Goal: Task Accomplishment & Management: Manage account settings

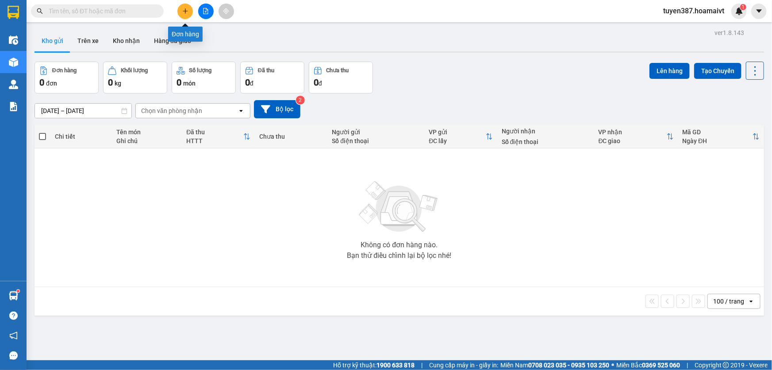
click at [186, 9] on icon "plus" at bounding box center [185, 11] width 6 height 6
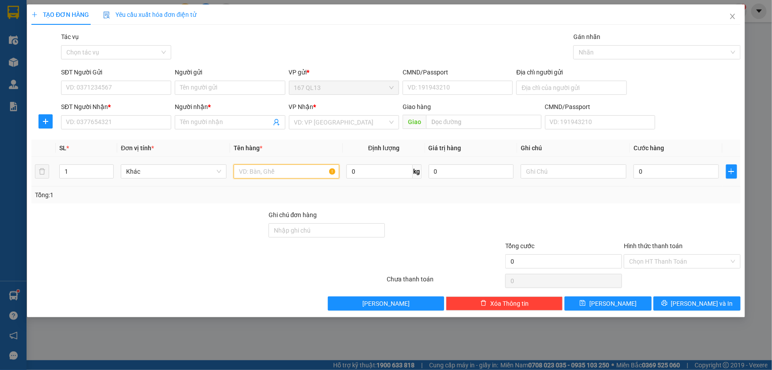
click at [321, 174] on input "text" at bounding box center [287, 171] width 106 height 14
type input "hop"
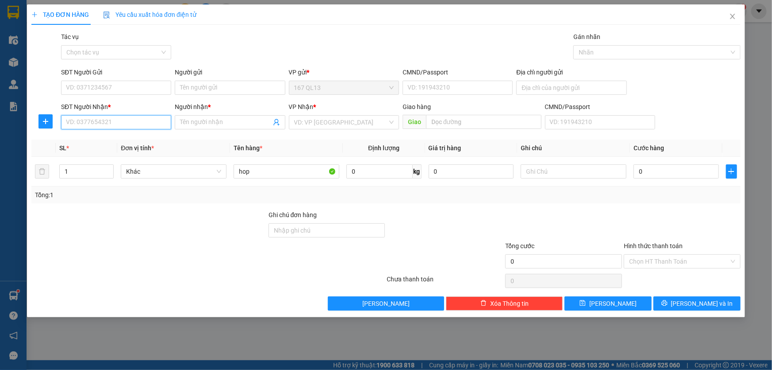
click at [161, 121] on input "SĐT Người Nhận *" at bounding box center [116, 122] width 110 height 14
drag, startPoint x: 144, startPoint y: 138, endPoint x: 139, endPoint y: 104, distance: 34.4
click at [144, 138] on div "0909221303 - [PERSON_NAME]" at bounding box center [116, 140] width 100 height 10
type input "0909221303"
type input "hoàng yến"
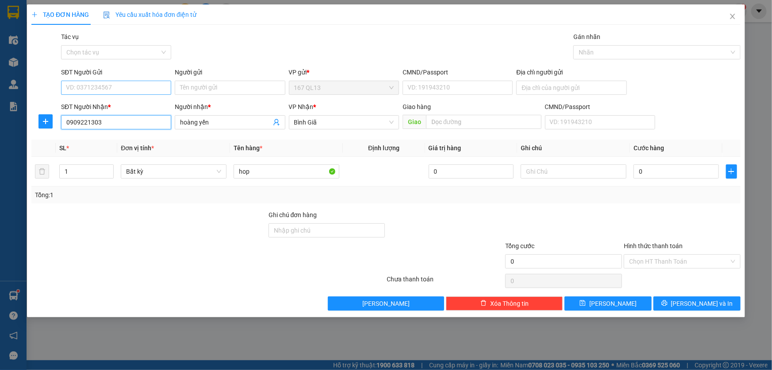
type input "0909221303"
click at [139, 81] on input "SĐT Người Gửi" at bounding box center [116, 88] width 110 height 14
type input "0793522077"
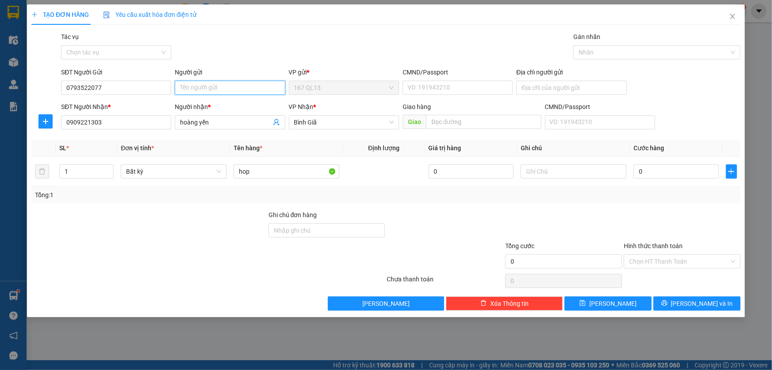
click at [203, 89] on input "Người gửi" at bounding box center [230, 88] width 110 height 14
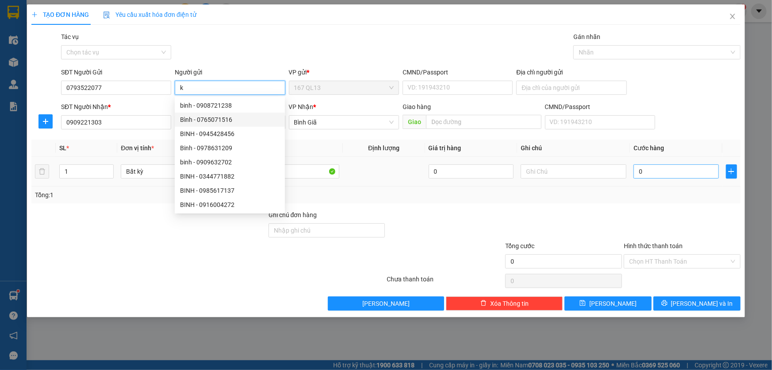
type input "k"
click at [638, 169] on input "0" at bounding box center [676, 171] width 85 height 14
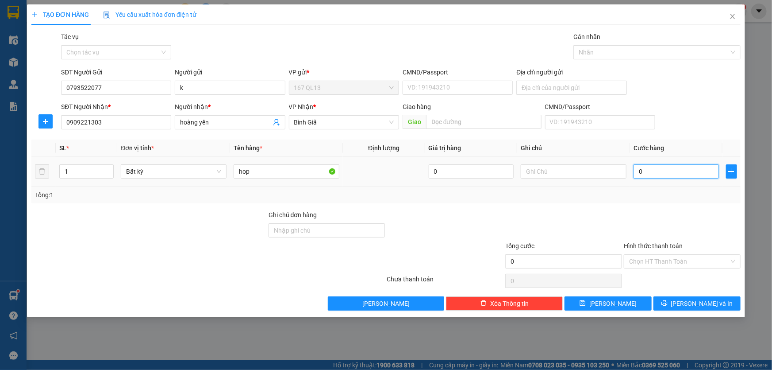
type input "3"
type input "30"
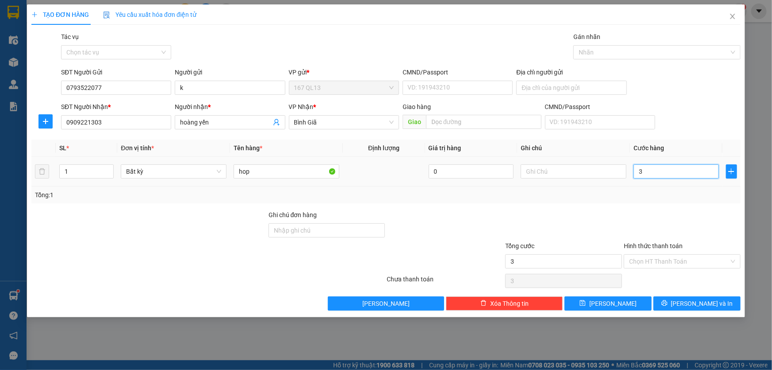
type input "30"
type input "30.000"
click at [713, 301] on span "[PERSON_NAME] và In" at bounding box center [702, 303] width 62 height 10
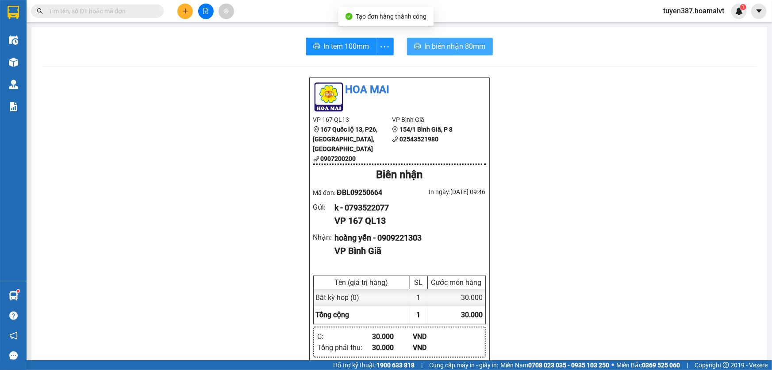
click at [436, 48] on span "In biên nhận 80mm" at bounding box center [455, 46] width 61 height 11
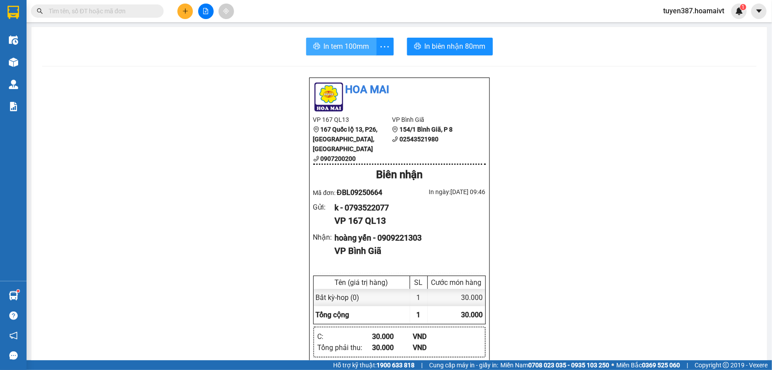
click at [338, 44] on span "In tem 100mm" at bounding box center [347, 46] width 46 height 11
click at [183, 8] on icon "plus" at bounding box center [185, 11] width 6 height 6
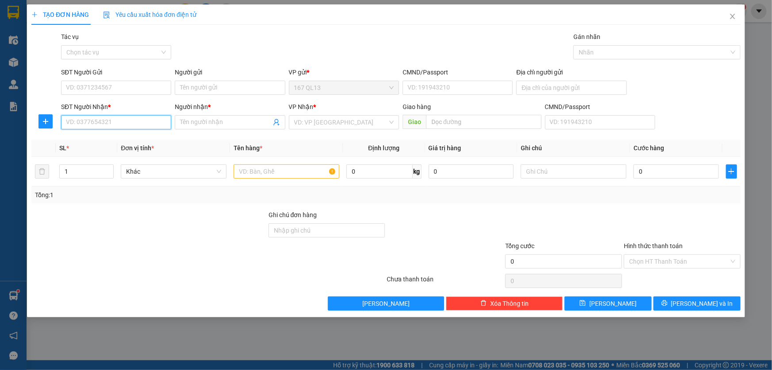
click at [150, 122] on input "SĐT Người Nhận *" at bounding box center [116, 122] width 110 height 14
click at [101, 137] on div "0899775908 - Tuấn" at bounding box center [116, 140] width 100 height 10
type input "0899775908"
type input "Tuấn"
type input "0899775908"
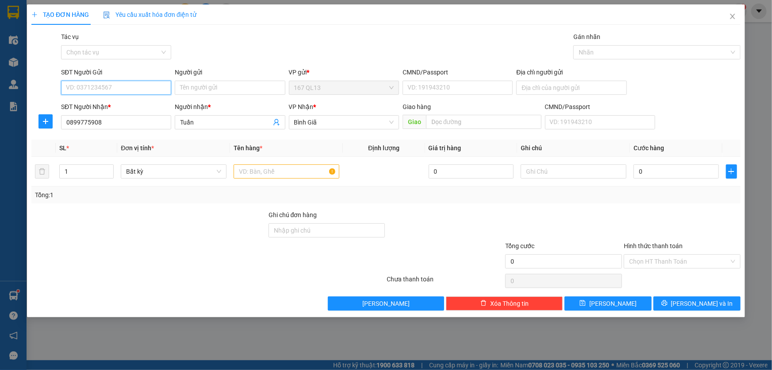
click at [126, 87] on input "SĐT Người Gửi" at bounding box center [116, 88] width 110 height 14
click at [109, 103] on div "0903113200 - TI" at bounding box center [116, 105] width 100 height 10
type input "0903113200"
type input "TI"
type input "077093009698"
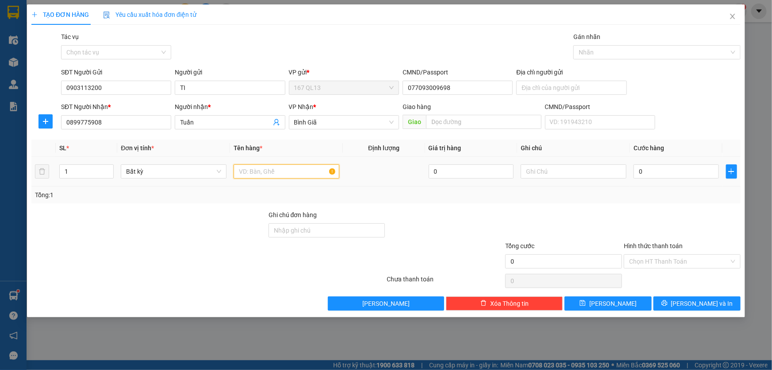
click at [282, 168] on input "text" at bounding box center [287, 171] width 106 height 14
type input "xop"
click at [634, 168] on input "0" at bounding box center [676, 171] width 85 height 14
type input "7"
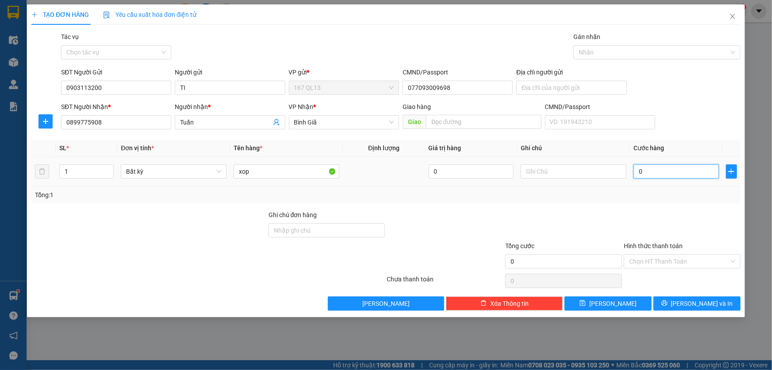
type input "7"
type input "70"
type input "70.000"
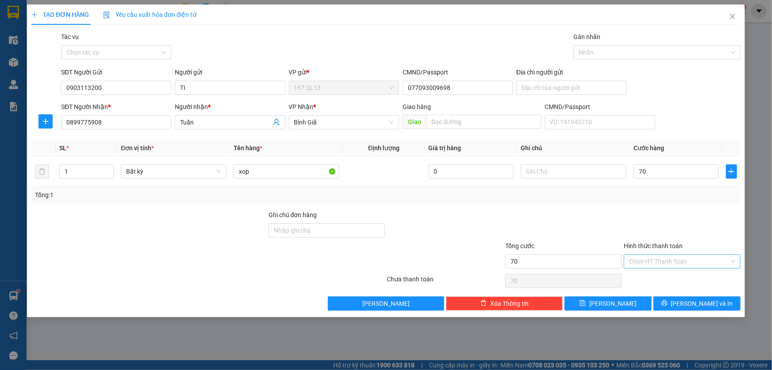
type input "70.000"
click at [693, 258] on input "Hình thức thanh toán" at bounding box center [679, 260] width 100 height 13
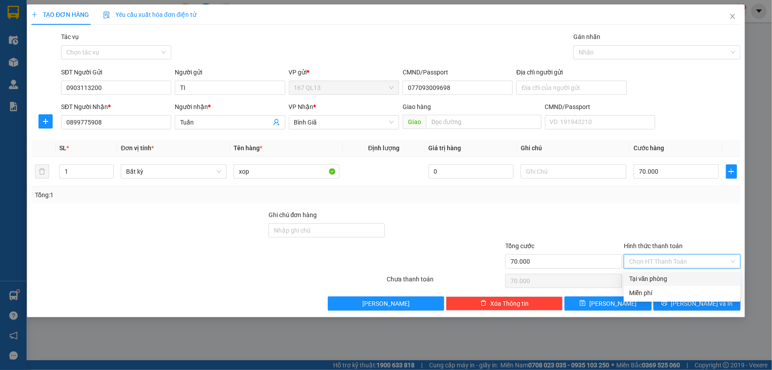
click at [687, 276] on div "Tại văn phòng" at bounding box center [682, 278] width 106 height 10
type input "0"
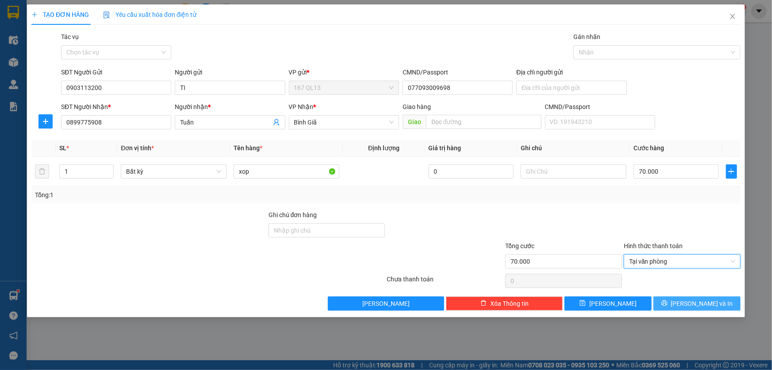
click at [707, 301] on span "[PERSON_NAME] và In" at bounding box center [702, 303] width 62 height 10
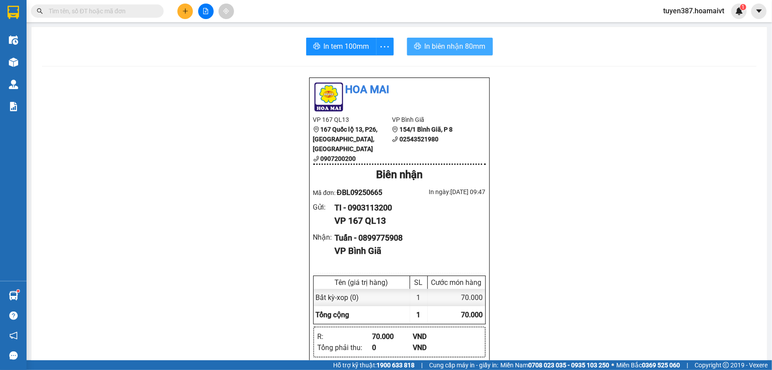
click at [425, 42] on span "In biên nhận 80mm" at bounding box center [455, 46] width 61 height 11
click at [330, 48] on span "In tem 100mm" at bounding box center [347, 46] width 46 height 11
click at [183, 12] on icon "plus" at bounding box center [185, 11] width 6 height 6
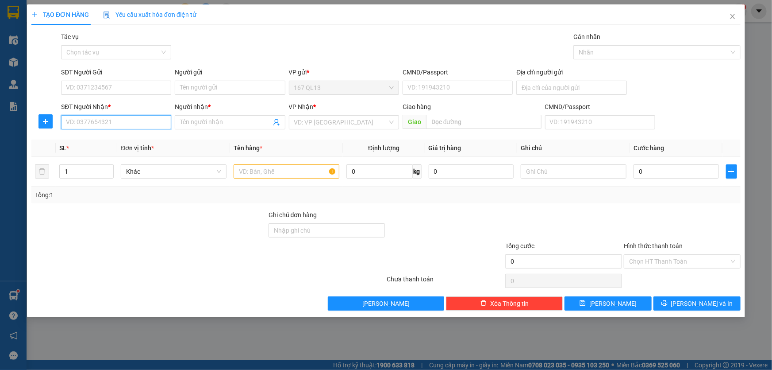
click at [140, 122] on input "SĐT Người Nhận *" at bounding box center [116, 122] width 110 height 14
type input "0866140974"
click at [216, 121] on input "Người nhận *" at bounding box center [225, 122] width 91 height 10
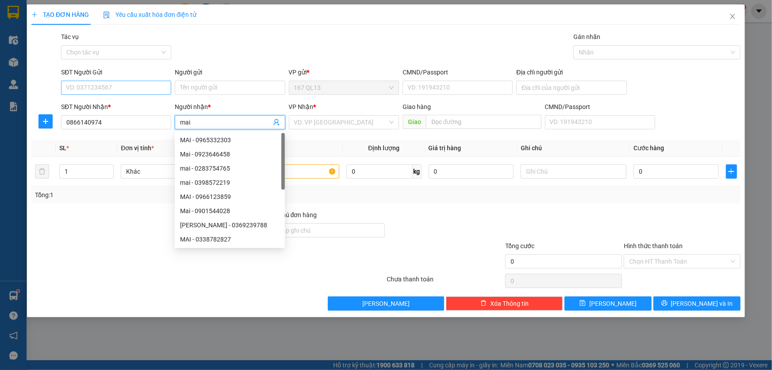
type input "mai"
click at [129, 84] on input "SĐT Người Gửi" at bounding box center [116, 88] width 110 height 14
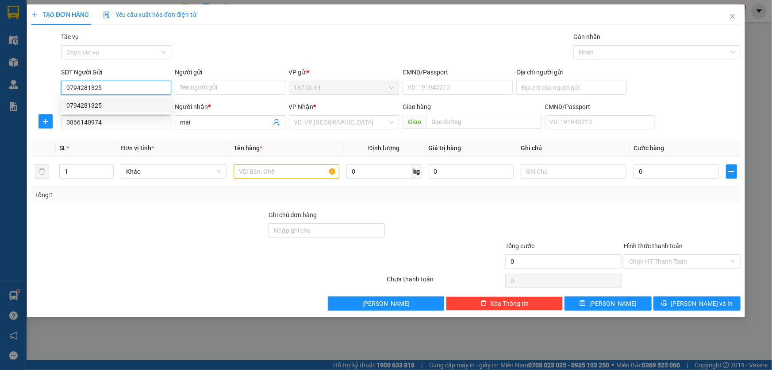
click at [114, 106] on div "0794281325" at bounding box center [116, 105] width 100 height 10
type input "0794281325"
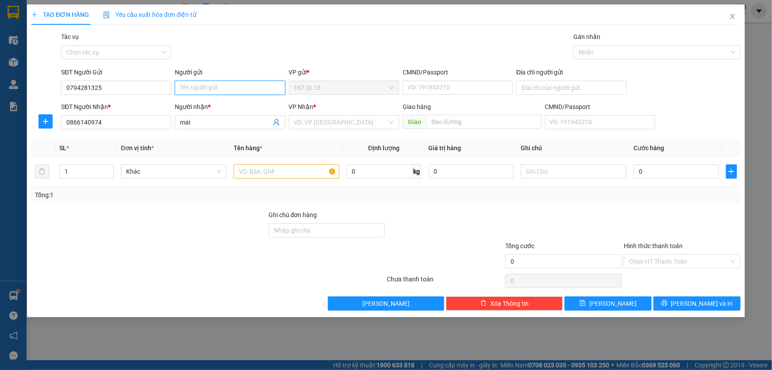
click at [233, 88] on input "Người gửi" at bounding box center [230, 88] width 110 height 14
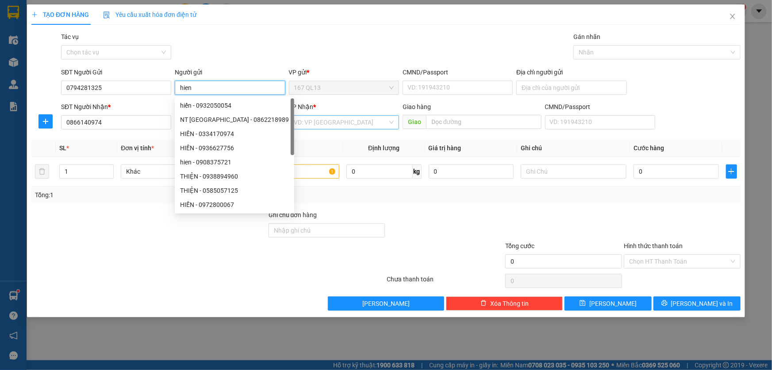
type input "hien"
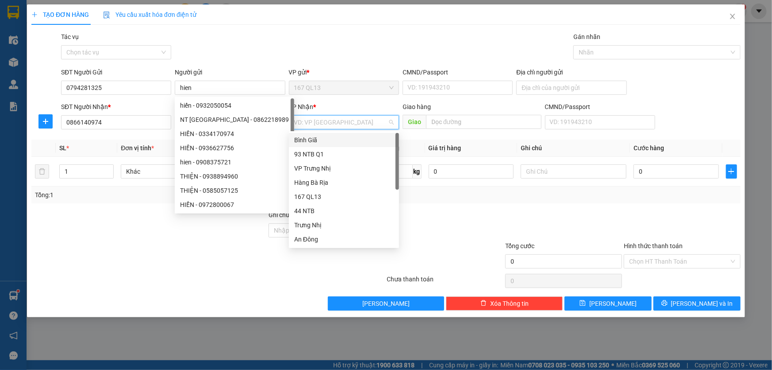
click at [338, 118] on input "search" at bounding box center [340, 121] width 93 height 13
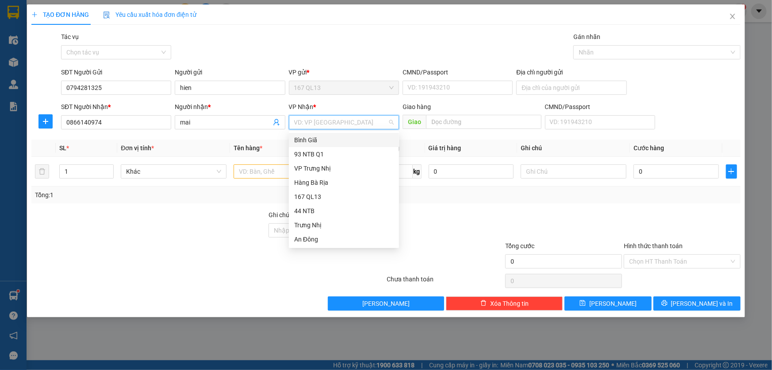
click at [316, 139] on div "Bình Giã" at bounding box center [344, 140] width 100 height 10
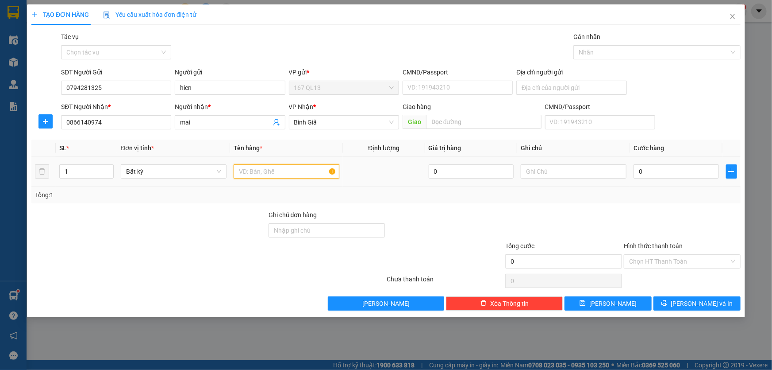
click at [286, 172] on input "text" at bounding box center [287, 171] width 106 height 14
type input "xop"
click at [638, 174] on input "0" at bounding box center [676, 171] width 85 height 14
type input "4"
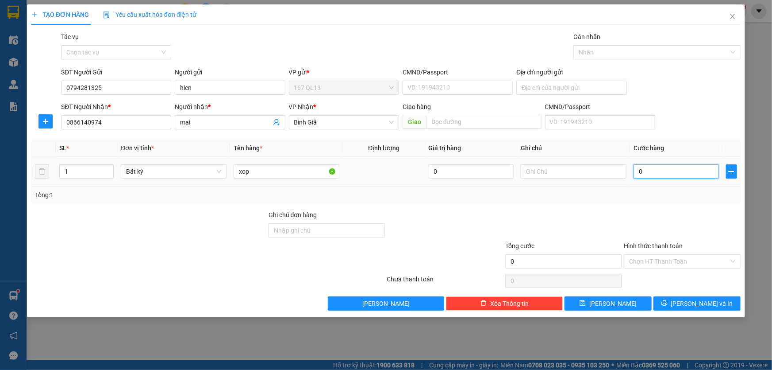
type input "4"
type input "40"
type input "40.000"
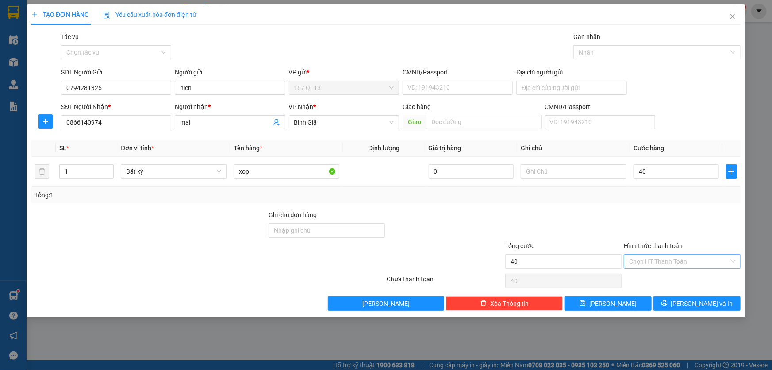
type input "40.000"
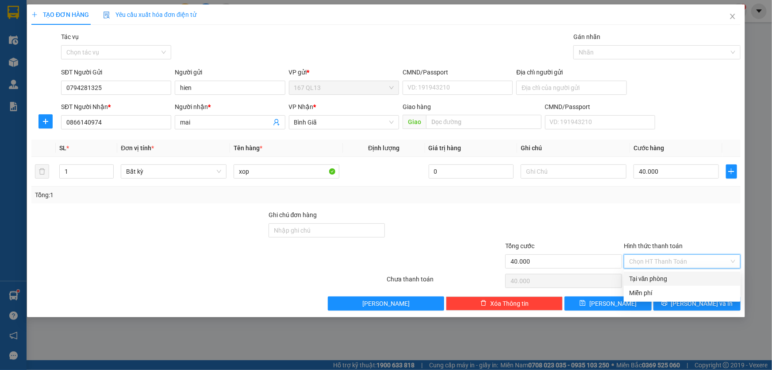
click at [698, 258] on input "Hình thức thanh toán" at bounding box center [679, 260] width 100 height 13
click at [697, 274] on div "Tại văn phòng" at bounding box center [682, 278] width 106 height 10
type input "0"
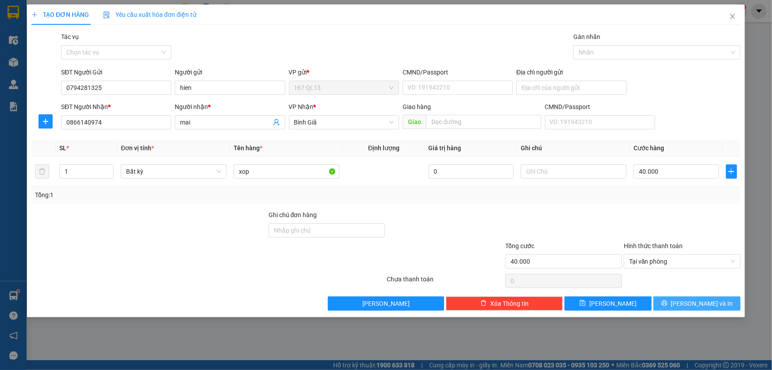
click at [700, 300] on span "[PERSON_NAME] và In" at bounding box center [702, 303] width 62 height 10
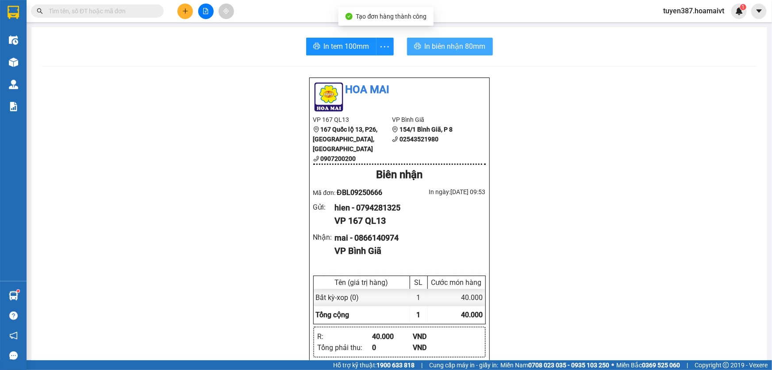
click at [441, 40] on button "In biên nhận 80mm" at bounding box center [450, 47] width 86 height 18
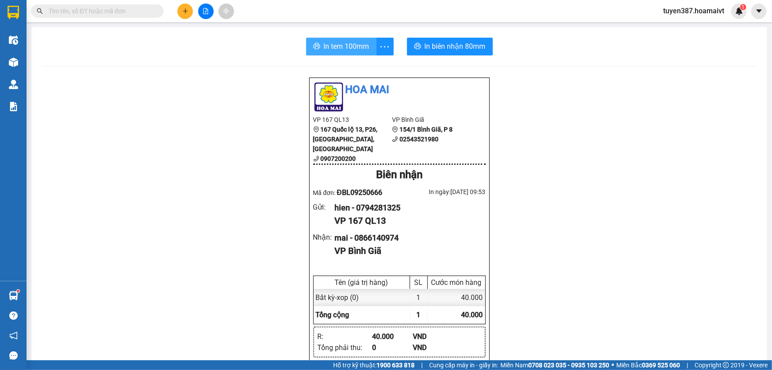
click at [335, 44] on span "In tem 100mm" at bounding box center [347, 46] width 46 height 11
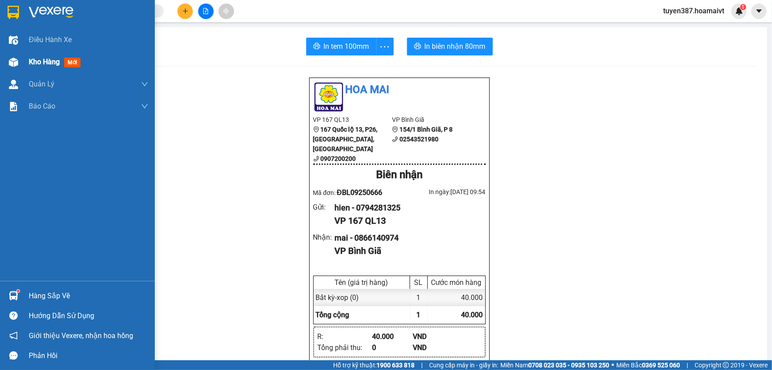
click at [66, 60] on span "mới" at bounding box center [72, 63] width 16 height 10
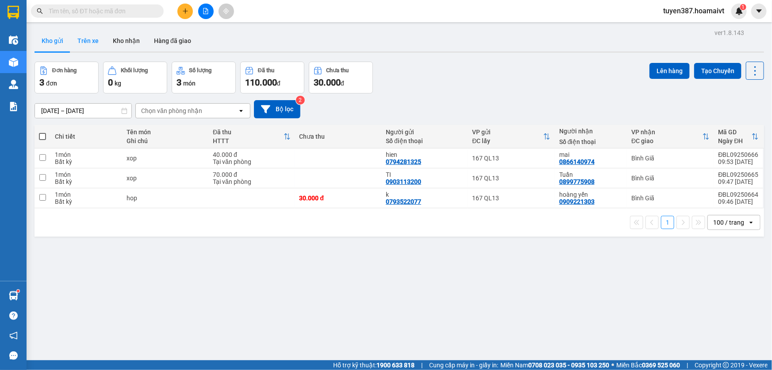
click at [88, 40] on button "Trên xe" at bounding box center [87, 40] width 35 height 21
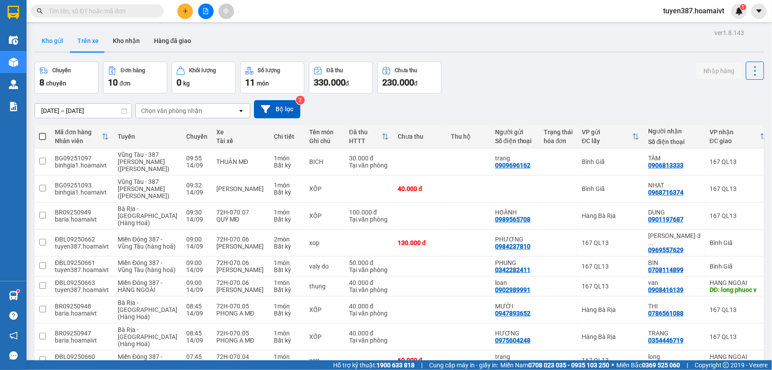
click at [49, 39] on button "Kho gửi" at bounding box center [53, 40] width 36 height 21
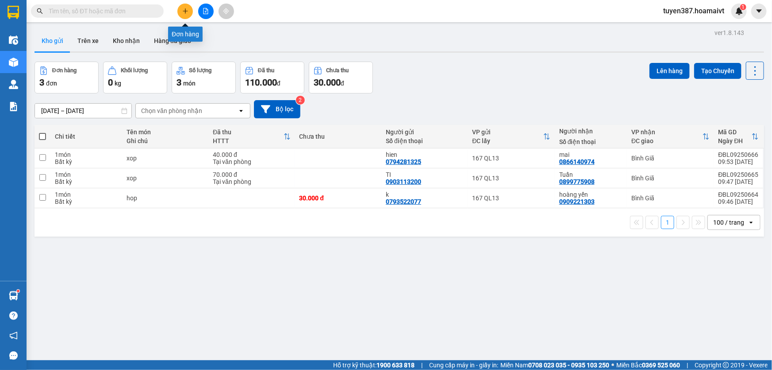
click at [187, 9] on icon "plus" at bounding box center [185, 11] width 6 height 6
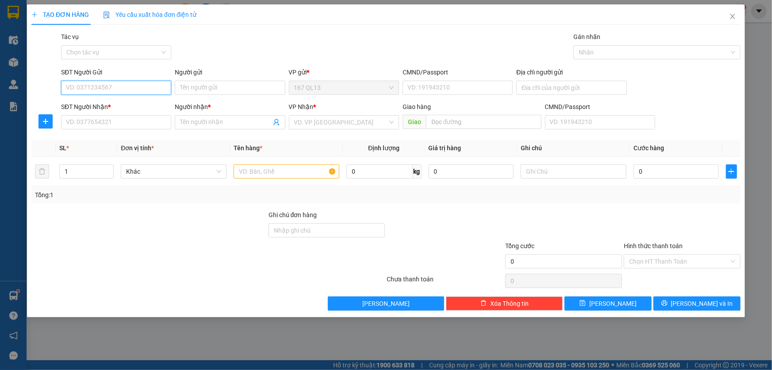
click at [148, 88] on input "SĐT Người Gửi" at bounding box center [116, 88] width 110 height 14
click at [123, 102] on div "0933059559 - [PERSON_NAME]" at bounding box center [116, 105] width 100 height 10
type input "0933059559"
type input "[PERSON_NAME]"
type input "079187009254"
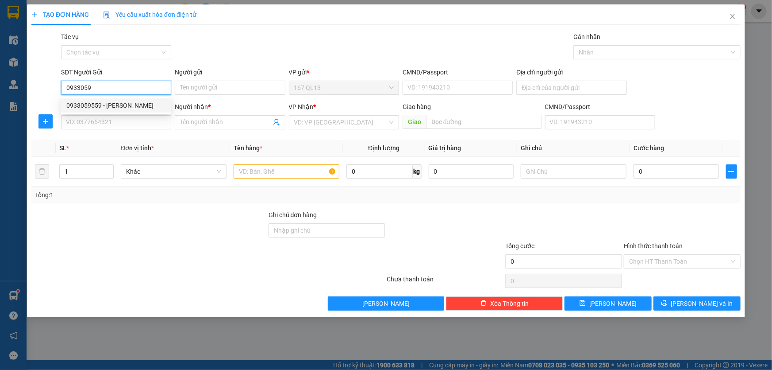
type input "0937512586"
type input "hieu"
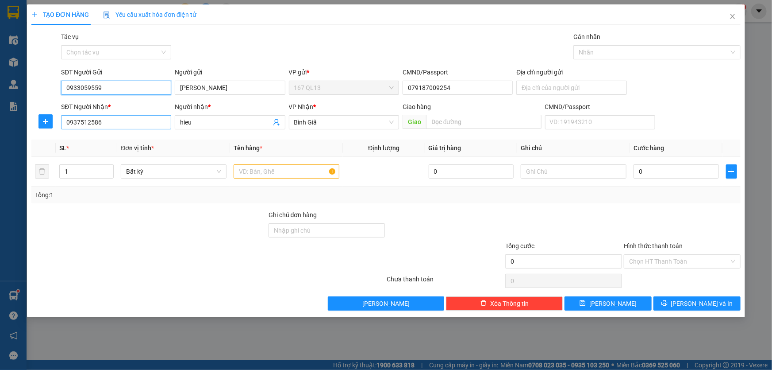
type input "0933059559"
click at [146, 125] on input "0937512586" at bounding box center [116, 122] width 110 height 14
click at [147, 139] on div "0937512586 - hieu" at bounding box center [116, 140] width 100 height 10
click at [309, 173] on input "text" at bounding box center [287, 171] width 106 height 14
click at [296, 174] on input "text" at bounding box center [287, 171] width 106 height 14
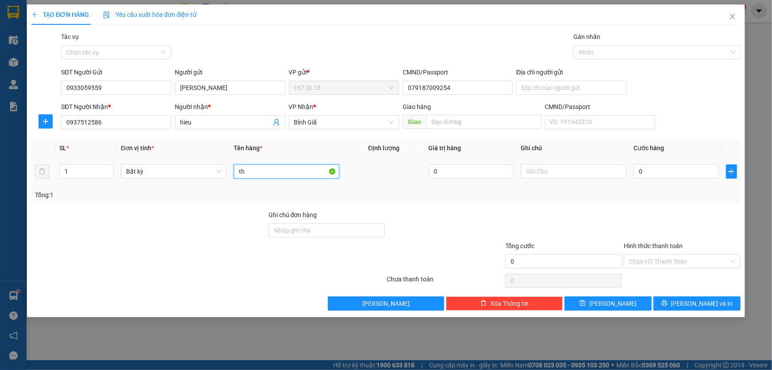
type input "t"
type input "kien thung"
click at [637, 168] on input "0" at bounding box center [676, 171] width 85 height 14
type input "4"
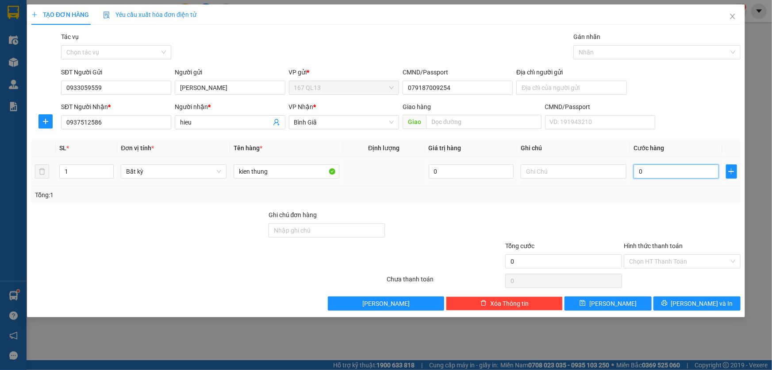
type input "4"
type input "40"
type input "40.000"
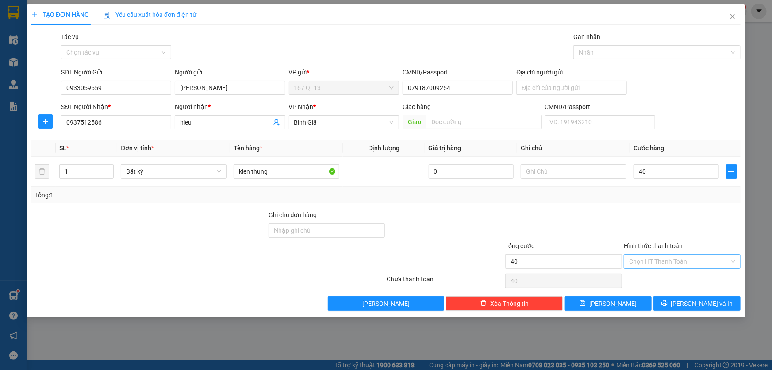
type input "40.000"
click at [689, 257] on input "Hình thức thanh toán" at bounding box center [679, 260] width 100 height 13
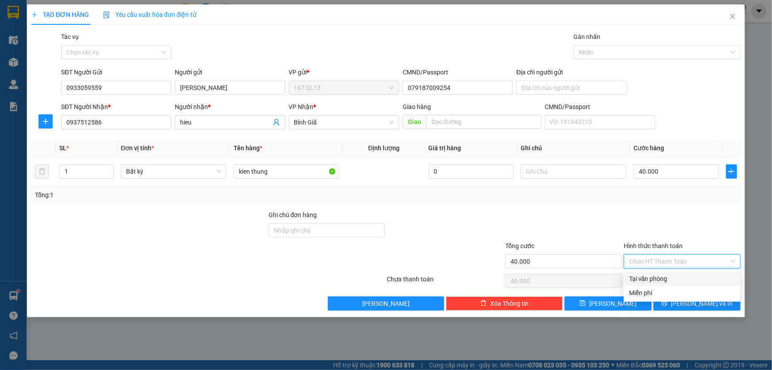
click at [687, 274] on div "Tại văn phòng" at bounding box center [682, 278] width 106 height 10
type input "0"
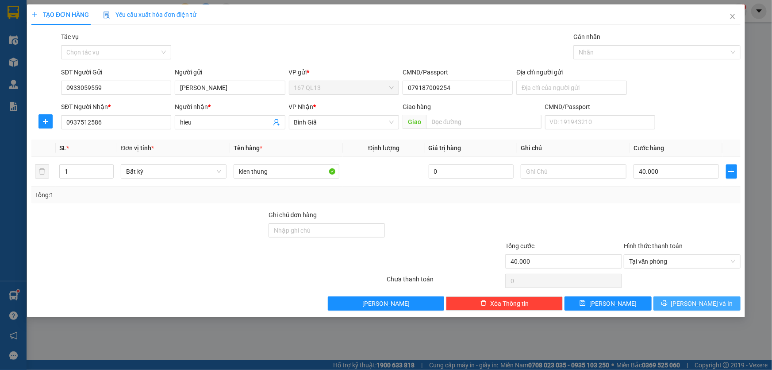
click at [697, 301] on span "[PERSON_NAME] và In" at bounding box center [702, 303] width 62 height 10
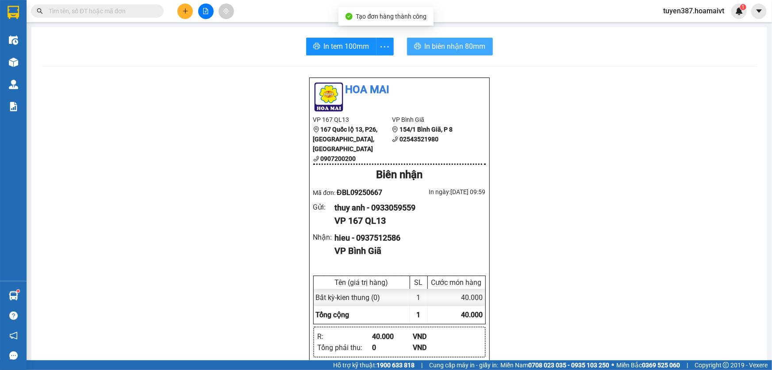
click at [443, 47] on span "In biên nhận 80mm" at bounding box center [455, 46] width 61 height 11
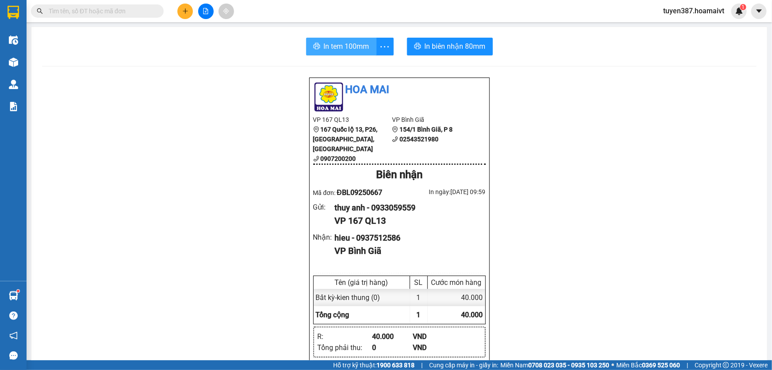
click at [338, 45] on span "In tem 100mm" at bounding box center [347, 46] width 46 height 11
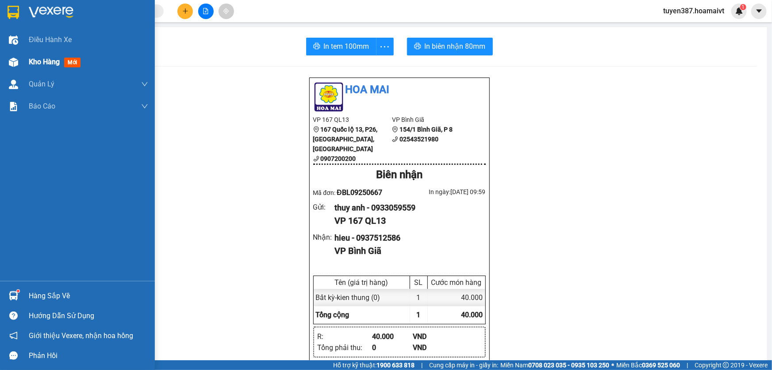
click at [69, 63] on span "mới" at bounding box center [72, 63] width 16 height 10
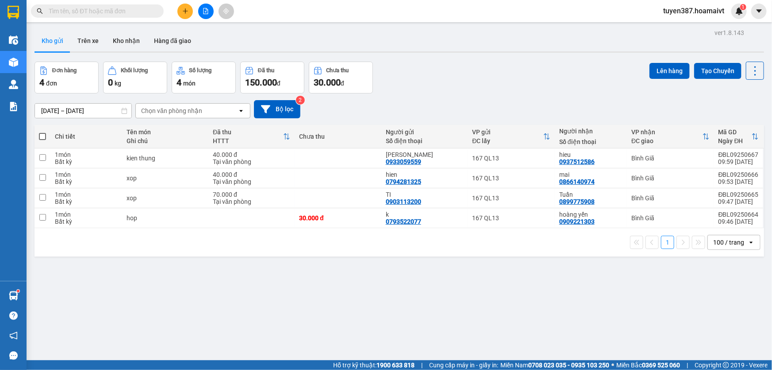
click at [40, 135] on span at bounding box center [42, 136] width 7 height 7
click at [42, 132] on input "checkbox" at bounding box center [42, 132] width 0 height 0
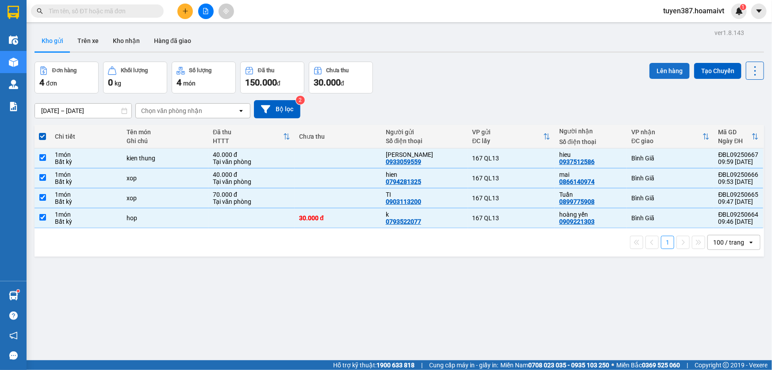
click at [664, 72] on button "Lên hàng" at bounding box center [670, 71] width 40 height 16
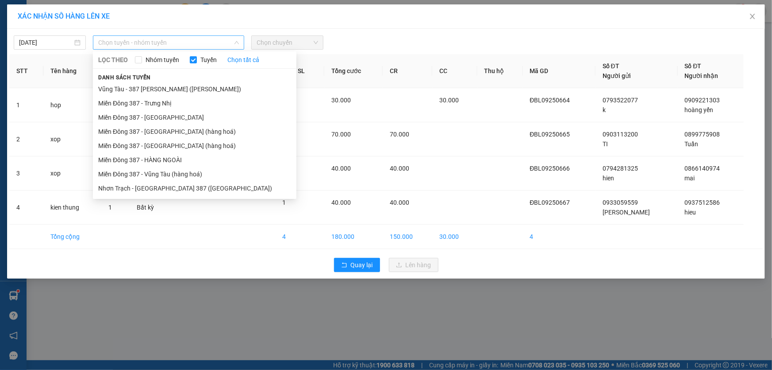
click at [192, 40] on span "Chọn tuyến - nhóm tuyến" at bounding box center [168, 42] width 141 height 13
click at [156, 172] on li "Miền Đông 387 - Vũng Tàu (hàng hoá)" at bounding box center [195, 174] width 204 height 14
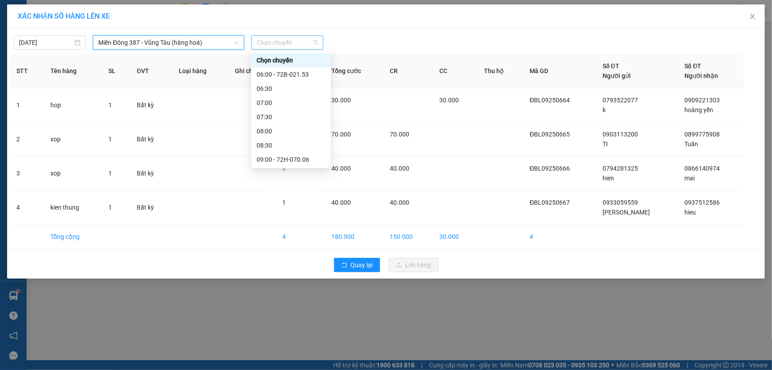
click at [298, 40] on span "Chọn chuyến" at bounding box center [288, 42] width 62 height 13
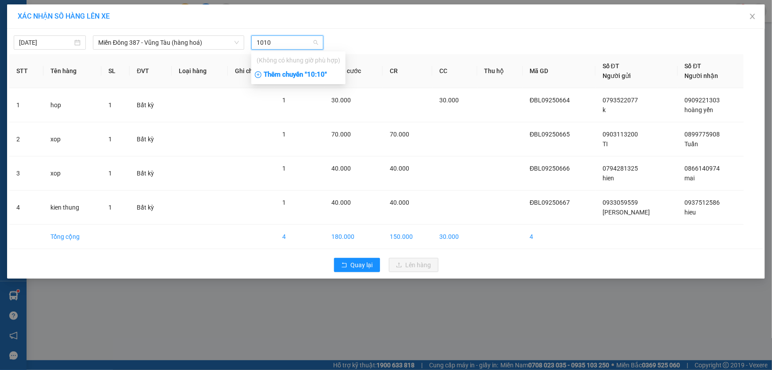
type input "1010"
click at [324, 73] on div "Thêm chuyến " 10:10 "" at bounding box center [298, 74] width 94 height 15
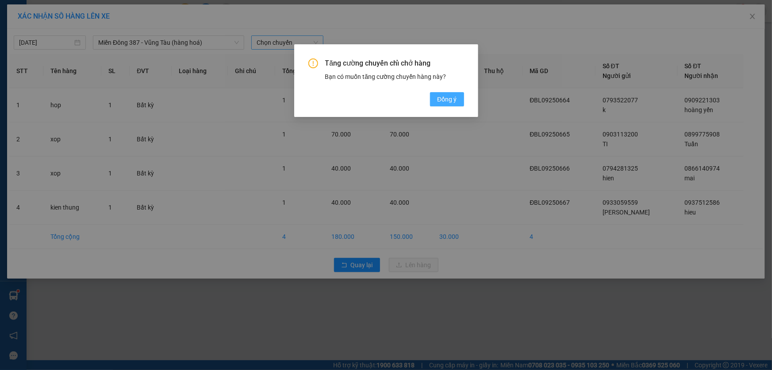
click at [449, 97] on span "Đồng ý" at bounding box center [446, 99] width 19 height 10
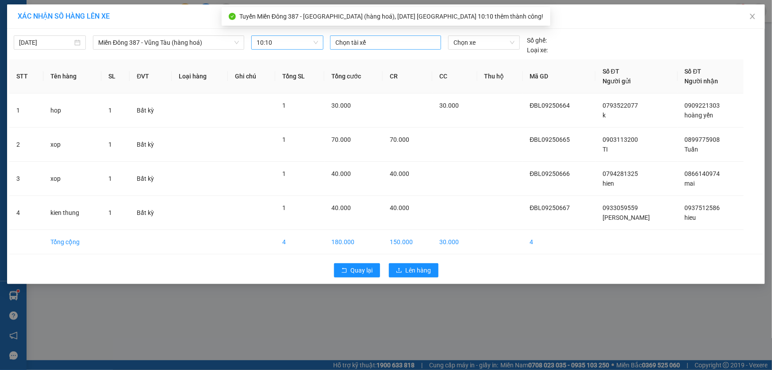
click at [385, 40] on div at bounding box center [385, 42] width 107 height 11
type input "binh"
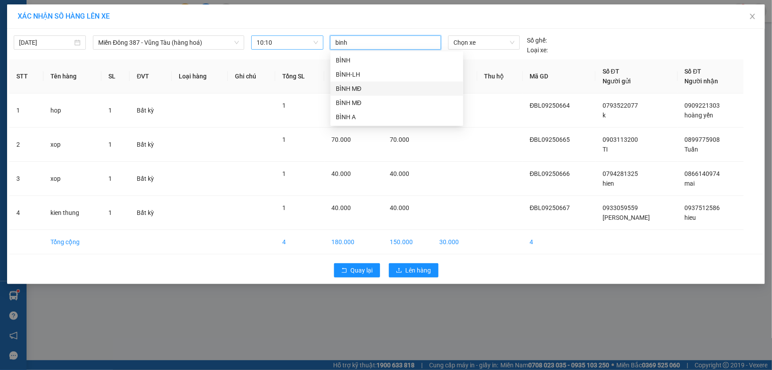
click at [345, 86] on div "BÌNH MĐ" at bounding box center [397, 89] width 122 height 10
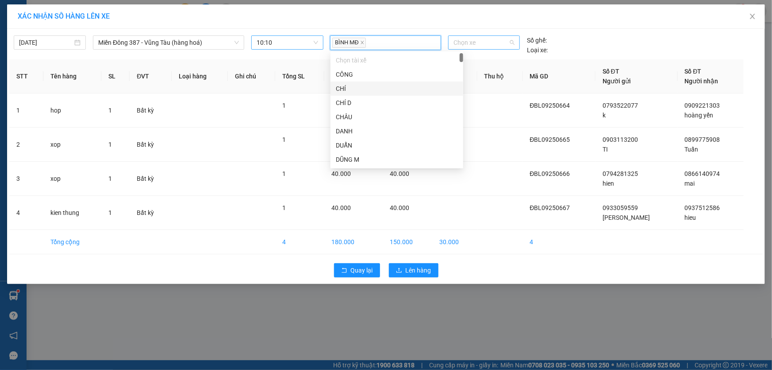
click at [488, 42] on span "Chọn xe" at bounding box center [484, 42] width 61 height 13
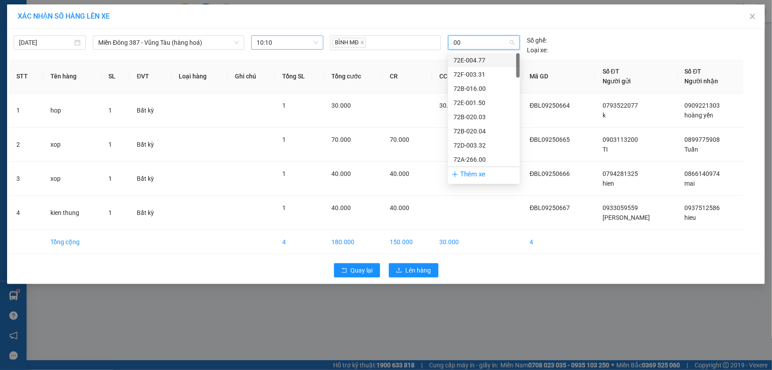
type input "009"
click at [471, 128] on div "72H-070.09" at bounding box center [484, 131] width 61 height 10
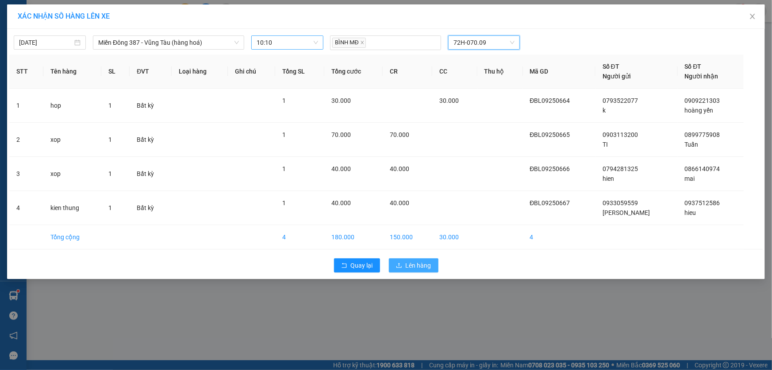
click at [423, 264] on span "Lên hàng" at bounding box center [419, 265] width 26 height 10
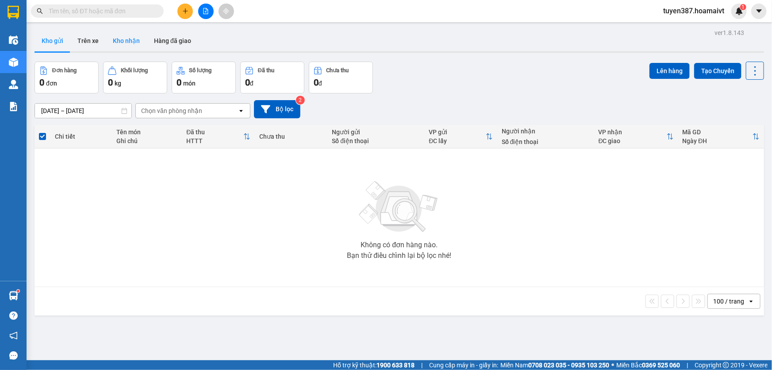
click at [122, 40] on button "Kho nhận" at bounding box center [126, 40] width 41 height 21
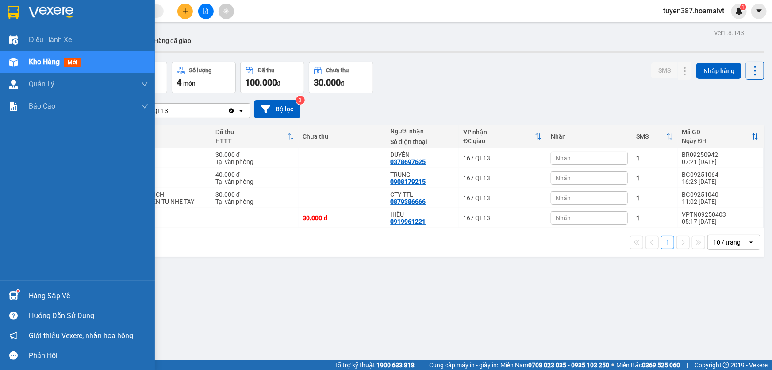
click at [13, 291] on img at bounding box center [13, 295] width 9 height 9
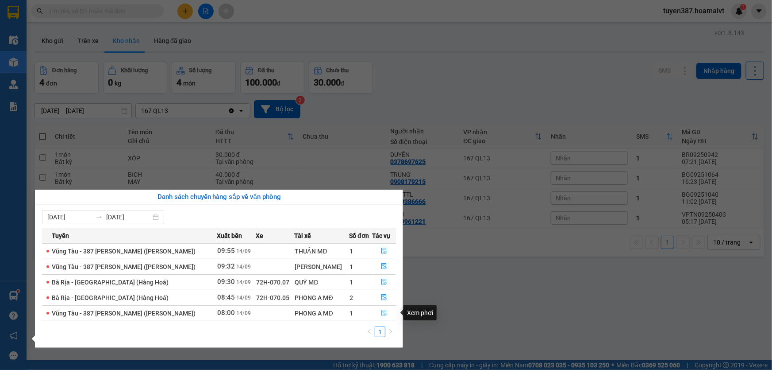
click at [382, 314] on icon "file-done" at bounding box center [383, 312] width 5 height 6
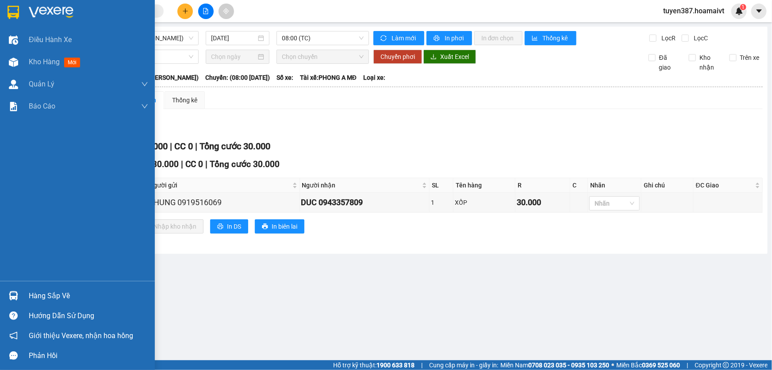
click at [14, 291] on img at bounding box center [13, 295] width 9 height 9
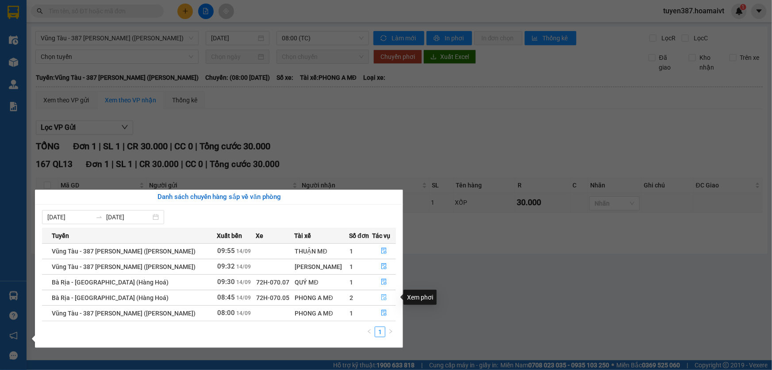
click at [381, 296] on icon "file-done" at bounding box center [384, 297] width 6 height 6
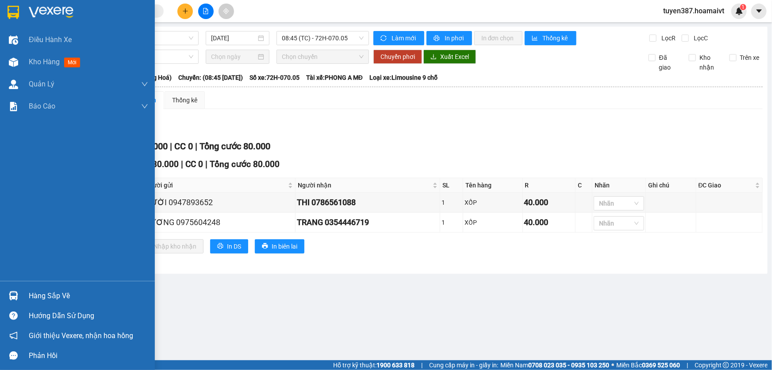
click at [13, 295] on img at bounding box center [13, 295] width 9 height 9
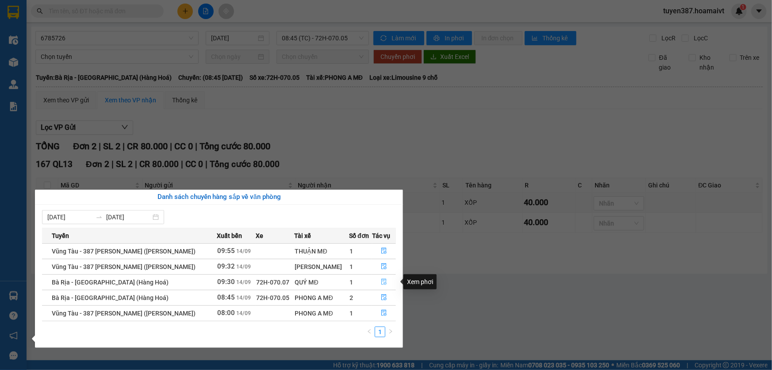
click at [381, 280] on icon "file-done" at bounding box center [383, 281] width 5 height 6
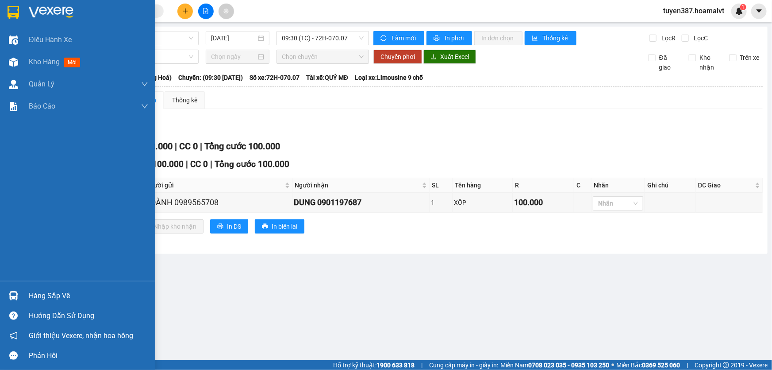
click at [15, 293] on img at bounding box center [13, 295] width 9 height 9
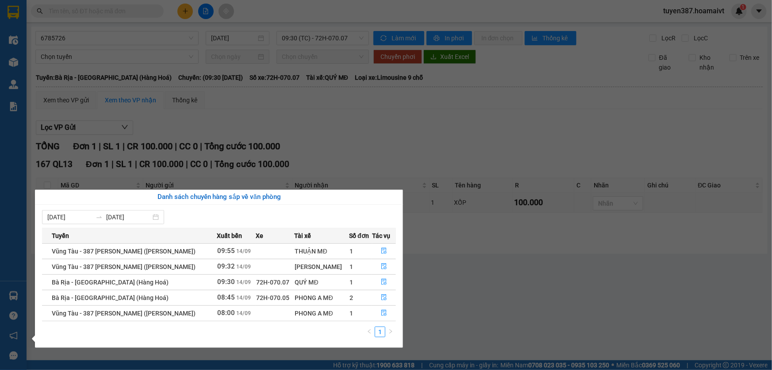
click at [17, 39] on div "Điều hành xe Kho hàng mới Quản [PERSON_NAME] lý chuyến Quản lý khách hàng mới B…" at bounding box center [13, 185] width 27 height 370
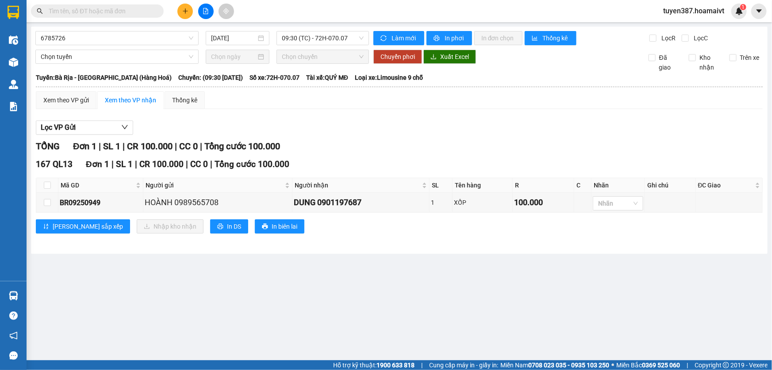
click at [131, 9] on input "text" at bounding box center [101, 11] width 104 height 10
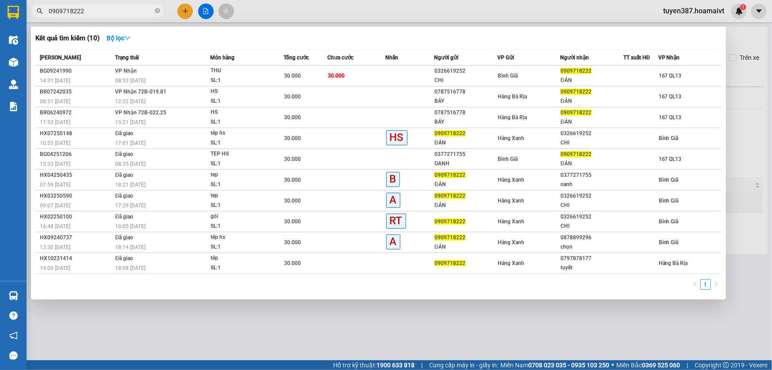
type input "0909718222"
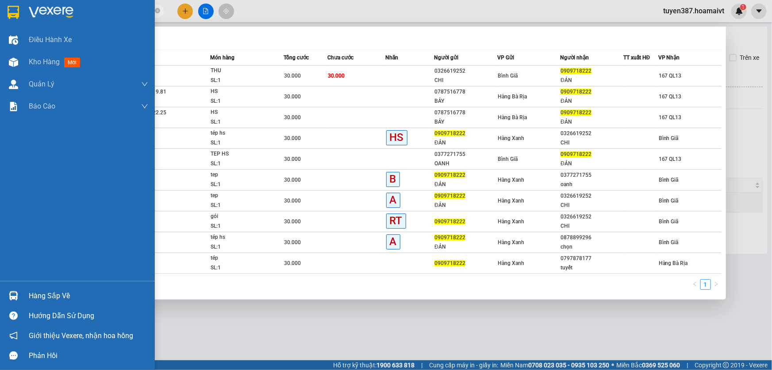
click at [9, 294] on img at bounding box center [13, 295] width 9 height 9
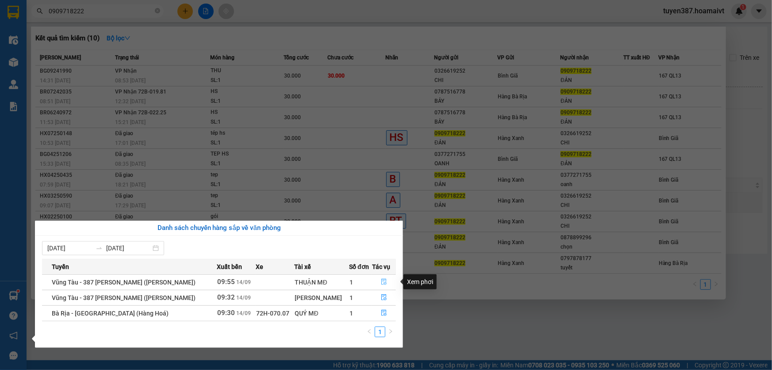
click at [381, 280] on icon "file-done" at bounding box center [384, 281] width 6 height 6
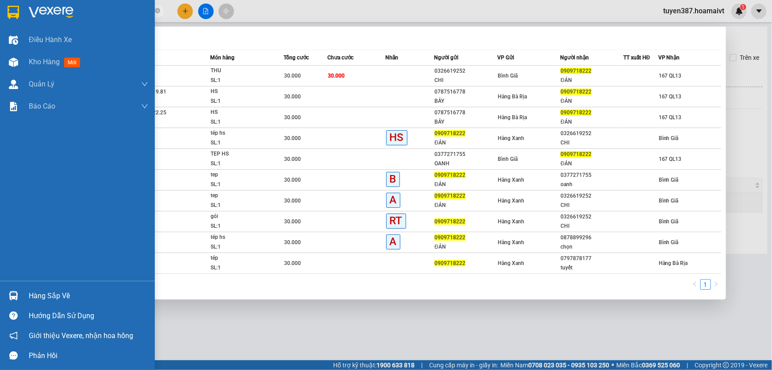
click at [13, 293] on img at bounding box center [13, 295] width 9 height 9
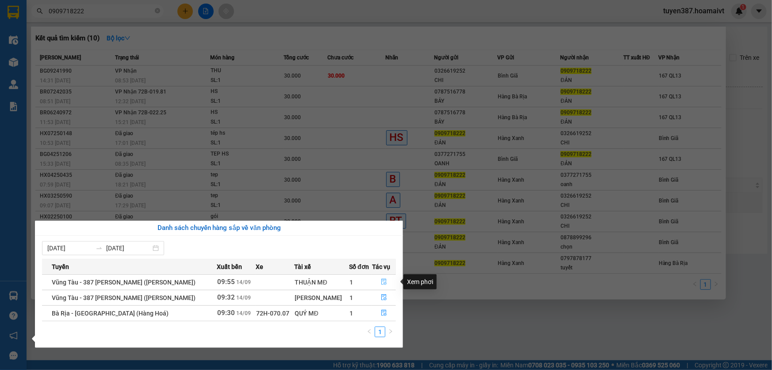
click at [381, 280] on icon "file-done" at bounding box center [383, 281] width 5 height 6
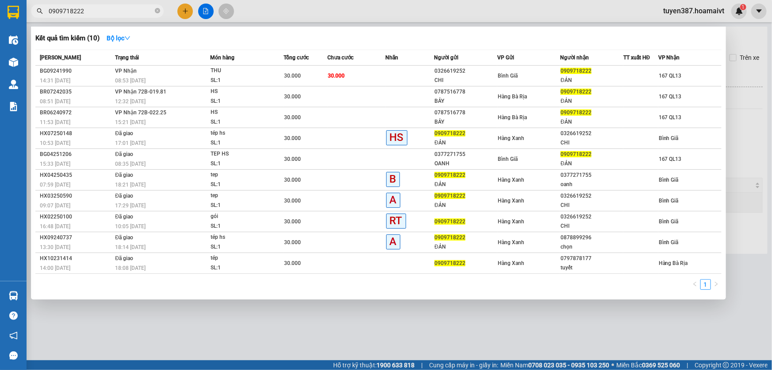
click at [184, 8] on div at bounding box center [386, 185] width 772 height 370
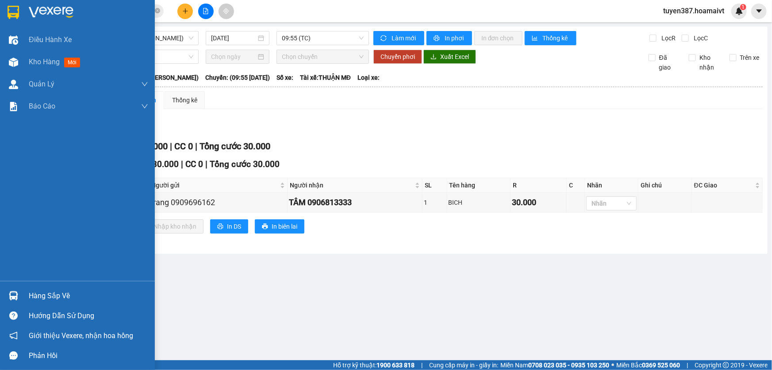
click at [12, 293] on img at bounding box center [13, 295] width 9 height 9
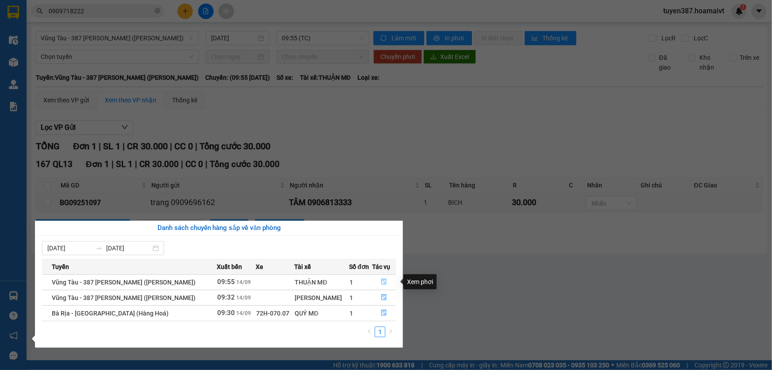
click at [381, 279] on icon "file-done" at bounding box center [384, 281] width 6 height 6
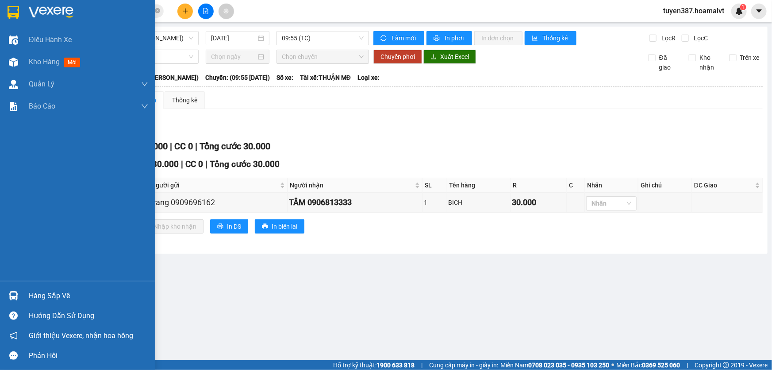
click at [9, 296] on img at bounding box center [13, 295] width 9 height 9
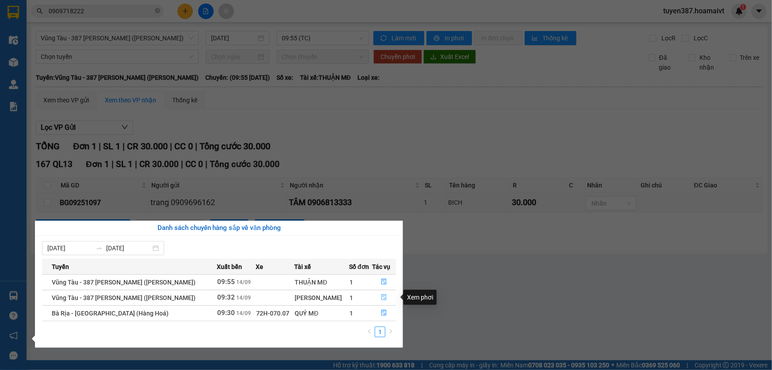
click at [381, 296] on icon "file-done" at bounding box center [384, 297] width 6 height 6
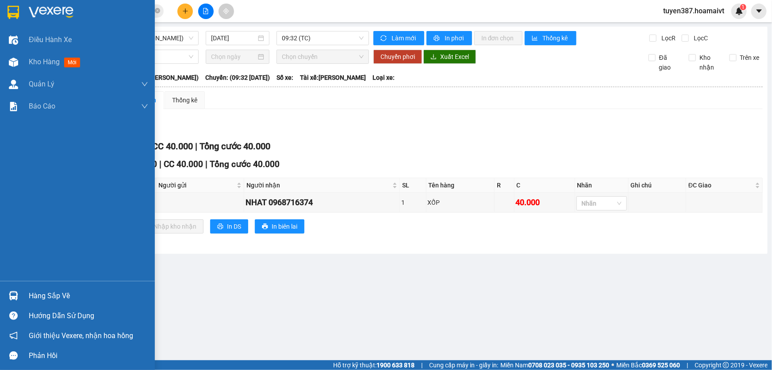
click at [13, 292] on img at bounding box center [13, 295] width 9 height 9
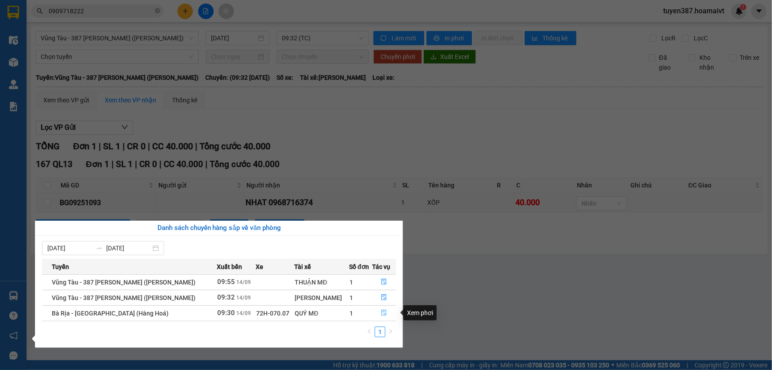
click at [382, 311] on icon "file-done" at bounding box center [383, 312] width 5 height 6
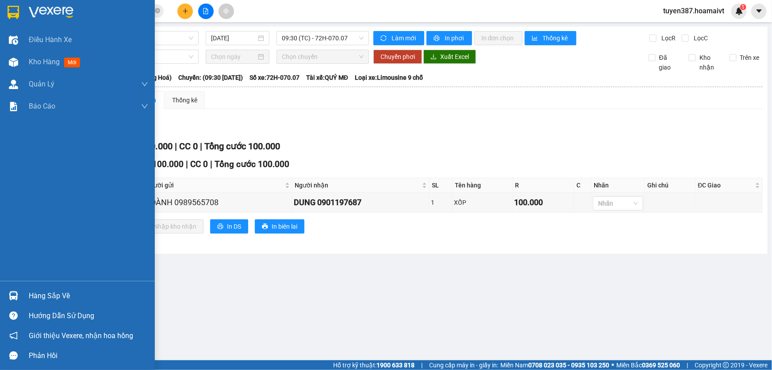
click at [12, 296] on img at bounding box center [13, 295] width 9 height 9
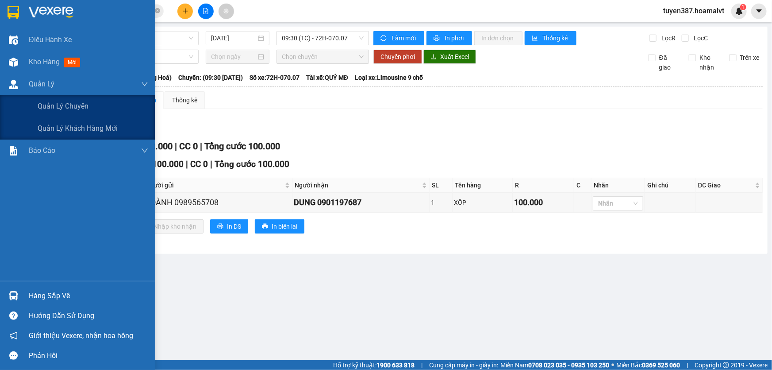
click at [26, 77] on div "Điều hành xe Kho hàng mới Quản [PERSON_NAME] lý chuyến Quản lý khách hàng mới B…" at bounding box center [77, 185] width 155 height 370
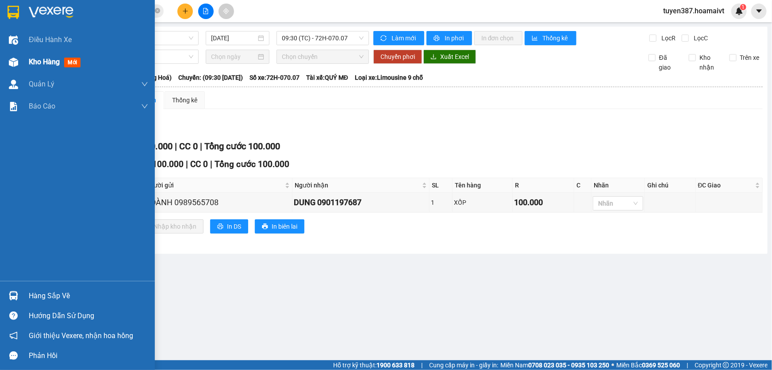
click at [76, 62] on span "mới" at bounding box center [72, 63] width 16 height 10
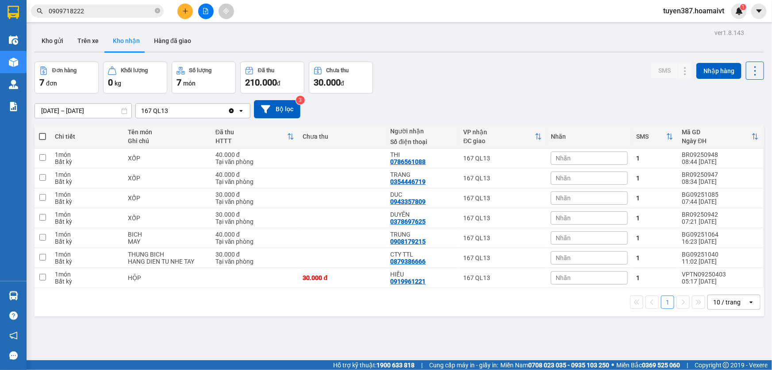
click at [748, 299] on icon "open" at bounding box center [751, 301] width 7 height 7
click at [719, 281] on span "100 / trang" at bounding box center [724, 282] width 32 height 9
click at [92, 111] on input "[DATE] – [DATE]" at bounding box center [83, 111] width 96 height 14
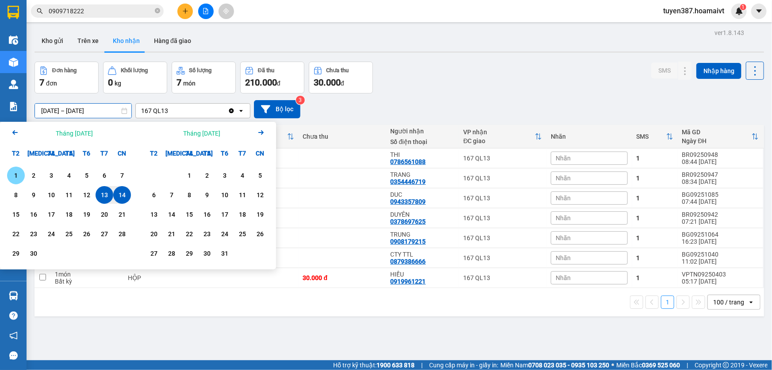
click at [19, 173] on div "1" at bounding box center [16, 175] width 12 height 11
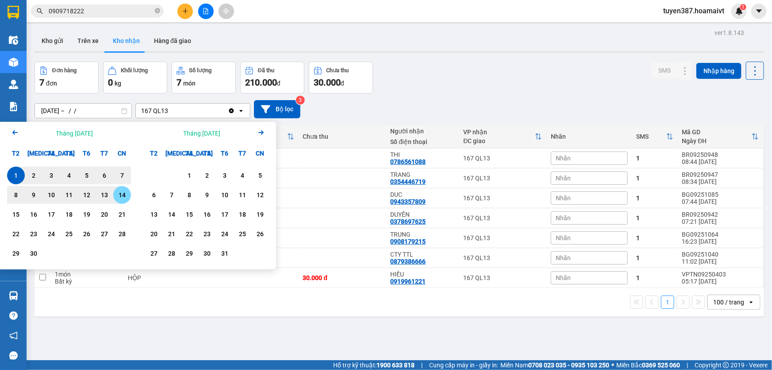
click at [122, 194] on div "14" at bounding box center [122, 194] width 12 height 11
type input "[DATE] – [DATE]"
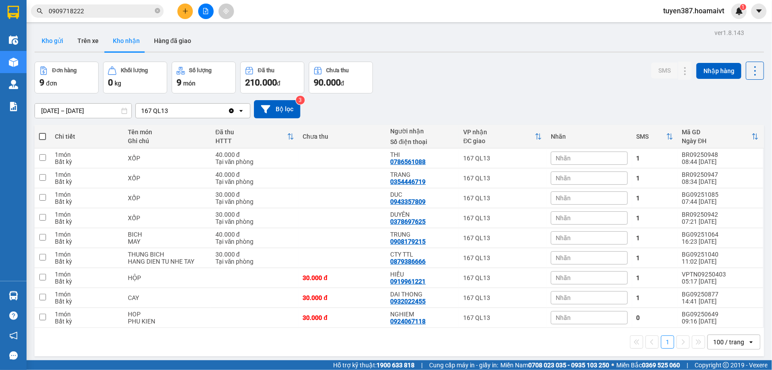
click at [46, 39] on button "Kho gửi" at bounding box center [53, 40] width 36 height 21
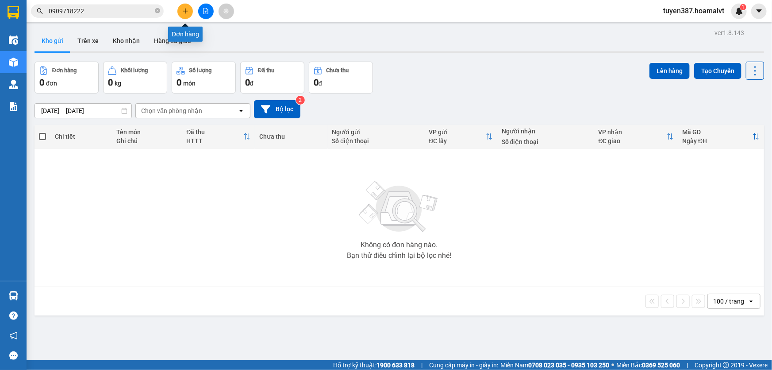
click at [188, 8] on icon "plus" at bounding box center [185, 11] width 6 height 6
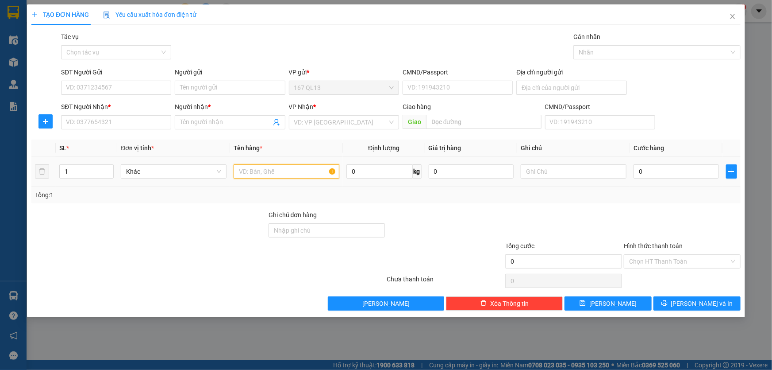
click at [283, 169] on input "text" at bounding box center [287, 171] width 106 height 14
type input "hop"
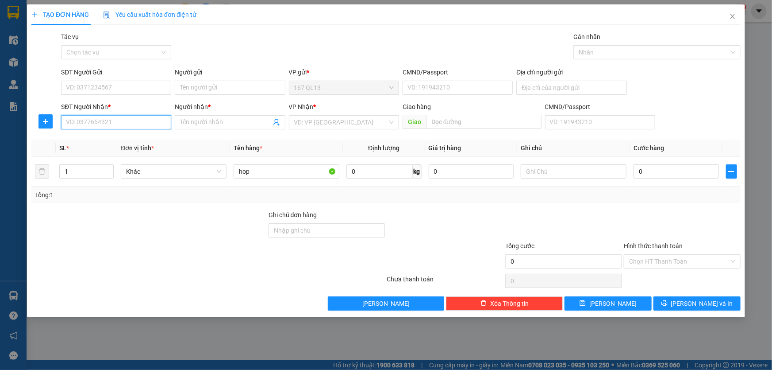
click at [145, 120] on input "SĐT Người Nhận *" at bounding box center [116, 122] width 110 height 14
type input "0941861212"
click at [205, 121] on input "Người nhận *" at bounding box center [225, 122] width 91 height 10
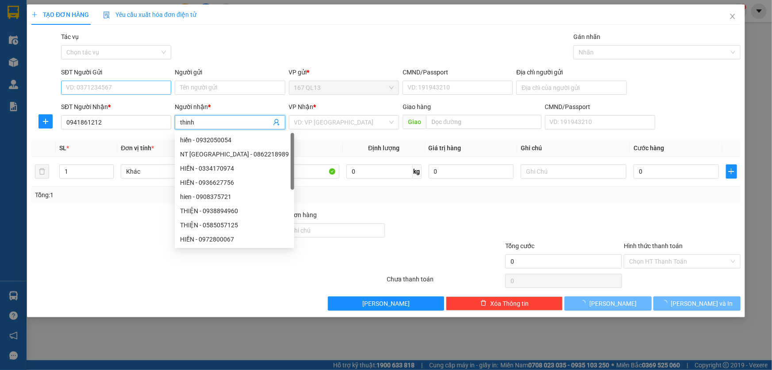
type input "thinh"
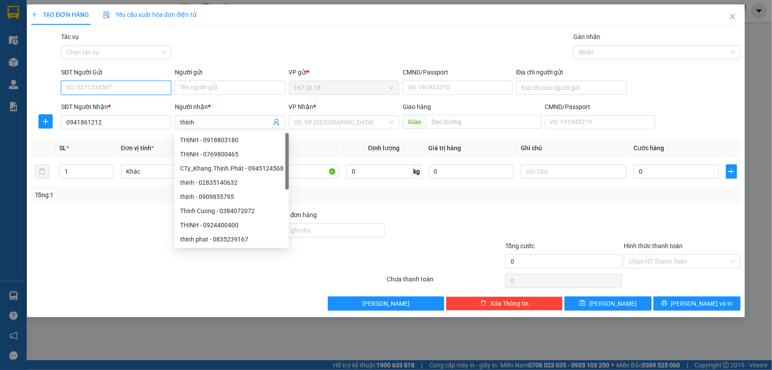
click at [127, 88] on input "SĐT Người Gửi" at bounding box center [116, 88] width 110 height 14
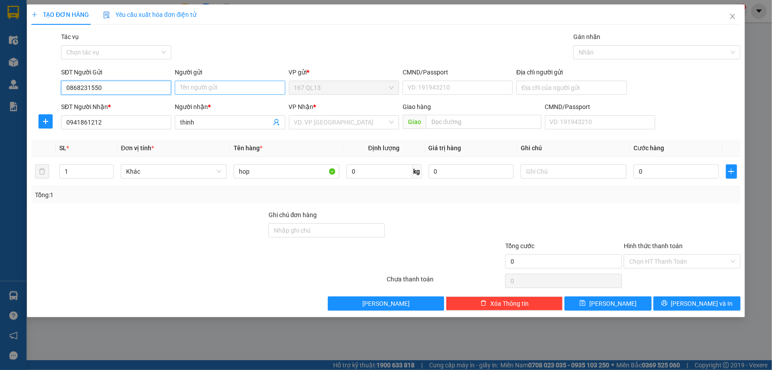
type input "0868231550"
click at [217, 89] on input "Người gửi" at bounding box center [230, 88] width 110 height 14
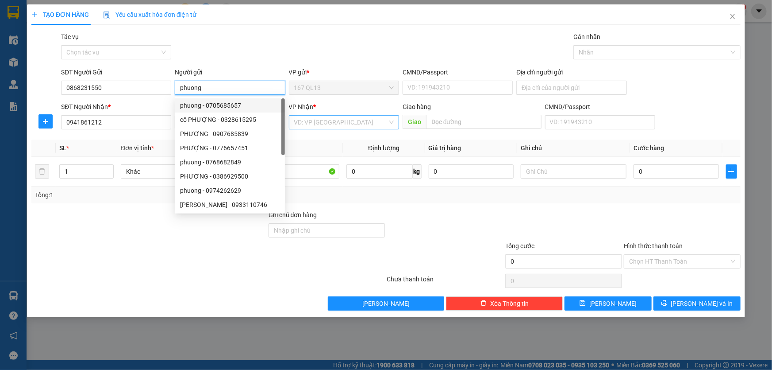
type input "phuong"
click at [333, 120] on input "search" at bounding box center [340, 121] width 93 height 13
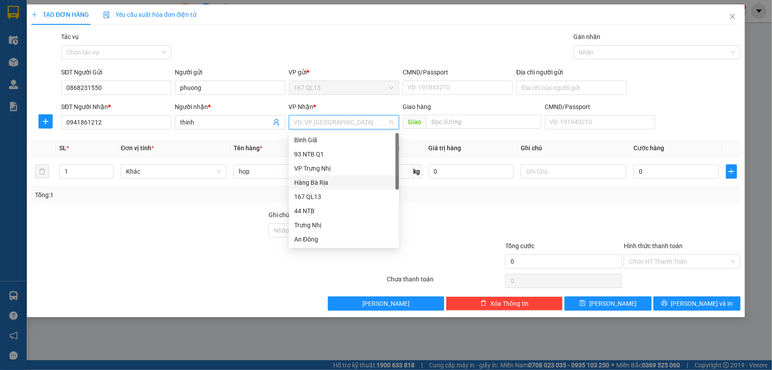
click at [320, 178] on div "Hàng Bà Rịa" at bounding box center [344, 182] width 100 height 10
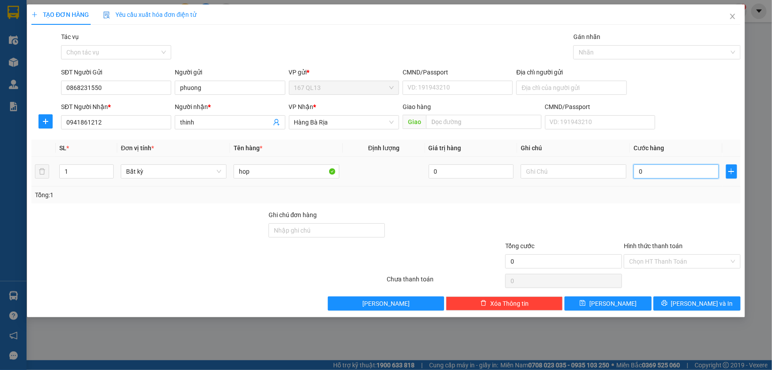
click at [637, 169] on input "0" at bounding box center [676, 171] width 85 height 14
type input "3"
type input "30"
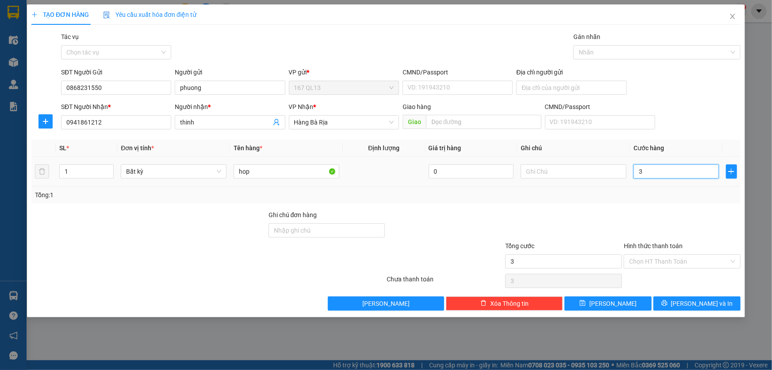
type input "30"
click at [706, 302] on span "[PERSON_NAME] và In" at bounding box center [702, 303] width 62 height 10
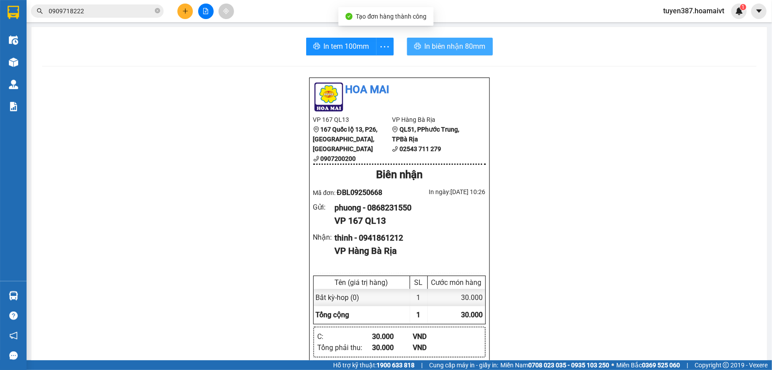
click at [442, 48] on span "In biên nhận 80mm" at bounding box center [455, 46] width 61 height 11
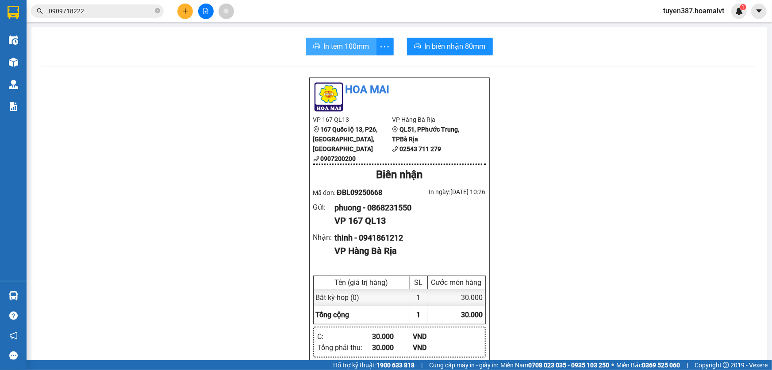
click at [338, 50] on span "In tem 100mm" at bounding box center [347, 46] width 46 height 11
click at [185, 8] on icon "plus" at bounding box center [185, 11] width 6 height 6
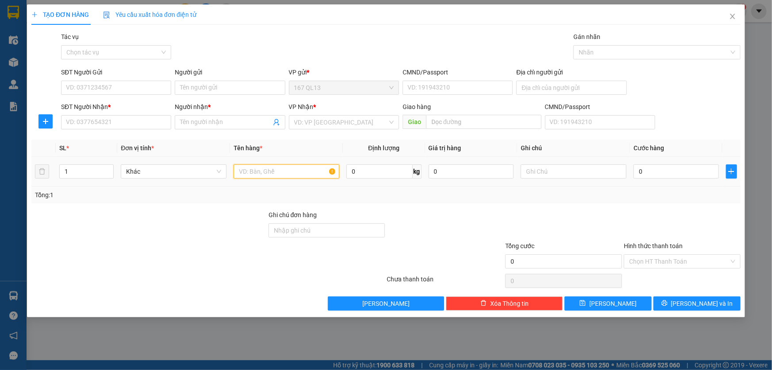
click at [314, 172] on input "text" at bounding box center [287, 171] width 106 height 14
type input "xop"
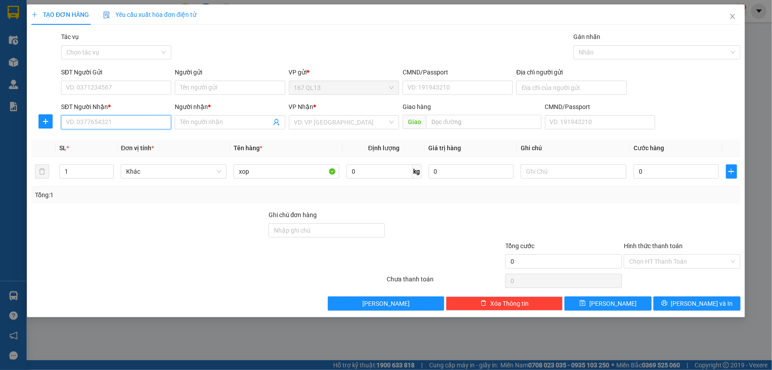
click at [139, 118] on input "SĐT Người Nhận *" at bounding box center [116, 122] width 110 height 14
click at [112, 137] on div "0868855004 - a thu" at bounding box center [116, 140] width 100 height 10
type input "0868855004"
type input "a thu"
type input "phu my"
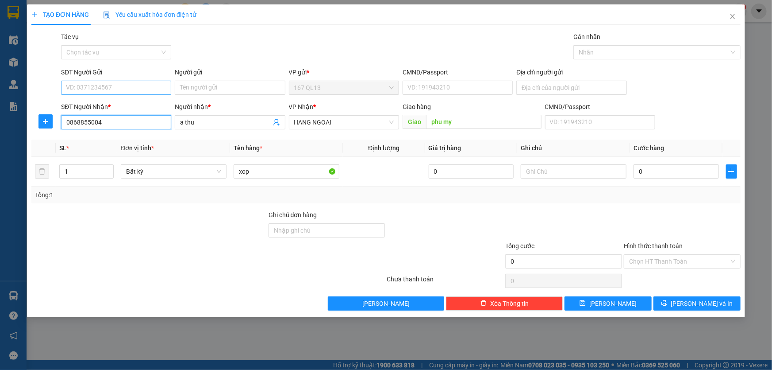
type input "0868855004"
click at [125, 89] on input "SĐT Người Gửi" at bounding box center [116, 88] width 110 height 14
click at [113, 102] on div "0363860138 - AN" at bounding box center [116, 105] width 100 height 10
type input "0363860138"
type input "AN"
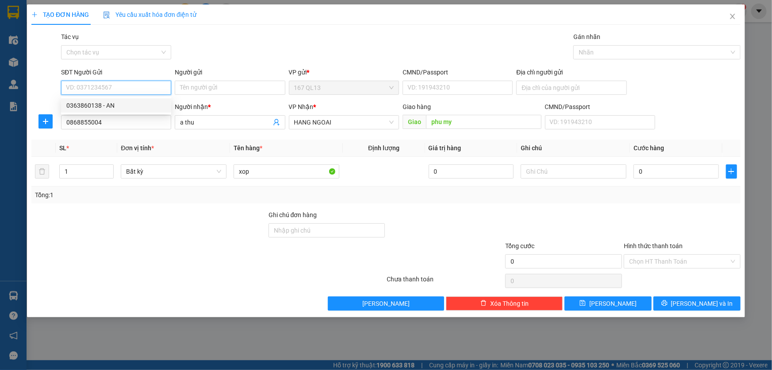
type input "025090000461"
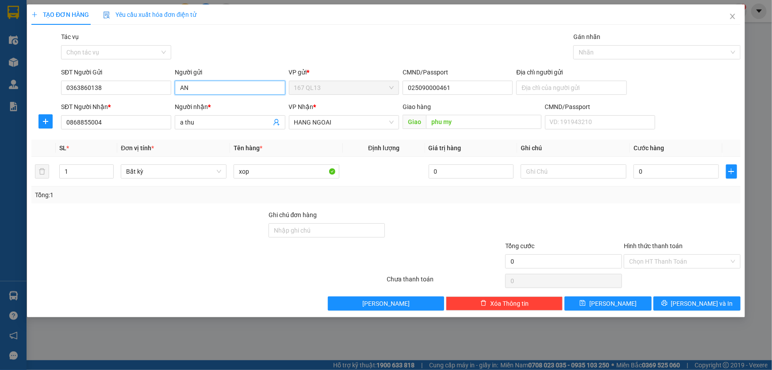
click at [203, 89] on input "AN" at bounding box center [230, 88] width 110 height 14
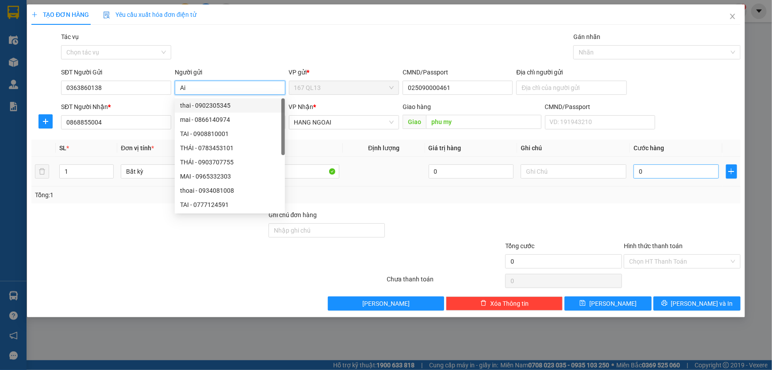
type input "Ai"
click at [637, 172] on input "0" at bounding box center [676, 171] width 85 height 14
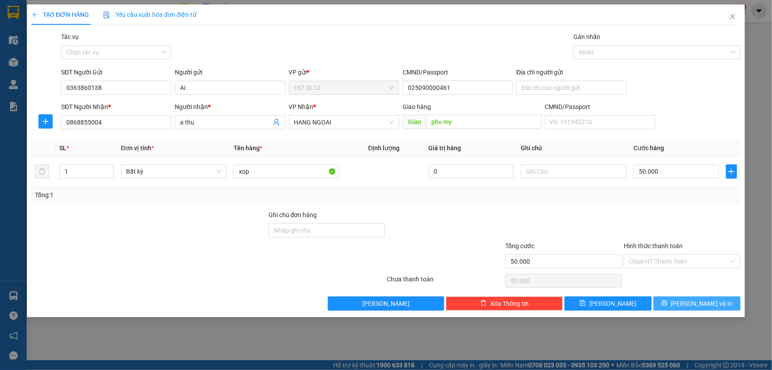
click at [700, 301] on span "[PERSON_NAME] và In" at bounding box center [702, 303] width 62 height 10
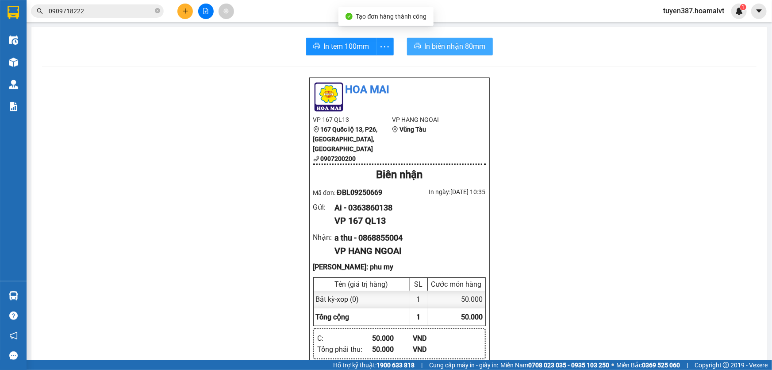
click at [431, 42] on span "In biên nhận 80mm" at bounding box center [455, 46] width 61 height 11
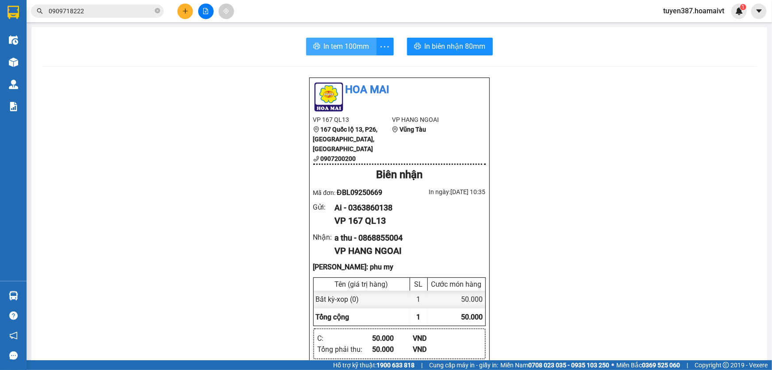
click at [341, 50] on span "In tem 100mm" at bounding box center [347, 46] width 46 height 11
click at [185, 5] on button at bounding box center [184, 11] width 15 height 15
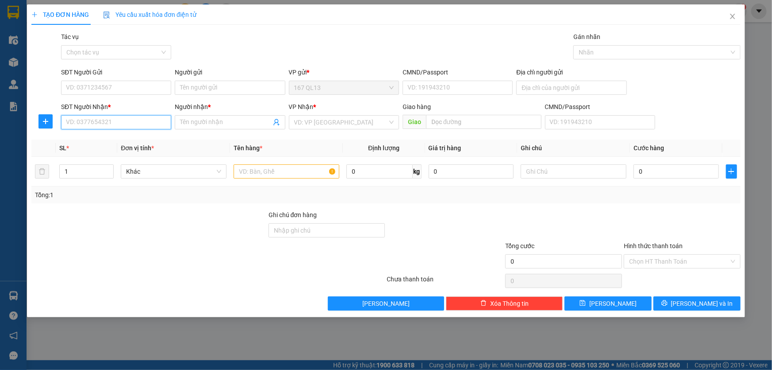
click at [140, 118] on input "SĐT Người Nhận *" at bounding box center [116, 122] width 110 height 14
click at [121, 138] on div "0962662676 - [GEOGRAPHIC_DATA]" at bounding box center [116, 140] width 100 height 10
type input "0962662676"
type input "ĐỨC"
type input "0962662676"
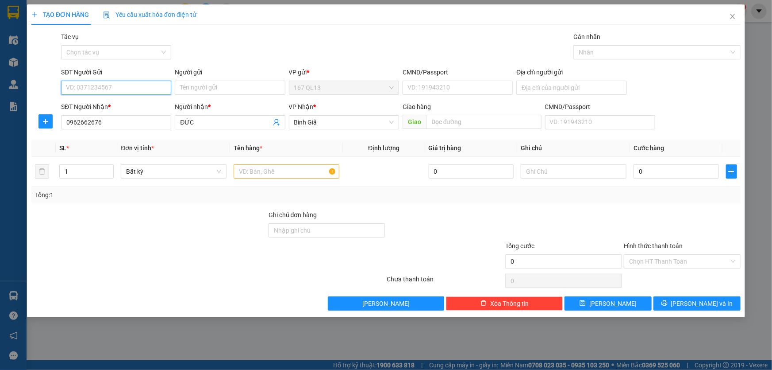
click at [133, 85] on input "SĐT Người Gửi" at bounding box center [116, 88] width 110 height 14
click at [120, 104] on div "0364188267 - HÀO" at bounding box center [116, 105] width 100 height 10
type input "0364188267"
type input "HÀO"
type input "066204004777"
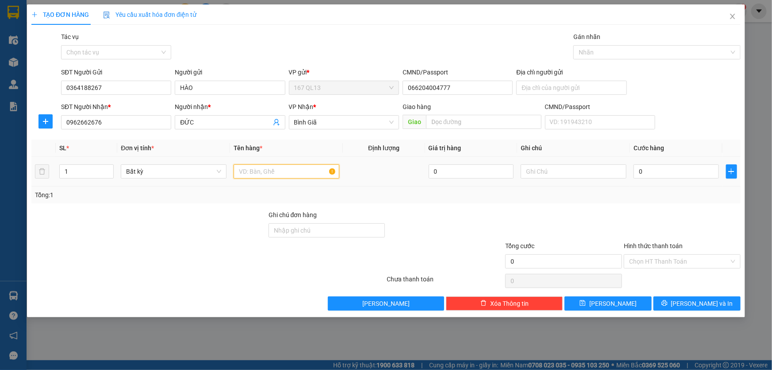
click at [292, 172] on input "text" at bounding box center [287, 171] width 106 height 14
type input "thung bk"
click at [635, 169] on input "0" at bounding box center [676, 171] width 85 height 14
type input "5"
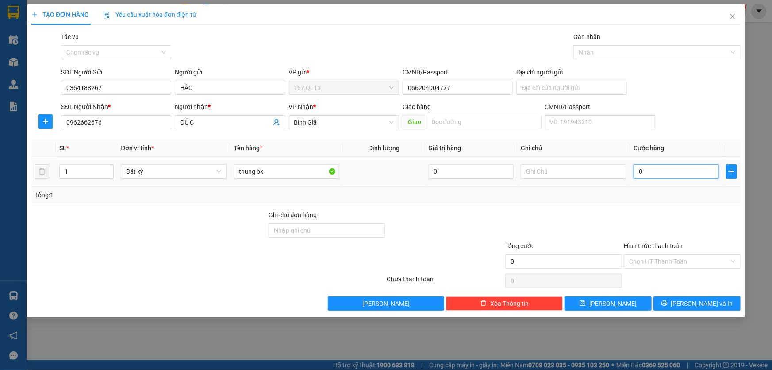
type input "5"
type input "50"
click at [689, 258] on input "Hình thức thanh toán" at bounding box center [679, 260] width 100 height 13
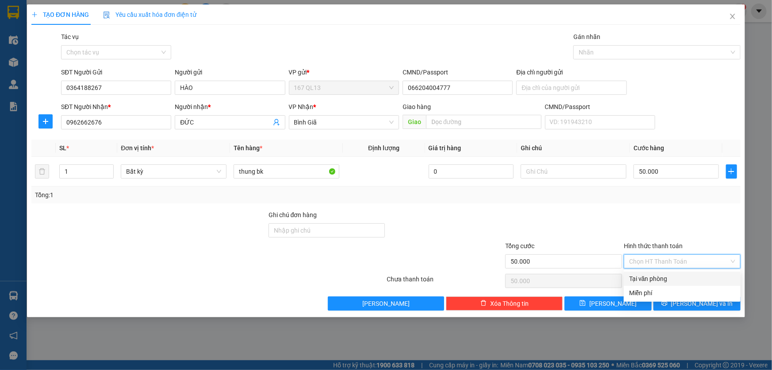
click at [685, 273] on div "Tại văn phòng" at bounding box center [682, 278] width 117 height 14
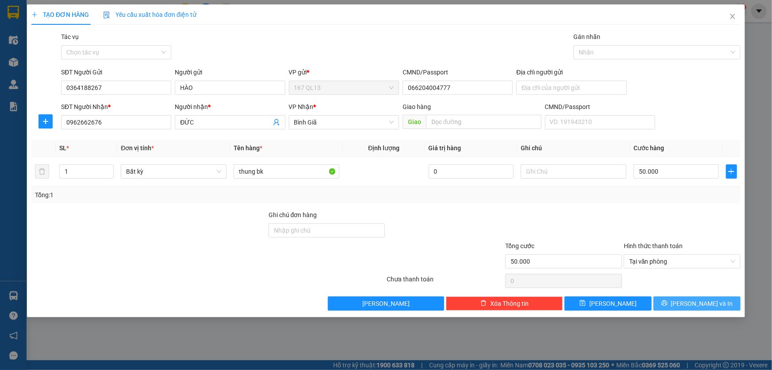
click at [704, 301] on span "[PERSON_NAME] và In" at bounding box center [702, 303] width 62 height 10
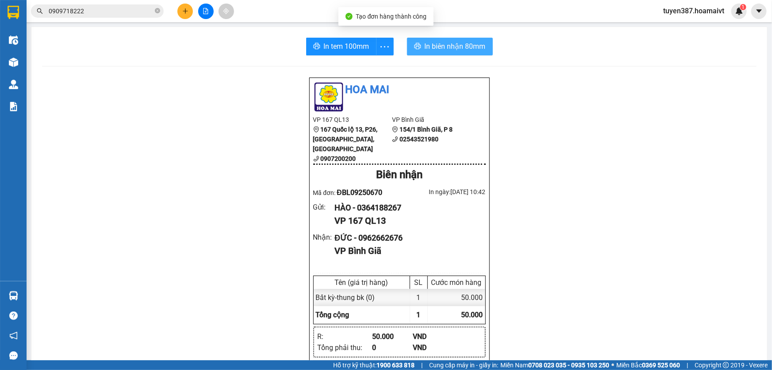
click at [438, 47] on span "In biên nhận 80mm" at bounding box center [455, 46] width 61 height 11
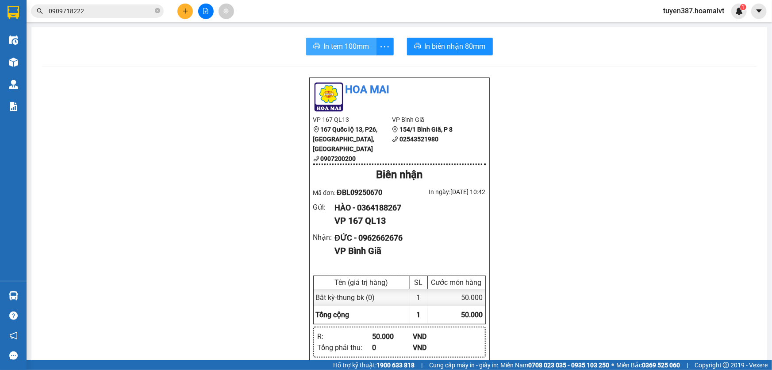
click at [338, 46] on span "In tem 100mm" at bounding box center [347, 46] width 46 height 11
click at [182, 8] on icon "plus" at bounding box center [185, 11] width 6 height 6
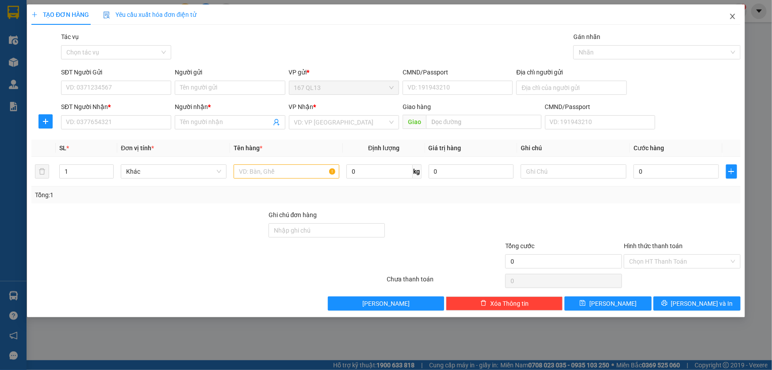
click at [731, 16] on icon "close" at bounding box center [732, 16] width 7 height 7
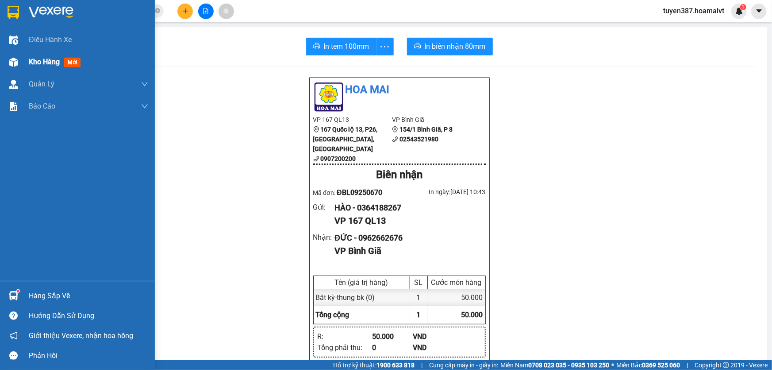
click at [73, 61] on span "mới" at bounding box center [72, 63] width 16 height 10
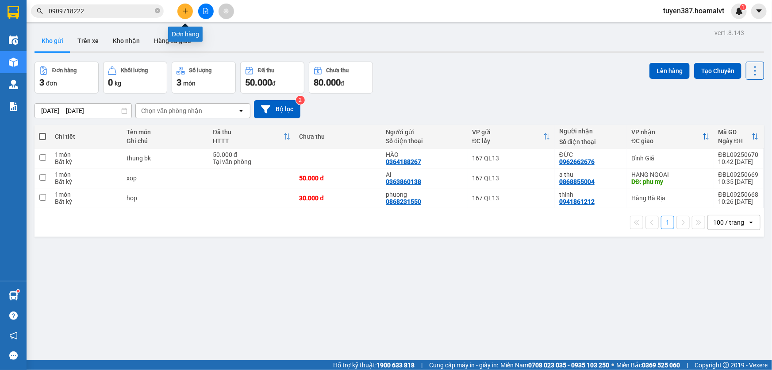
click at [183, 9] on icon "plus" at bounding box center [185, 11] width 6 height 6
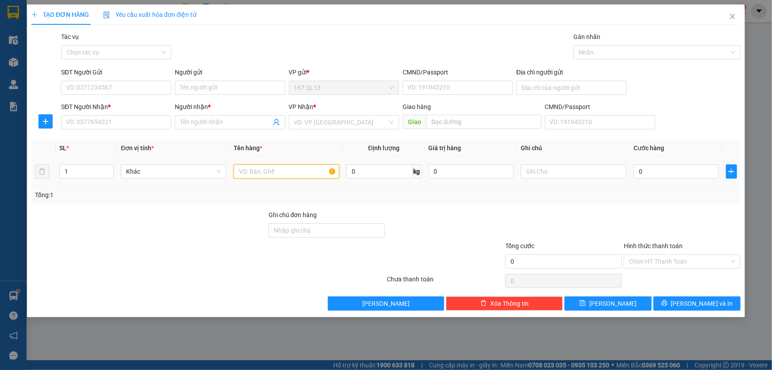
click at [314, 170] on input "text" at bounding box center [287, 171] width 106 height 14
type input "xop"
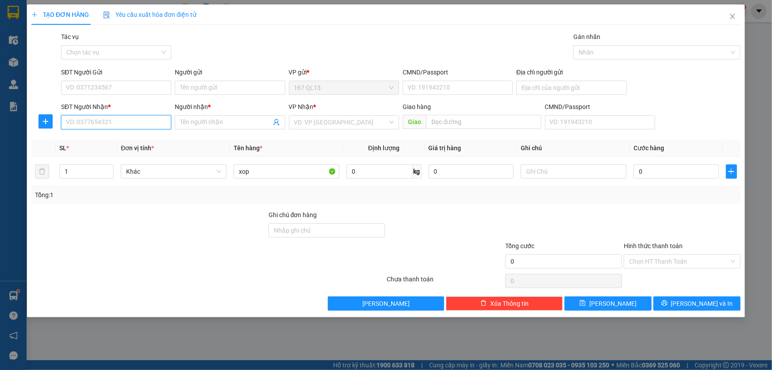
click at [159, 123] on input "SĐT Người Nhận *" at bounding box center [116, 122] width 110 height 14
type input "0906598918"
click at [203, 122] on input "Người nhận *" at bounding box center [225, 122] width 91 height 10
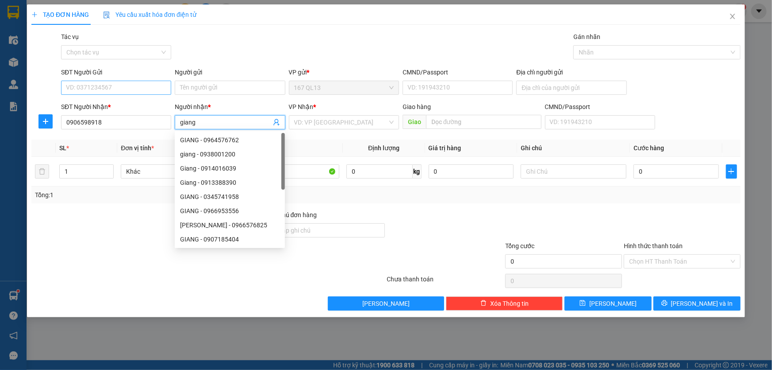
type input "giang"
click at [146, 89] on input "SĐT Người Gửi" at bounding box center [116, 88] width 110 height 14
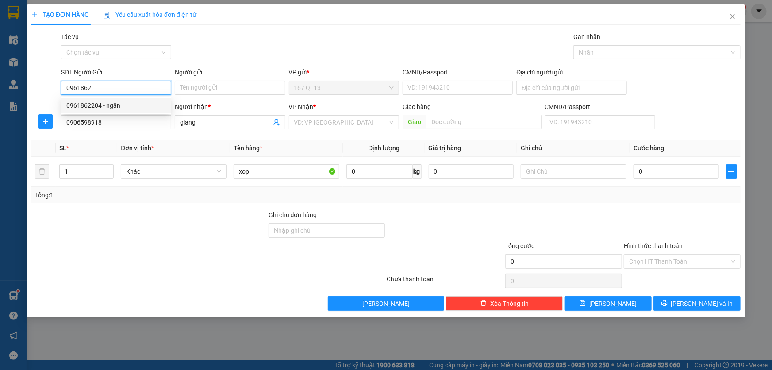
click at [123, 103] on div "0961862204 - ngân" at bounding box center [116, 105] width 100 height 10
type input "0961862204"
type input "ngân"
type input "0961862204"
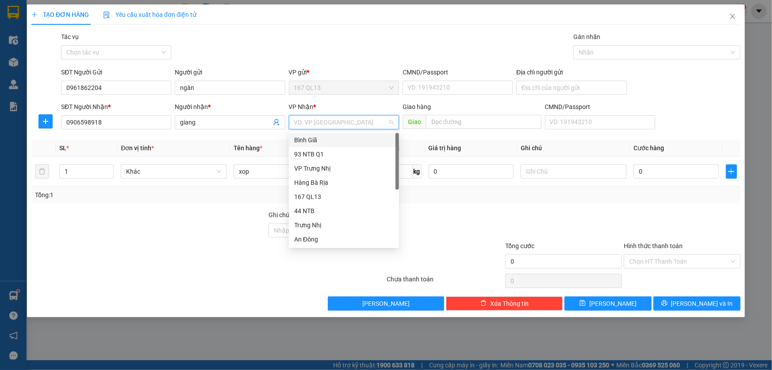
click at [317, 121] on input "search" at bounding box center [340, 121] width 93 height 13
click at [321, 138] on div "Bình Giã" at bounding box center [344, 140] width 100 height 10
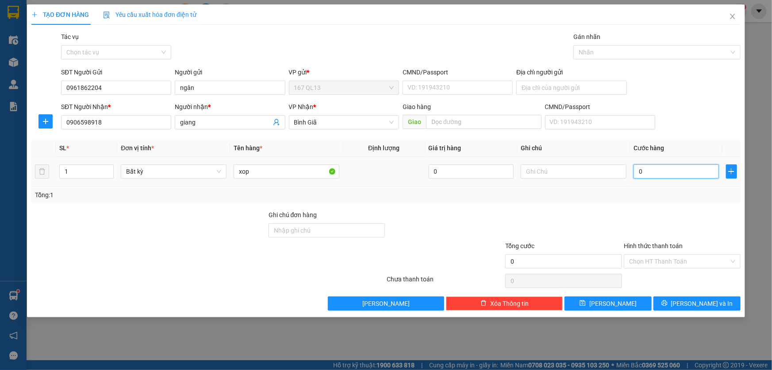
click at [636, 168] on input "0" at bounding box center [676, 171] width 85 height 14
click at [702, 301] on span "[PERSON_NAME] và In" at bounding box center [702, 303] width 62 height 10
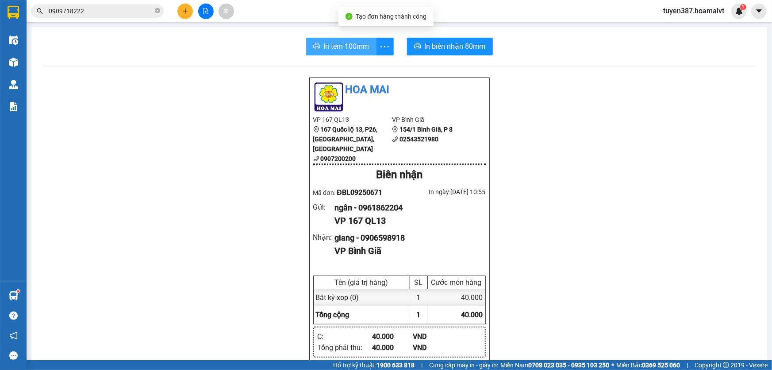
click at [336, 46] on span "In tem 100mm" at bounding box center [347, 46] width 46 height 11
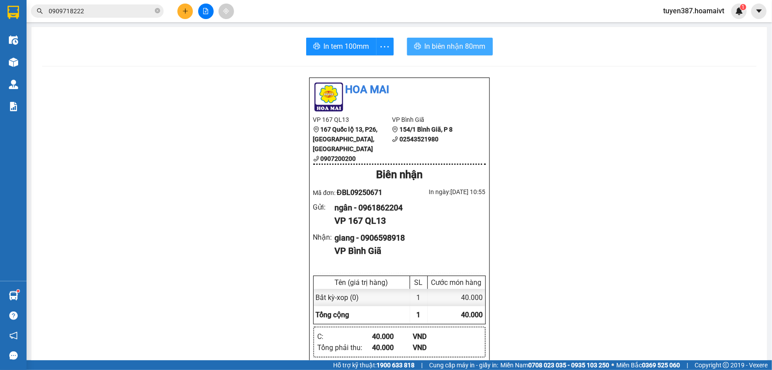
click at [435, 44] on span "In biên nhận 80mm" at bounding box center [455, 46] width 61 height 11
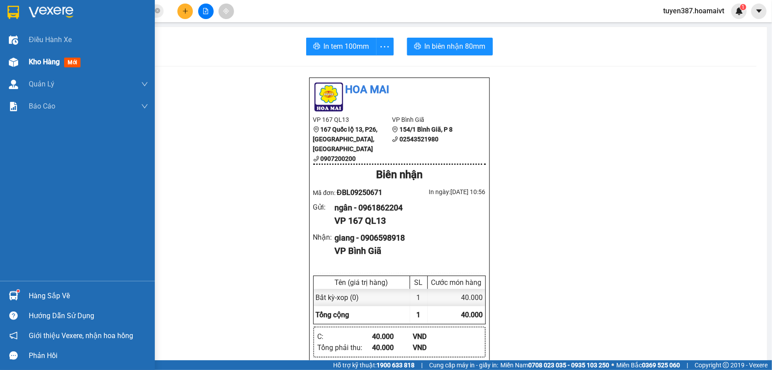
click at [73, 62] on span "mới" at bounding box center [72, 63] width 16 height 10
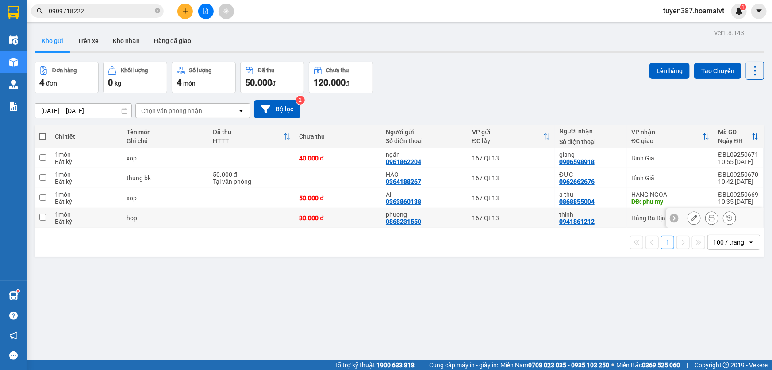
drag, startPoint x: 42, startPoint y: 217, endPoint x: 218, endPoint y: 215, distance: 176.1
click at [43, 216] on input "checkbox" at bounding box center [42, 217] width 7 height 7
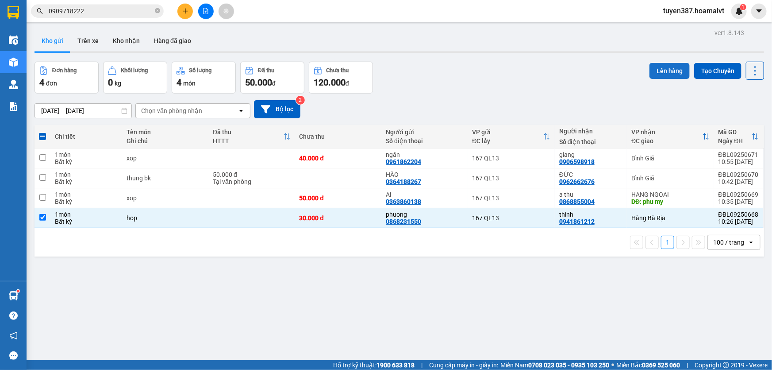
click at [661, 68] on button "Lên hàng" at bounding box center [670, 71] width 40 height 16
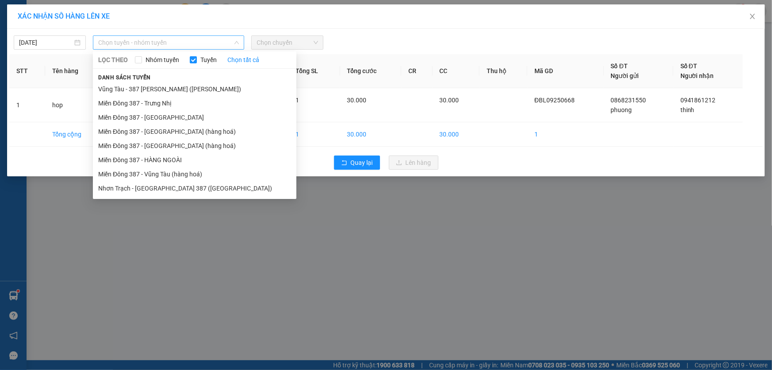
click at [189, 43] on span "Chọn tuyến - nhóm tuyến" at bounding box center [168, 42] width 141 height 13
click at [158, 144] on li "Miền Đông 387 - [GEOGRAPHIC_DATA] (hàng hoá)" at bounding box center [195, 146] width 204 height 14
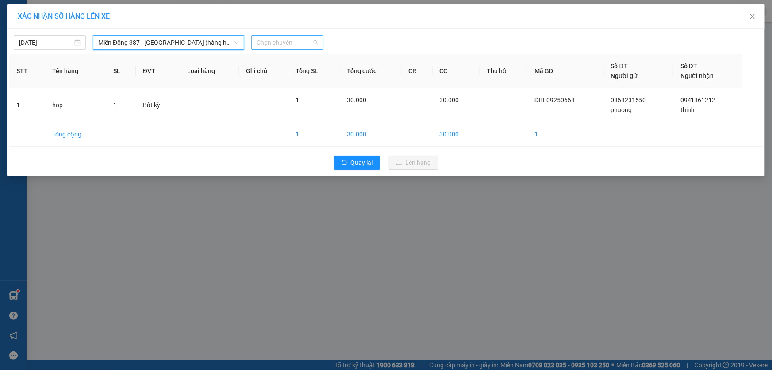
click at [299, 43] on span "Chọn chuyến" at bounding box center [288, 42] width 62 height 13
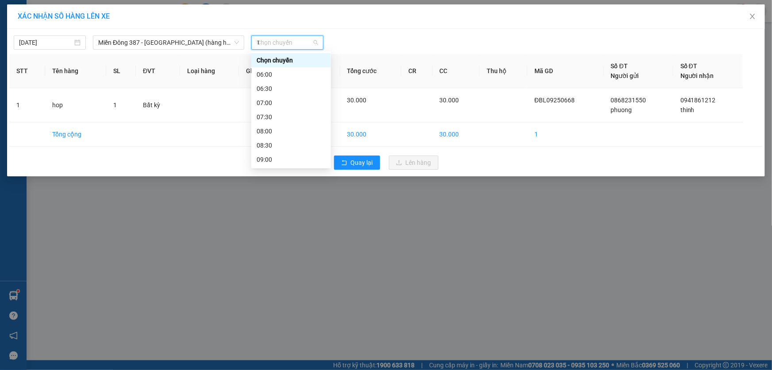
type input "11"
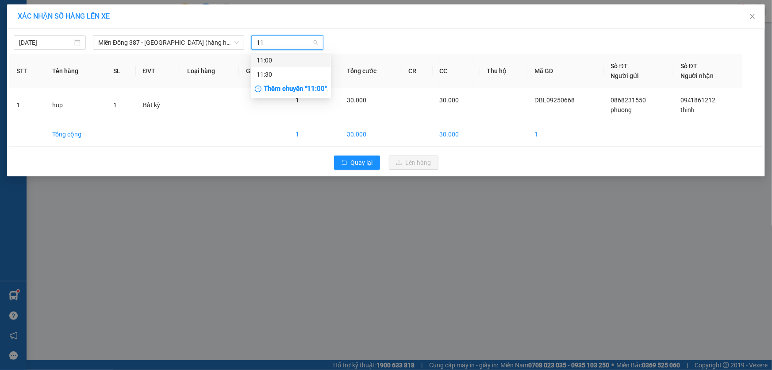
click at [273, 59] on div "11:00" at bounding box center [291, 60] width 69 height 10
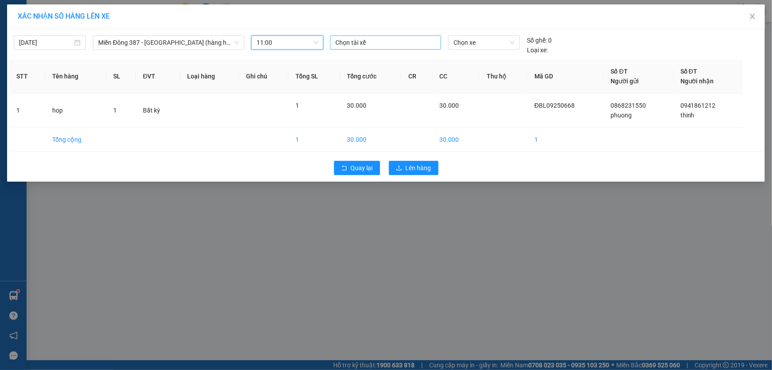
click at [380, 45] on div at bounding box center [385, 42] width 107 height 11
type input "phong"
click at [354, 71] on div "PHONG A MĐ" at bounding box center [397, 74] width 122 height 10
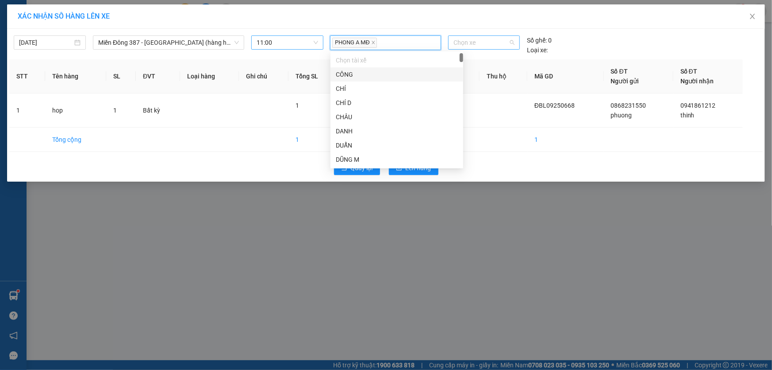
click at [491, 41] on span "Chọn xe" at bounding box center [484, 42] width 61 height 13
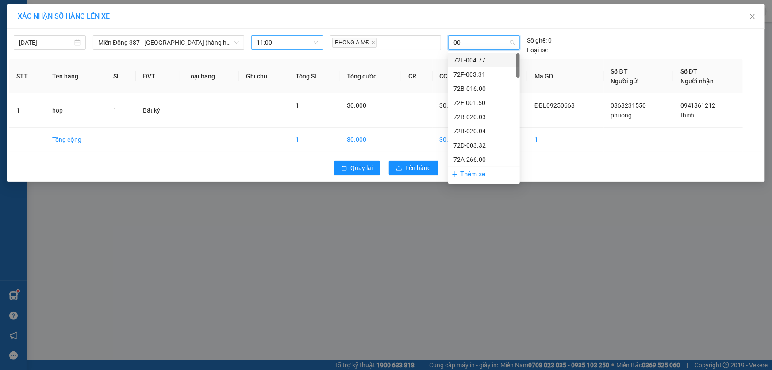
type input "005"
click at [472, 101] on div "72H-070.05" at bounding box center [484, 103] width 61 height 10
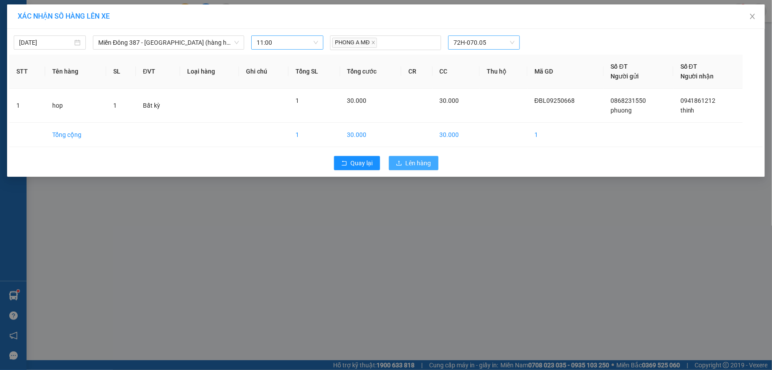
click at [422, 161] on span "Lên hàng" at bounding box center [419, 163] width 26 height 10
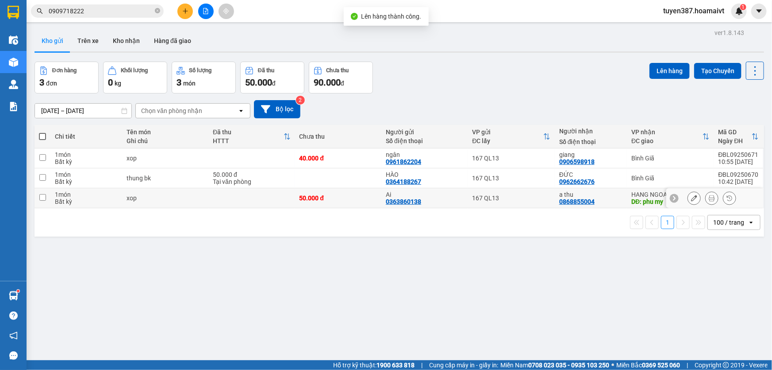
drag, startPoint x: 44, startPoint y: 197, endPoint x: 84, endPoint y: 188, distance: 40.8
click at [45, 196] on input "checkbox" at bounding box center [42, 197] width 7 height 7
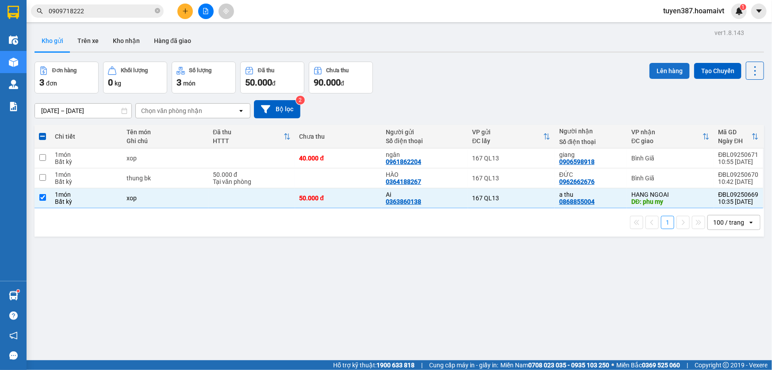
click at [668, 69] on button "Lên hàng" at bounding box center [670, 71] width 40 height 16
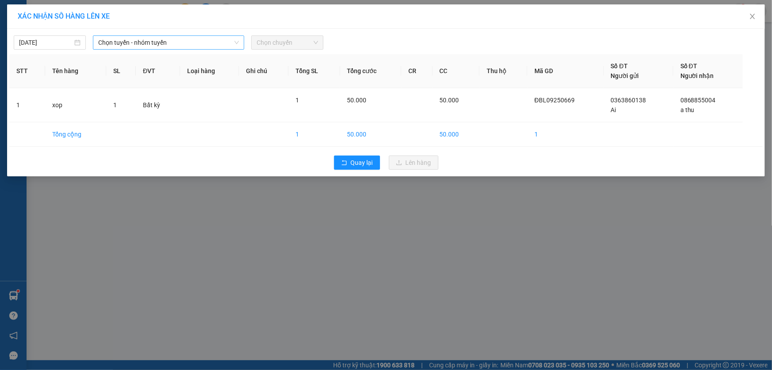
click at [195, 37] on span "Chọn tuyến - nhóm tuyến" at bounding box center [168, 42] width 141 height 13
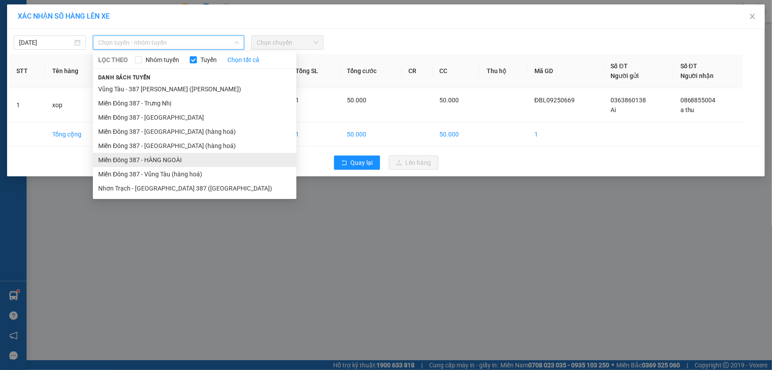
click at [159, 157] on li "Miền Đông 387 - HÀNG NGOÀI" at bounding box center [195, 160] width 204 height 14
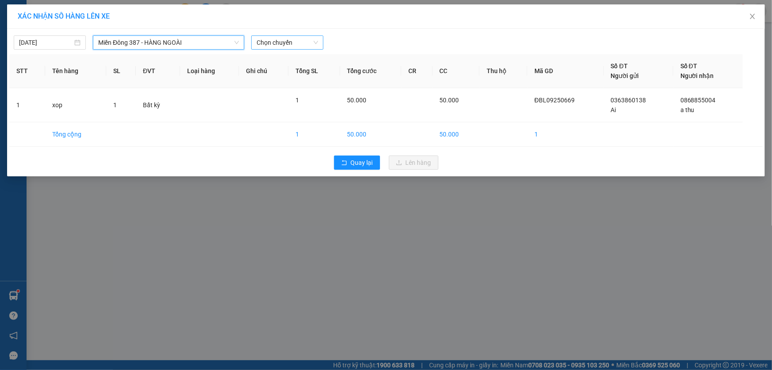
click at [306, 41] on span "Chọn chuyến" at bounding box center [288, 42] width 62 height 13
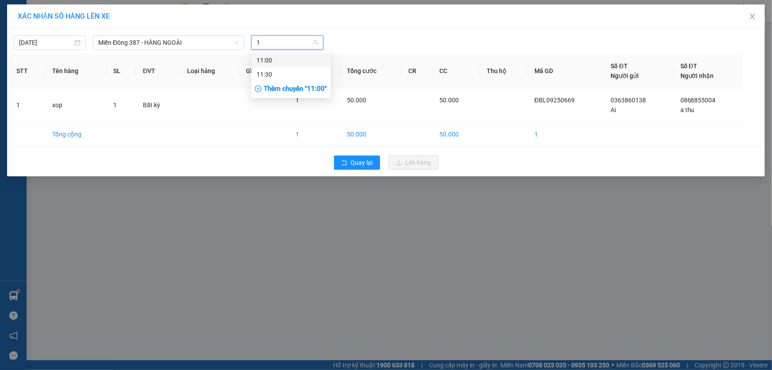
type input "11"
click at [274, 60] on div "11:00" at bounding box center [291, 60] width 69 height 10
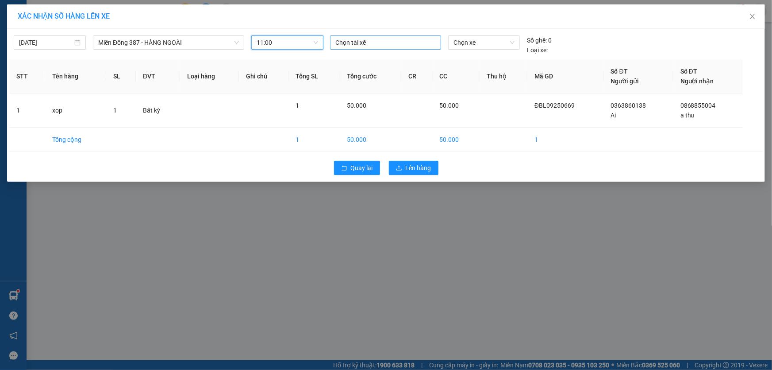
click at [379, 40] on div at bounding box center [385, 42] width 107 height 11
type input "phong"
click at [350, 72] on div "PHONG A MĐ" at bounding box center [397, 74] width 122 height 10
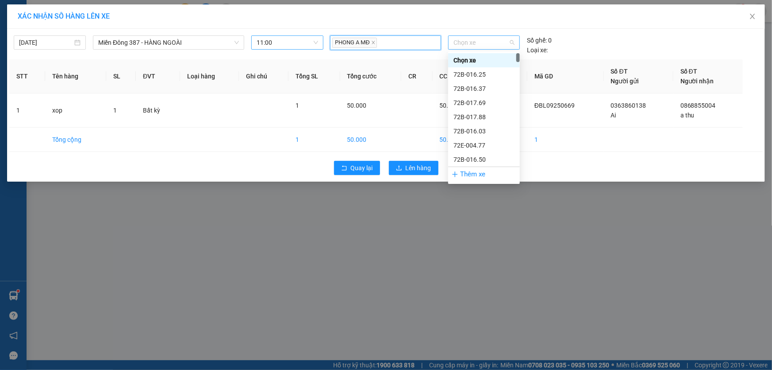
click at [489, 43] on span "Chọn xe" at bounding box center [484, 42] width 61 height 13
type input "005"
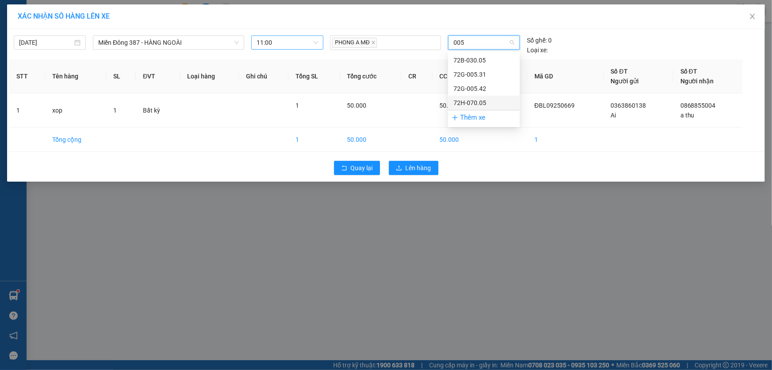
click at [463, 100] on div "72H-070.05" at bounding box center [484, 103] width 61 height 10
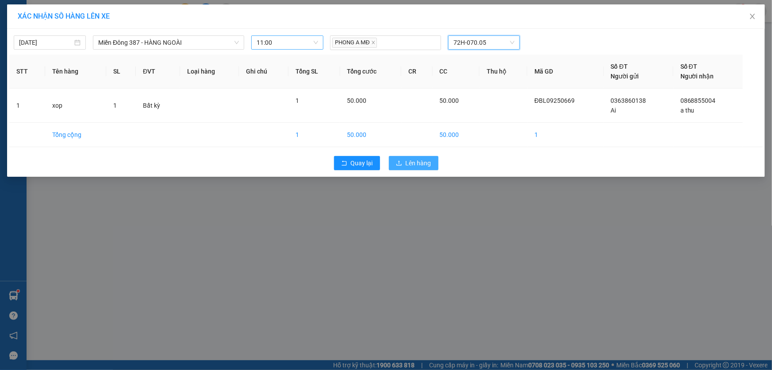
click at [416, 161] on span "Lên hàng" at bounding box center [419, 163] width 26 height 10
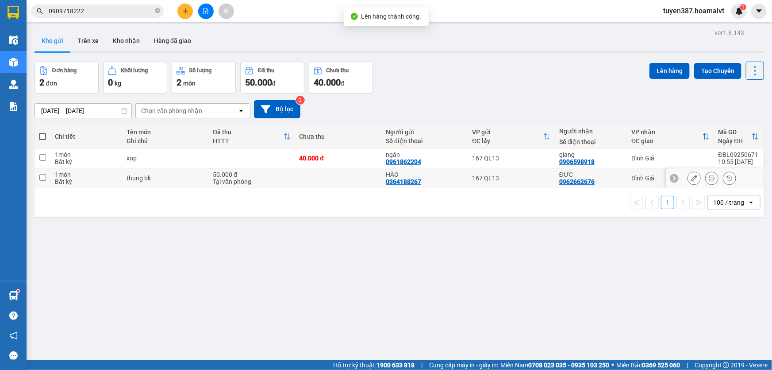
drag, startPoint x: 47, startPoint y: 177, endPoint x: 46, endPoint y: 170, distance: 6.7
click at [46, 176] on td at bounding box center [43, 178] width 16 height 20
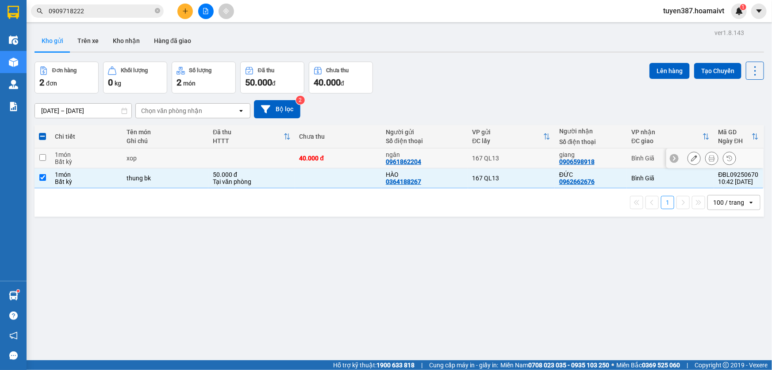
drag, startPoint x: 45, startPoint y: 159, endPoint x: 81, endPoint y: 150, distance: 37.6
click at [46, 158] on td at bounding box center [43, 158] width 16 height 20
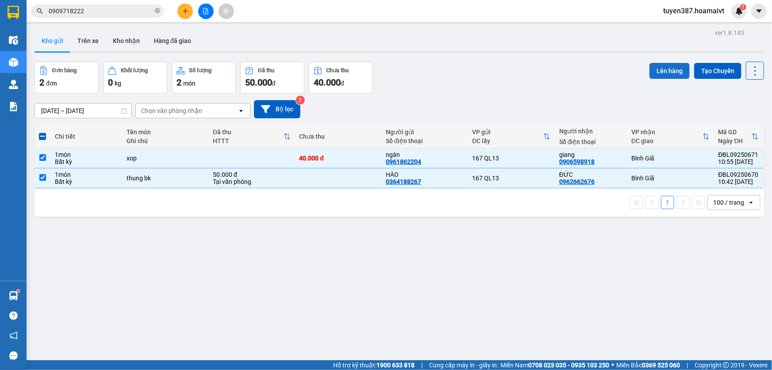
click at [660, 69] on button "Lên hàng" at bounding box center [670, 71] width 40 height 16
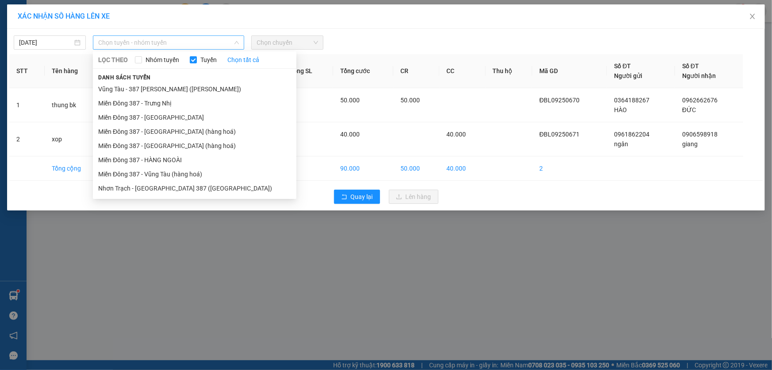
click at [194, 43] on span "Chọn tuyến - nhóm tuyến" at bounding box center [168, 42] width 141 height 13
click at [157, 170] on li "Miền Đông 387 - Vũng Tàu (hàng hoá)" at bounding box center [195, 174] width 204 height 14
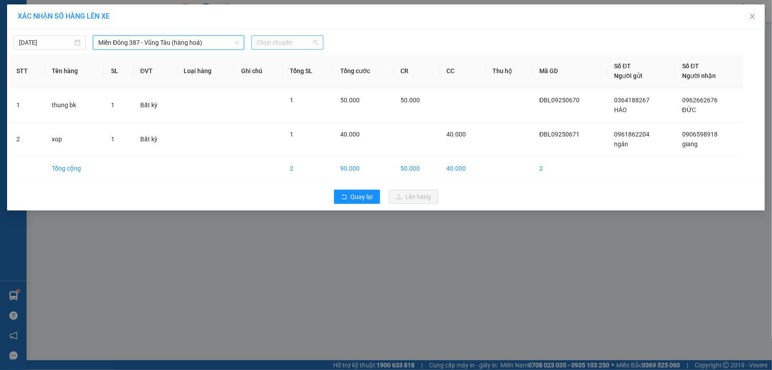
click at [300, 43] on span "Chọn chuyến" at bounding box center [288, 42] width 62 height 13
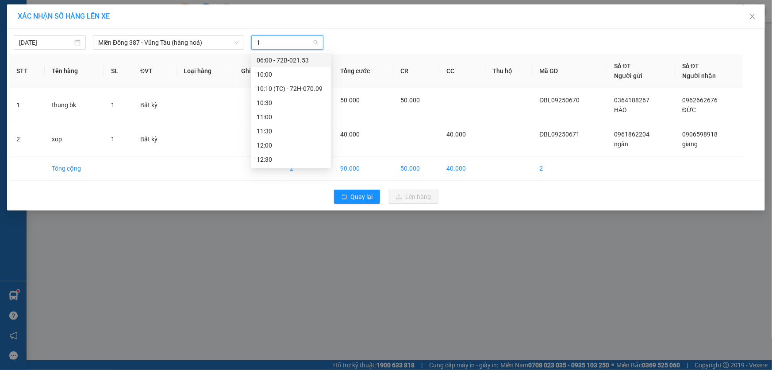
type input "11"
click at [268, 58] on div "11:00" at bounding box center [291, 60] width 69 height 10
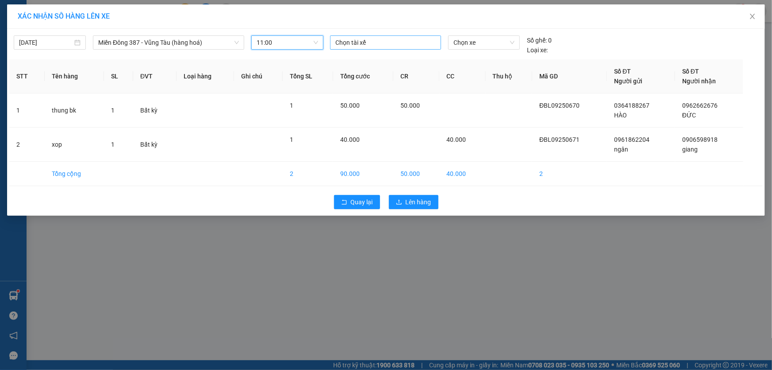
click at [387, 43] on div at bounding box center [385, 42] width 107 height 11
type input "phong"
click at [352, 72] on div "PHONG A MĐ" at bounding box center [397, 74] width 122 height 10
click at [487, 44] on span "Chọn xe" at bounding box center [484, 42] width 61 height 13
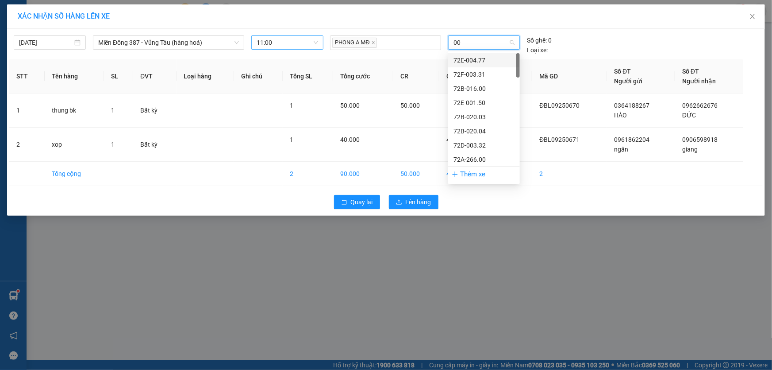
type input "005"
click at [469, 101] on div "72H-070.05" at bounding box center [484, 103] width 61 height 10
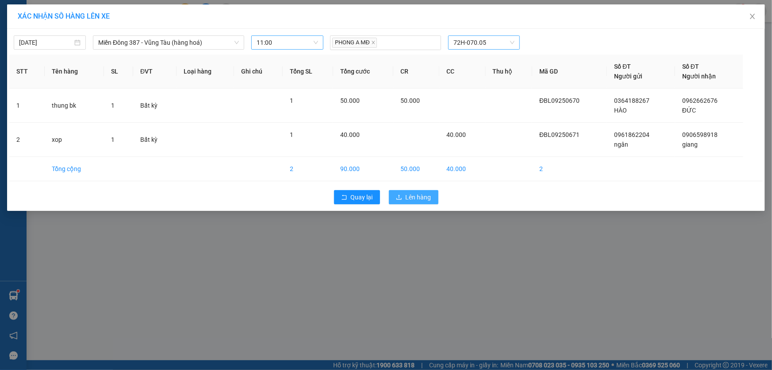
click at [424, 193] on span "Lên hàng" at bounding box center [419, 197] width 26 height 10
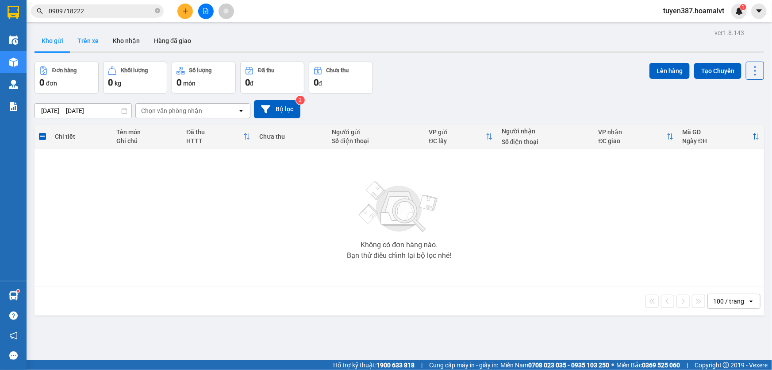
click at [88, 39] on button "Trên xe" at bounding box center [87, 40] width 35 height 21
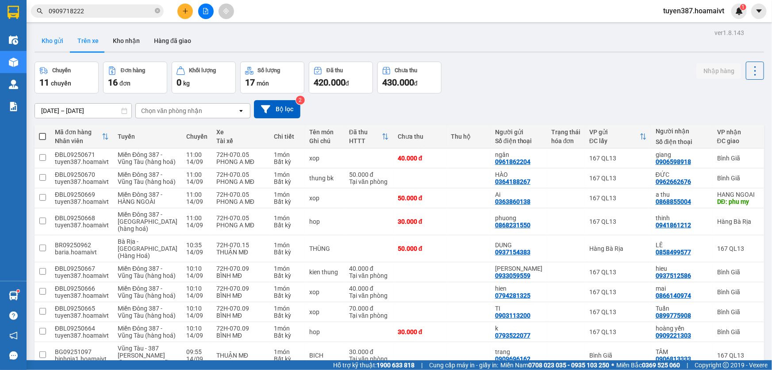
click at [49, 40] on button "Kho gửi" at bounding box center [53, 40] width 36 height 21
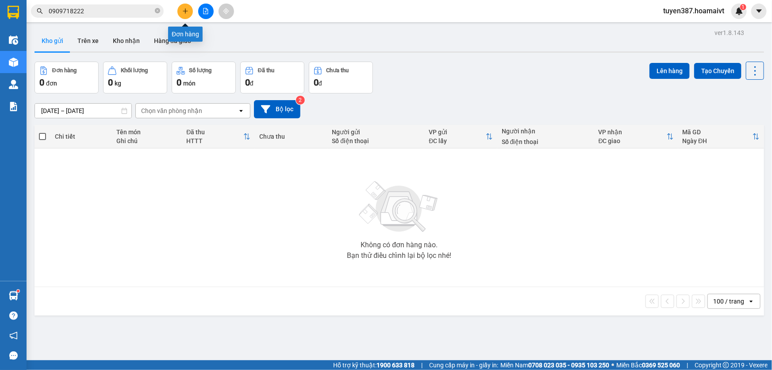
click at [185, 10] on icon "plus" at bounding box center [185, 10] width 0 height 5
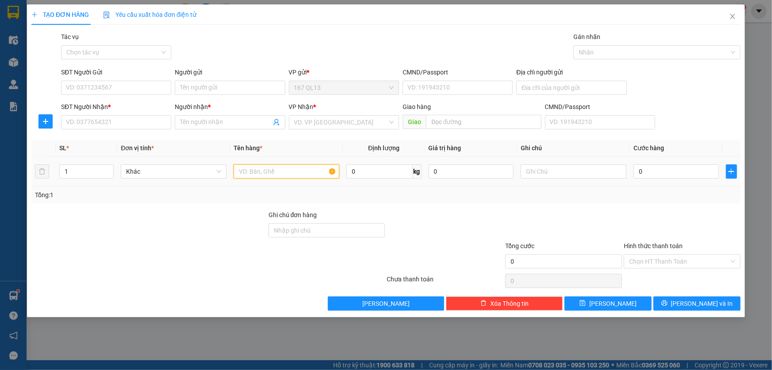
click at [293, 172] on input "text" at bounding box center [287, 171] width 106 height 14
click at [307, 168] on input "text" at bounding box center [287, 171] width 106 height 14
click at [127, 120] on input "SĐT Người Nhận *" at bounding box center [116, 122] width 110 height 14
drag, startPoint x: 122, startPoint y: 139, endPoint x: 125, endPoint y: 95, distance: 43.9
click at [122, 135] on div "0978029971 - [PERSON_NAME]" at bounding box center [116, 140] width 100 height 10
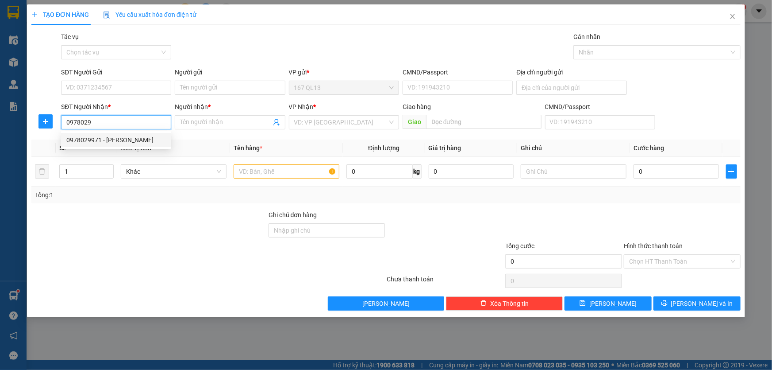
type input "0978029971"
type input "Huong"
type input "0978029971"
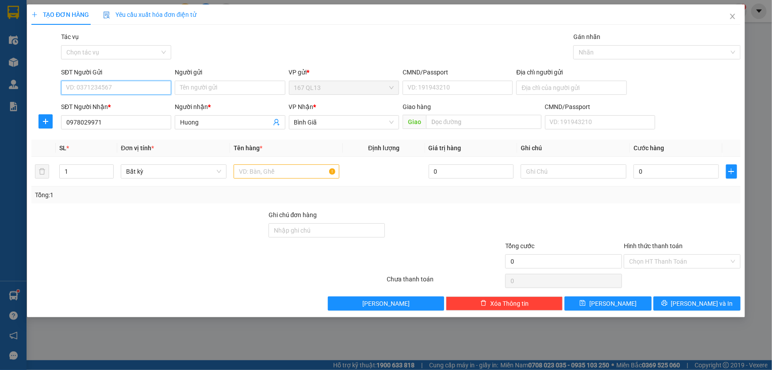
click at [127, 88] on input "SĐT Người Gửi" at bounding box center [116, 88] width 110 height 14
click at [143, 101] on div "0903814851 - [PERSON_NAME]" at bounding box center [116, 105] width 100 height 10
type input "0903814851"
type input "[PERSON_NAME]"
click at [304, 170] on input "text" at bounding box center [287, 171] width 106 height 14
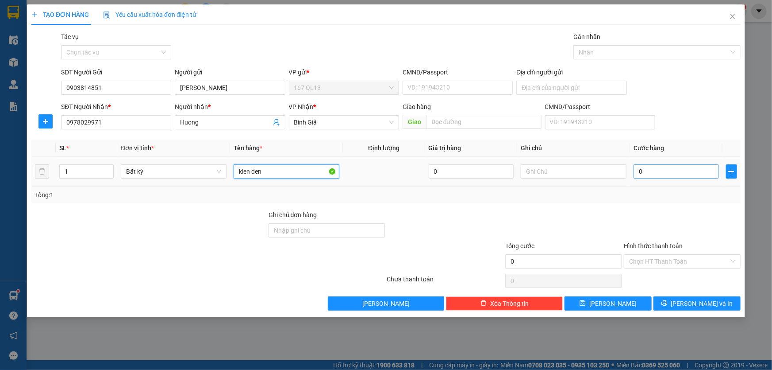
type input "kien den"
click at [636, 168] on input "0" at bounding box center [676, 171] width 85 height 14
type input "5"
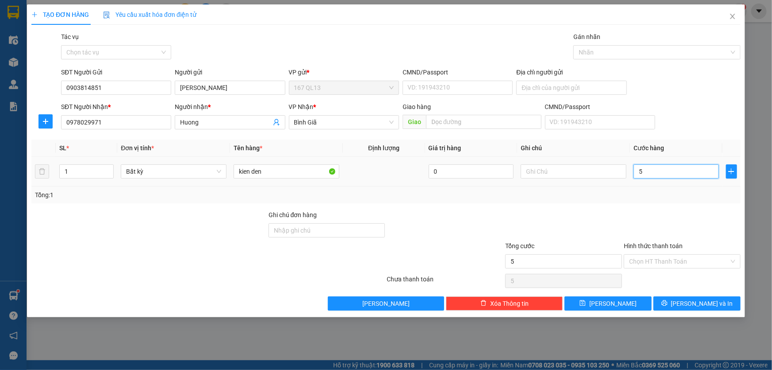
type input "50"
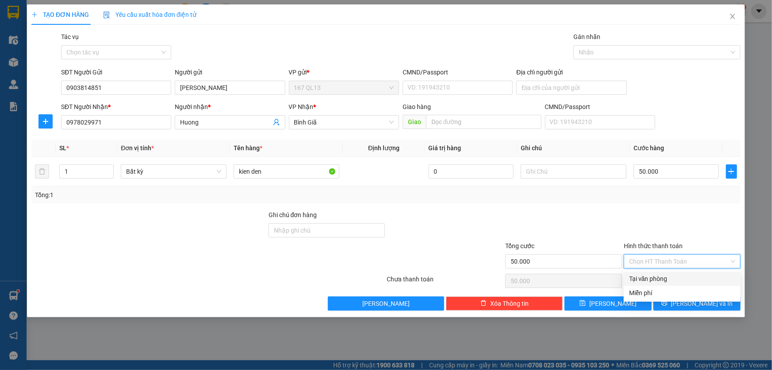
click at [689, 259] on input "Hình thức thanh toán" at bounding box center [679, 260] width 100 height 13
click at [690, 276] on div "Tại văn phòng" at bounding box center [682, 278] width 106 height 10
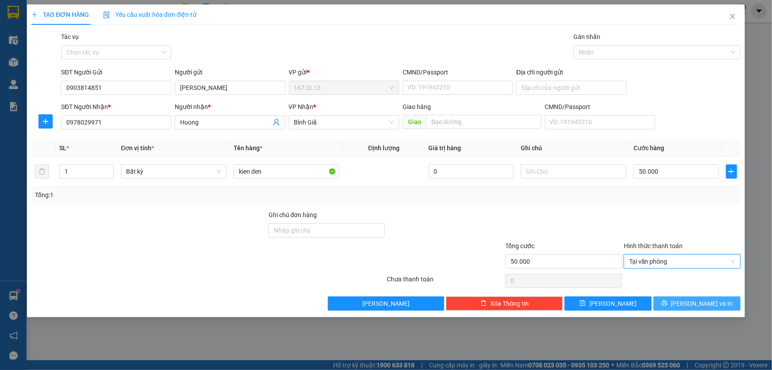
drag, startPoint x: 717, startPoint y: 300, endPoint x: 712, endPoint y: 283, distance: 17.6
click at [717, 297] on button "[PERSON_NAME] và In" at bounding box center [697, 303] width 87 height 14
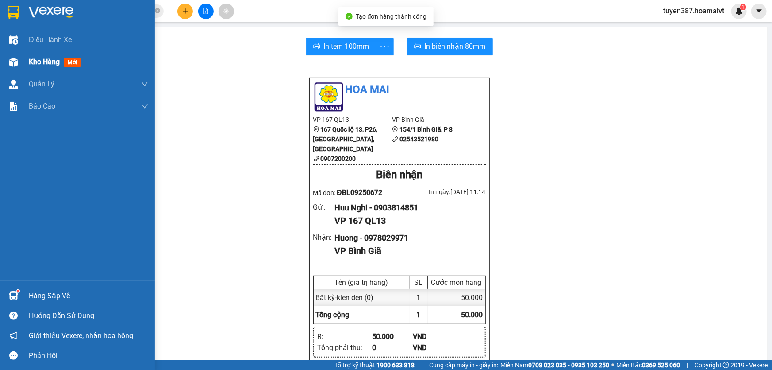
click at [77, 62] on span "mới" at bounding box center [72, 63] width 16 height 10
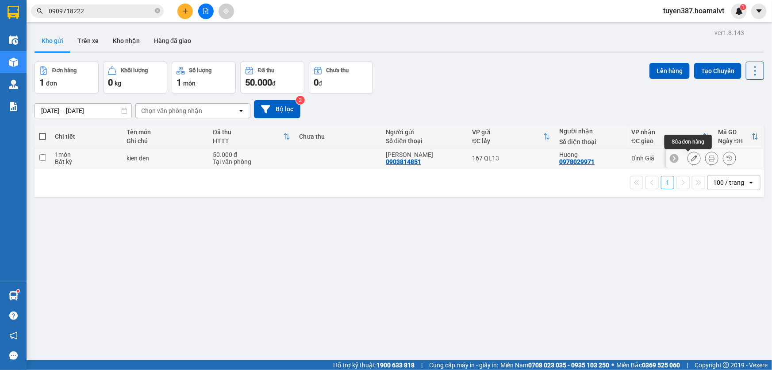
click at [691, 155] on icon at bounding box center [694, 158] width 6 height 6
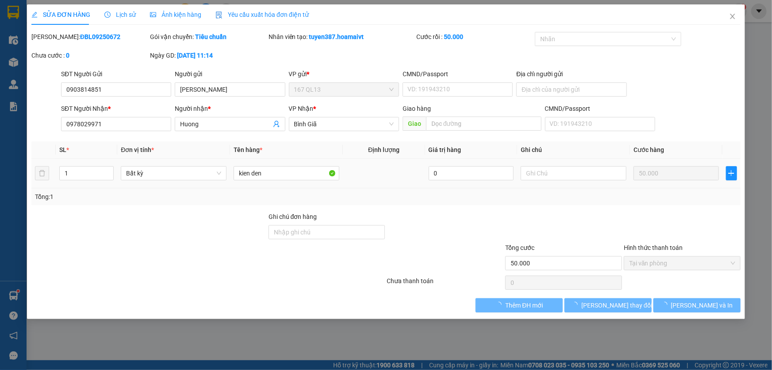
type input "0903814851"
type input "[PERSON_NAME]"
type input "0978029971"
type input "Huong"
type input "50.000"
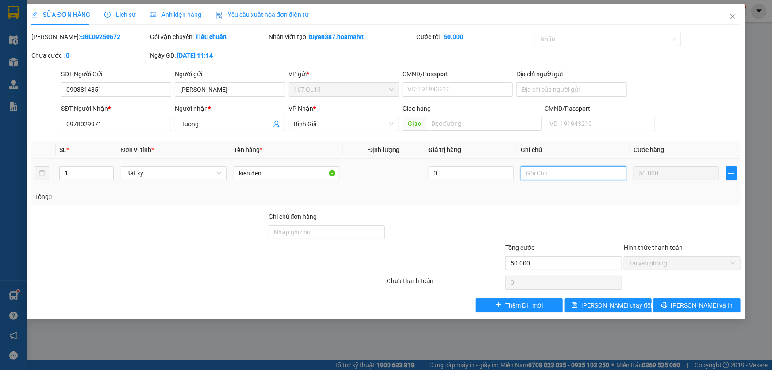
click at [559, 173] on input "text" at bounding box center [574, 173] width 106 height 14
type input "gtn"
click at [620, 302] on span "[PERSON_NAME] thay đổi" at bounding box center [616, 305] width 71 height 10
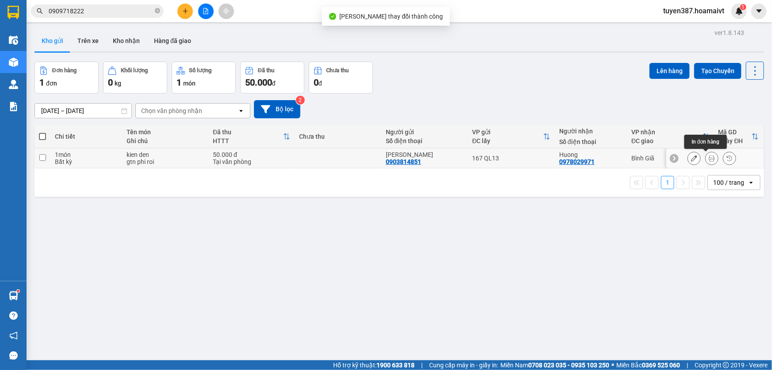
click at [709, 156] on icon at bounding box center [712, 158] width 6 height 6
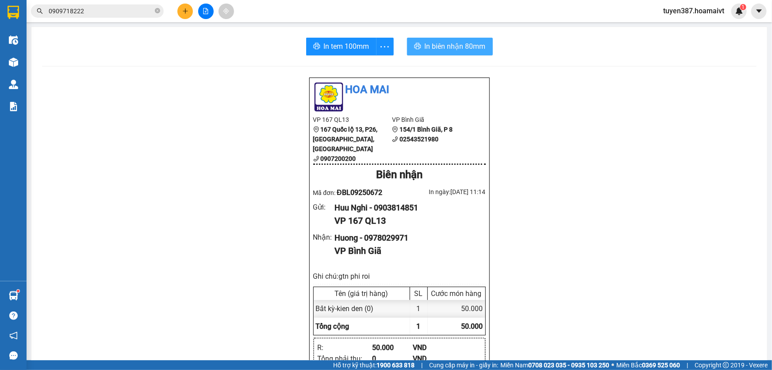
click at [451, 48] on span "In biên nhận 80mm" at bounding box center [455, 46] width 61 height 11
click at [426, 43] on span "In biên nhận 80mm" at bounding box center [455, 46] width 61 height 11
drag, startPoint x: 337, startPoint y: 43, endPoint x: 433, endPoint y: 35, distance: 96.4
click at [339, 43] on span "In tem 100mm" at bounding box center [347, 46] width 46 height 11
click at [186, 11] on icon "plus" at bounding box center [185, 11] width 5 height 0
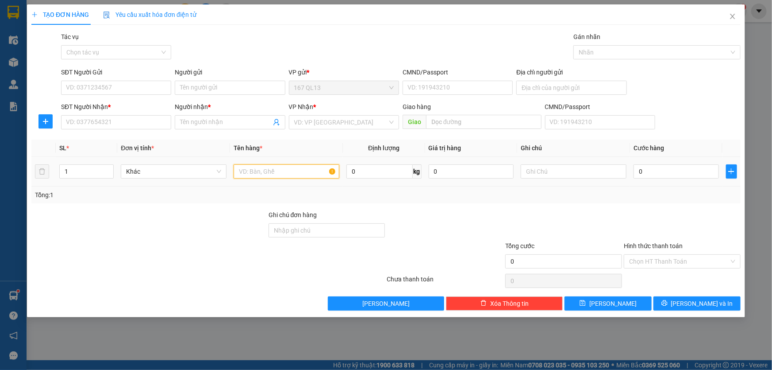
click at [301, 172] on input "text" at bounding box center [287, 171] width 106 height 14
type input "thu"
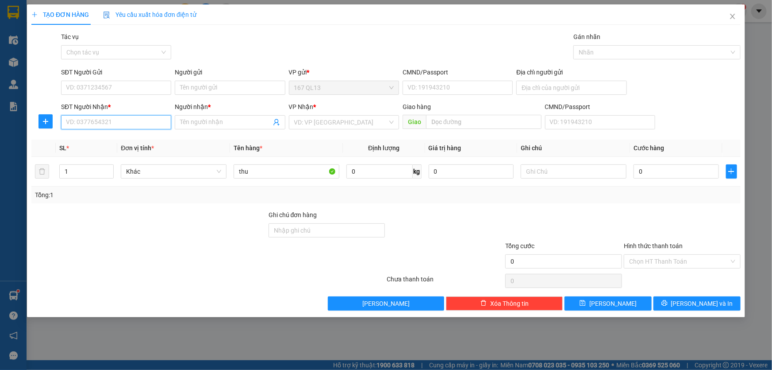
click at [134, 120] on input "SĐT Người Nhận *" at bounding box center [116, 122] width 110 height 14
drag, startPoint x: 128, startPoint y: 142, endPoint x: 126, endPoint y: 137, distance: 4.8
click at [127, 141] on div "0973879877 - hoa" at bounding box center [116, 140] width 100 height 10
type input "0973879877"
type input "hoa"
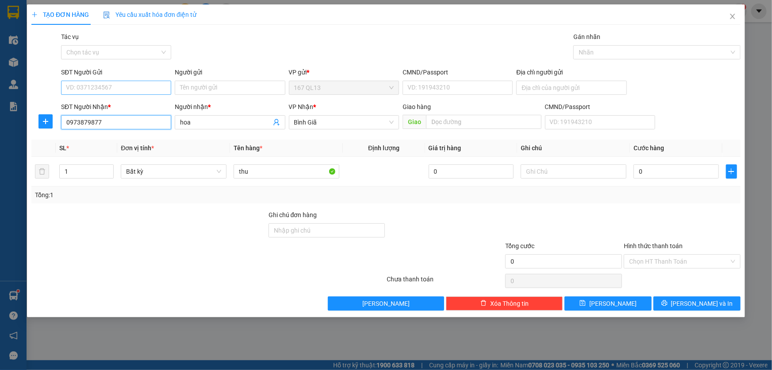
type input "0973879877"
click at [129, 85] on input "SĐT Người Gửi" at bounding box center [116, 88] width 110 height 14
drag, startPoint x: 126, startPoint y: 104, endPoint x: 208, endPoint y: 124, distance: 83.8
click at [127, 104] on div "0903814851 - [PERSON_NAME]" at bounding box center [116, 105] width 100 height 10
type input "0903814851"
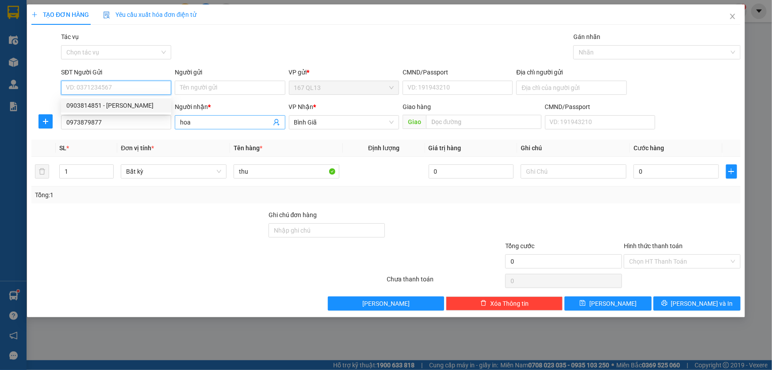
type input "[PERSON_NAME]"
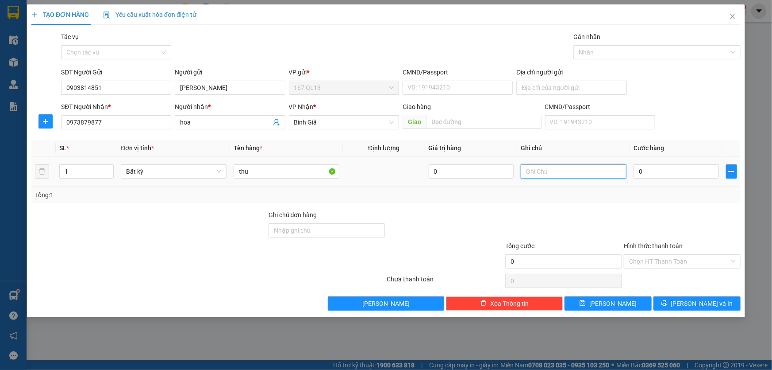
click at [550, 171] on input "text" at bounding box center [574, 171] width 106 height 14
type input "gtn phi roi"
click at [637, 169] on input "0" at bounding box center [676, 171] width 85 height 14
type input "3"
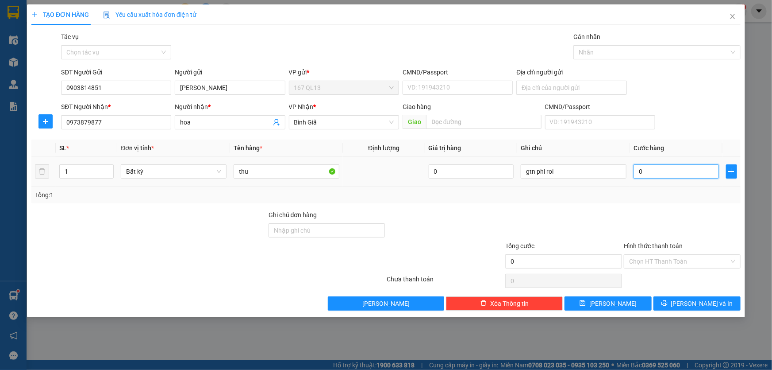
type input "3"
type input "30"
type input "30.000"
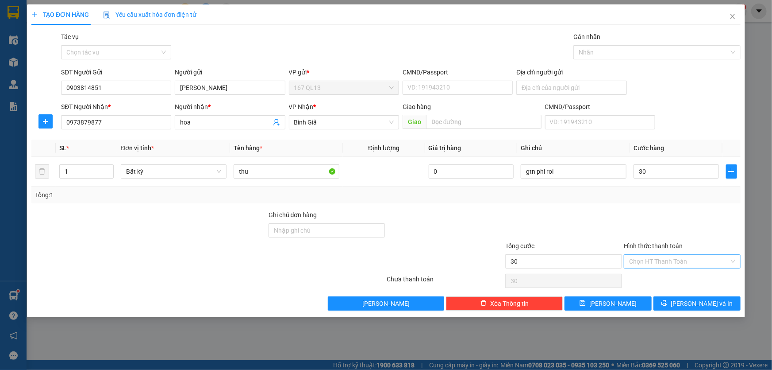
type input "30.000"
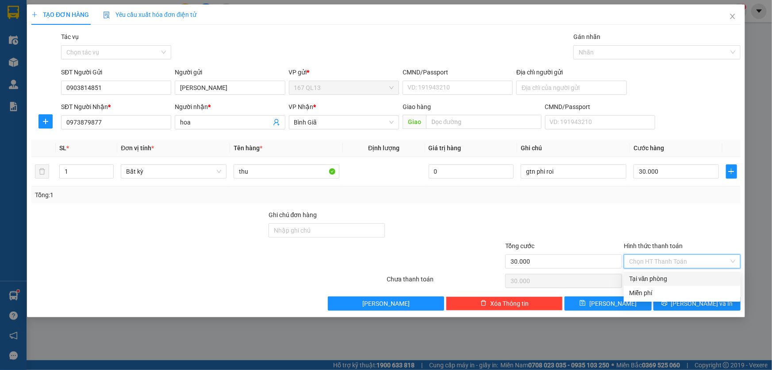
click at [688, 257] on input "Hình thức thanh toán" at bounding box center [679, 260] width 100 height 13
click at [677, 271] on div "Tại văn phòng" at bounding box center [682, 278] width 117 height 14
type input "0"
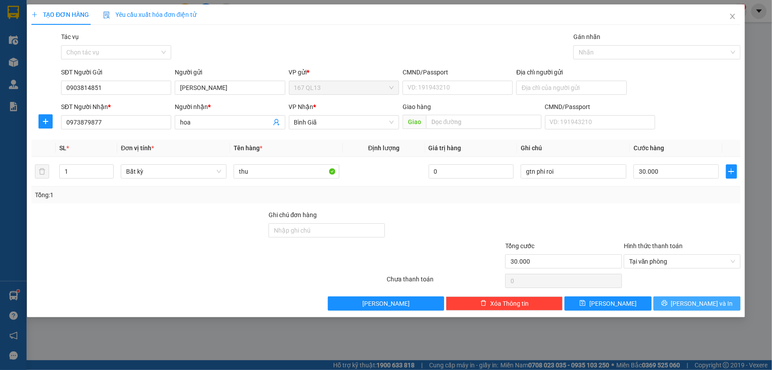
drag, startPoint x: 696, startPoint y: 302, endPoint x: 667, endPoint y: 235, distance: 73.3
click at [696, 300] on span "[PERSON_NAME] và In" at bounding box center [702, 303] width 62 height 10
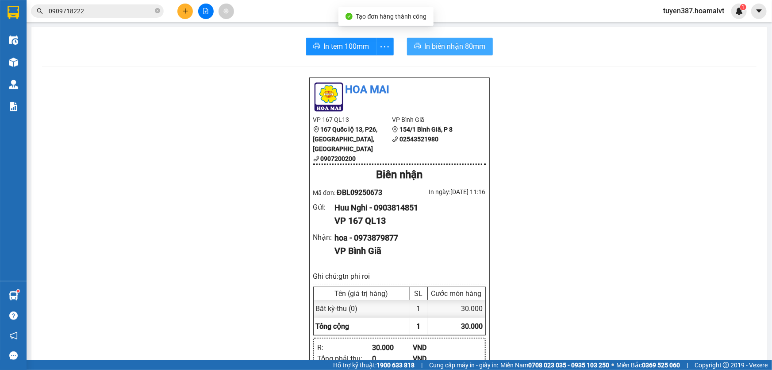
click at [439, 45] on span "In biên nhận 80mm" at bounding box center [455, 46] width 61 height 11
drag, startPoint x: 337, startPoint y: 45, endPoint x: 475, endPoint y: 45, distance: 138.1
click at [341, 45] on span "In tem 100mm" at bounding box center [347, 46] width 46 height 11
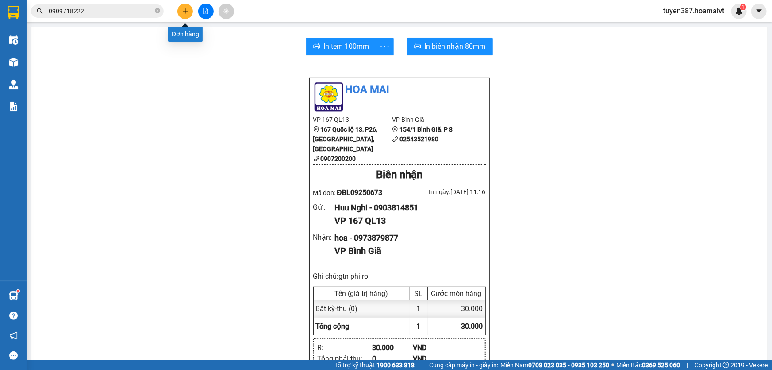
click at [182, 9] on icon "plus" at bounding box center [185, 11] width 6 height 6
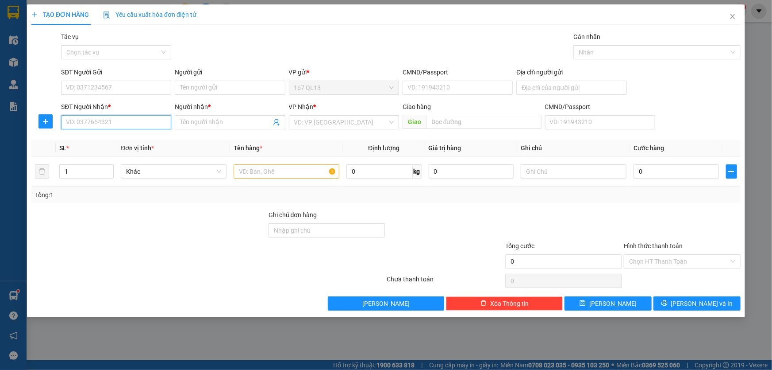
click at [155, 122] on input "SĐT Người Nhận *" at bounding box center [116, 122] width 110 height 14
type input "0856339850"
click at [203, 124] on input "Người nhận *" at bounding box center [225, 122] width 91 height 10
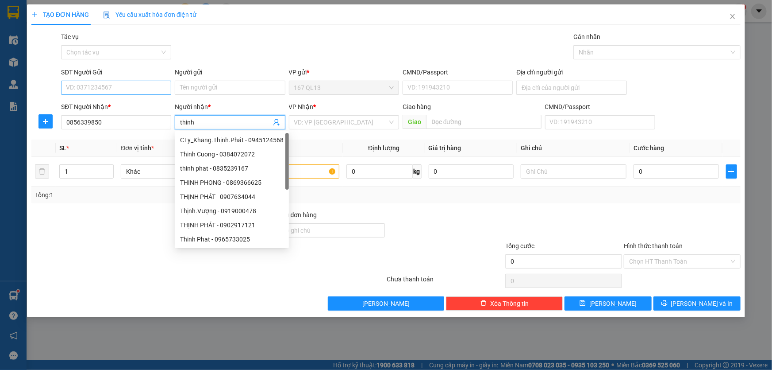
type input "thinh"
click at [124, 84] on input "SĐT Người Gửi" at bounding box center [116, 88] width 110 height 14
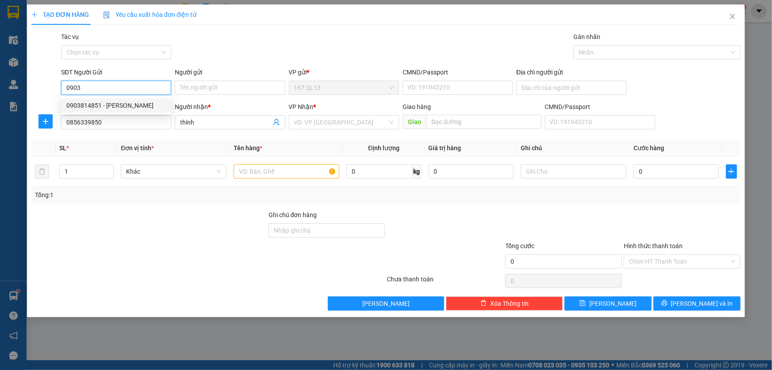
click at [132, 105] on div "0903814851 - [PERSON_NAME]" at bounding box center [116, 105] width 100 height 10
type input "0903814851"
type input "[PERSON_NAME]"
type input "0903814851"
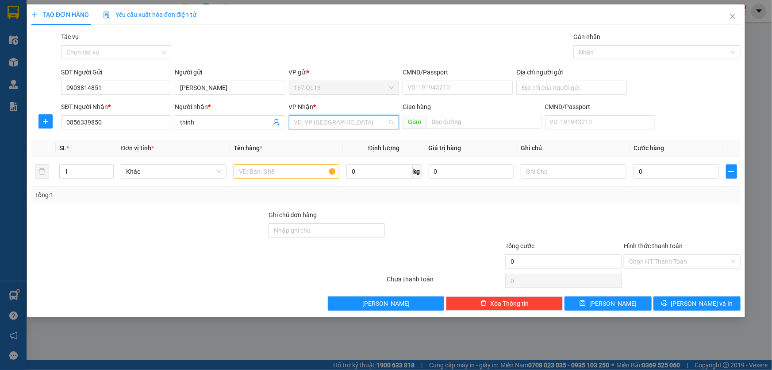
click at [320, 120] on input "search" at bounding box center [340, 121] width 93 height 13
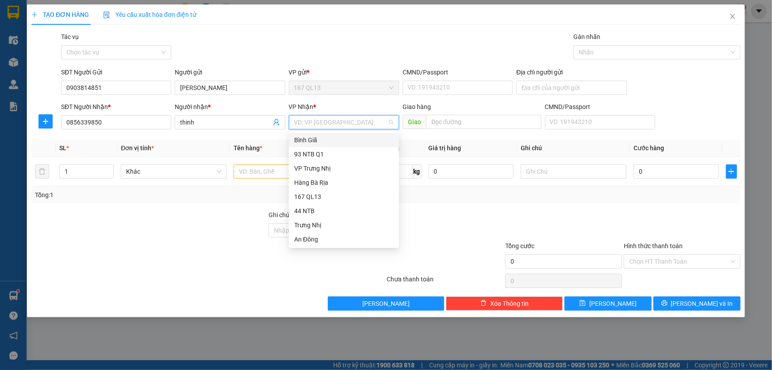
click at [319, 139] on div "Bình Giã" at bounding box center [344, 140] width 100 height 10
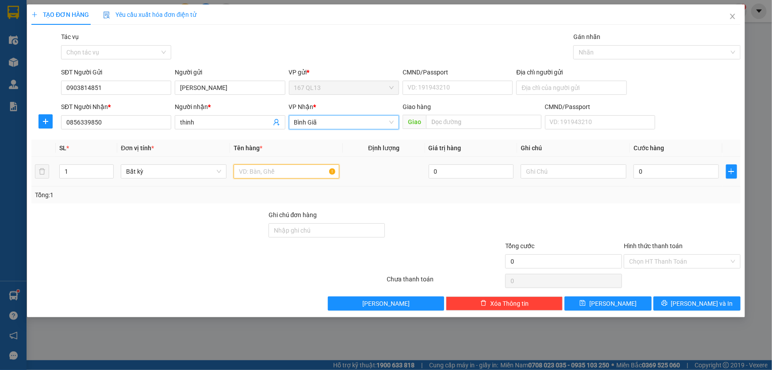
click at [292, 169] on input "text" at bounding box center [287, 171] width 106 height 14
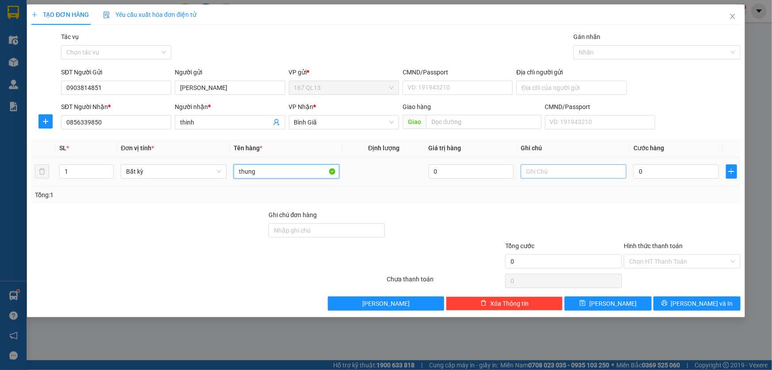
type input "thung"
click at [560, 170] on input "text" at bounding box center [574, 171] width 106 height 14
type input "gtn phi roi"
click at [637, 167] on input "0" at bounding box center [676, 171] width 85 height 14
type input "4"
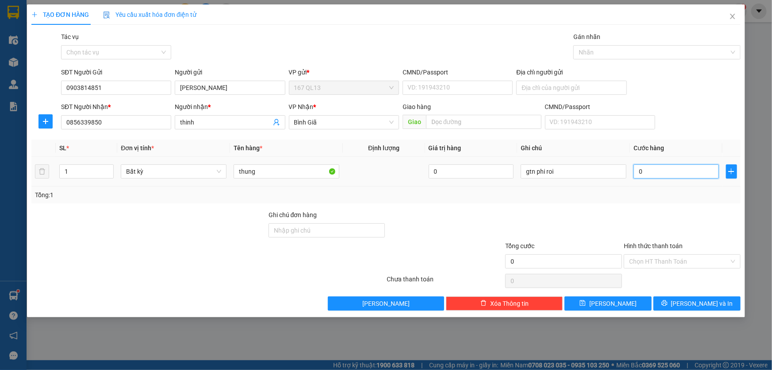
type input "4"
type input "40"
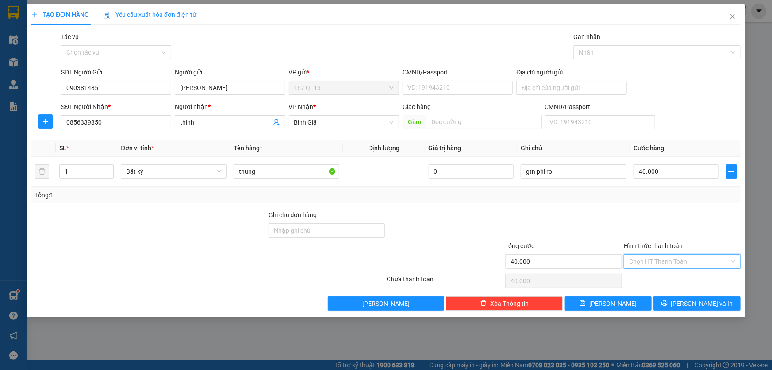
click at [680, 258] on input "Hình thức thanh toán" at bounding box center [679, 260] width 100 height 13
click at [678, 276] on div "Tại văn phòng" at bounding box center [682, 278] width 106 height 10
click at [703, 300] on span "[PERSON_NAME] và In" at bounding box center [702, 303] width 62 height 10
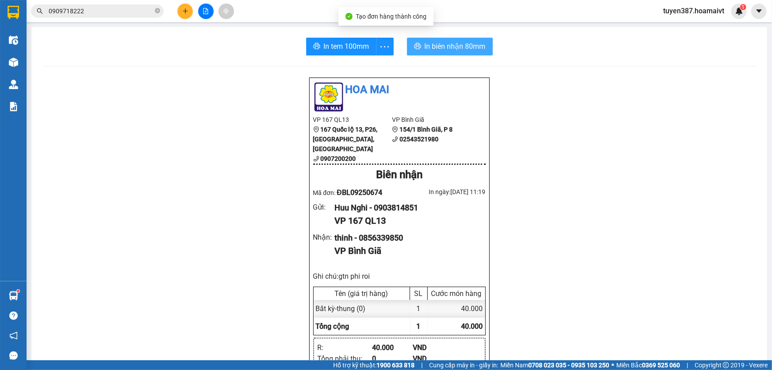
click at [439, 44] on span "In biên nhận 80mm" at bounding box center [455, 46] width 61 height 11
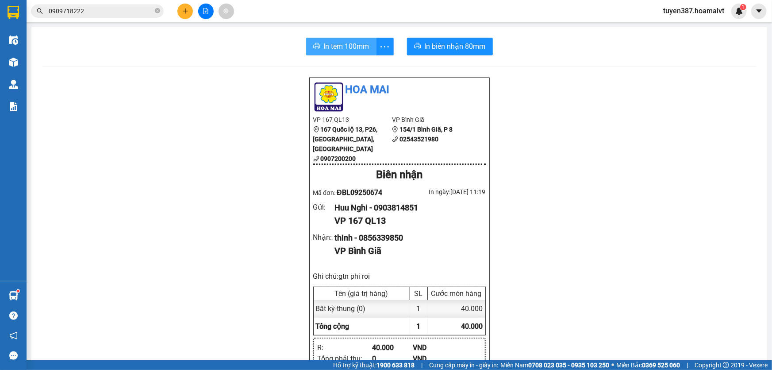
click at [336, 48] on span "In tem 100mm" at bounding box center [347, 46] width 46 height 11
click at [185, 8] on icon "plus" at bounding box center [185, 11] width 6 height 6
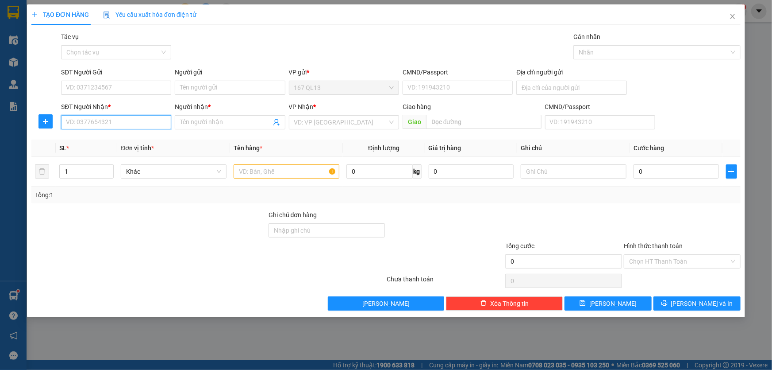
click at [158, 124] on input "SĐT Người Nhận *" at bounding box center [116, 122] width 110 height 14
type input "0974748488"
click at [201, 122] on input "Người nhận *" at bounding box center [225, 122] width 91 height 10
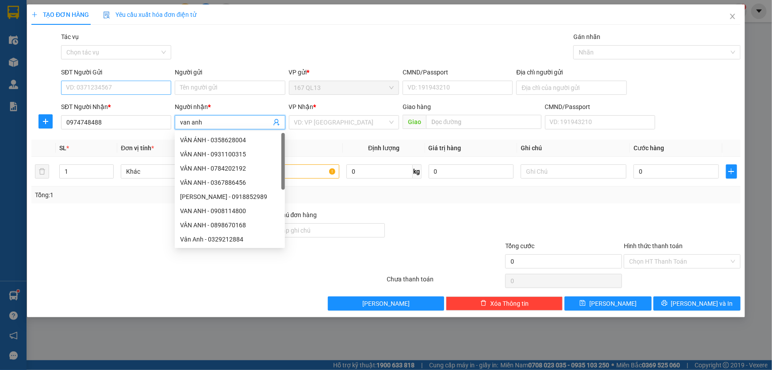
type input "van anh"
click at [151, 88] on input "SĐT Người Gửi" at bounding box center [116, 88] width 110 height 14
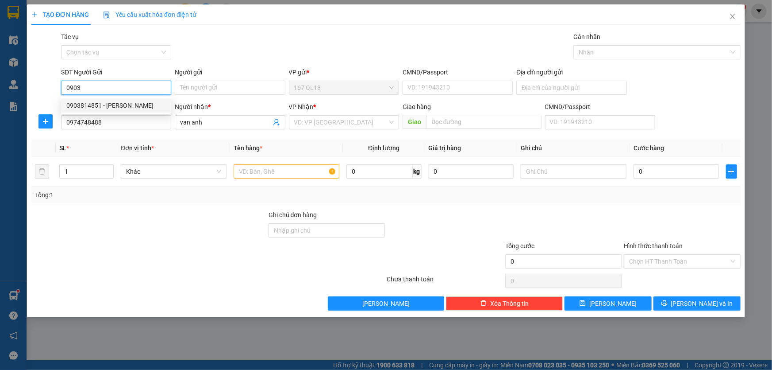
click at [119, 105] on div "0903814851 - [PERSON_NAME]" at bounding box center [116, 105] width 100 height 10
type input "0903814851"
type input "[PERSON_NAME]"
type input "0903814851"
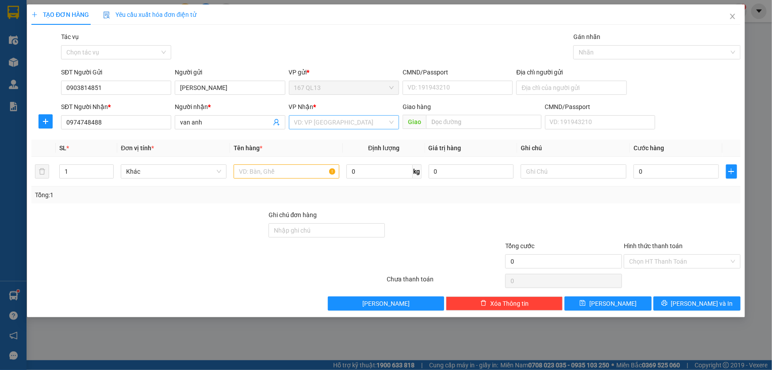
click at [319, 121] on input "search" at bounding box center [340, 121] width 93 height 13
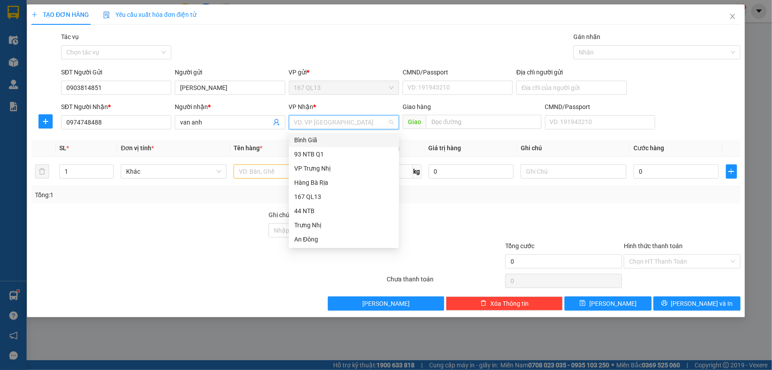
click at [318, 135] on div "Bình Giã" at bounding box center [344, 140] width 100 height 10
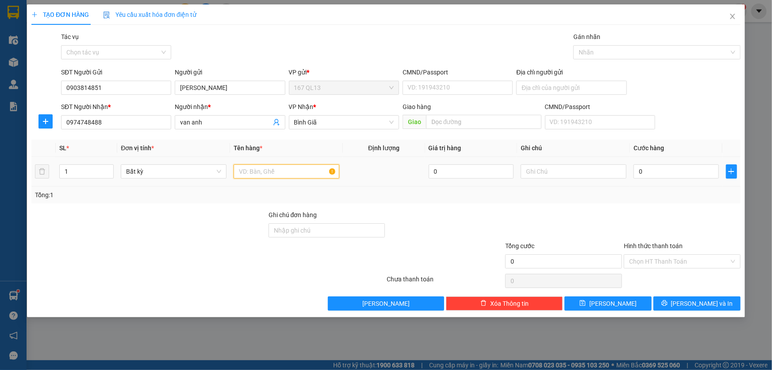
click at [283, 168] on input "text" at bounding box center [287, 171] width 106 height 14
type input "thung"
click at [555, 171] on input "text" at bounding box center [574, 171] width 106 height 14
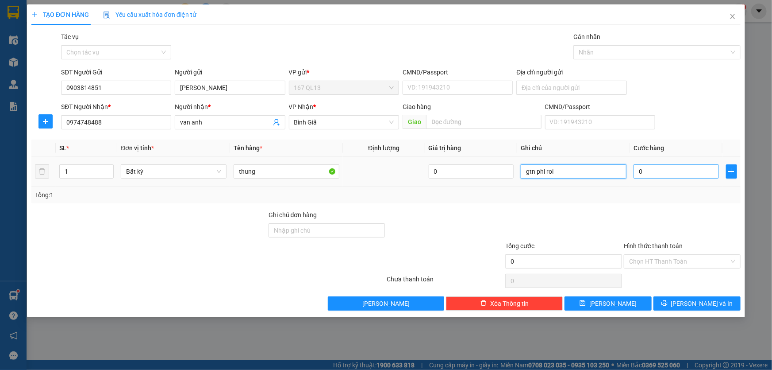
type input "gtn phi roi"
click at [637, 170] on input "0" at bounding box center [676, 171] width 85 height 14
type input "4"
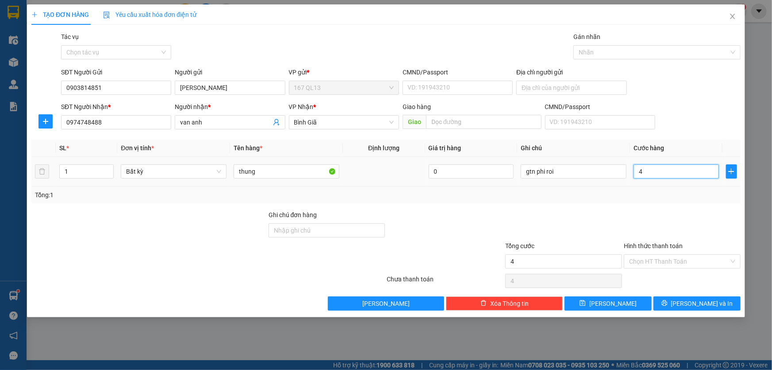
type input "40"
click at [678, 257] on input "Hình thức thanh toán" at bounding box center [679, 260] width 100 height 13
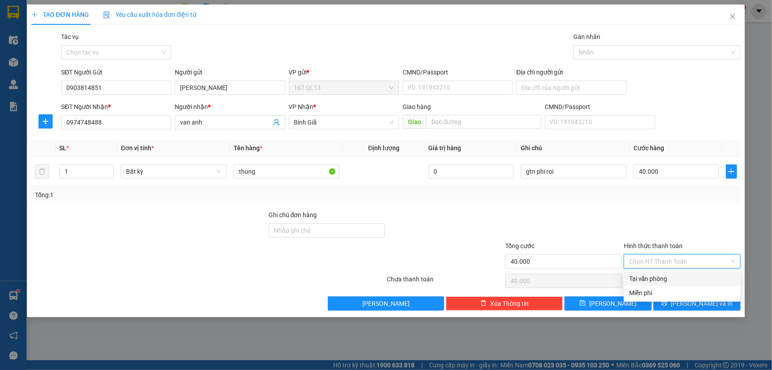
click at [673, 274] on div "Tại văn phòng" at bounding box center [682, 278] width 106 height 10
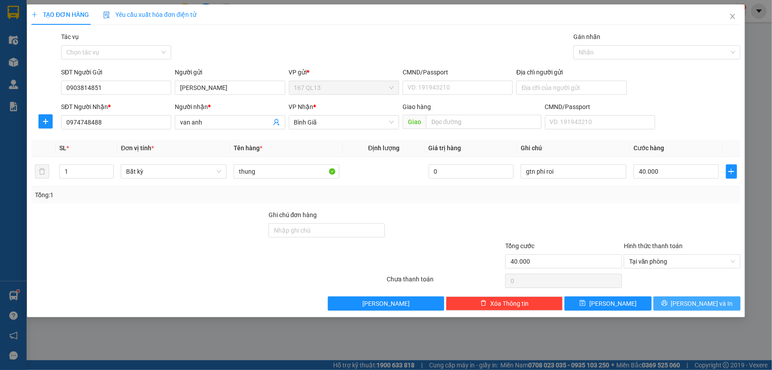
drag, startPoint x: 702, startPoint y: 301, endPoint x: 677, endPoint y: 252, distance: 54.8
click at [703, 301] on span "[PERSON_NAME] và In" at bounding box center [702, 303] width 62 height 10
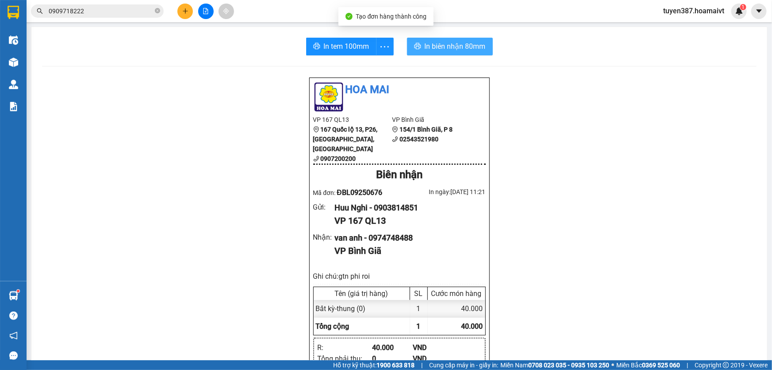
drag, startPoint x: 438, startPoint y: 46, endPoint x: 575, endPoint y: 35, distance: 138.0
click at [438, 46] on span "In biên nhận 80mm" at bounding box center [455, 46] width 61 height 11
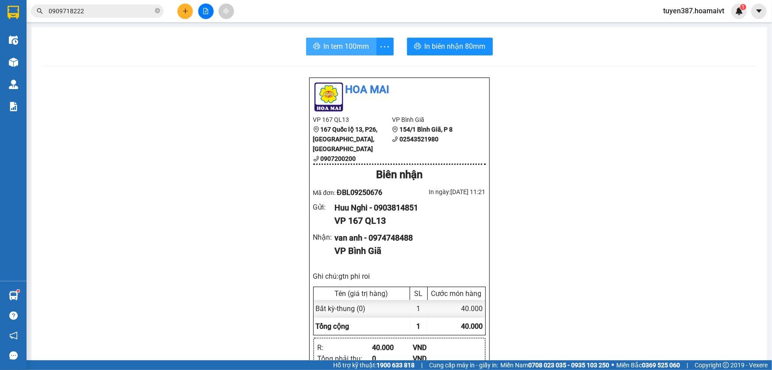
click at [336, 46] on span "In tem 100mm" at bounding box center [347, 46] width 46 height 11
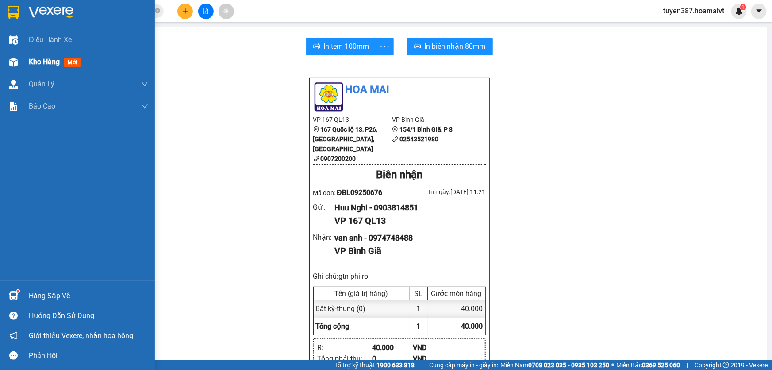
click at [75, 62] on span "mới" at bounding box center [72, 63] width 16 height 10
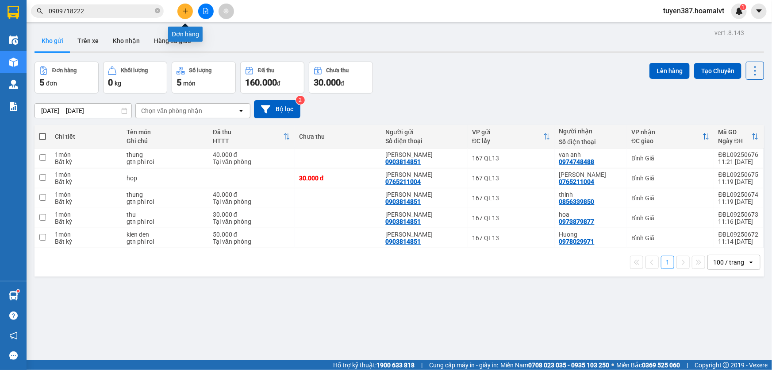
click at [187, 8] on icon "plus" at bounding box center [185, 11] width 6 height 6
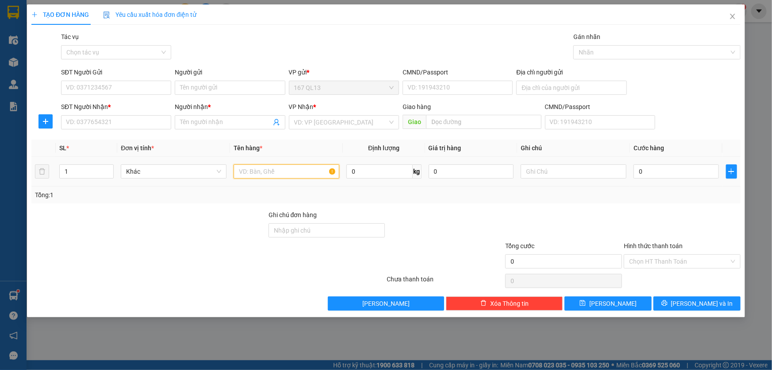
click at [305, 171] on input "text" at bounding box center [287, 171] width 106 height 14
type input "thung"
click at [83, 175] on input "1" at bounding box center [87, 171] width 54 height 13
type input "2"
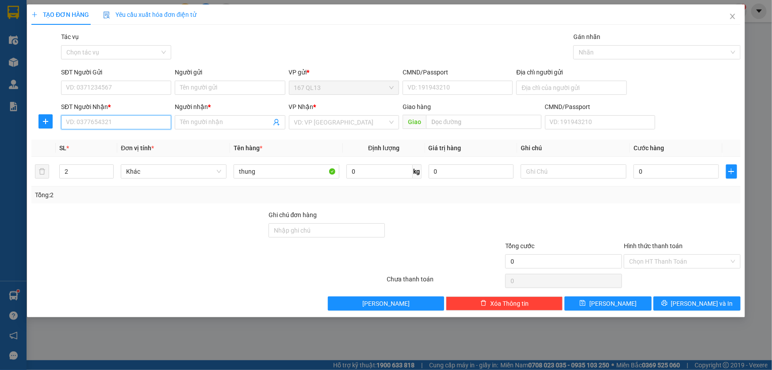
click at [131, 123] on input "SĐT Người Nhận *" at bounding box center [116, 122] width 110 height 14
type input "0916087739"
click at [209, 120] on input "Người nhận *" at bounding box center [225, 122] width 91 height 10
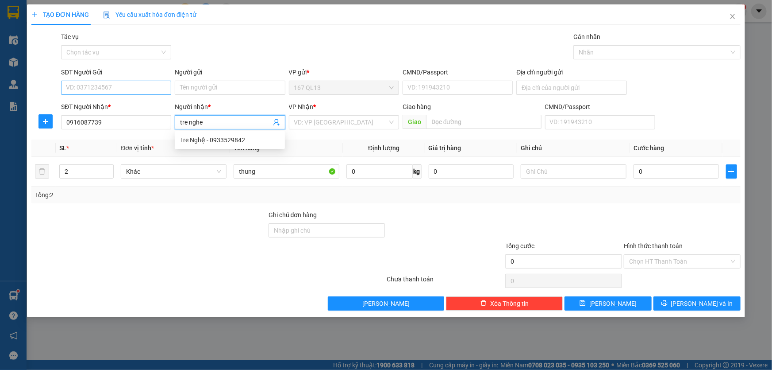
type input "tre nghe"
click at [126, 92] on input "SĐT Người Gửi" at bounding box center [116, 88] width 110 height 14
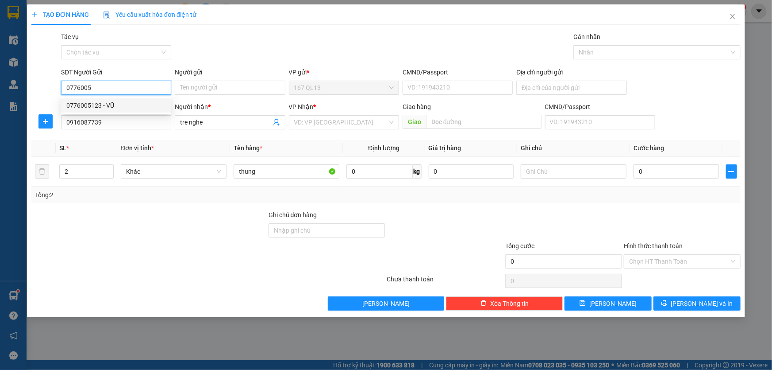
click at [115, 106] on div "0776005123 - VŨ" at bounding box center [116, 105] width 100 height 10
type input "0776005123"
type input "VŨ"
type input "0776005123"
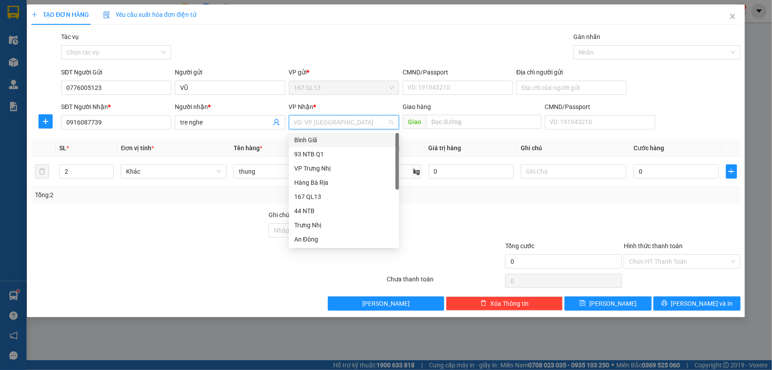
click at [333, 120] on input "search" at bounding box center [340, 121] width 93 height 13
click at [321, 140] on div "Bình Giã" at bounding box center [344, 140] width 100 height 10
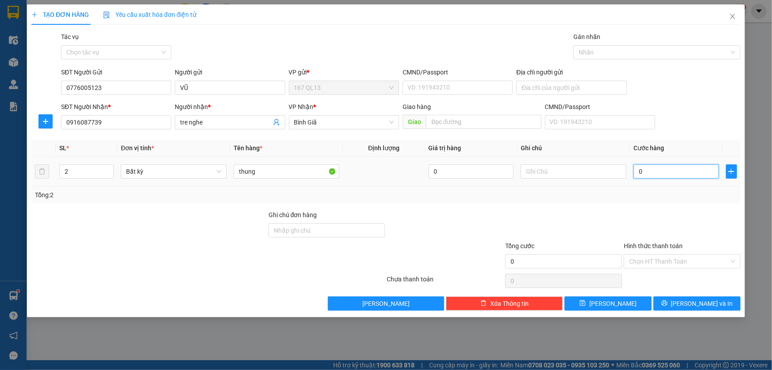
click at [636, 172] on input "0" at bounding box center [676, 171] width 85 height 14
type input "8"
type input "80"
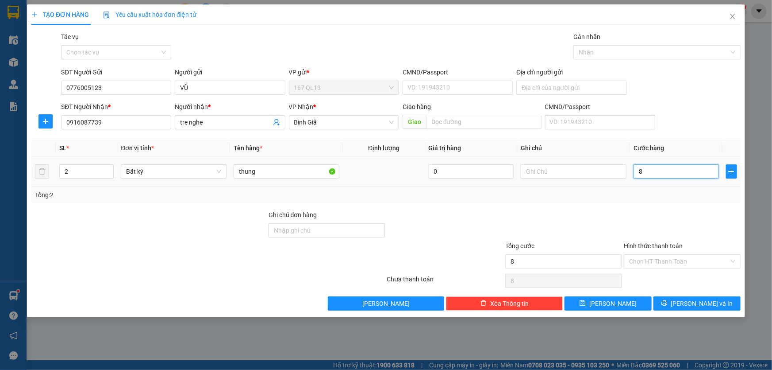
type input "80"
click at [701, 300] on span "[PERSON_NAME] và In" at bounding box center [702, 303] width 62 height 10
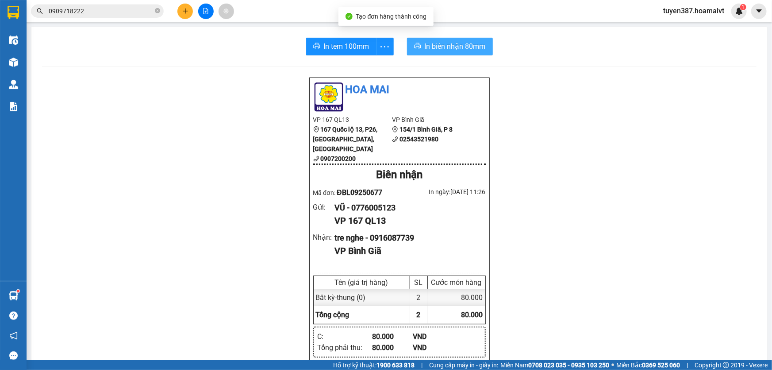
click at [435, 44] on span "In biên nhận 80mm" at bounding box center [455, 46] width 61 height 11
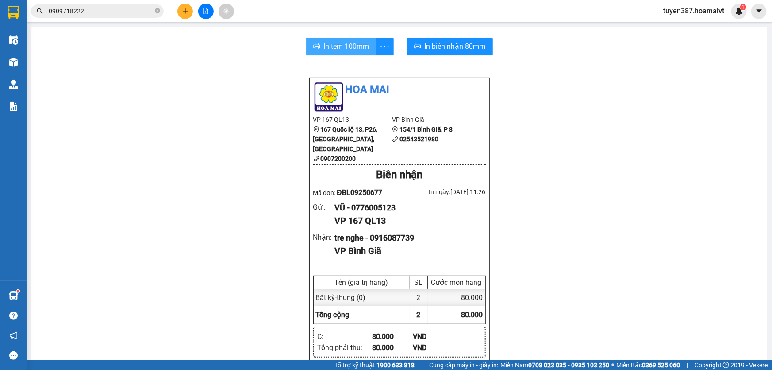
click at [342, 43] on span "In tem 100mm" at bounding box center [347, 46] width 46 height 11
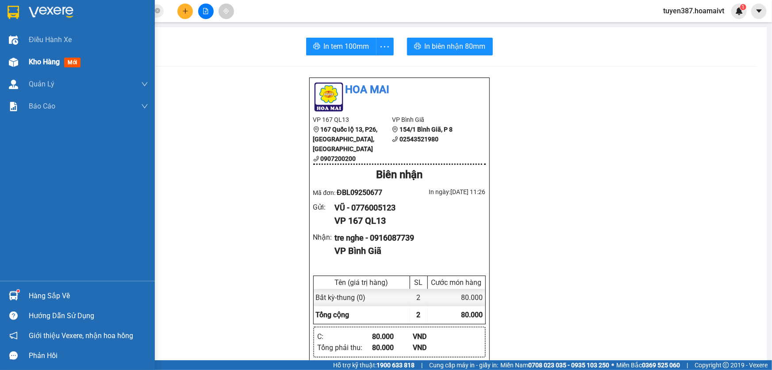
click at [74, 61] on span "mới" at bounding box center [72, 63] width 16 height 10
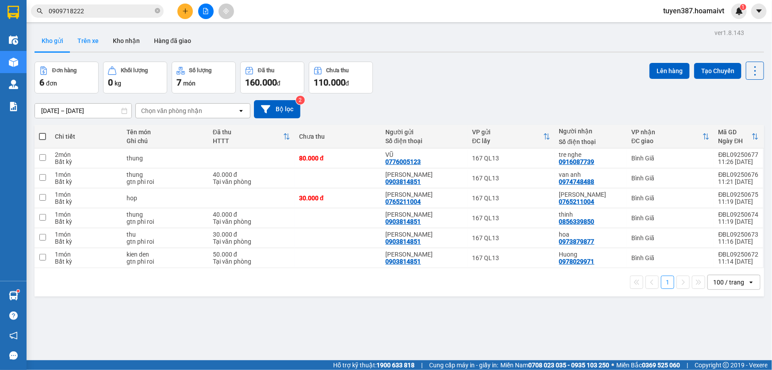
click at [88, 42] on button "Trên xe" at bounding box center [87, 40] width 35 height 21
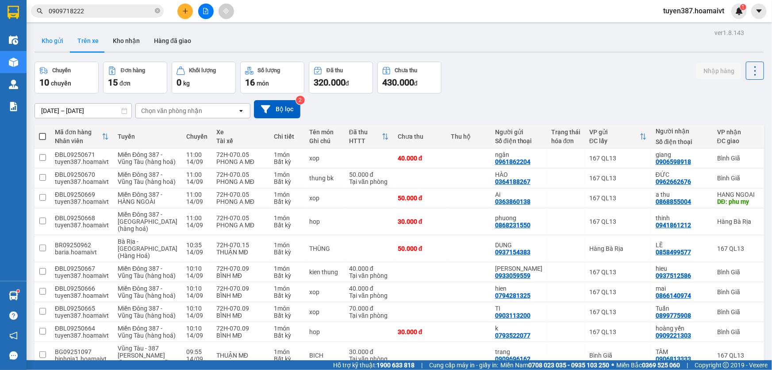
click at [54, 39] on button "Kho gửi" at bounding box center [53, 40] width 36 height 21
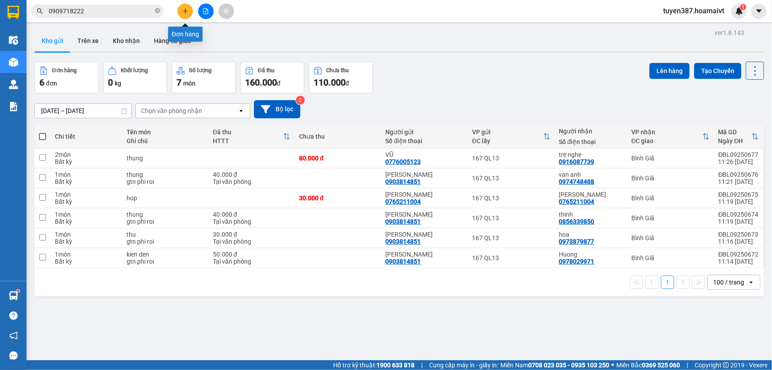
click at [184, 9] on icon "plus" at bounding box center [185, 11] width 6 height 6
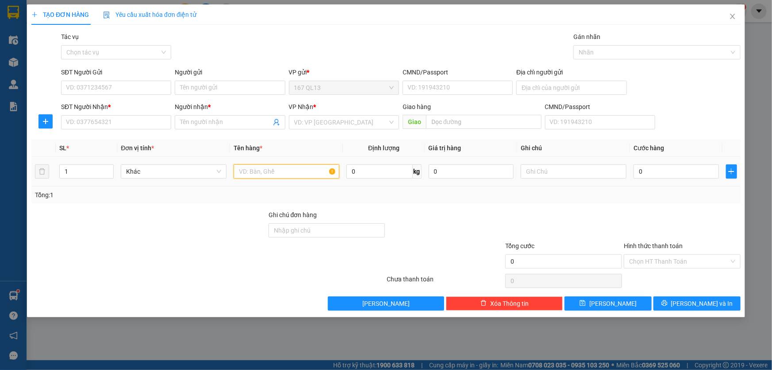
click at [318, 172] on input "text" at bounding box center [287, 171] width 106 height 14
type input "thung"
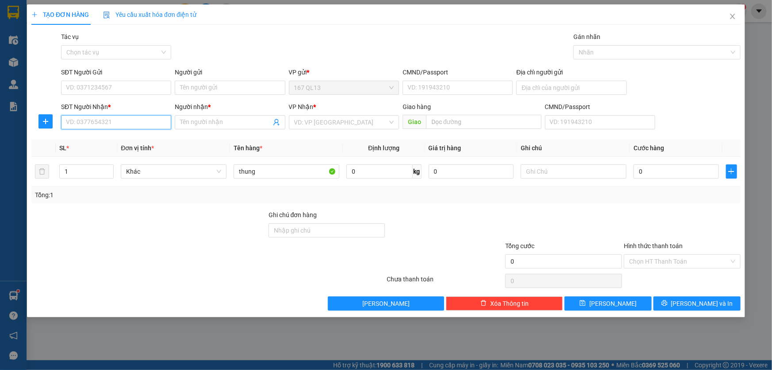
click at [139, 119] on input "SĐT Người Nhận *" at bounding box center [116, 122] width 110 height 14
click at [144, 89] on input "SĐT Người Gửi" at bounding box center [116, 88] width 110 height 14
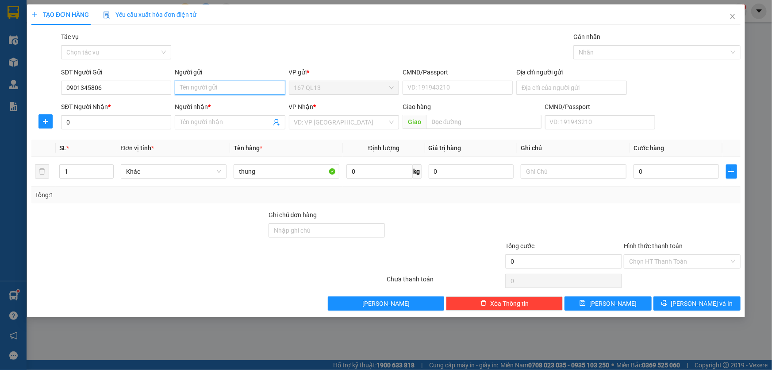
click at [211, 86] on input "Người gửi" at bounding box center [230, 88] width 110 height 14
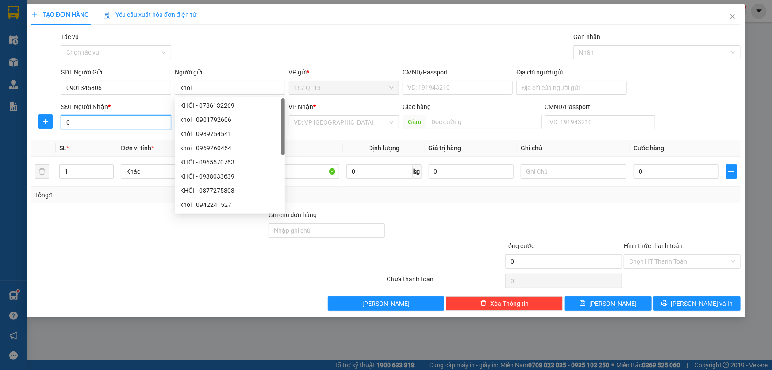
click at [131, 123] on input "0" at bounding box center [116, 122] width 110 height 14
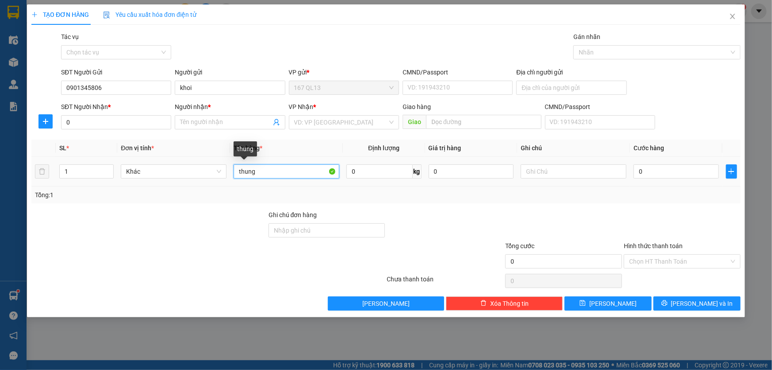
click at [289, 171] on input "thung" at bounding box center [287, 171] width 106 height 14
click at [733, 15] on icon "close" at bounding box center [732, 16] width 7 height 7
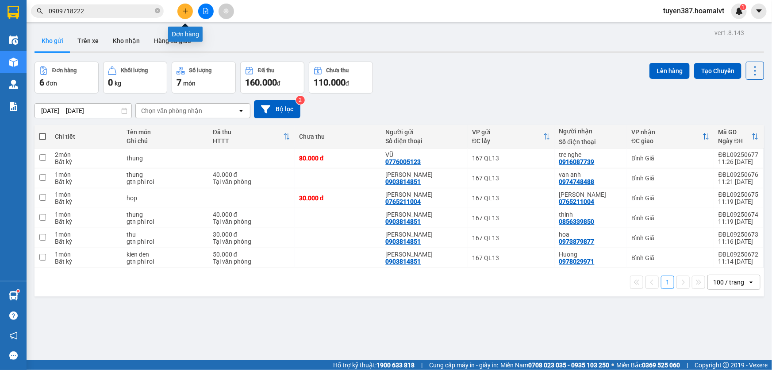
click at [183, 9] on icon "plus" at bounding box center [185, 11] width 6 height 6
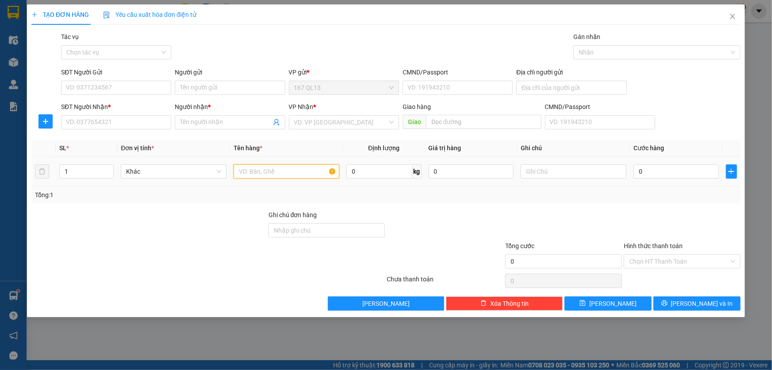
click at [301, 165] on input "text" at bounding box center [287, 171] width 106 height 14
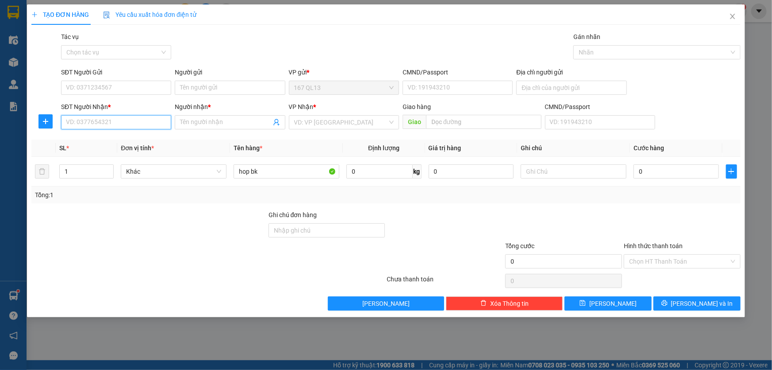
click at [160, 122] on input "SĐT Người Nhận *" at bounding box center [116, 122] width 110 height 14
drag, startPoint x: 109, startPoint y: 138, endPoint x: 110, endPoint y: 134, distance: 4.5
click at [110, 137] on div "0909346174 - sen" at bounding box center [116, 140] width 100 height 10
click at [122, 88] on input "SĐT Người Gửi" at bounding box center [116, 88] width 110 height 14
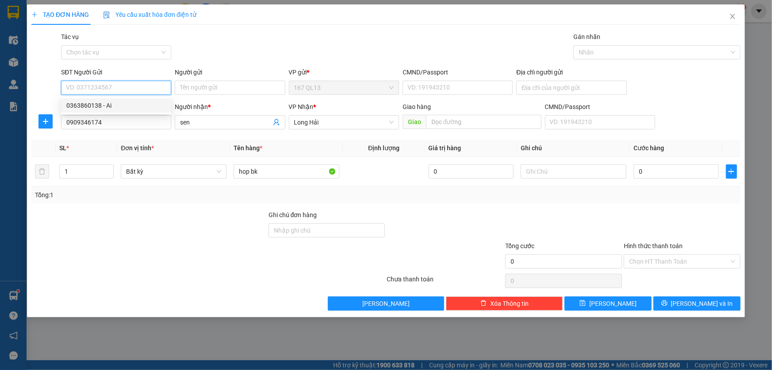
click at [115, 103] on div "0363860138 - Ai" at bounding box center [116, 105] width 100 height 10
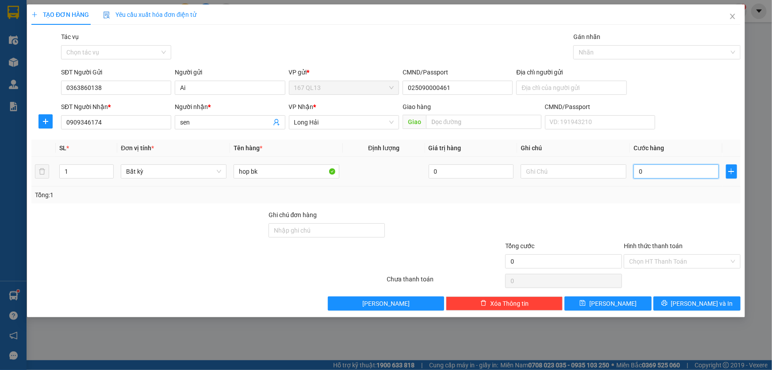
click at [636, 171] on input "0" at bounding box center [676, 171] width 85 height 14
click at [696, 300] on span "[PERSON_NAME] và In" at bounding box center [702, 303] width 62 height 10
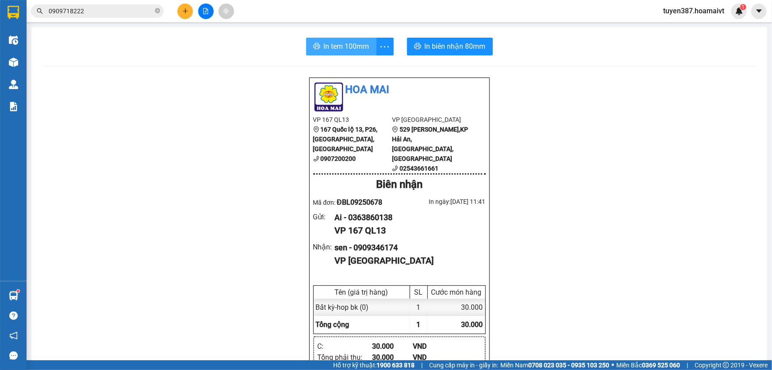
click at [343, 44] on span "In tem 100mm" at bounding box center [347, 46] width 46 height 11
click at [185, 8] on icon "plus" at bounding box center [185, 11] width 6 height 6
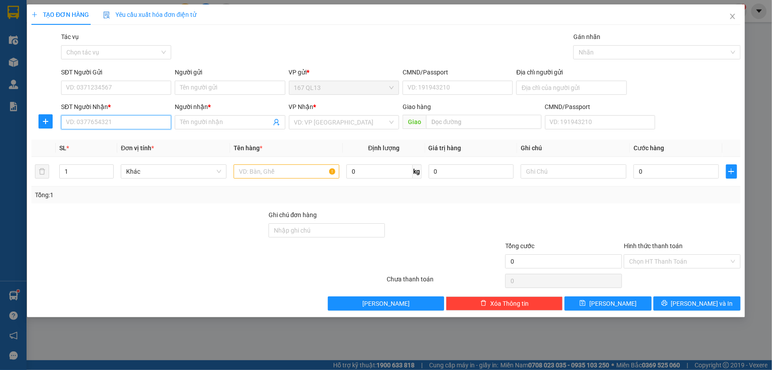
click at [153, 122] on input "SĐT Người Nhận *" at bounding box center [116, 122] width 110 height 14
click at [125, 86] on input "SĐT Người Gửi" at bounding box center [116, 88] width 110 height 14
click at [219, 88] on input "Người gửi" at bounding box center [230, 88] width 110 height 14
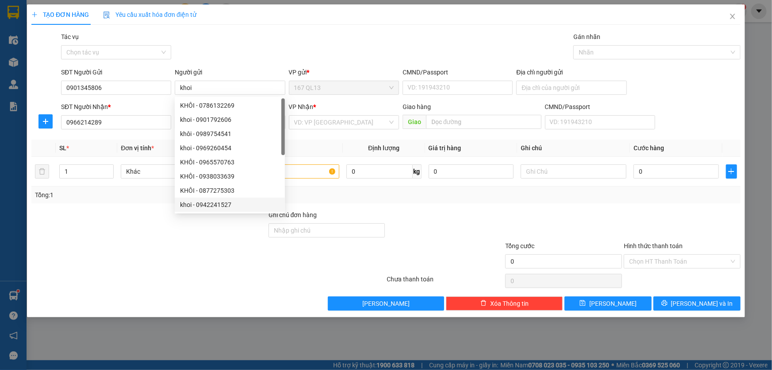
drag, startPoint x: 163, startPoint y: 248, endPoint x: 170, endPoint y: 210, distance: 38.3
click at [164, 243] on div at bounding box center [149, 256] width 237 height 31
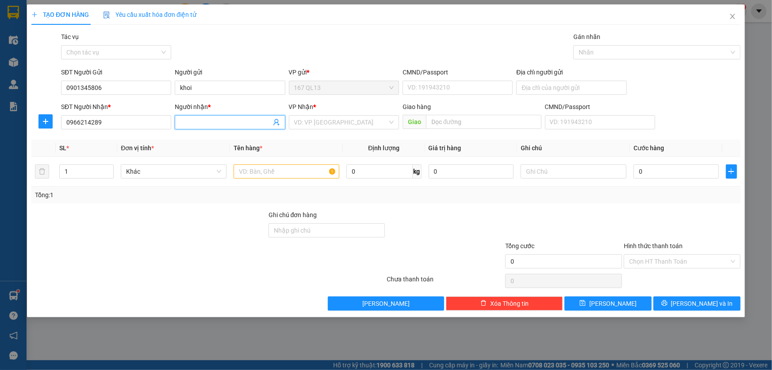
click at [198, 121] on input "Người nhận *" at bounding box center [225, 122] width 91 height 10
click at [329, 119] on input "search" at bounding box center [340, 121] width 93 height 13
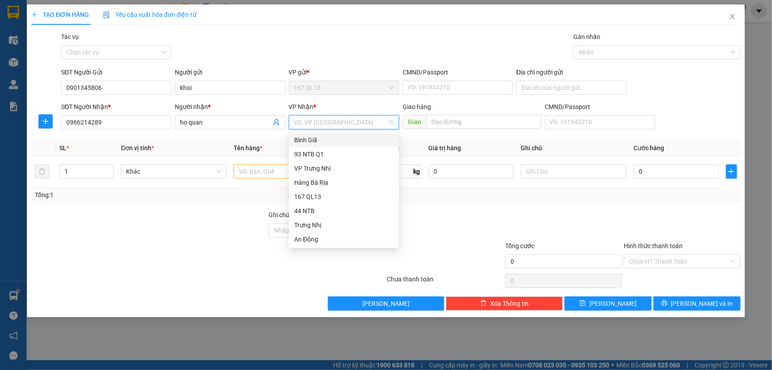
click at [323, 140] on div "Bình Giã" at bounding box center [344, 140] width 100 height 10
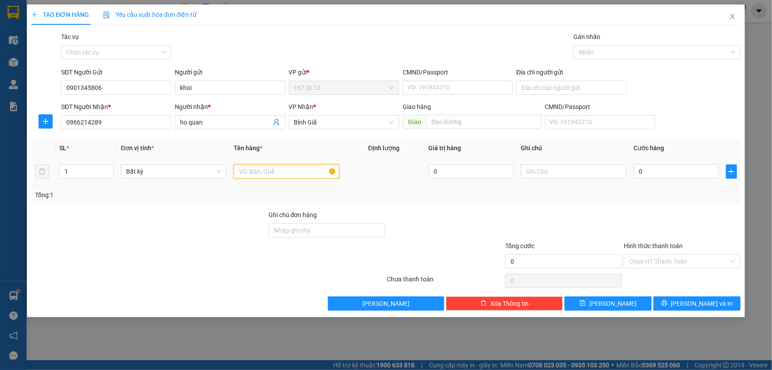
click at [299, 172] on input "text" at bounding box center [287, 171] width 106 height 14
click at [636, 167] on input "0" at bounding box center [676, 171] width 85 height 14
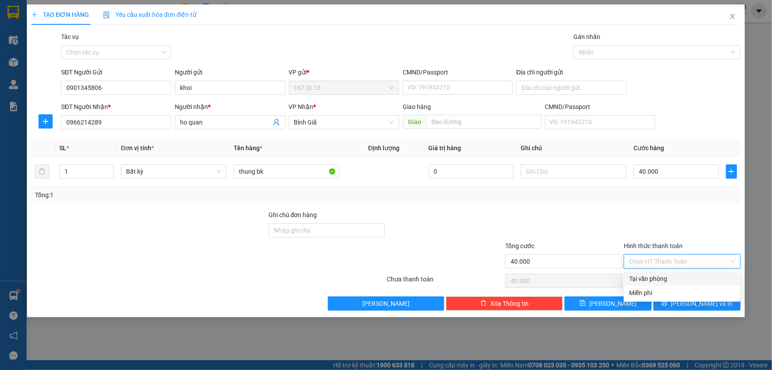
click at [681, 259] on input "Hình thức thanh toán" at bounding box center [679, 260] width 100 height 13
click at [678, 274] on div "Tại văn phòng" at bounding box center [682, 278] width 106 height 10
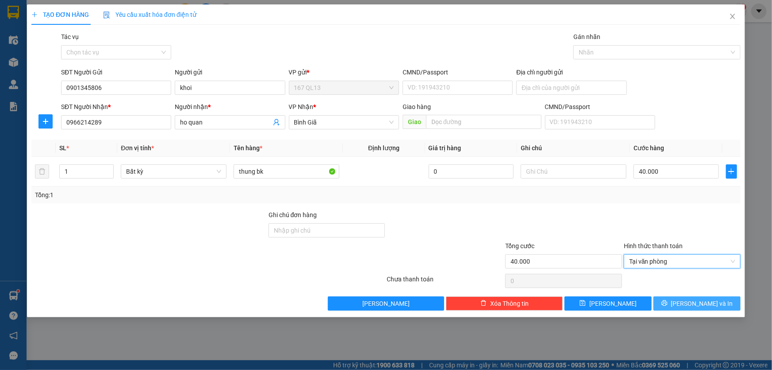
click at [723, 302] on button "[PERSON_NAME] và In" at bounding box center [697, 303] width 87 height 14
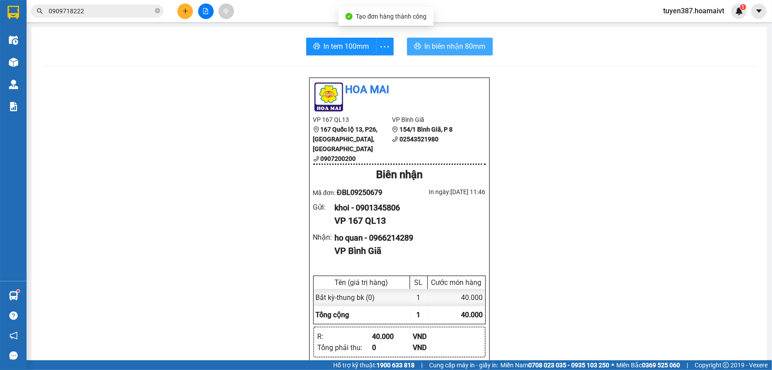
drag, startPoint x: 434, startPoint y: 49, endPoint x: 582, endPoint y: 20, distance: 150.9
click at [435, 48] on span "In biên nhận 80mm" at bounding box center [455, 46] width 61 height 11
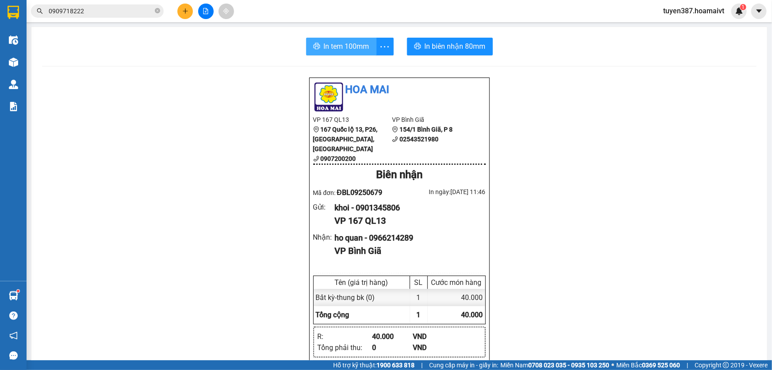
drag, startPoint x: 335, startPoint y: 44, endPoint x: 451, endPoint y: 35, distance: 116.7
click at [337, 44] on span "In tem 100mm" at bounding box center [347, 46] width 46 height 11
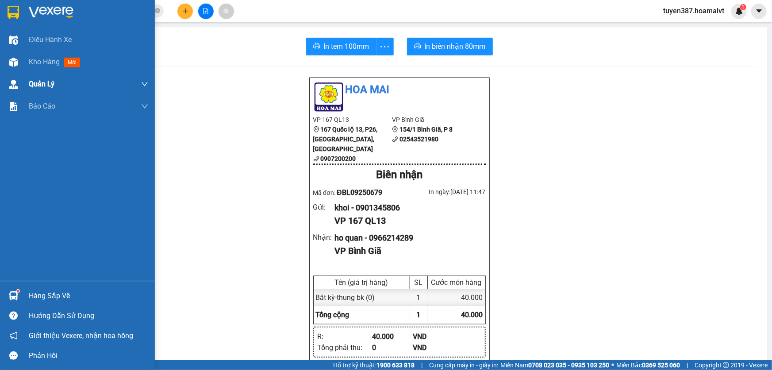
drag, startPoint x: 69, startPoint y: 64, endPoint x: 88, endPoint y: 91, distance: 32.5
click at [74, 73] on div "Điều hành xe Kho hàng mới Quản [PERSON_NAME] lý chuyến Quản lý khách hàng mới B…" at bounding box center [77, 155] width 155 height 252
click at [73, 63] on span "mới" at bounding box center [72, 63] width 16 height 10
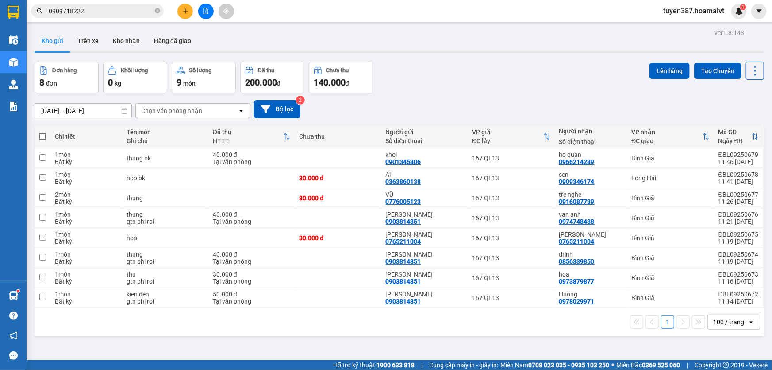
click at [203, 109] on div "Chọn văn phòng nhận" at bounding box center [187, 111] width 102 height 14
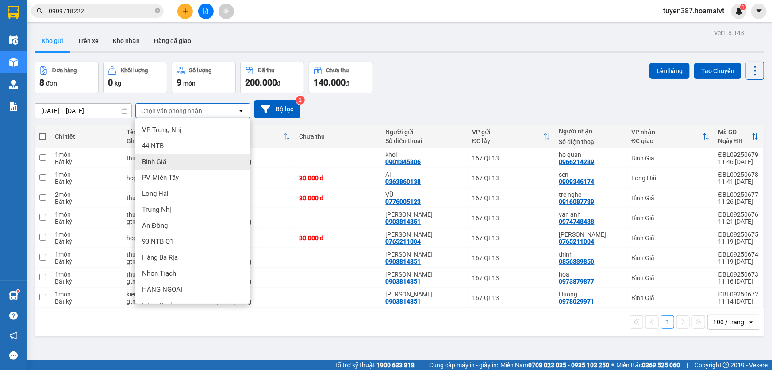
click at [171, 159] on div "Bình Giã" at bounding box center [192, 162] width 115 height 16
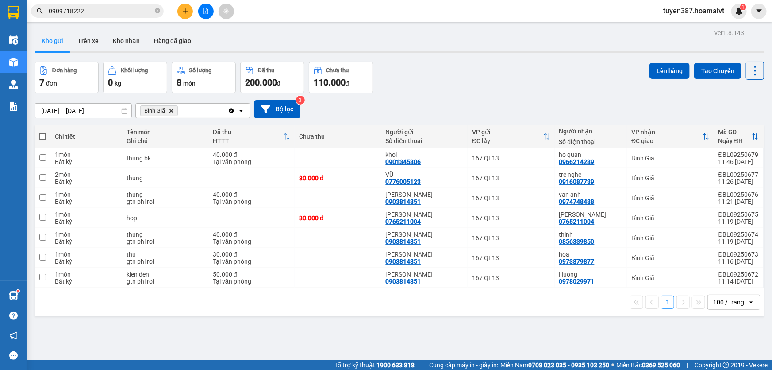
click at [42, 134] on span at bounding box center [42, 136] width 7 height 7
click at [42, 132] on input "checkbox" at bounding box center [42, 132] width 0 height 0
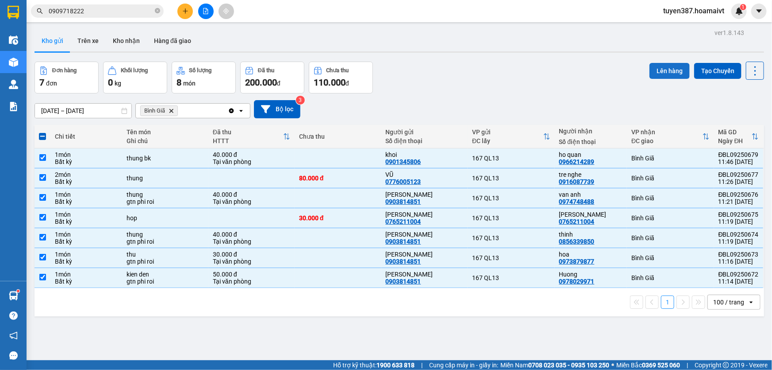
click at [663, 71] on button "Lên hàng" at bounding box center [670, 71] width 40 height 16
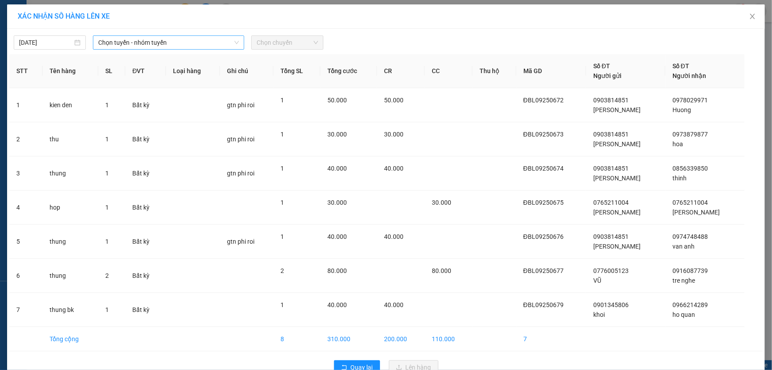
click at [185, 44] on span "Chọn tuyến - nhóm tuyến" at bounding box center [168, 42] width 141 height 13
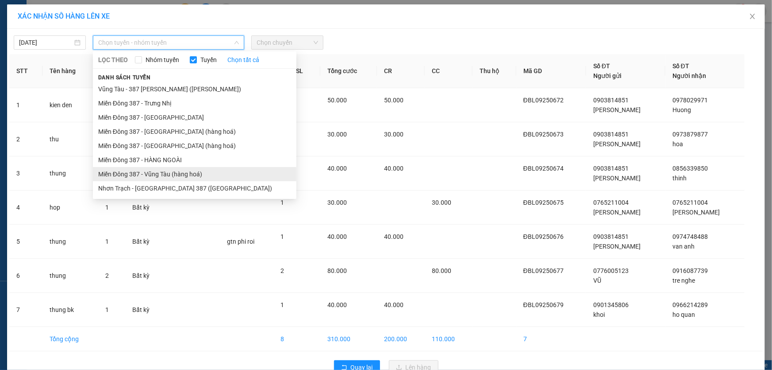
click at [162, 171] on li "Miền Đông 387 - Vũng Tàu (hàng hoá)" at bounding box center [195, 174] width 204 height 14
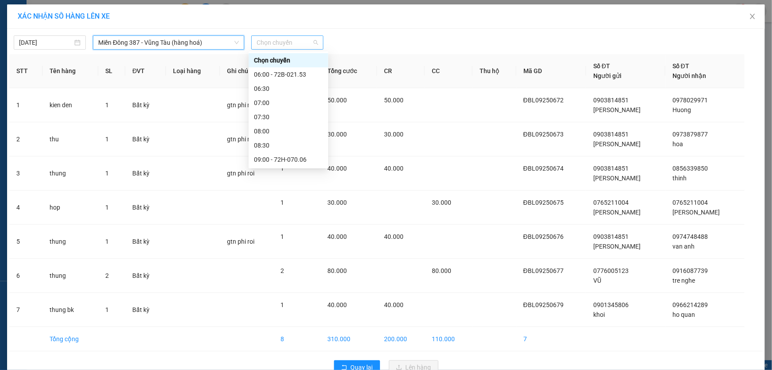
click at [297, 44] on span "Chọn chuyến" at bounding box center [288, 42] width 62 height 13
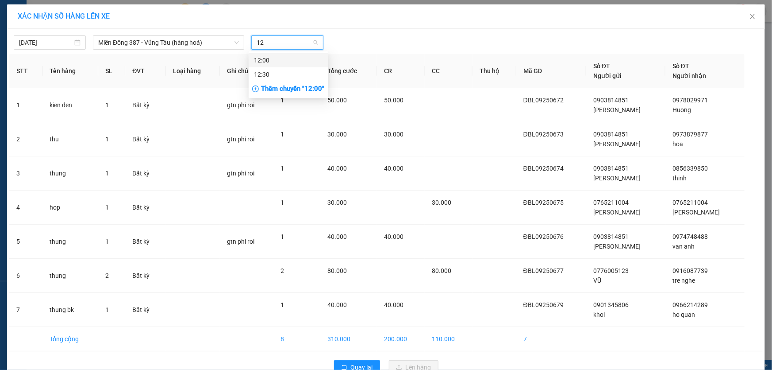
click at [269, 59] on div "12:00" at bounding box center [288, 60] width 69 height 10
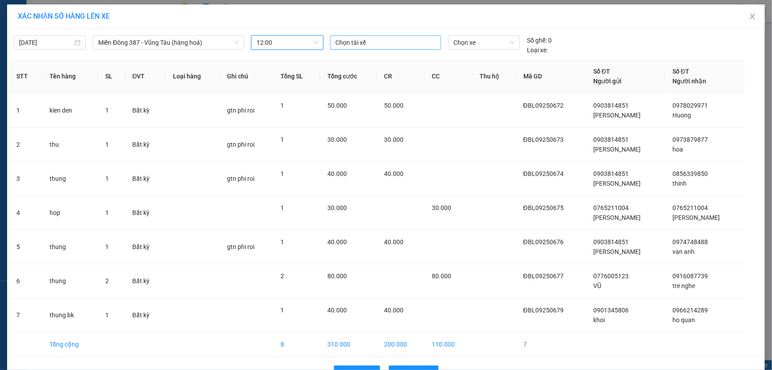
click at [380, 41] on div at bounding box center [385, 42] width 107 height 11
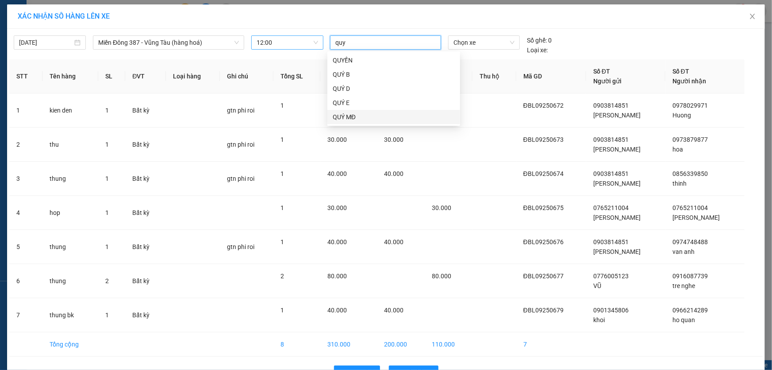
click at [349, 113] on div "QUÝ MĐ" at bounding box center [394, 117] width 122 height 10
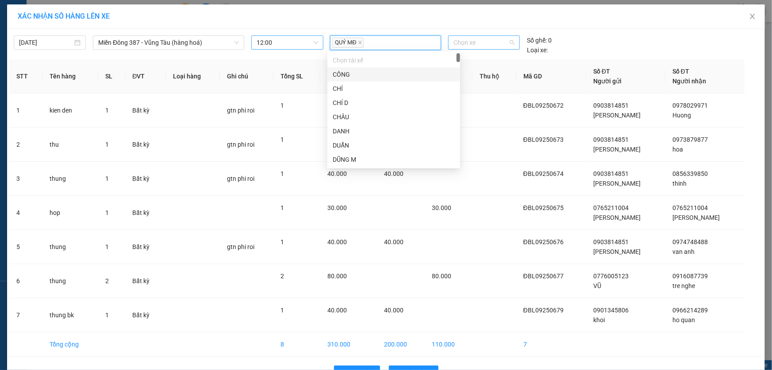
click at [487, 43] on span "Chọn xe" at bounding box center [484, 42] width 61 height 13
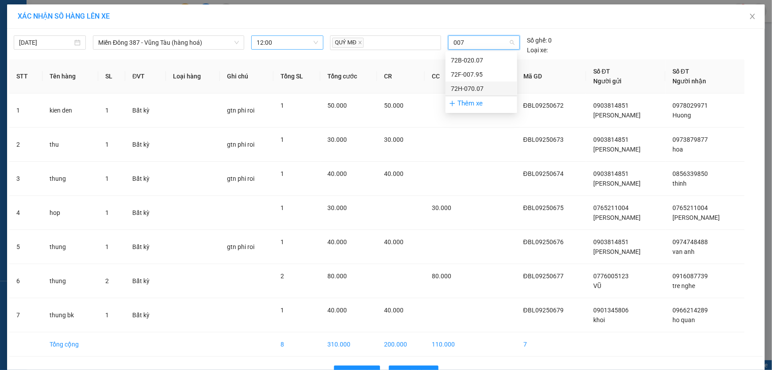
click at [468, 86] on div "72H-070.07" at bounding box center [481, 89] width 61 height 10
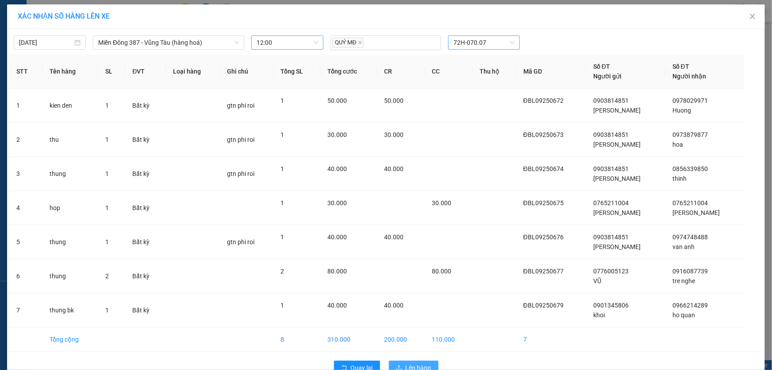
click at [422, 362] on span "Lên hàng" at bounding box center [419, 367] width 26 height 10
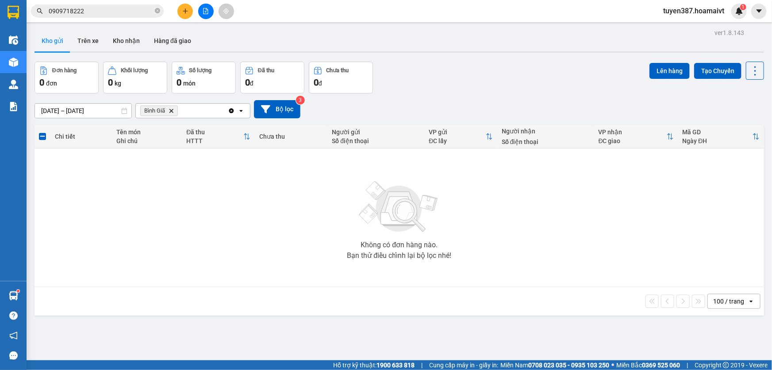
click at [170, 110] on icon "Delete" at bounding box center [171, 110] width 5 height 5
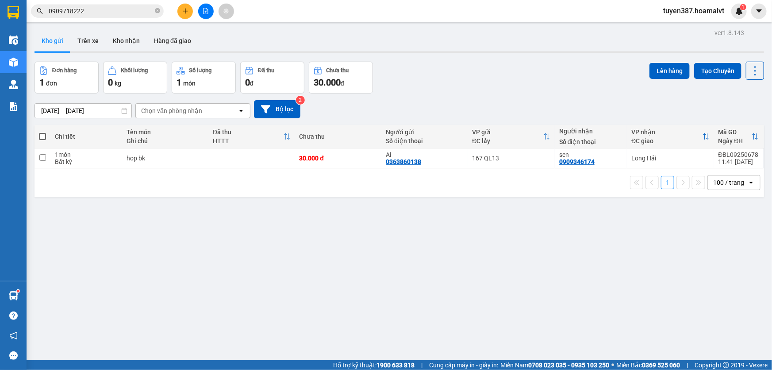
click at [43, 136] on span at bounding box center [42, 136] width 7 height 7
click at [42, 132] on input "checkbox" at bounding box center [42, 132] width 0 height 0
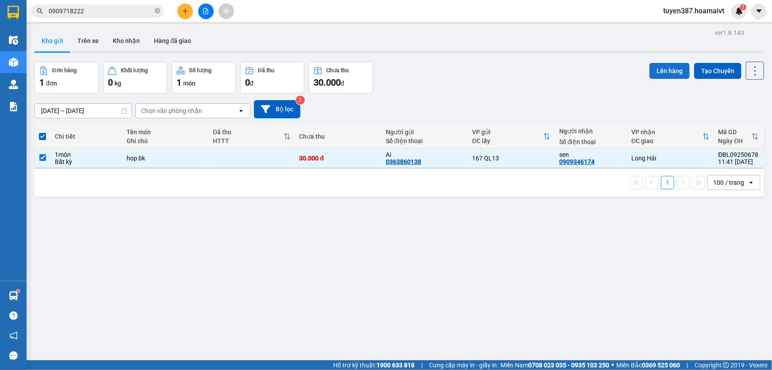
click at [666, 68] on button "Lên hàng" at bounding box center [670, 71] width 40 height 16
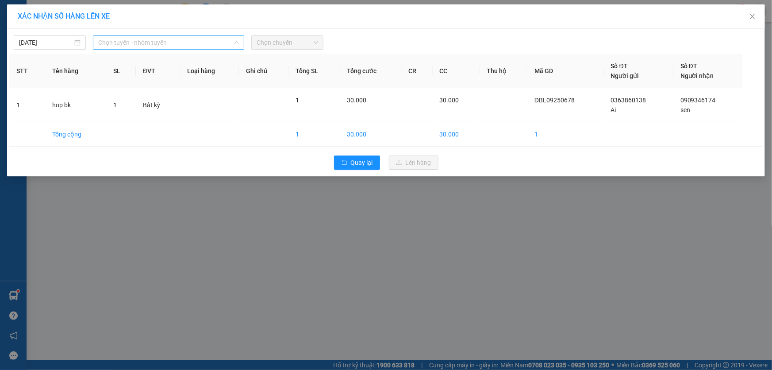
click at [183, 42] on span "Chọn tuyến - nhóm tuyến" at bounding box center [168, 42] width 141 height 13
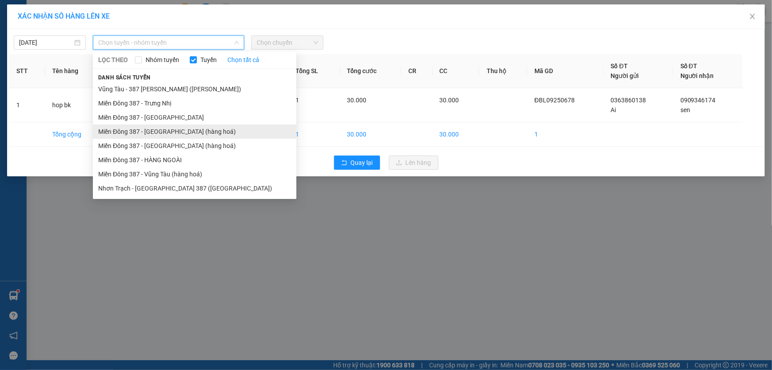
click at [157, 129] on li "Miền Đông 387 - [GEOGRAPHIC_DATA] (hàng hoá)" at bounding box center [195, 131] width 204 height 14
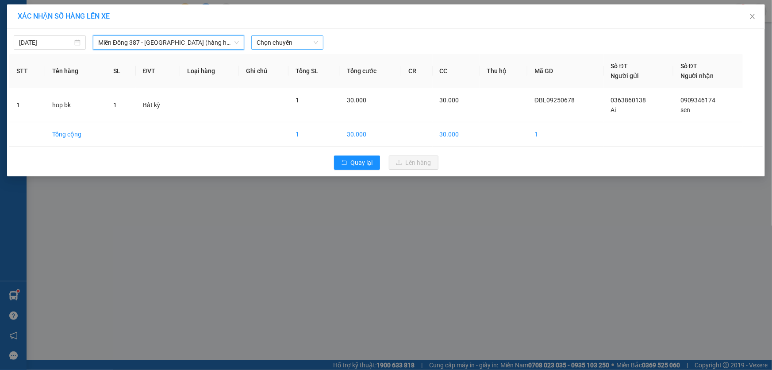
click at [299, 41] on span "Chọn chuyến" at bounding box center [288, 42] width 62 height 13
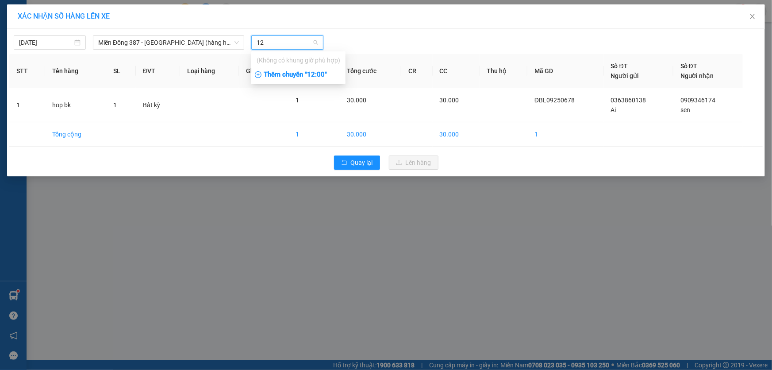
click at [327, 76] on div "Thêm chuyến " 12:00 "" at bounding box center [298, 74] width 94 height 15
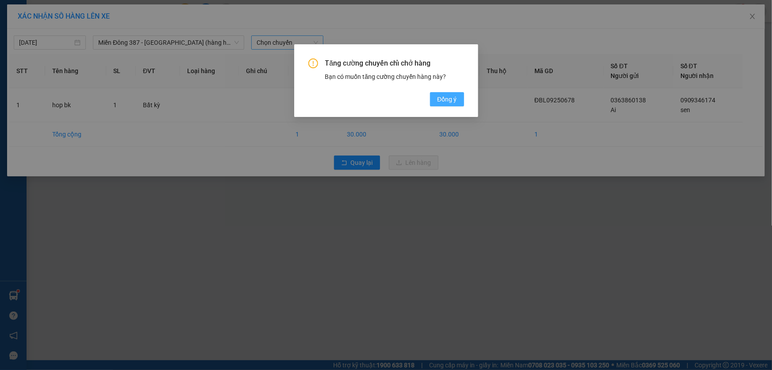
click at [454, 96] on span "Đồng ý" at bounding box center [446, 99] width 19 height 10
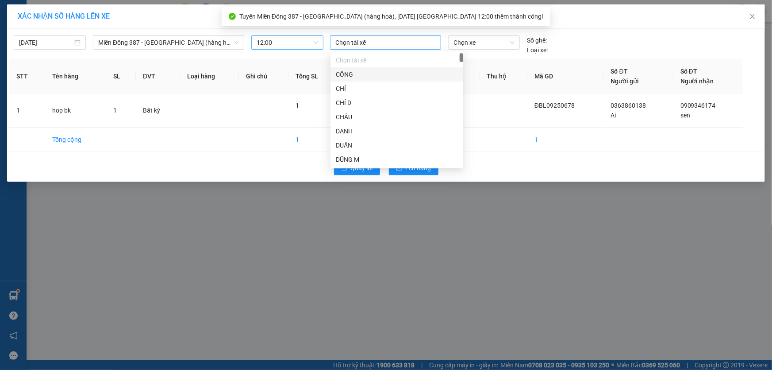
click at [379, 44] on div at bounding box center [385, 42] width 107 height 11
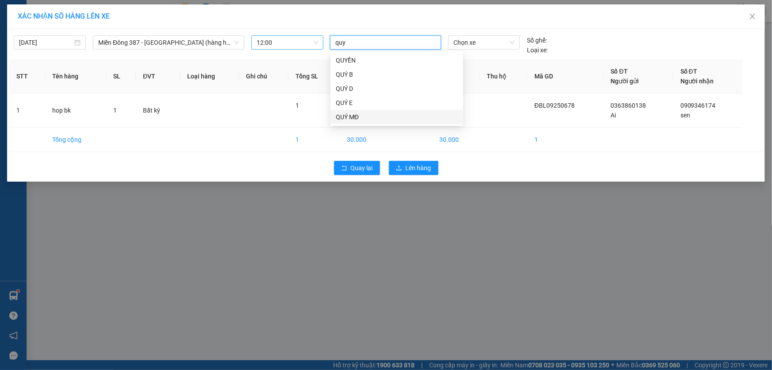
click at [357, 113] on div "QUÝ MĐ" at bounding box center [397, 117] width 122 height 10
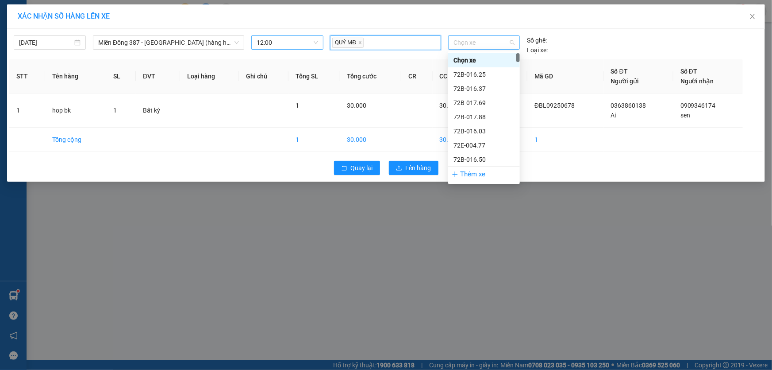
click at [496, 41] on span "Chọn xe" at bounding box center [484, 42] width 61 height 13
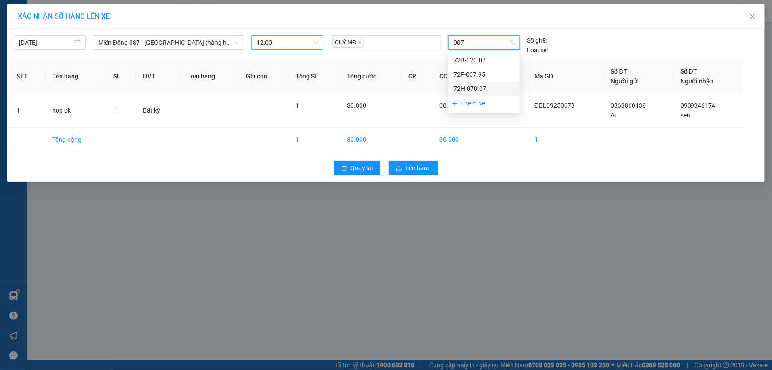
click at [474, 85] on div "72H-070.07" at bounding box center [484, 89] width 61 height 10
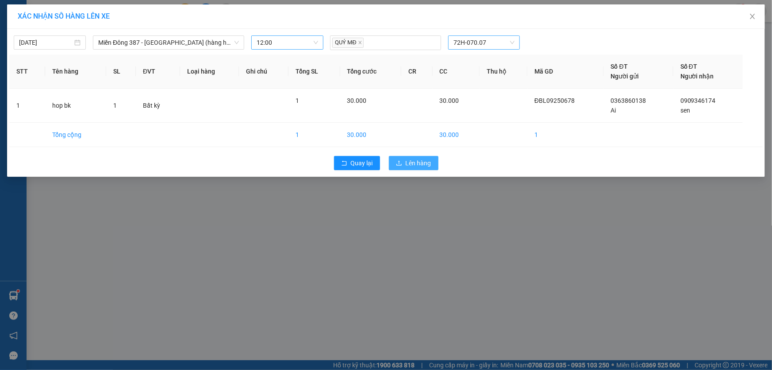
click at [423, 162] on span "Lên hàng" at bounding box center [419, 163] width 26 height 10
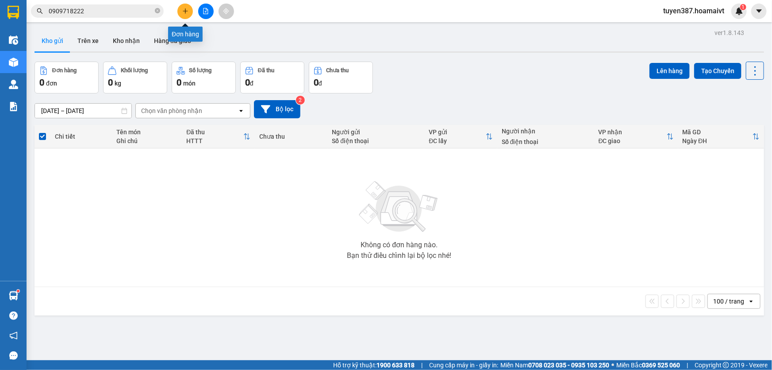
click at [183, 9] on icon "plus" at bounding box center [185, 11] width 6 height 6
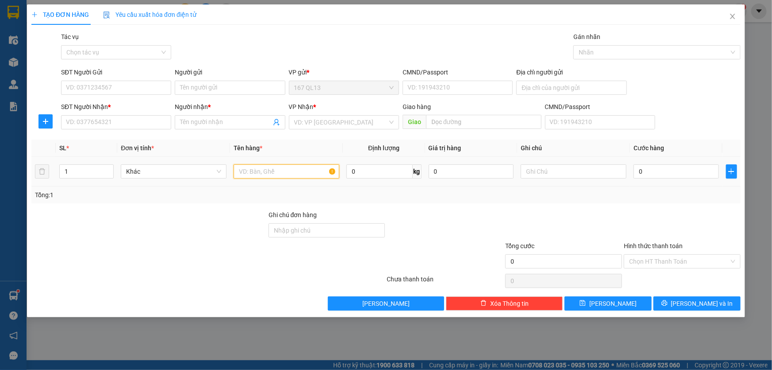
click at [296, 172] on input "text" at bounding box center [287, 171] width 106 height 14
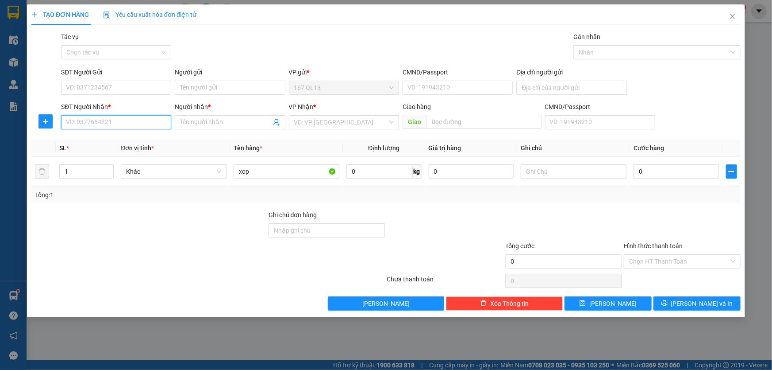
click at [141, 119] on input "SĐT Người Nhận *" at bounding box center [116, 122] width 110 height 14
click at [207, 121] on input "Người nhận *" at bounding box center [225, 122] width 91 height 10
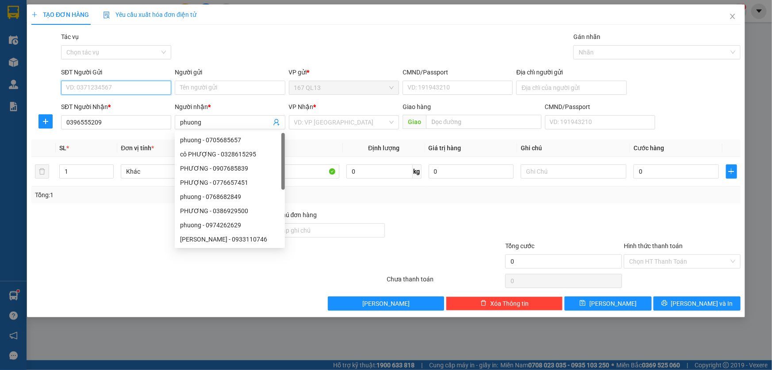
click at [133, 87] on input "SĐT Người Gửi" at bounding box center [116, 88] width 110 height 14
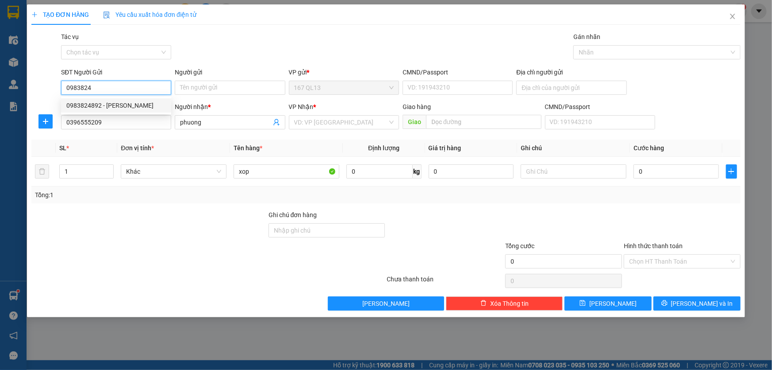
click at [118, 104] on div "0983824892 - [PERSON_NAME]" at bounding box center [116, 105] width 100 height 10
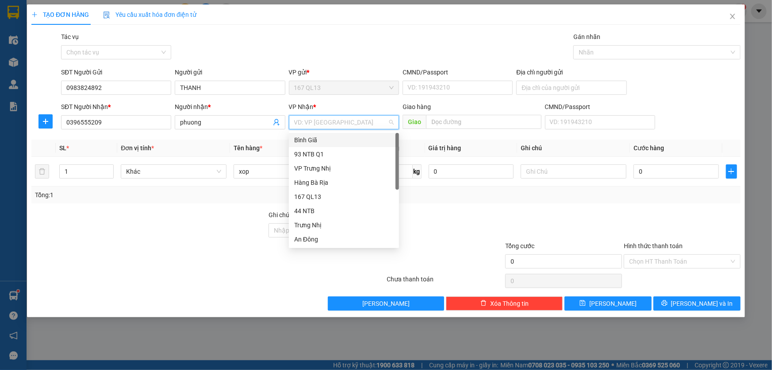
click at [343, 120] on input "search" at bounding box center [340, 121] width 93 height 13
drag, startPoint x: 340, startPoint y: 225, endPoint x: 439, endPoint y: 155, distance: 121.6
click at [345, 289] on div "HANG NGOAI" at bounding box center [344, 296] width 110 height 14
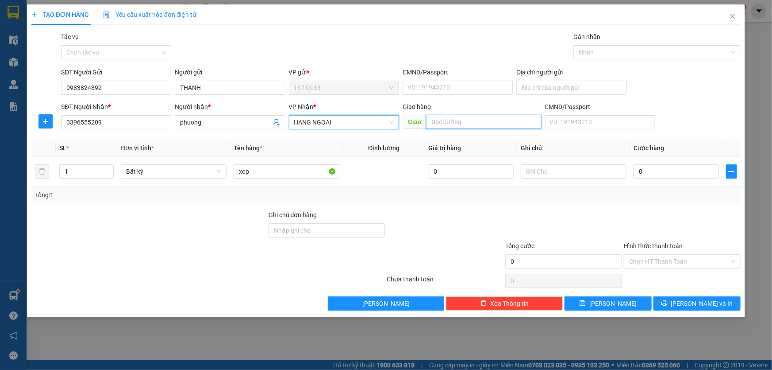
click at [497, 119] on input "text" at bounding box center [483, 122] width 115 height 14
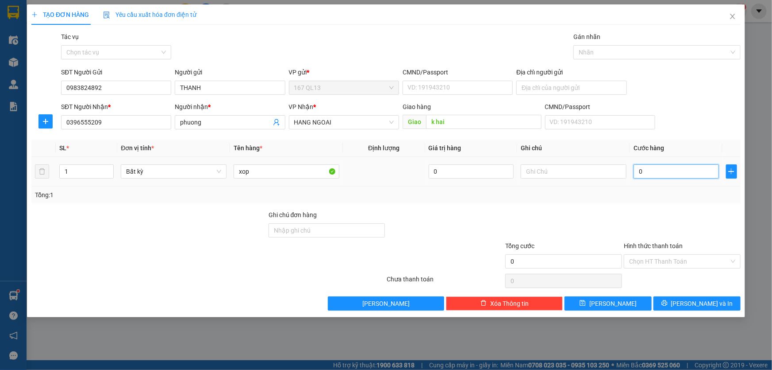
click at [634, 168] on input "0" at bounding box center [676, 171] width 85 height 14
click at [705, 301] on span "[PERSON_NAME] và In" at bounding box center [702, 303] width 62 height 10
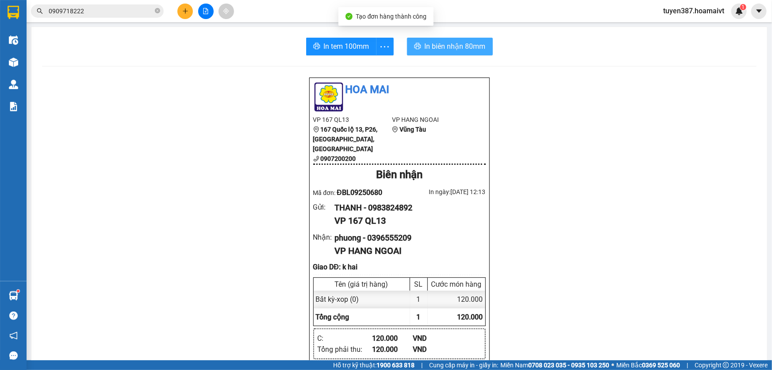
click at [439, 47] on span "In biên nhận 80mm" at bounding box center [455, 46] width 61 height 11
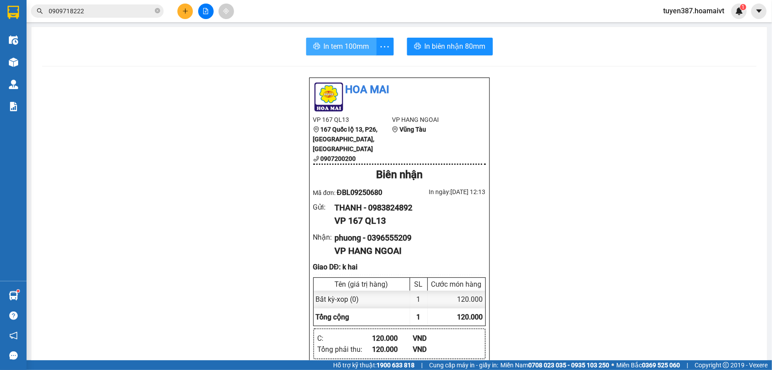
click at [344, 47] on span "In tem 100mm" at bounding box center [347, 46] width 46 height 11
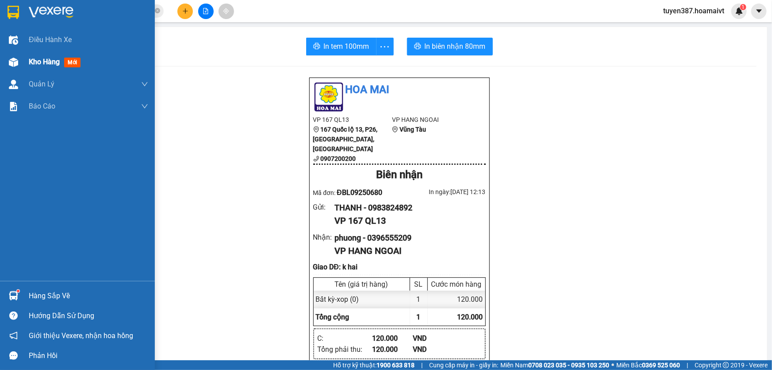
click at [73, 62] on span "mới" at bounding box center [72, 63] width 16 height 10
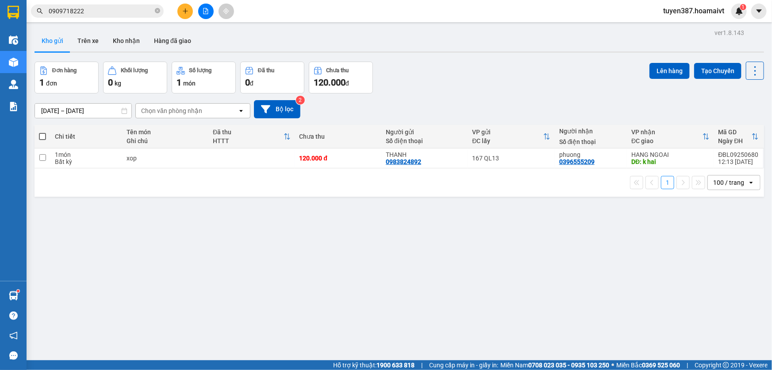
click at [41, 135] on span at bounding box center [42, 136] width 7 height 7
click at [42, 132] on input "checkbox" at bounding box center [42, 132] width 0 height 0
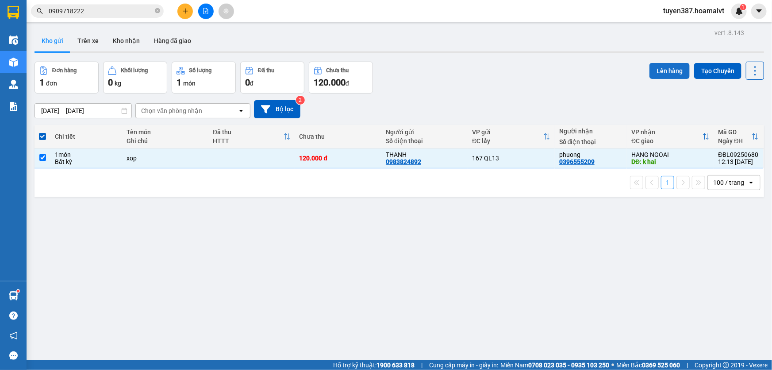
click at [659, 69] on button "Lên hàng" at bounding box center [670, 71] width 40 height 16
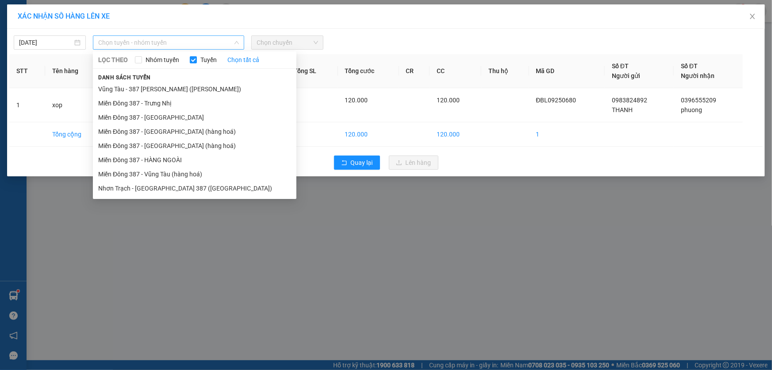
click at [194, 42] on span "Chọn tuyến - nhóm tuyến" at bounding box center [168, 42] width 141 height 13
drag, startPoint x: 172, startPoint y: 155, endPoint x: 185, endPoint y: 142, distance: 18.5
click at [173, 155] on li "Miền Đông 387 - HÀNG NGOÀI" at bounding box center [195, 160] width 204 height 14
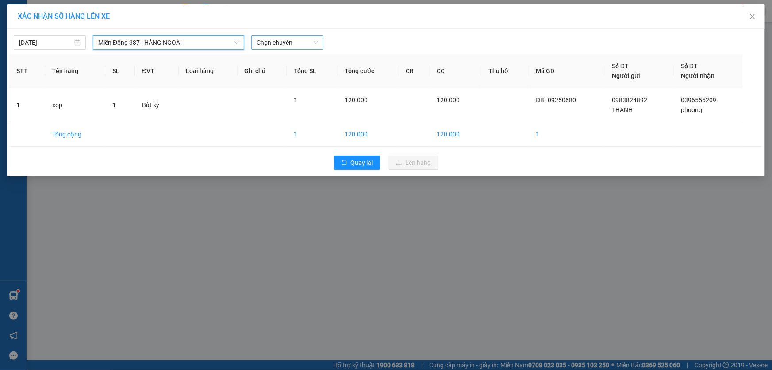
click at [304, 38] on span "Chọn chuyến" at bounding box center [288, 42] width 62 height 13
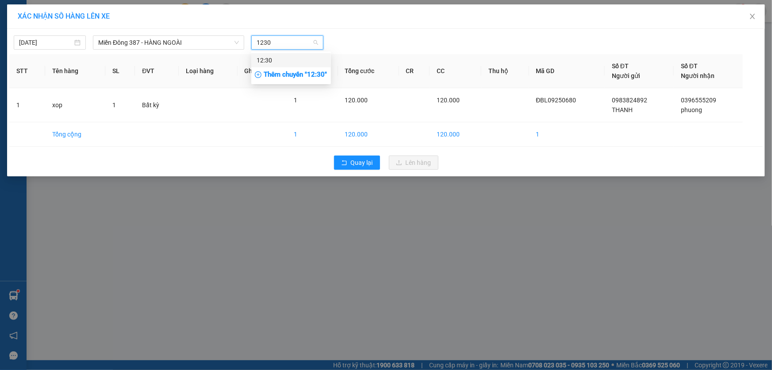
click at [274, 58] on div "12:30" at bounding box center [291, 60] width 69 height 10
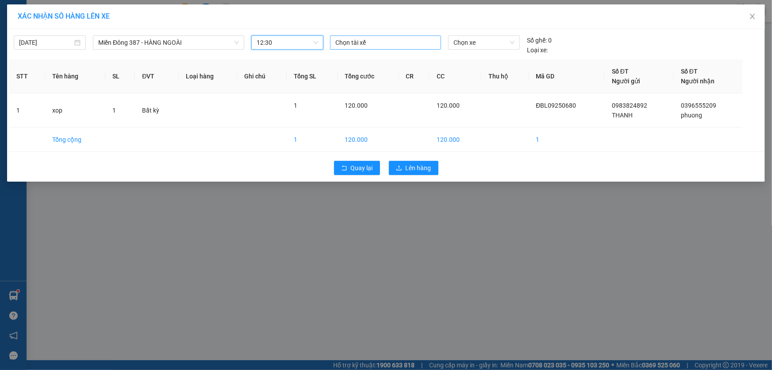
click at [384, 43] on div at bounding box center [385, 42] width 107 height 11
click at [355, 59] on div "[PERSON_NAME]" at bounding box center [397, 60] width 122 height 10
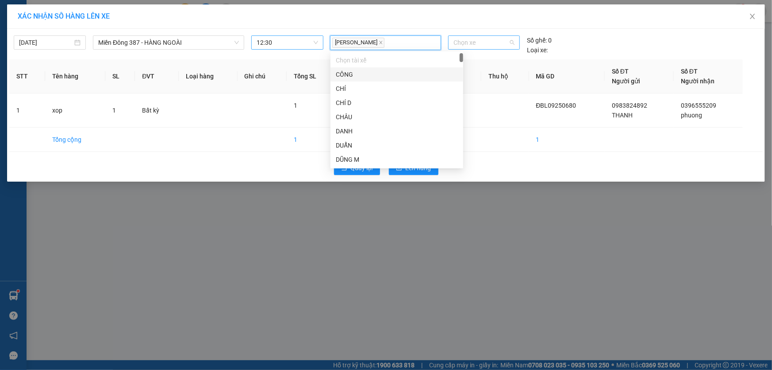
click at [491, 40] on span "Chọn xe" at bounding box center [484, 42] width 61 height 13
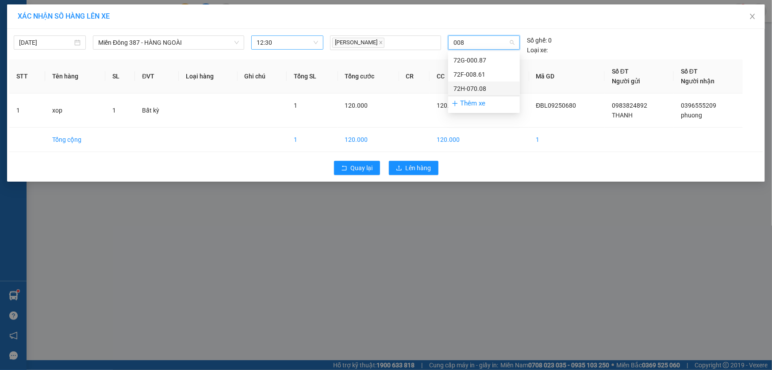
click at [470, 85] on div "72H-070.08" at bounding box center [484, 89] width 61 height 10
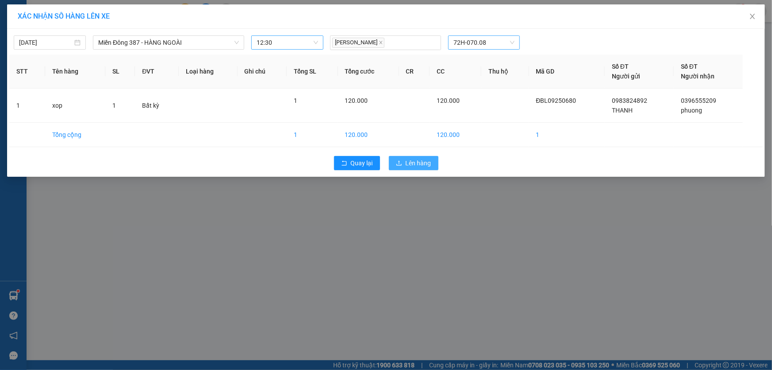
click at [419, 161] on span "Lên hàng" at bounding box center [419, 163] width 26 height 10
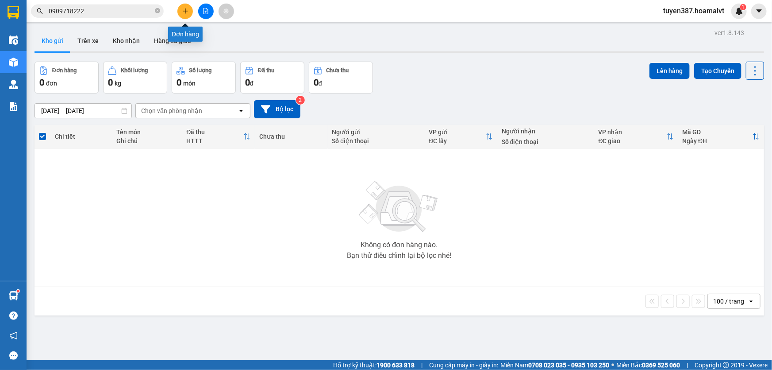
click at [184, 9] on icon "plus" at bounding box center [185, 11] width 6 height 6
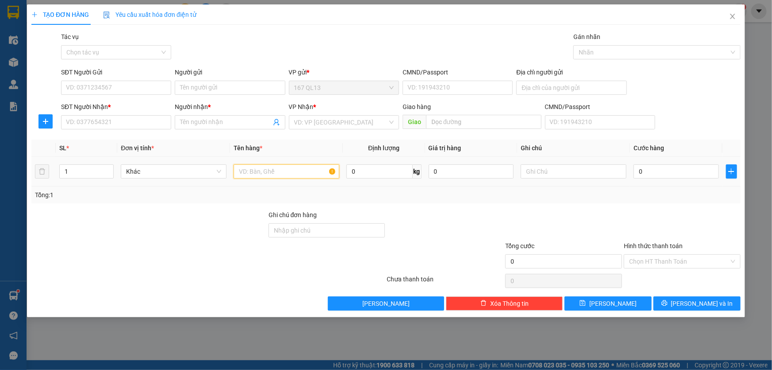
drag, startPoint x: 318, startPoint y: 172, endPoint x: 374, endPoint y: 357, distance: 193.7
click at [319, 173] on input "text" at bounding box center [287, 171] width 106 height 14
click at [141, 122] on input "SĐT Người Nhận *" at bounding box center [116, 122] width 110 height 14
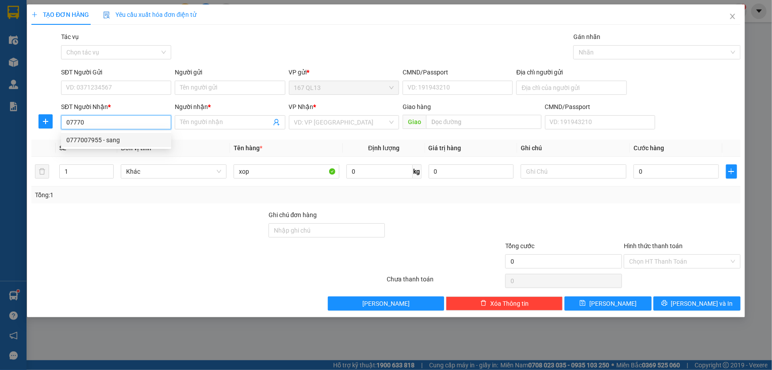
drag, startPoint x: 119, startPoint y: 139, endPoint x: 124, endPoint y: 101, distance: 38.8
click at [119, 133] on div "0777007955 - sang" at bounding box center [116, 140] width 110 height 14
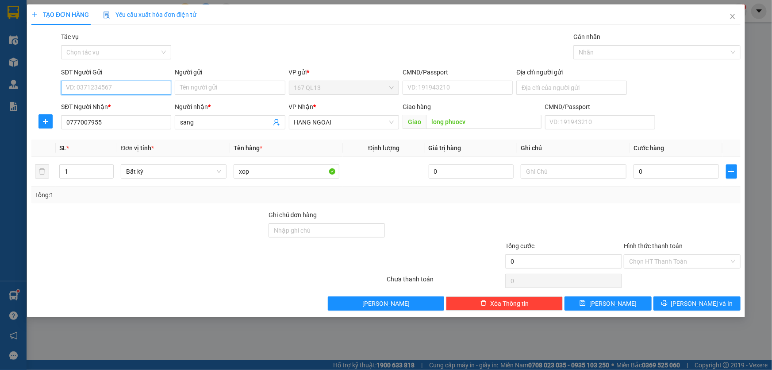
click at [133, 84] on input "SĐT Người Gửi" at bounding box center [116, 88] width 110 height 14
click at [131, 87] on input "SĐT Người Gửi" at bounding box center [116, 88] width 110 height 14
click at [123, 105] on div "0949330801 - duong" at bounding box center [116, 105] width 100 height 10
click at [635, 173] on input "0" at bounding box center [676, 171] width 85 height 14
click at [701, 300] on span "[PERSON_NAME] và In" at bounding box center [702, 303] width 62 height 10
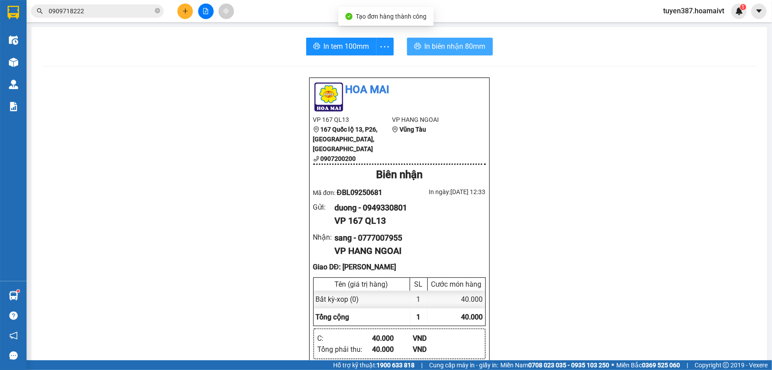
click at [438, 44] on span "In biên nhận 80mm" at bounding box center [455, 46] width 61 height 11
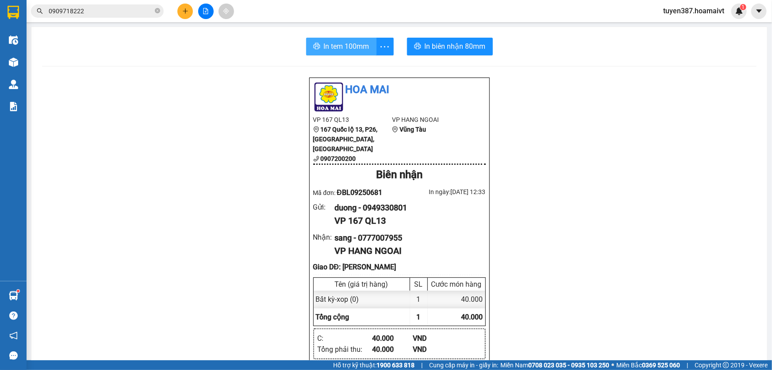
click at [337, 49] on span "In tem 100mm" at bounding box center [347, 46] width 46 height 11
click at [184, 9] on icon "plus" at bounding box center [185, 11] width 6 height 6
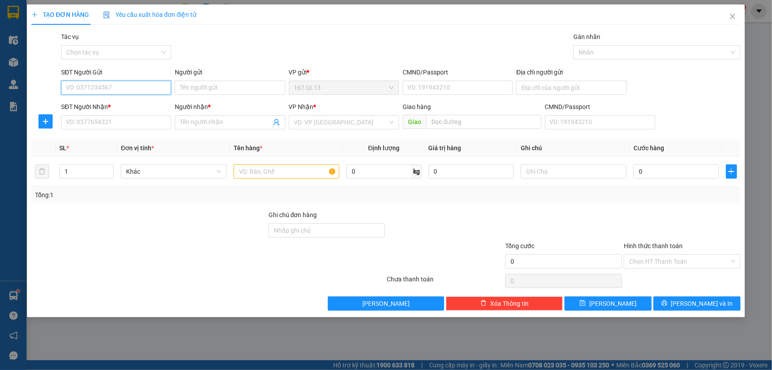
click at [136, 88] on input "SĐT Người Gửi" at bounding box center [116, 88] width 110 height 14
click at [106, 103] on div "0374974731 - hang" at bounding box center [116, 105] width 100 height 10
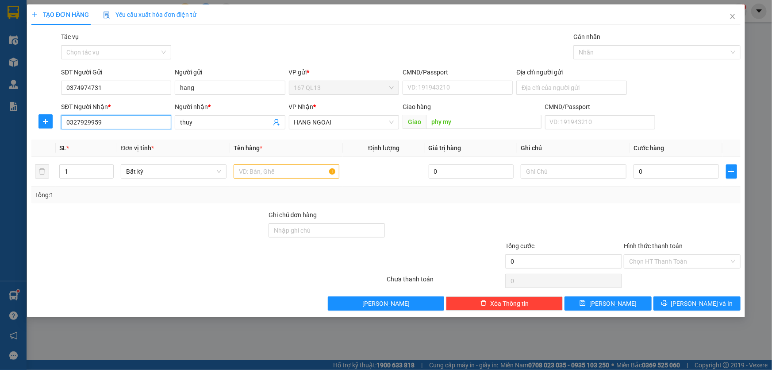
click at [129, 123] on input "0327929959" at bounding box center [116, 122] width 110 height 14
drag, startPoint x: 116, startPoint y: 141, endPoint x: 204, endPoint y: 136, distance: 87.7
click at [116, 140] on div "0327929959 - thuy" at bounding box center [116, 140] width 100 height 10
click at [276, 173] on input "text" at bounding box center [287, 171] width 106 height 14
click at [636, 169] on input "0" at bounding box center [676, 171] width 85 height 14
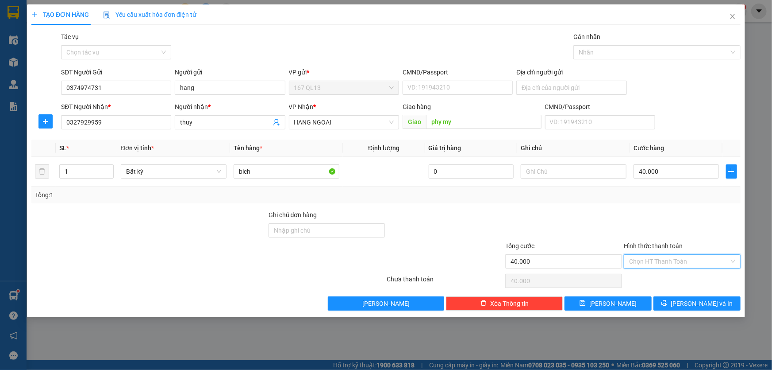
click at [691, 257] on input "Hình thức thanh toán" at bounding box center [679, 260] width 100 height 13
click at [687, 272] on div "Tại văn phòng" at bounding box center [682, 278] width 117 height 14
click at [713, 303] on span "[PERSON_NAME] và In" at bounding box center [702, 303] width 62 height 10
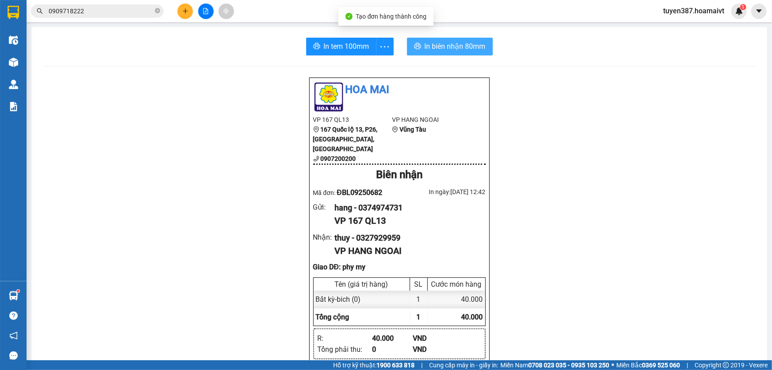
drag, startPoint x: 439, startPoint y: 48, endPoint x: 535, endPoint y: 30, distance: 98.6
click at [439, 48] on span "In biên nhận 80mm" at bounding box center [455, 46] width 61 height 11
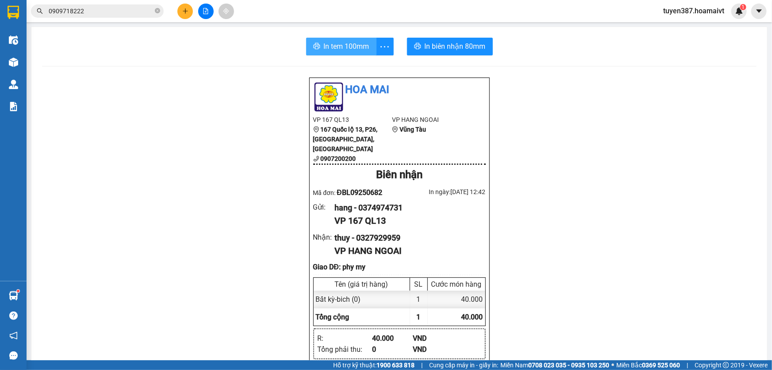
click at [330, 50] on span "In tem 100mm" at bounding box center [347, 46] width 46 height 11
click at [187, 11] on icon "plus" at bounding box center [185, 11] width 5 height 0
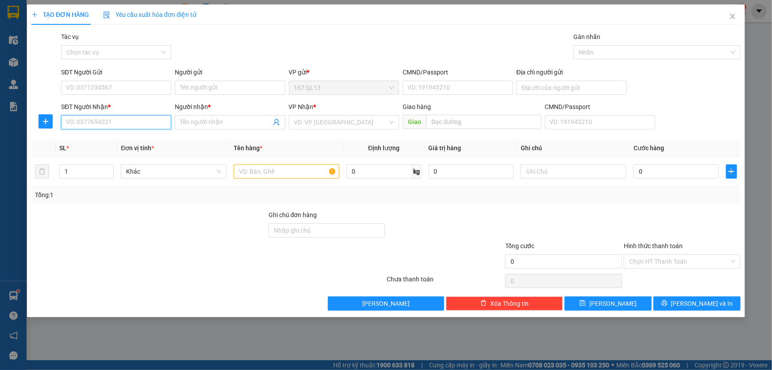
click at [155, 124] on input "SĐT Người Nhận *" at bounding box center [116, 122] width 110 height 14
click at [215, 122] on input "Người nhận *" at bounding box center [225, 122] width 91 height 10
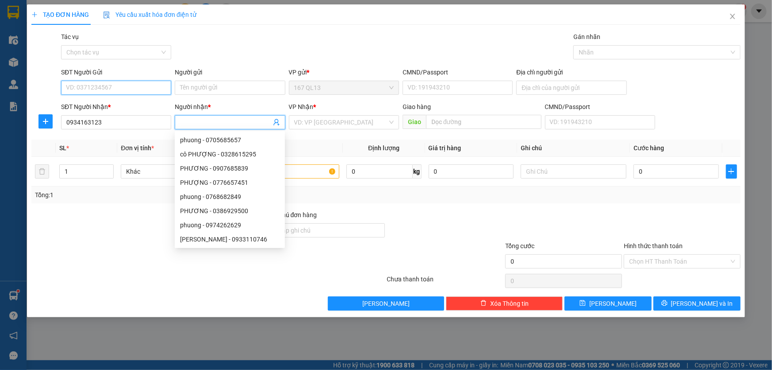
click at [144, 86] on input "SĐT Người Gửi" at bounding box center [116, 88] width 110 height 14
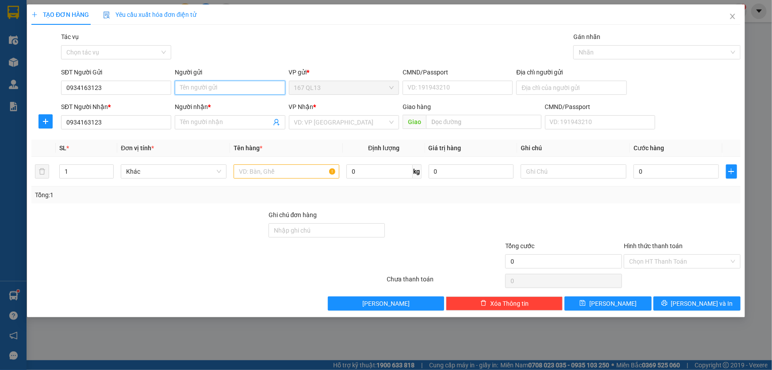
click at [199, 85] on input "Người gửi" at bounding box center [230, 88] width 110 height 14
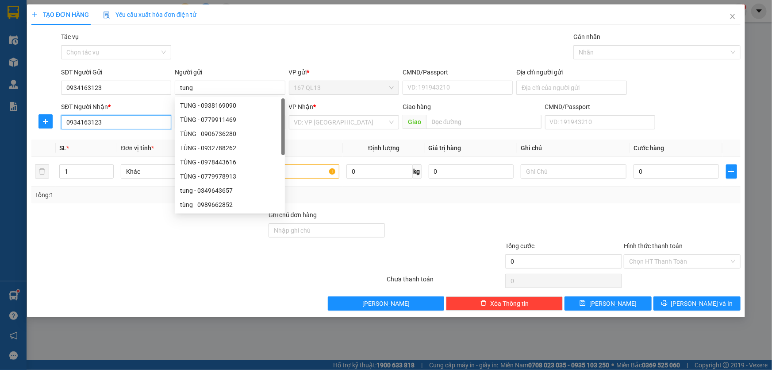
click at [131, 121] on input "0934163123" at bounding box center [116, 122] width 110 height 14
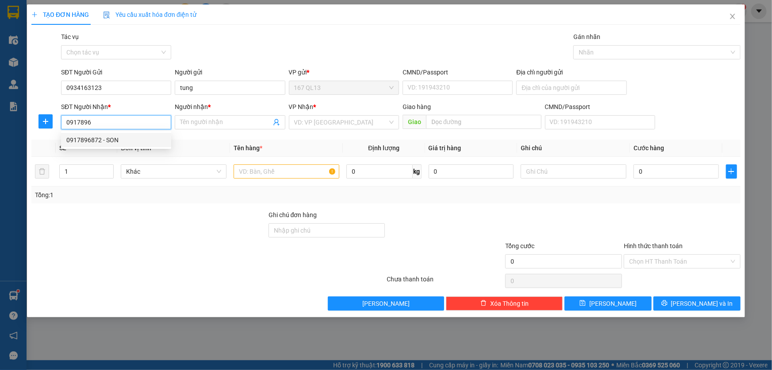
click at [121, 138] on div "0917896872 - SON" at bounding box center [116, 140] width 100 height 10
click at [290, 171] on input "text" at bounding box center [287, 171] width 106 height 14
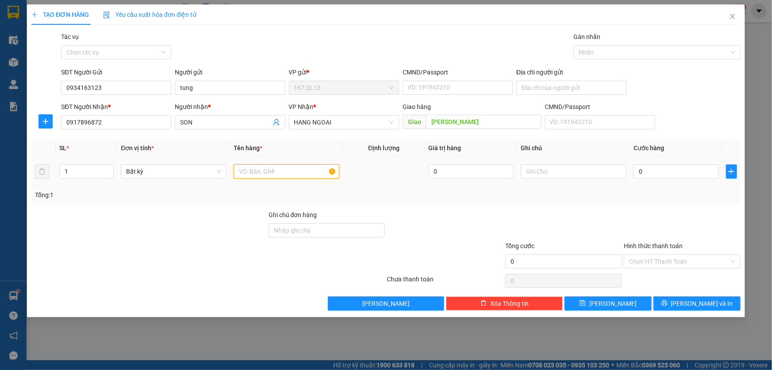
click at [294, 174] on input "text" at bounding box center [287, 171] width 106 height 14
click at [731, 15] on icon "close" at bounding box center [732, 16] width 5 height 5
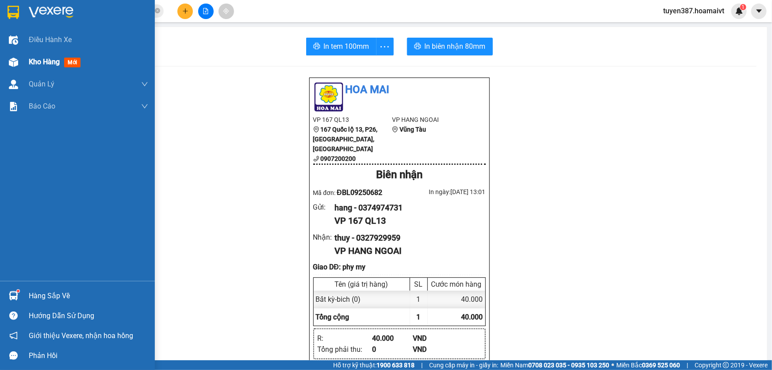
click at [73, 61] on span "mới" at bounding box center [72, 63] width 16 height 10
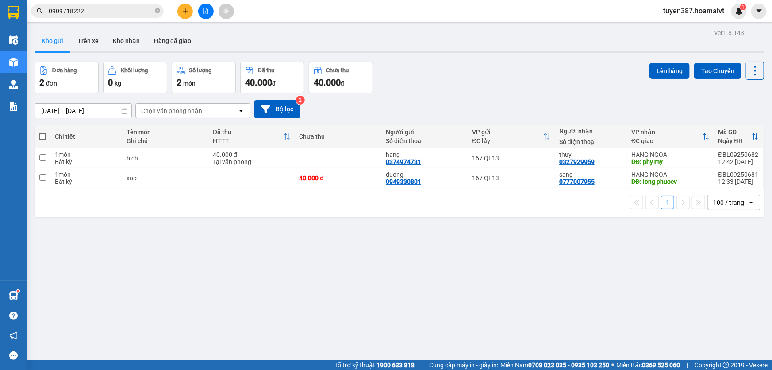
click at [40, 133] on span at bounding box center [42, 136] width 7 height 7
click at [42, 132] on input "checkbox" at bounding box center [42, 132] width 0 height 0
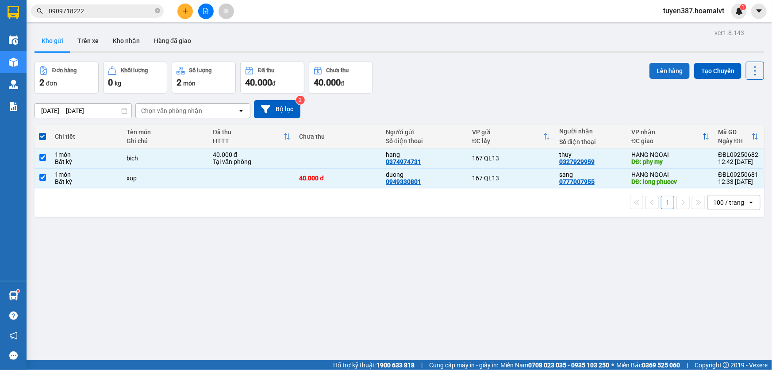
click at [662, 67] on button "Lên hàng" at bounding box center [670, 71] width 40 height 16
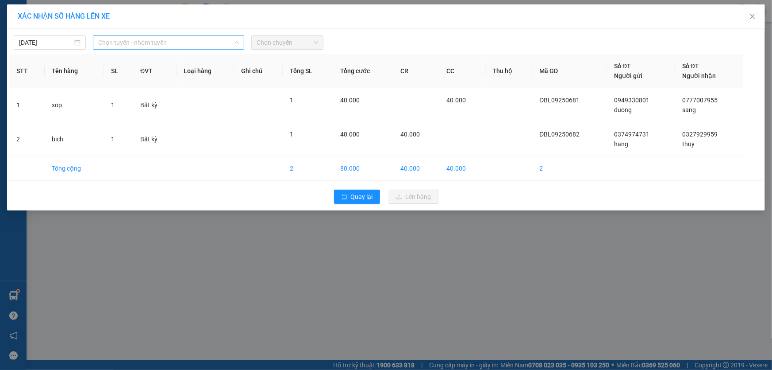
click at [185, 44] on span "Chọn tuyến - nhóm tuyến" at bounding box center [168, 42] width 141 height 13
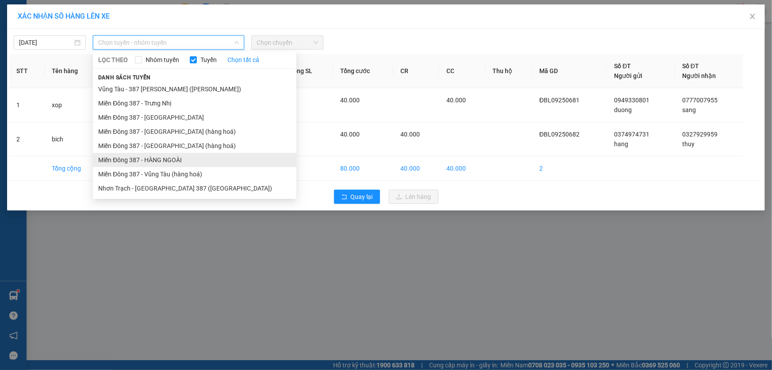
click at [158, 157] on li "Miền Đông 387 - HÀNG NGOÀI" at bounding box center [195, 160] width 204 height 14
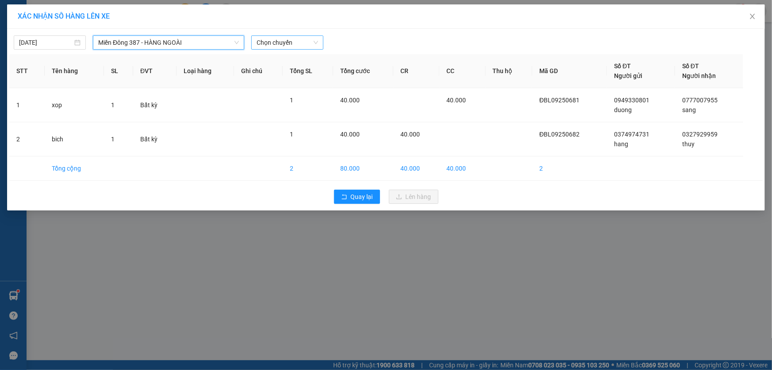
click at [300, 40] on span "Chọn chuyến" at bounding box center [288, 42] width 62 height 13
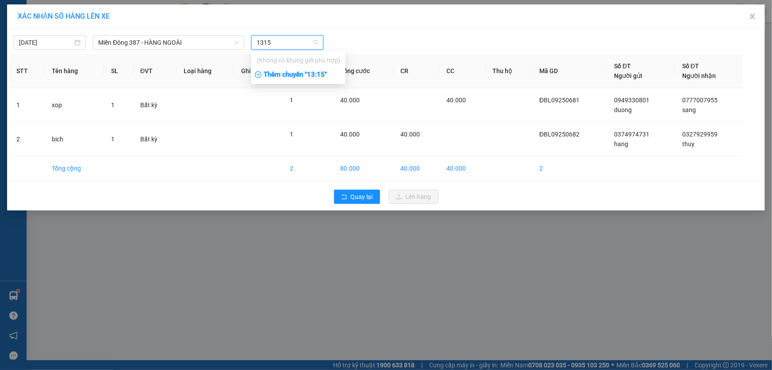
click at [318, 75] on div "Thêm chuyến " 13:15 "" at bounding box center [298, 74] width 94 height 15
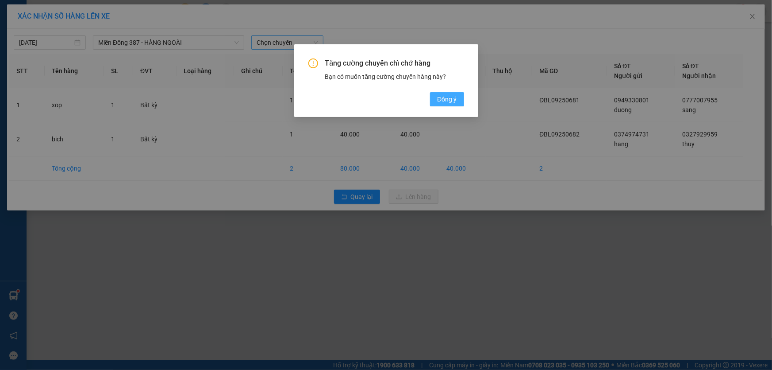
click at [456, 98] on span "Đồng ý" at bounding box center [446, 99] width 19 height 10
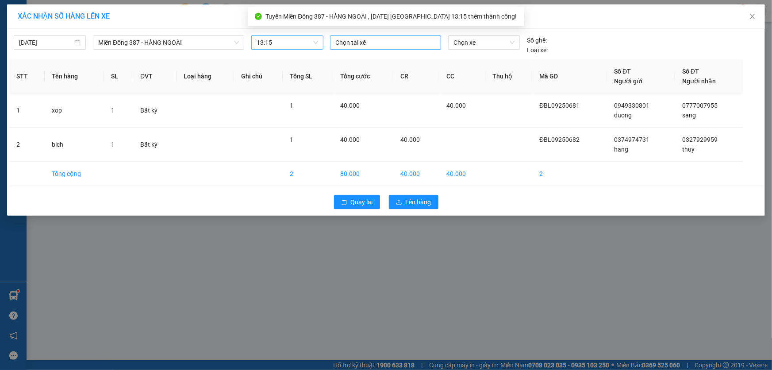
click at [375, 44] on div at bounding box center [385, 42] width 107 height 11
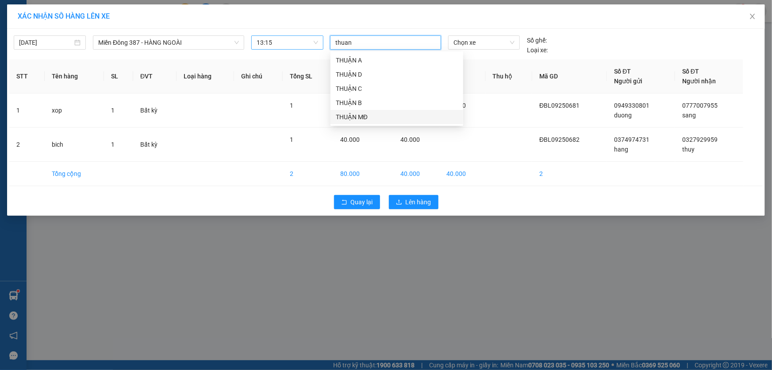
click at [354, 112] on div "THUẬN MĐ" at bounding box center [397, 117] width 122 height 10
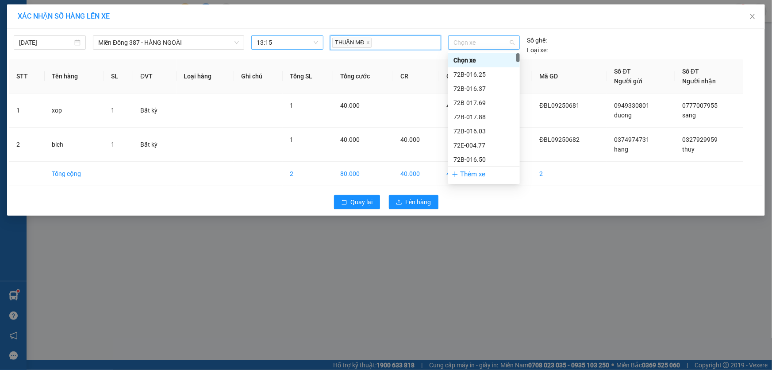
click at [484, 43] on span "Chọn xe" at bounding box center [484, 42] width 61 height 13
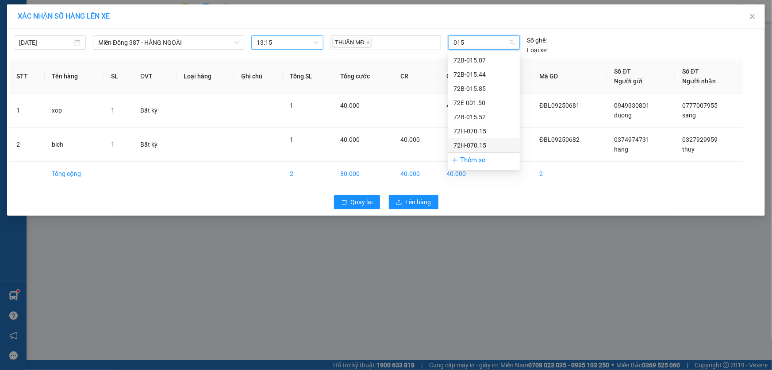
click at [468, 142] on div "72H-070.15" at bounding box center [484, 145] width 61 height 10
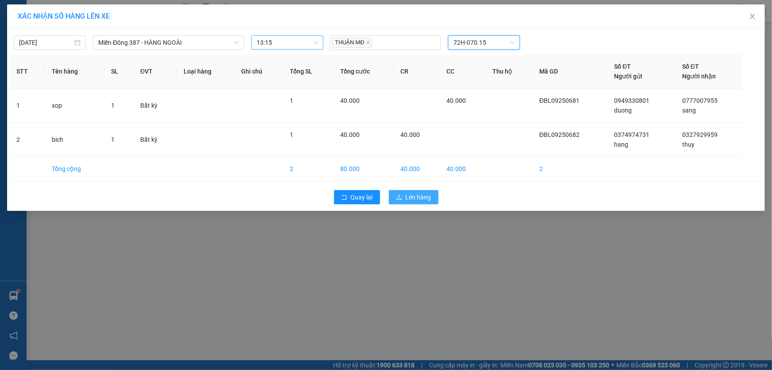
drag, startPoint x: 422, startPoint y: 196, endPoint x: 430, endPoint y: 184, distance: 14.7
click at [422, 196] on span "Lên hàng" at bounding box center [419, 197] width 26 height 10
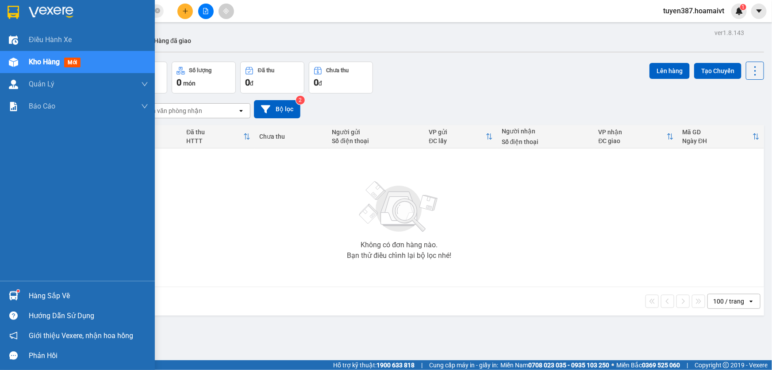
click at [13, 292] on img at bounding box center [13, 295] width 9 height 9
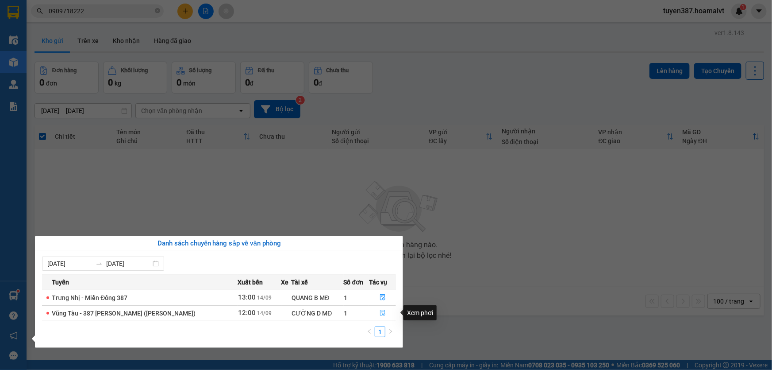
click at [380, 311] on icon "file-done" at bounding box center [383, 312] width 6 height 6
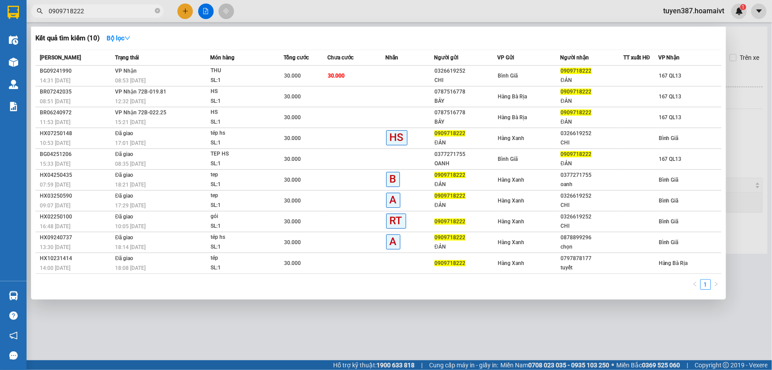
click at [106, 9] on input "0909718222" at bounding box center [101, 11] width 104 height 10
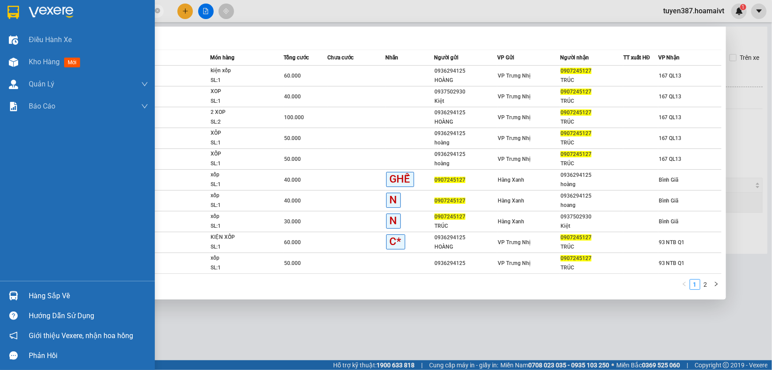
click at [15, 293] on img at bounding box center [13, 295] width 9 height 9
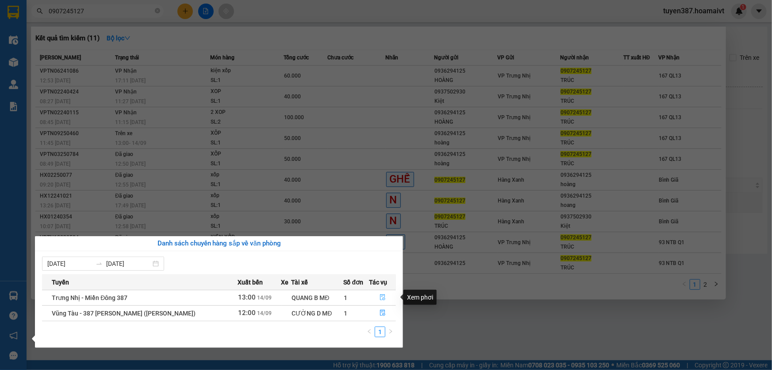
click at [380, 296] on icon "file-done" at bounding box center [382, 297] width 5 height 6
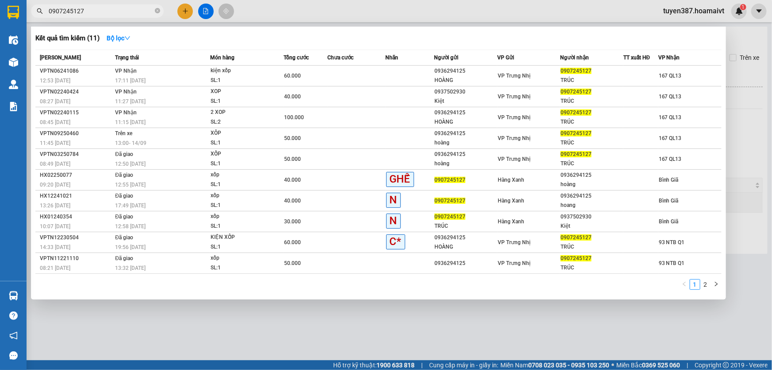
click at [181, 10] on div at bounding box center [386, 185] width 772 height 370
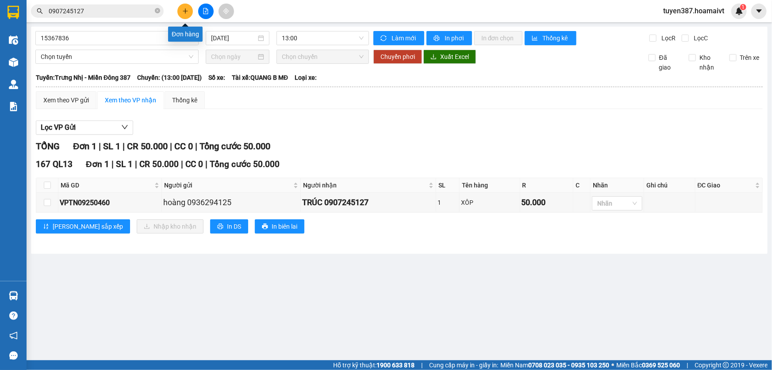
click at [182, 11] on icon "plus" at bounding box center [185, 11] width 6 height 6
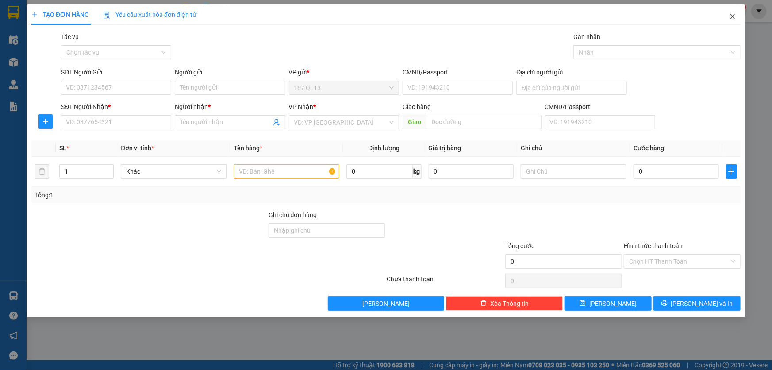
click at [732, 14] on icon "close" at bounding box center [732, 16] width 7 height 7
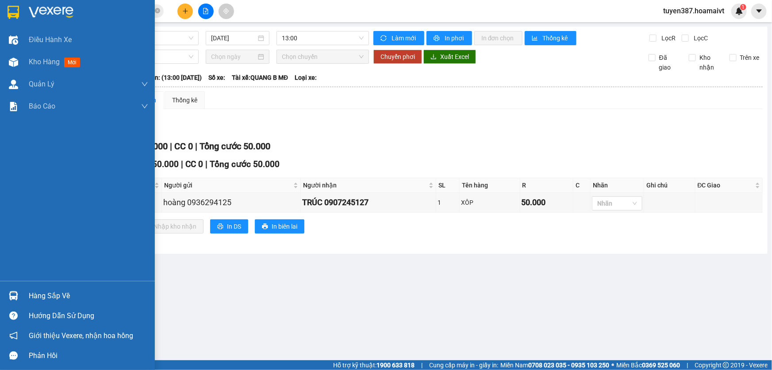
click at [13, 295] on img at bounding box center [13, 295] width 9 height 9
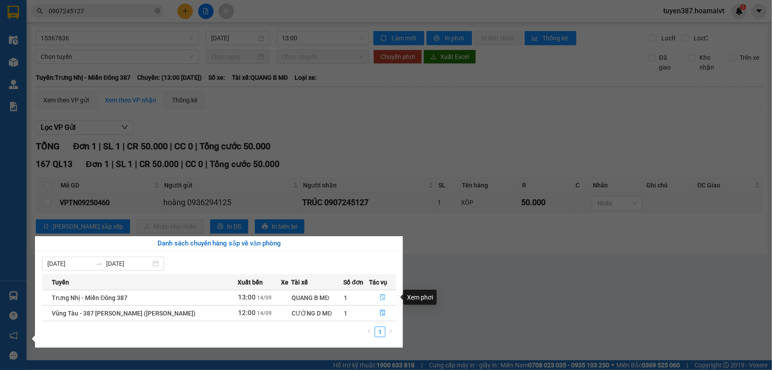
click at [381, 297] on icon "file-done" at bounding box center [383, 297] width 6 height 6
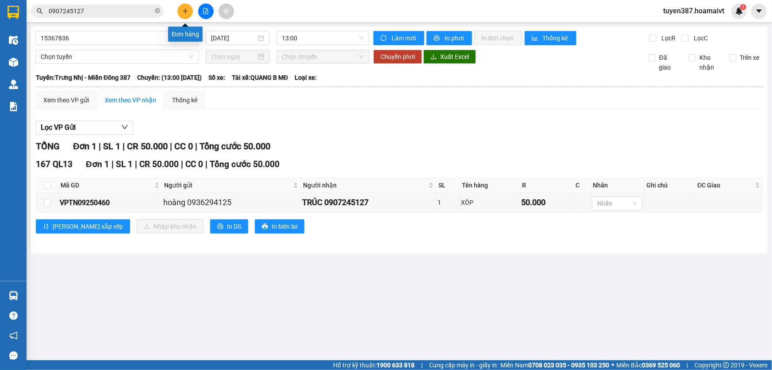
click at [186, 10] on icon "plus" at bounding box center [185, 11] width 6 height 6
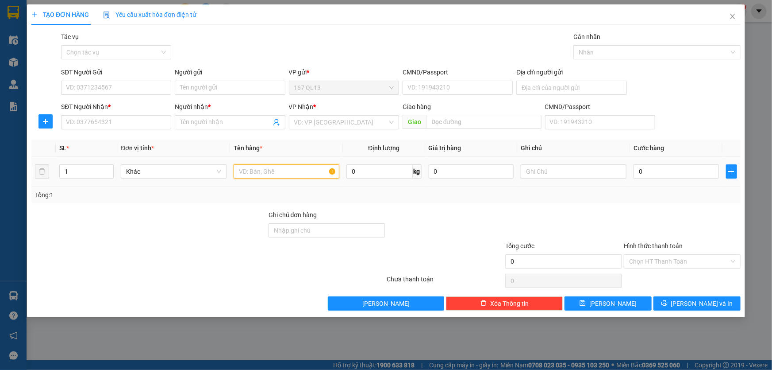
click at [301, 169] on input "text" at bounding box center [287, 171] width 106 height 14
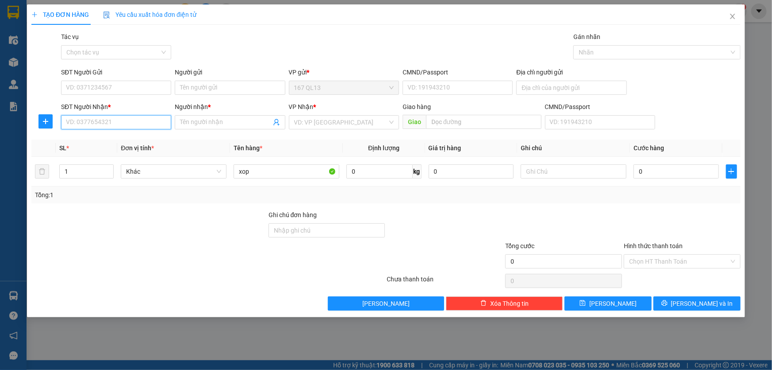
click at [140, 120] on input "SĐT Người Nhận *" at bounding box center [116, 122] width 110 height 14
click at [119, 141] on div "0852939997 - thắng" at bounding box center [116, 140] width 100 height 10
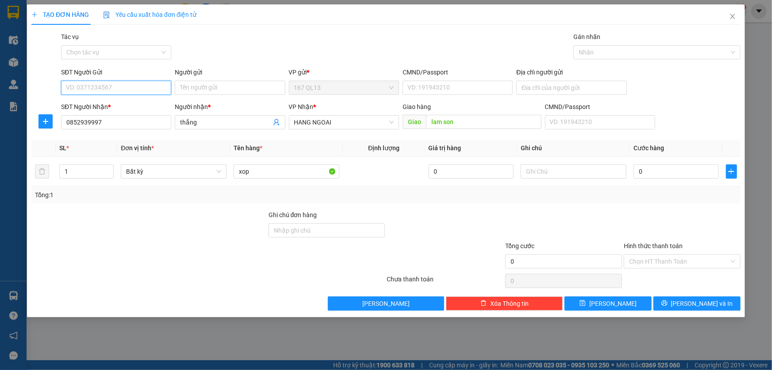
click at [127, 85] on input "SĐT Người Gửi" at bounding box center [116, 88] width 110 height 14
click at [117, 104] on div "0867941005 - thuy" at bounding box center [116, 105] width 100 height 10
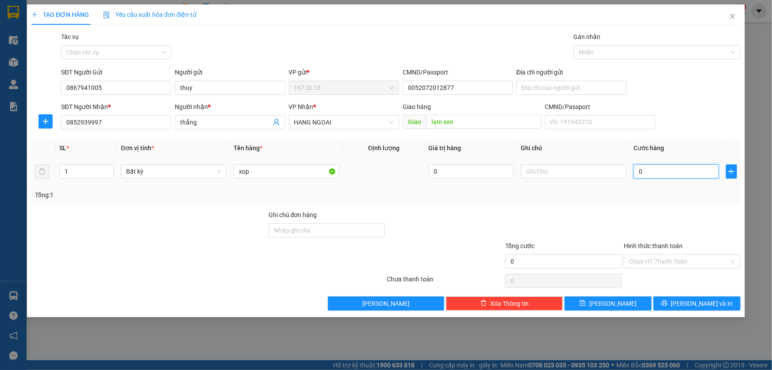
click at [635, 173] on input "0" at bounding box center [676, 171] width 85 height 14
click at [702, 300] on span "[PERSON_NAME] và In" at bounding box center [702, 303] width 62 height 10
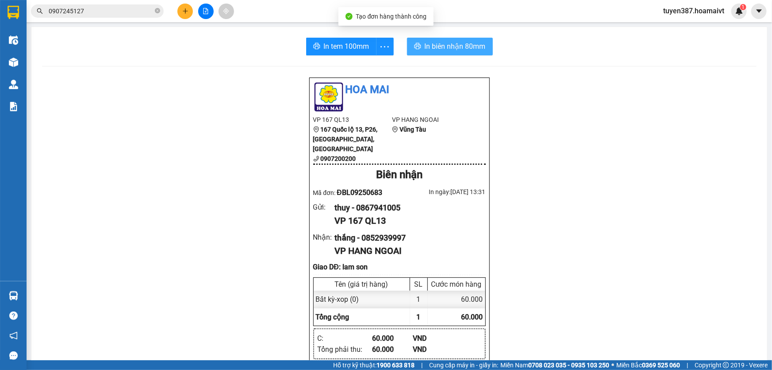
drag, startPoint x: 435, startPoint y: 44, endPoint x: 513, endPoint y: 44, distance: 78.3
click at [435, 44] on span "In biên nhận 80mm" at bounding box center [455, 46] width 61 height 11
drag, startPoint x: 331, startPoint y: 43, endPoint x: 439, endPoint y: 43, distance: 108.9
click at [332, 43] on span "In tem 100mm" at bounding box center [347, 46] width 46 height 11
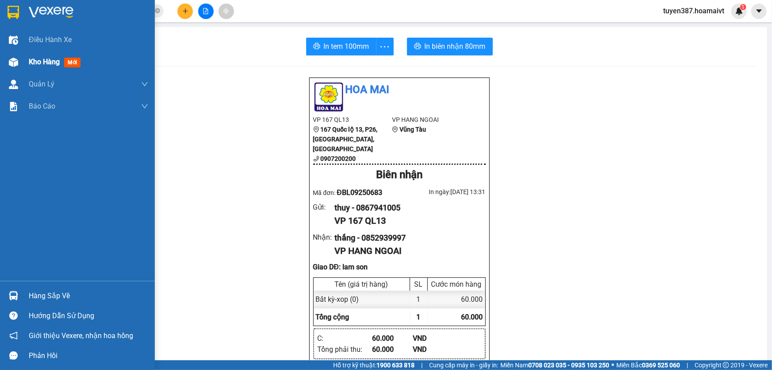
click at [71, 62] on span "mới" at bounding box center [72, 63] width 16 height 10
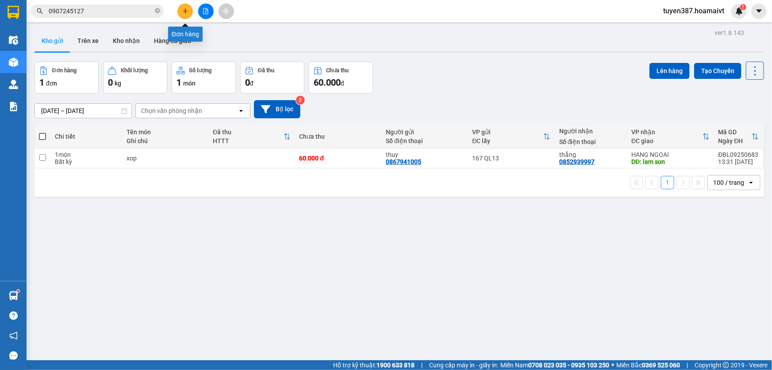
click at [183, 11] on icon "plus" at bounding box center [185, 11] width 6 height 6
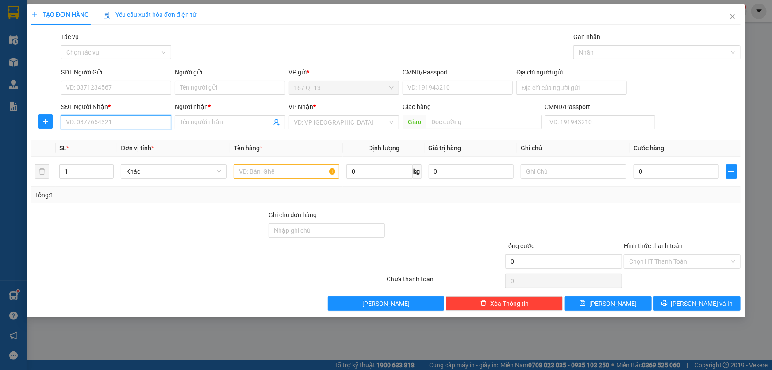
click at [158, 118] on input "SĐT Người Nhận *" at bounding box center [116, 122] width 110 height 14
drag, startPoint x: 113, startPoint y: 139, endPoint x: 118, endPoint y: 115, distance: 24.4
click at [113, 139] on div "0382945868 - [PERSON_NAME]" at bounding box center [116, 140] width 100 height 10
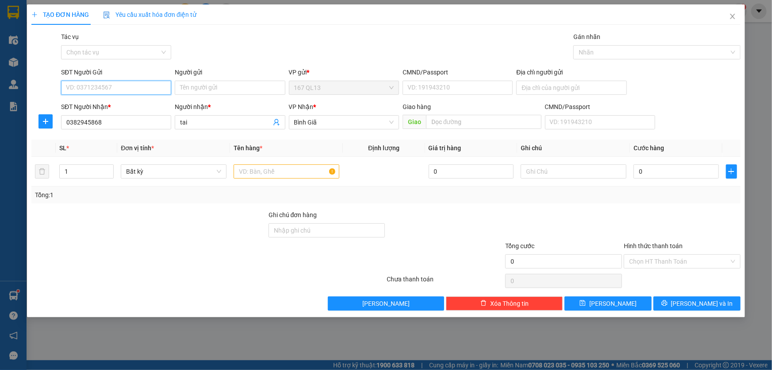
click at [123, 89] on input "SĐT Người Gửi" at bounding box center [116, 88] width 110 height 14
click at [123, 104] on div "0901413204 - quyen" at bounding box center [116, 105] width 100 height 10
click at [286, 173] on input "text" at bounding box center [287, 171] width 106 height 14
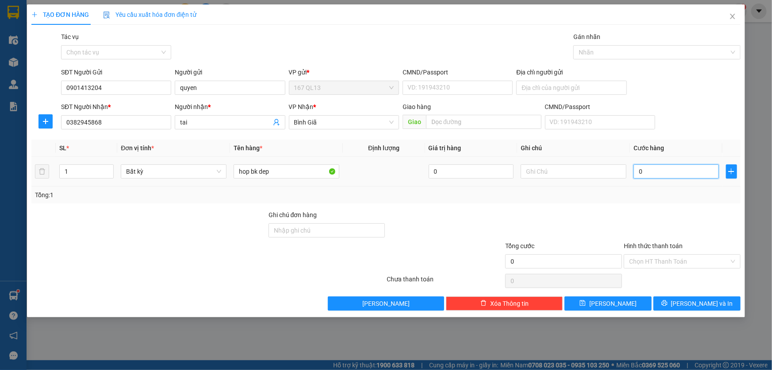
click at [637, 171] on input "0" at bounding box center [676, 171] width 85 height 14
click at [698, 299] on span "[PERSON_NAME] và In" at bounding box center [702, 303] width 62 height 10
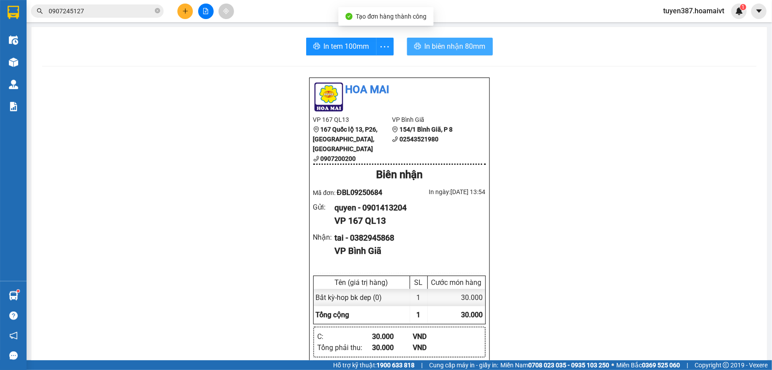
click at [430, 43] on span "In biên nhận 80mm" at bounding box center [455, 46] width 61 height 11
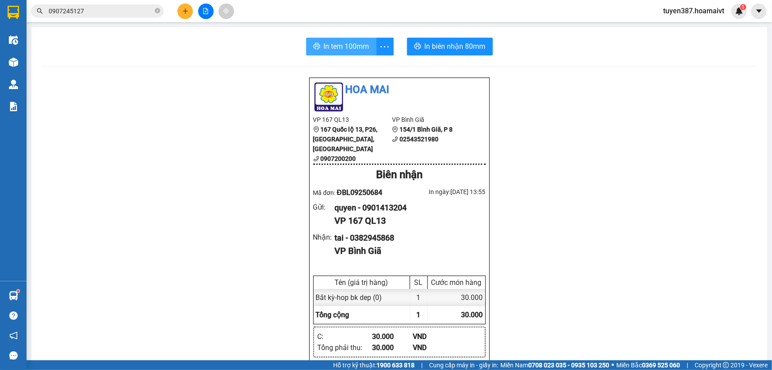
click at [328, 44] on span "In tem 100mm" at bounding box center [347, 46] width 46 height 11
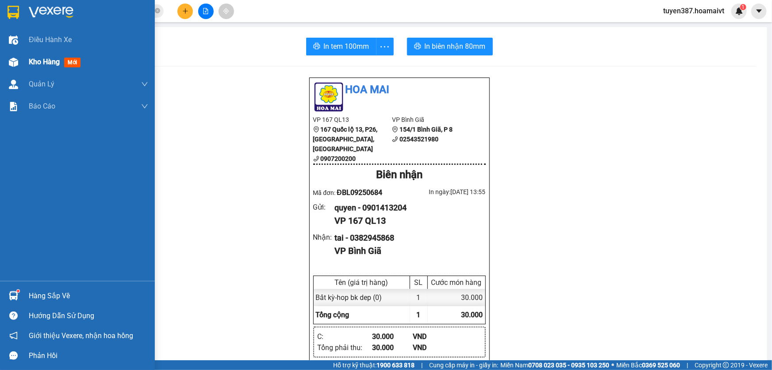
click at [73, 61] on span "mới" at bounding box center [72, 63] width 16 height 10
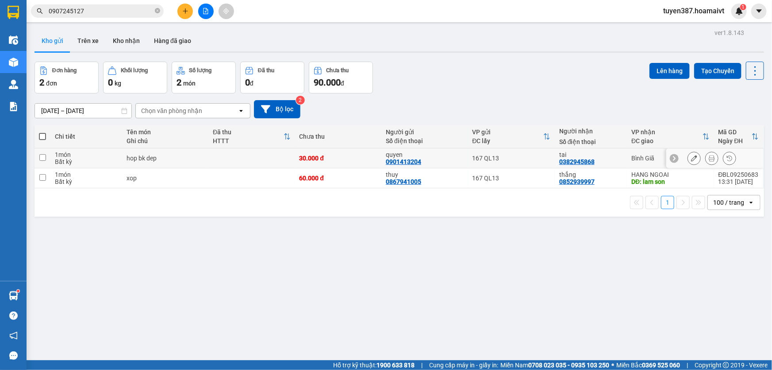
click at [43, 156] on input "checkbox" at bounding box center [42, 157] width 7 height 7
checkbox input "true"
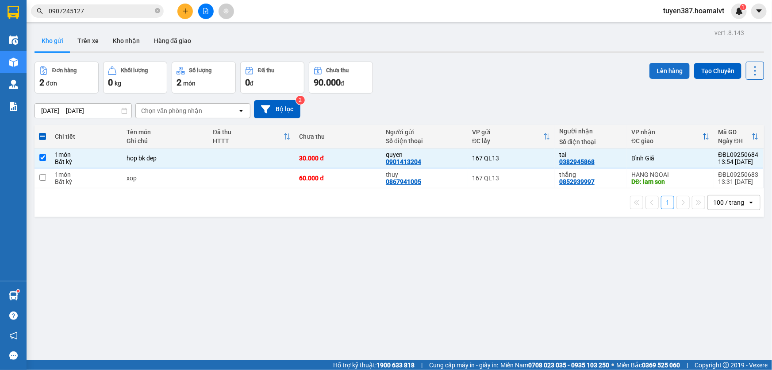
click at [666, 69] on button "Lên hàng" at bounding box center [670, 71] width 40 height 16
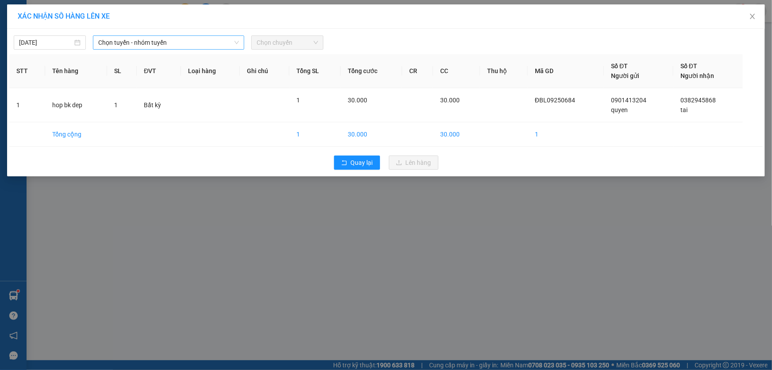
click at [180, 39] on span "Chọn tuyến - nhóm tuyến" at bounding box center [168, 42] width 141 height 13
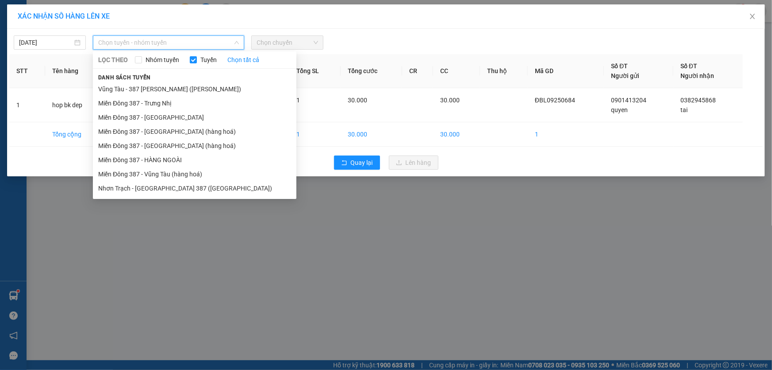
drag, startPoint x: 160, startPoint y: 168, endPoint x: 164, endPoint y: 150, distance: 19.1
click at [160, 168] on li "Miền Đông 387 - Vũng Tàu (hàng hoá)" at bounding box center [195, 174] width 204 height 14
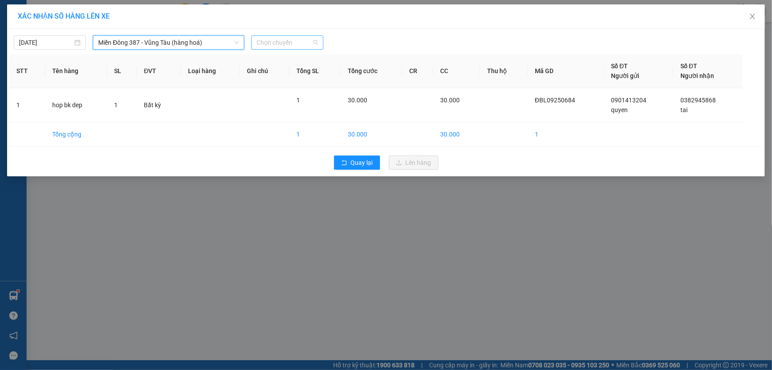
click at [304, 41] on span "Chọn chuyến" at bounding box center [288, 42] width 62 height 13
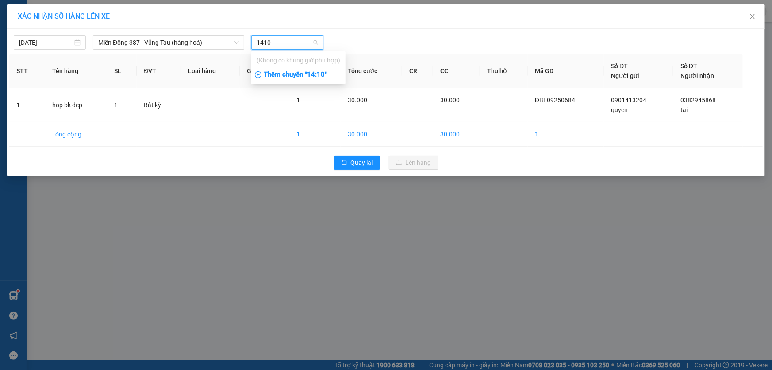
type input "1410"
drag, startPoint x: 324, startPoint y: 74, endPoint x: 332, endPoint y: 77, distance: 7.8
click at [327, 75] on div "Thêm chuyến " 14:10 "" at bounding box center [298, 74] width 94 height 15
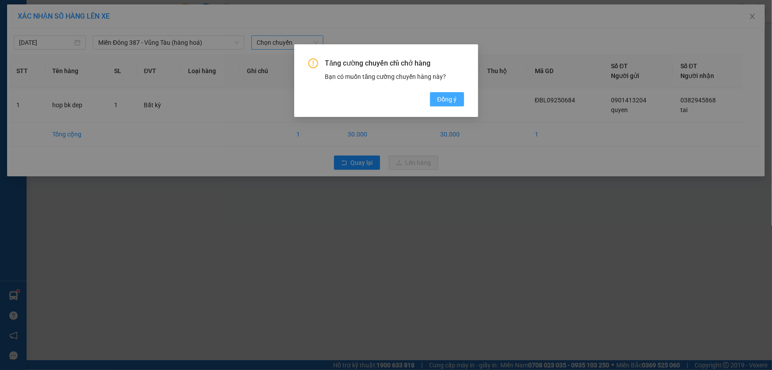
click at [455, 98] on span "Đồng ý" at bounding box center [446, 99] width 19 height 10
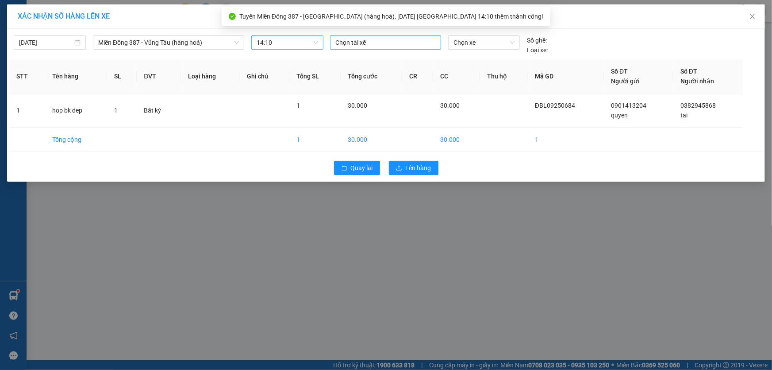
click at [381, 42] on div at bounding box center [385, 42] width 107 height 11
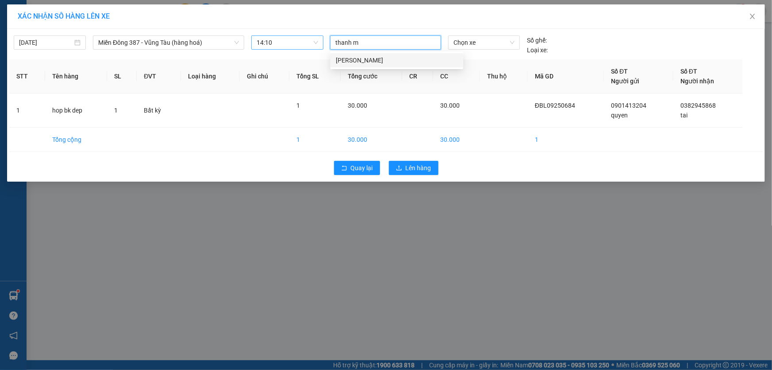
type input "thanh md"
click at [362, 58] on div "THANH MĐ" at bounding box center [397, 60] width 122 height 10
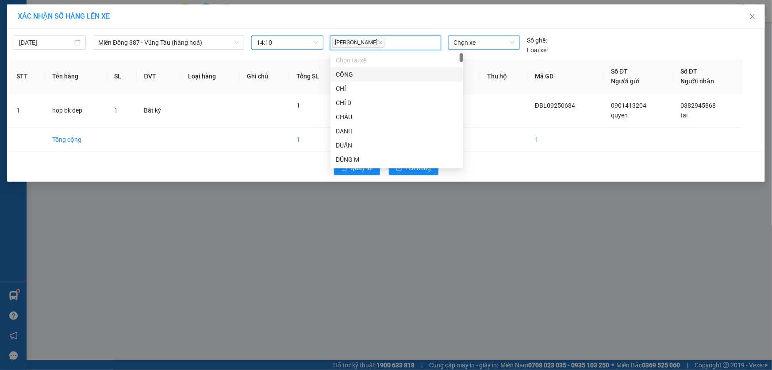
click at [486, 42] on span "Chọn xe" at bounding box center [484, 42] width 61 height 13
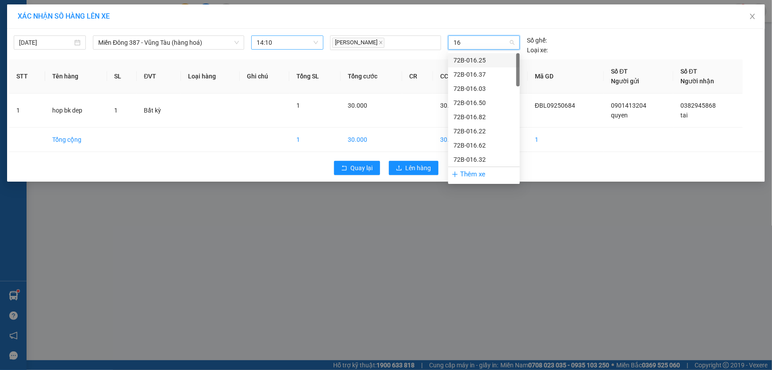
type input "167"
click at [475, 101] on div "72H-061.67" at bounding box center [484, 103] width 61 height 10
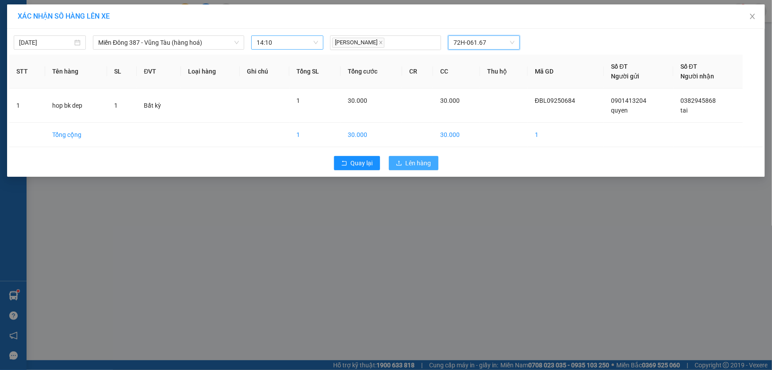
click at [423, 158] on span "Lên hàng" at bounding box center [419, 163] width 26 height 10
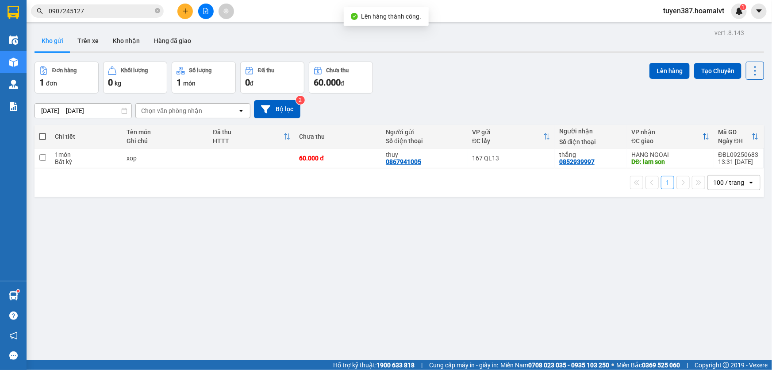
click at [40, 135] on span at bounding box center [42, 136] width 7 height 7
click at [42, 132] on input "checkbox" at bounding box center [42, 132] width 0 height 0
checkbox input "true"
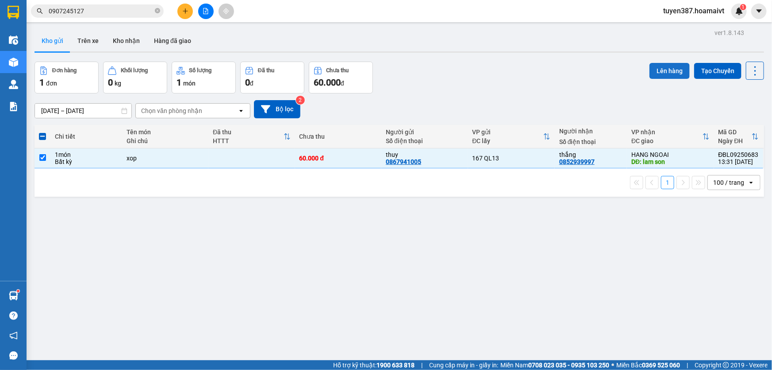
click at [662, 65] on button "Lên hàng" at bounding box center [670, 71] width 40 height 16
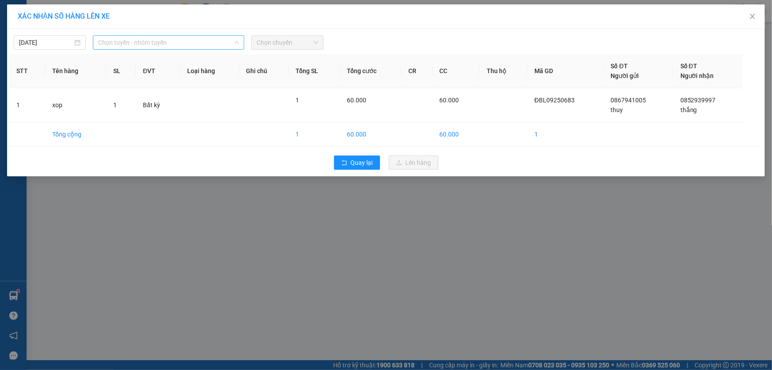
click at [179, 42] on span "Chọn tuyến - nhóm tuyến" at bounding box center [168, 42] width 141 height 13
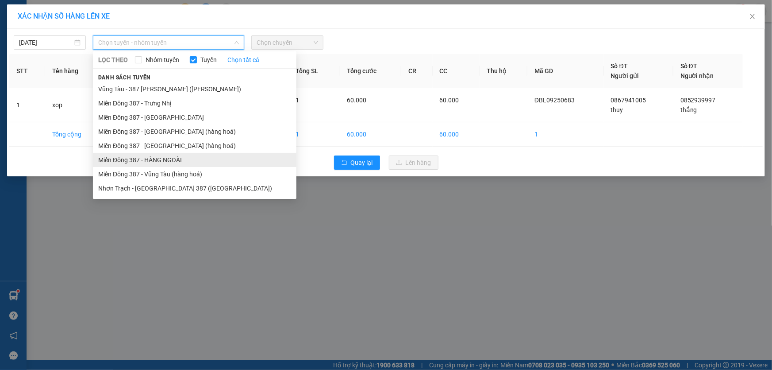
click at [150, 155] on li "Miền Đông 387 - HÀNG NGOÀI" at bounding box center [195, 160] width 204 height 14
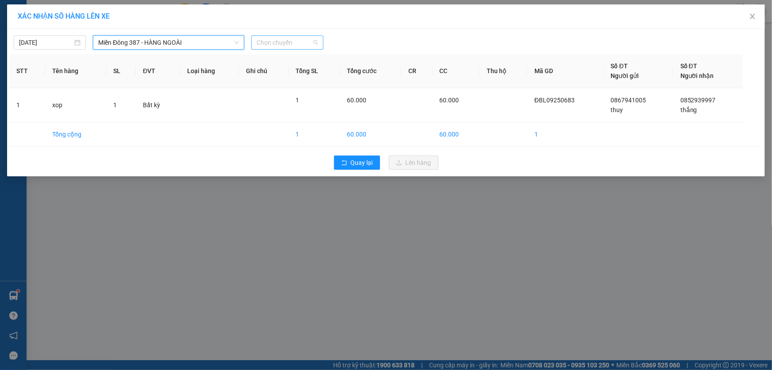
click at [303, 41] on span "Chọn chuyến" at bounding box center [288, 42] width 62 height 13
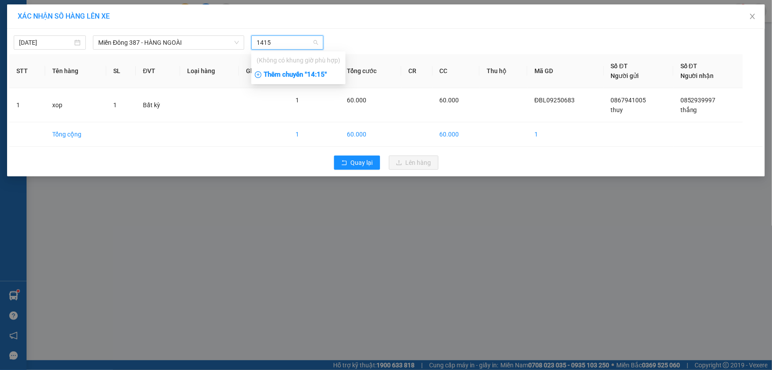
type input "1415"
click at [323, 73] on div "Thêm chuyến " 14:15 "" at bounding box center [298, 74] width 94 height 15
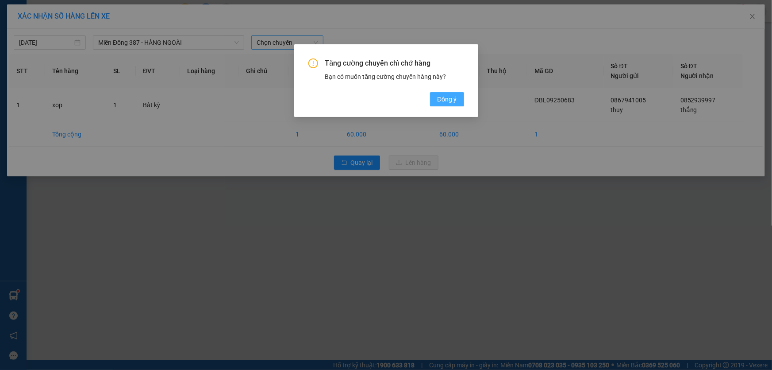
click at [441, 98] on span "Đồng ý" at bounding box center [446, 99] width 19 height 10
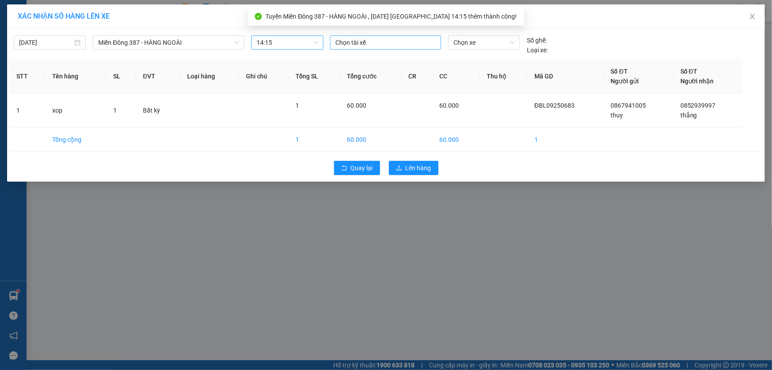
click at [380, 42] on div at bounding box center [385, 42] width 107 height 11
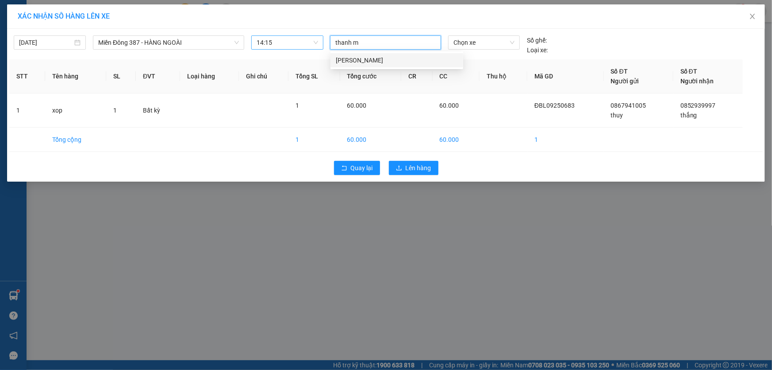
type input "thanh md"
click at [369, 58] on div "THANH MĐ" at bounding box center [397, 60] width 122 height 10
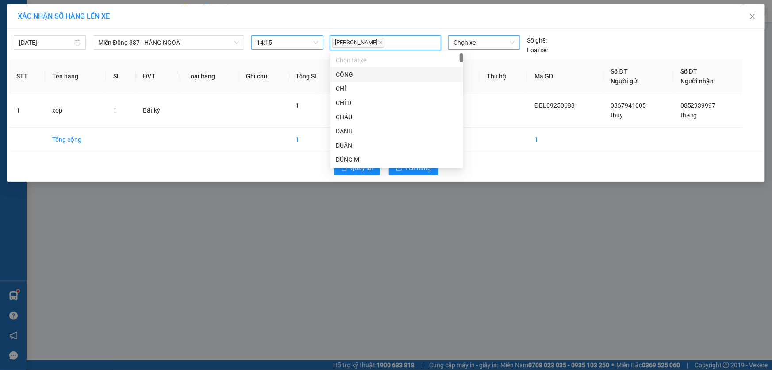
click at [486, 42] on span "Chọn xe" at bounding box center [484, 42] width 61 height 13
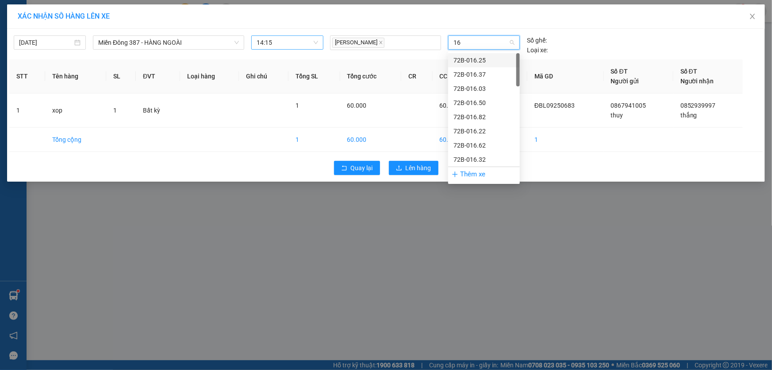
type input "167"
click at [481, 100] on div "72H-061.67" at bounding box center [484, 103] width 61 height 10
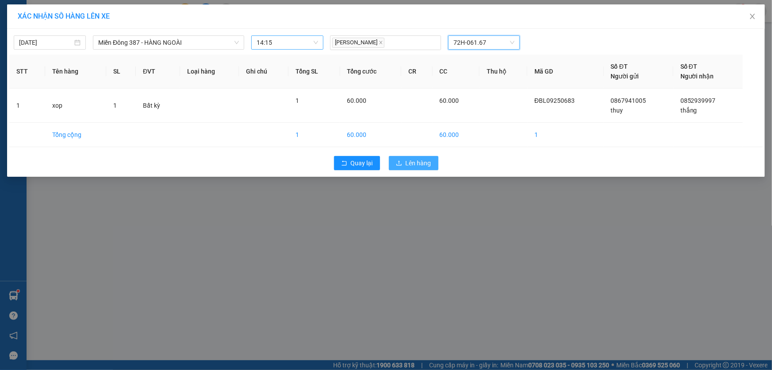
click at [423, 161] on span "Lên hàng" at bounding box center [419, 163] width 26 height 10
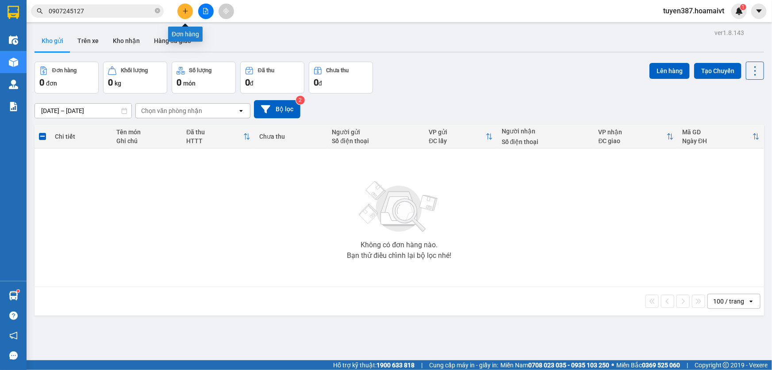
click at [186, 8] on icon "plus" at bounding box center [185, 11] width 6 height 6
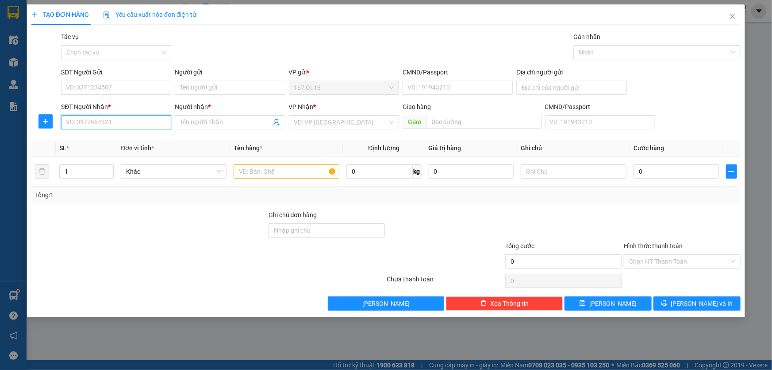
click at [139, 124] on input "SĐT Người Nhận *" at bounding box center [116, 122] width 110 height 14
type input "0869010092"
drag, startPoint x: 118, startPoint y: 139, endPoint x: 124, endPoint y: 115, distance: 24.3
click at [118, 139] on div "0869010092 - quynh" at bounding box center [116, 140] width 100 height 10
type input "quynh"
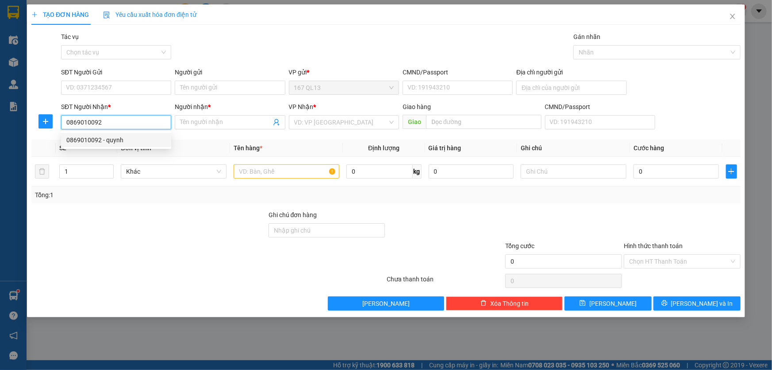
type input "67"
type input "0869010092"
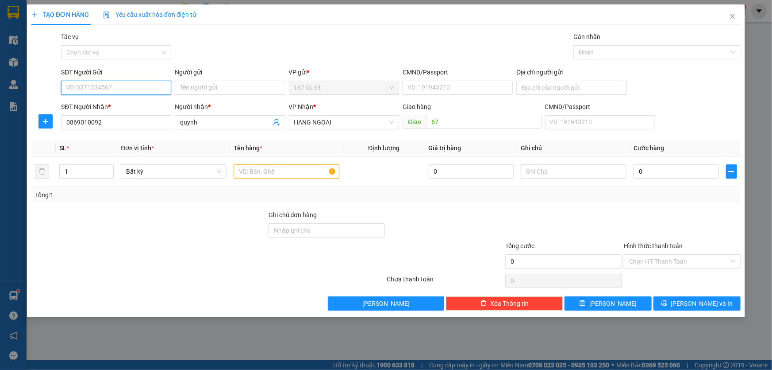
click at [134, 85] on input "SĐT Người Gửi" at bounding box center [116, 88] width 110 height 14
click at [123, 104] on div "0978530096 - cuong" at bounding box center [116, 105] width 100 height 10
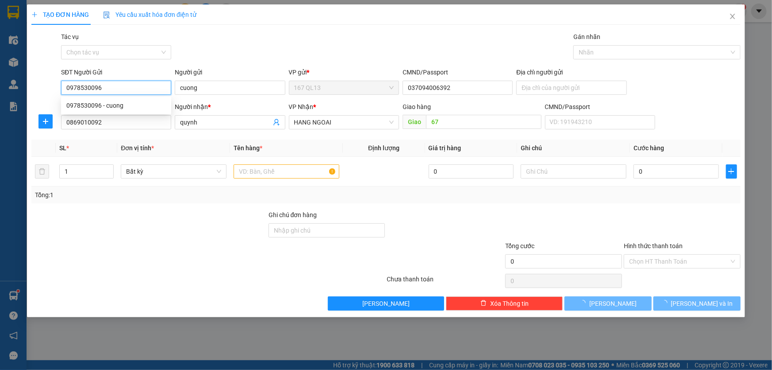
type input "0978530096"
type input "cuong"
type input "037094006392"
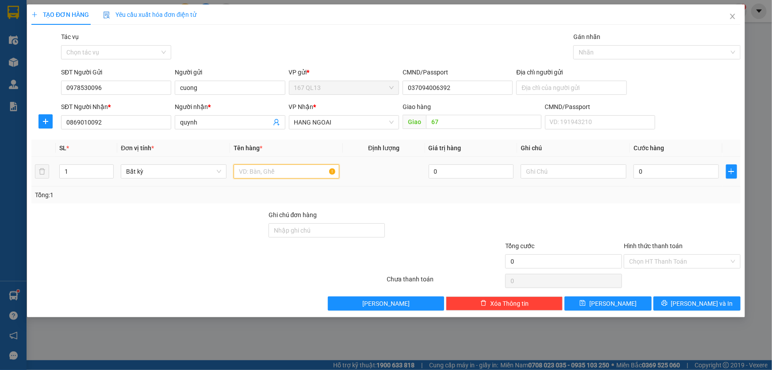
click at [293, 171] on input "text" at bounding box center [287, 171] width 106 height 14
type input "thung"
click at [635, 173] on input "0" at bounding box center [676, 171] width 85 height 14
type input "4"
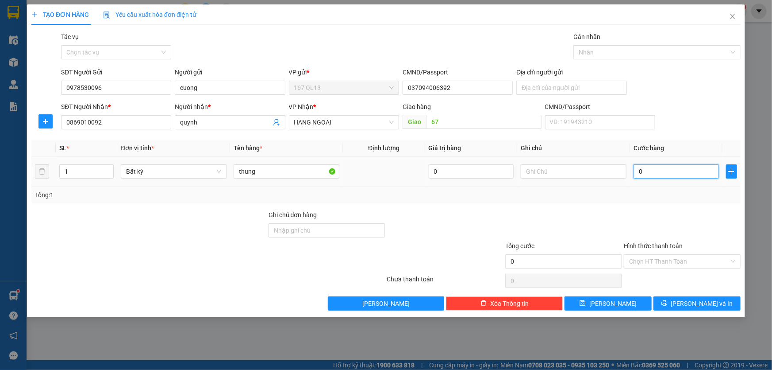
type input "4"
type input "40"
type input "40.000"
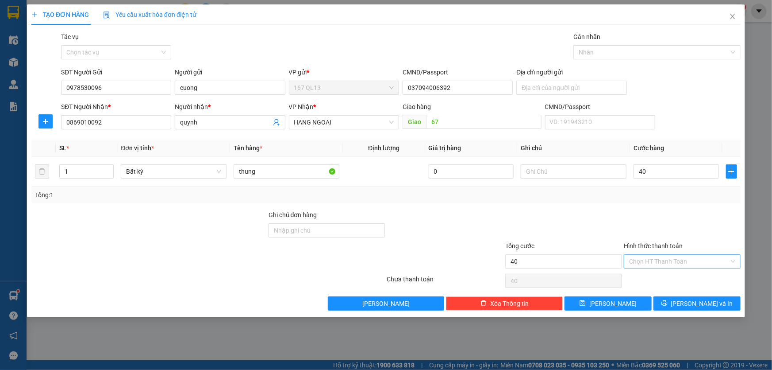
type input "40.000"
click at [700, 258] on input "Hình thức thanh toán" at bounding box center [679, 260] width 100 height 13
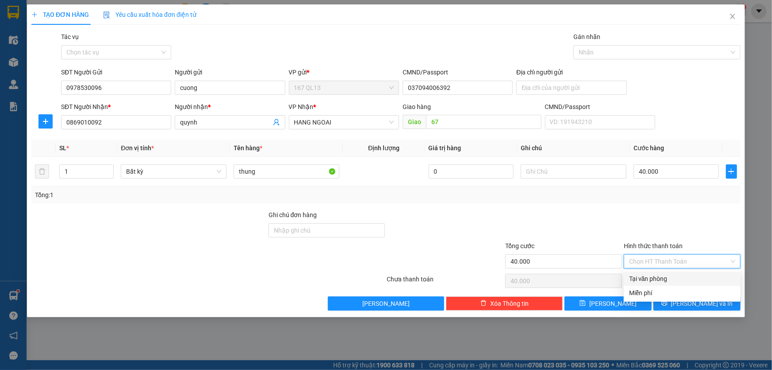
click at [691, 275] on div "Tại văn phòng" at bounding box center [682, 278] width 106 height 10
type input "0"
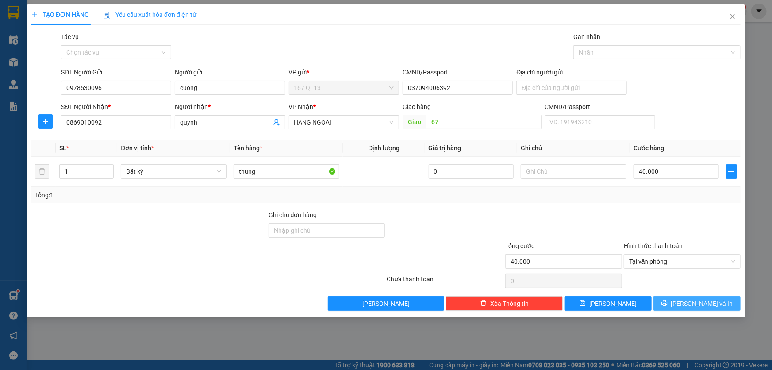
click at [704, 299] on span "[PERSON_NAME] và In" at bounding box center [702, 303] width 62 height 10
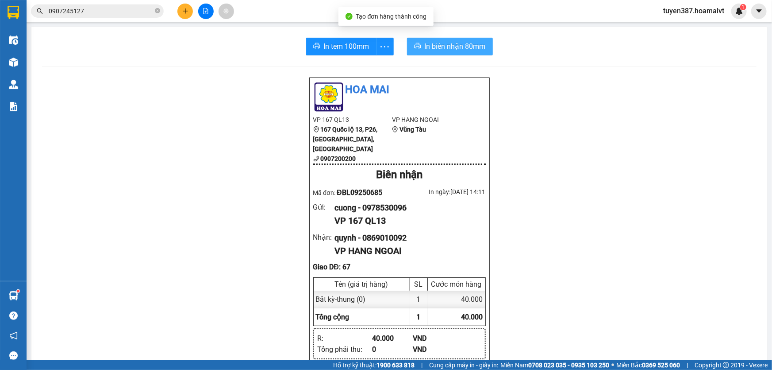
click at [425, 44] on span "In biên nhận 80mm" at bounding box center [455, 46] width 61 height 11
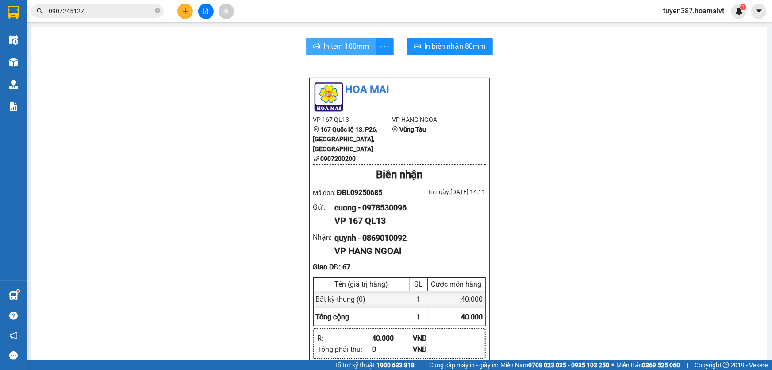
click at [332, 46] on span "In tem 100mm" at bounding box center [347, 46] width 46 height 11
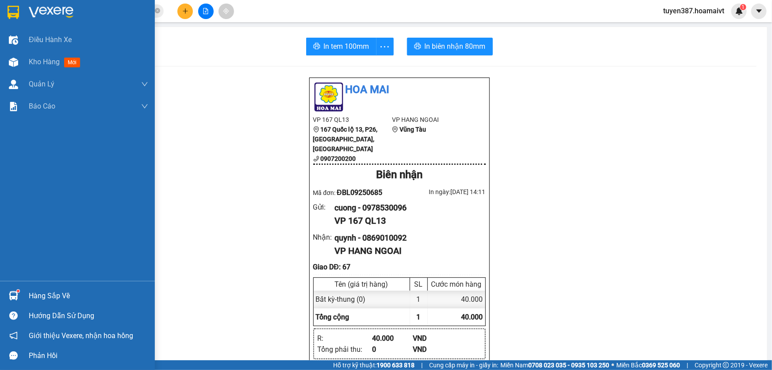
click at [10, 294] on img at bounding box center [13, 295] width 9 height 9
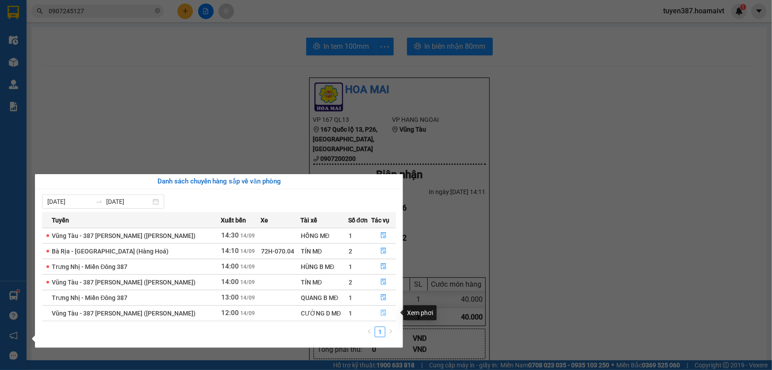
click at [381, 312] on icon "file-done" at bounding box center [383, 312] width 5 height 6
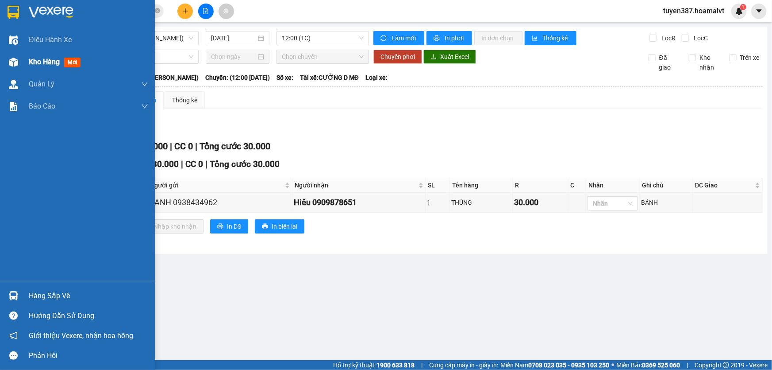
click at [72, 59] on span "mới" at bounding box center [72, 63] width 16 height 10
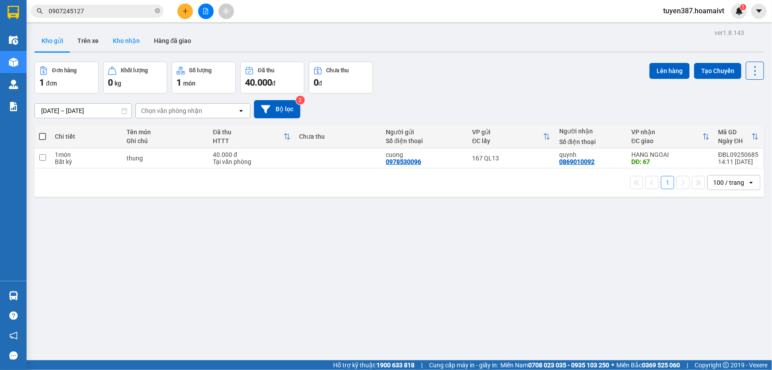
click at [127, 40] on button "Kho nhận" at bounding box center [126, 40] width 41 height 21
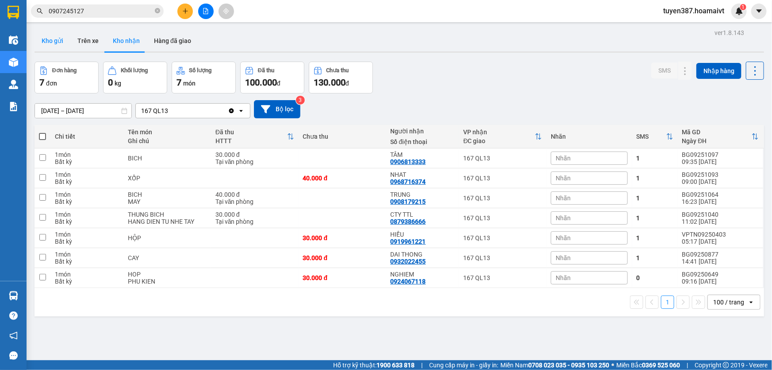
click at [50, 39] on button "Kho gửi" at bounding box center [53, 40] width 36 height 21
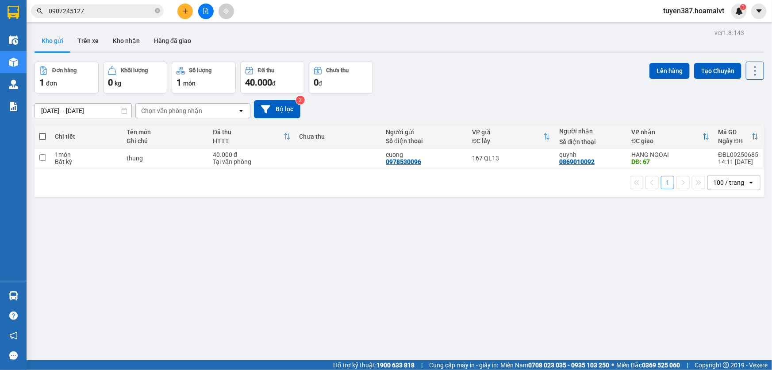
click at [41, 135] on span at bounding box center [42, 136] width 7 height 7
click at [42, 132] on input "checkbox" at bounding box center [42, 132] width 0 height 0
checkbox input "true"
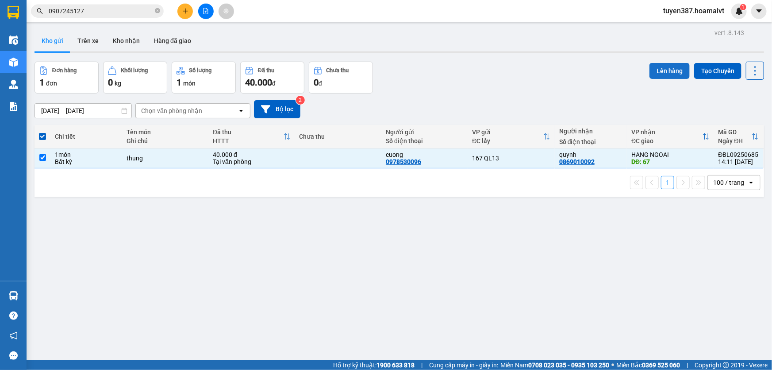
click at [661, 70] on button "Lên hàng" at bounding box center [670, 71] width 40 height 16
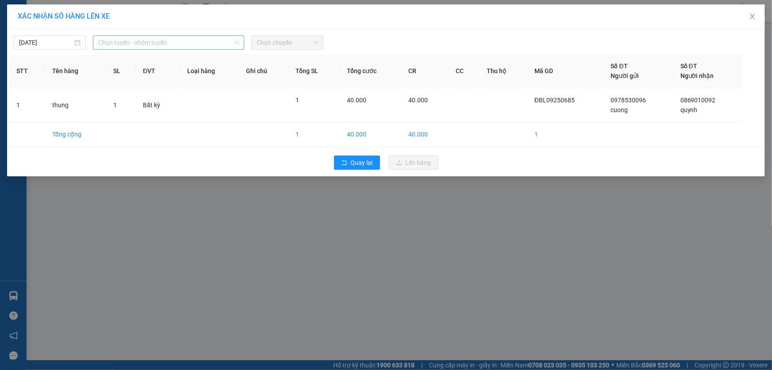
drag, startPoint x: 185, startPoint y: 36, endPoint x: 177, endPoint y: 62, distance: 27.2
click at [184, 36] on span "Chọn tuyến - nhóm tuyến" at bounding box center [168, 42] width 141 height 13
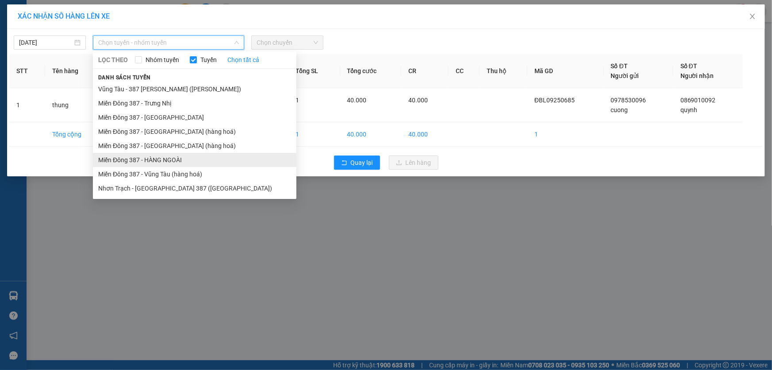
click at [148, 155] on li "Miền Đông 387 - HÀNG NGOÀI" at bounding box center [195, 160] width 204 height 14
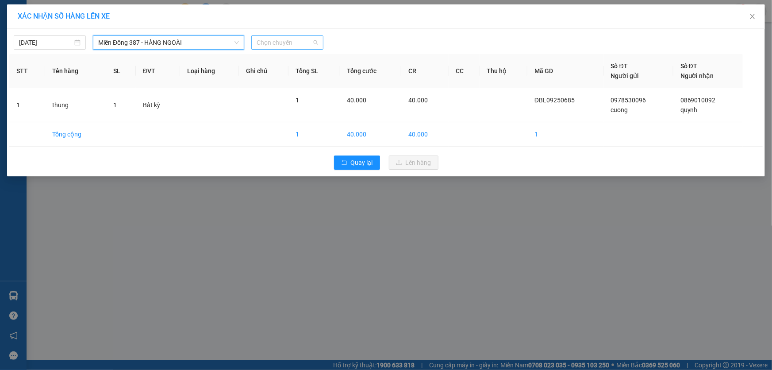
click at [305, 42] on span "Chọn chuyến" at bounding box center [288, 42] width 62 height 13
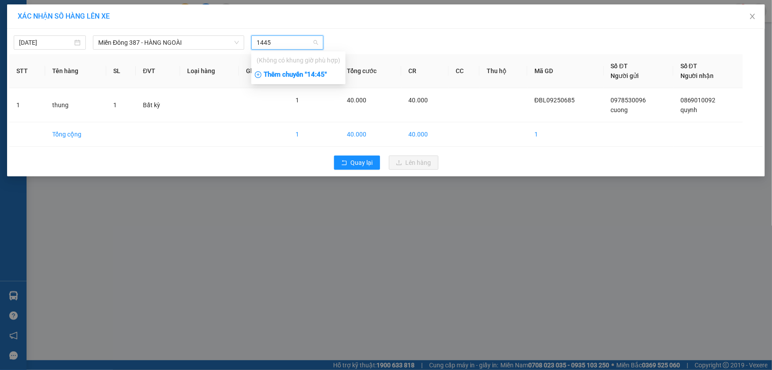
type input "1445"
click at [324, 71] on div "Thêm chuyến " 14:45 "" at bounding box center [298, 74] width 94 height 15
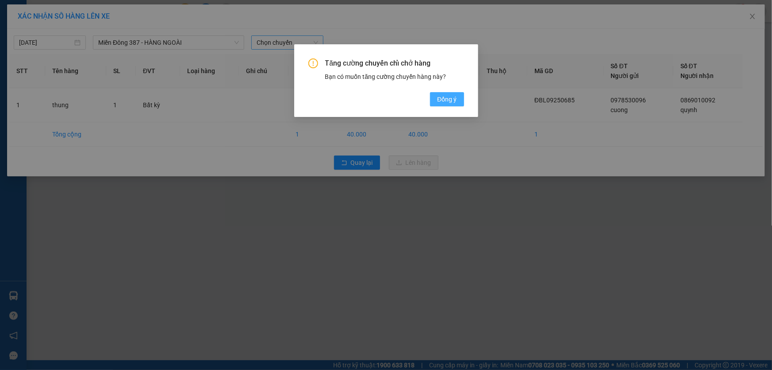
click at [449, 96] on span "Đồng ý" at bounding box center [446, 99] width 19 height 10
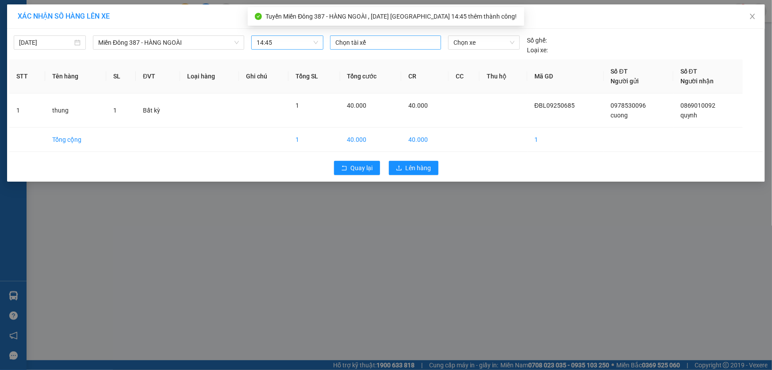
click at [390, 41] on div at bounding box center [385, 42] width 107 height 11
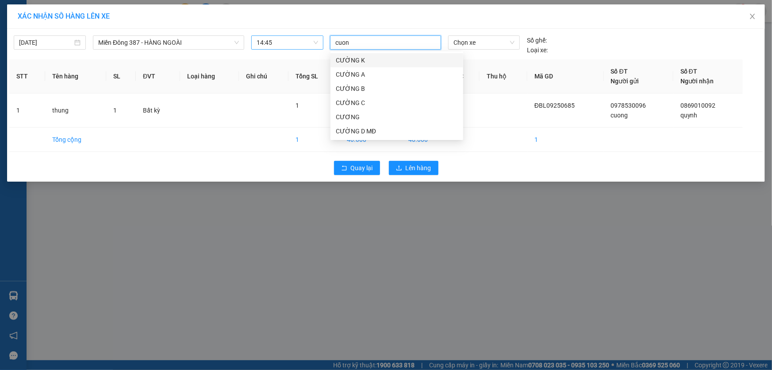
type input "cuong"
click at [360, 130] on div "CƯỜNG D MĐ" at bounding box center [397, 131] width 122 height 10
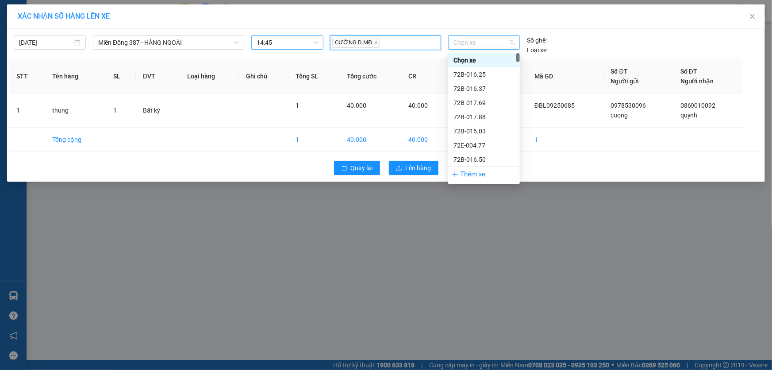
click at [487, 38] on span "Chọn xe" at bounding box center [484, 42] width 61 height 13
type input "153"
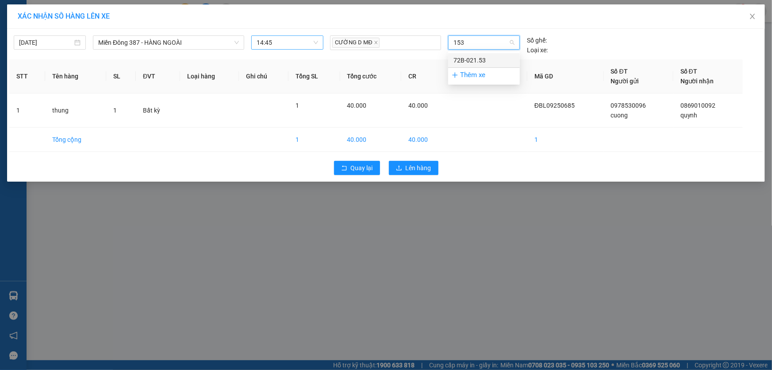
click at [481, 57] on div "72B-021.53" at bounding box center [484, 60] width 61 height 10
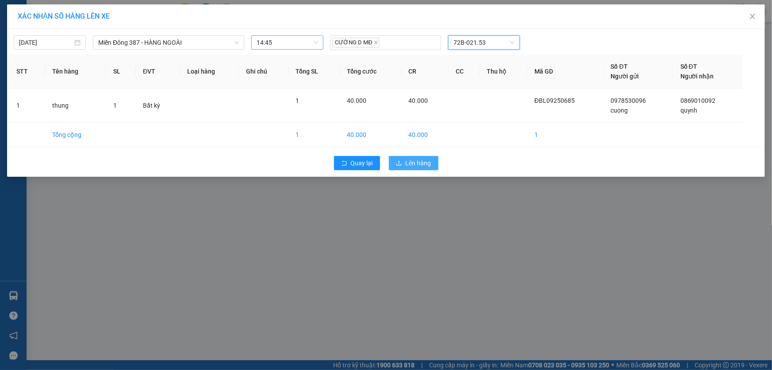
click at [420, 159] on span "Lên hàng" at bounding box center [419, 163] width 26 height 10
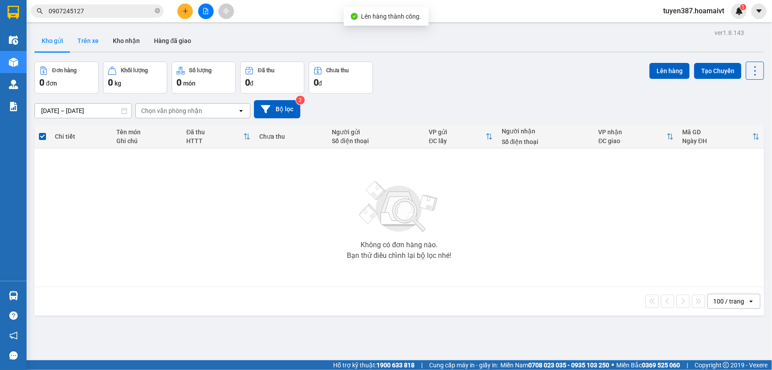
click at [85, 40] on button "Trên xe" at bounding box center [87, 40] width 35 height 21
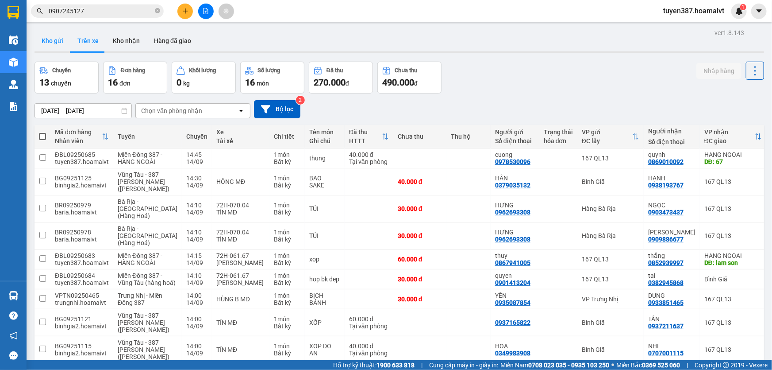
click at [53, 42] on button "Kho gửi" at bounding box center [53, 40] width 36 height 21
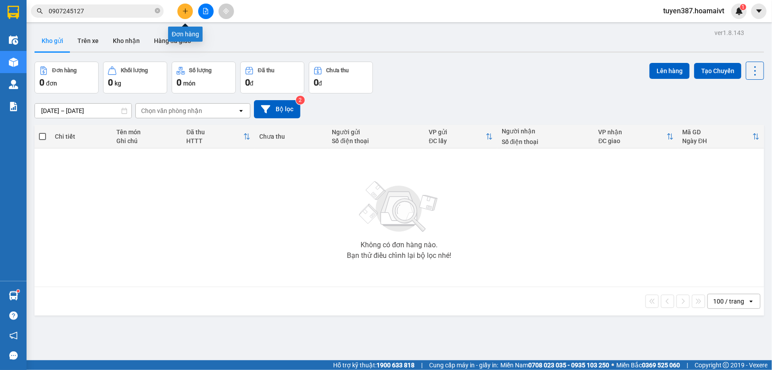
click at [186, 10] on icon "plus" at bounding box center [185, 11] width 6 height 6
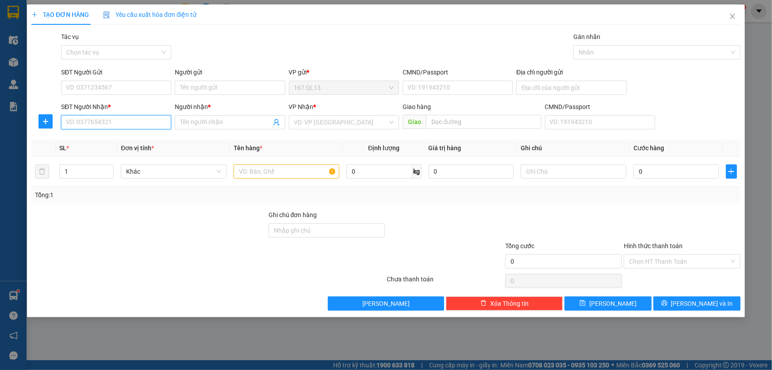
click at [153, 122] on input "SĐT Người Nhận *" at bounding box center [116, 122] width 110 height 14
click at [118, 140] on div "0964868339 - Sơn" at bounding box center [116, 140] width 100 height 10
type input "0964868339"
type input "Sơn"
type input "0964868339"
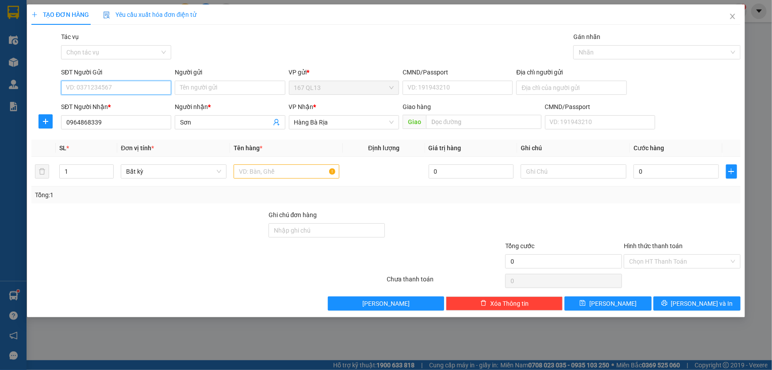
click at [145, 88] on input "SĐT Người Gửi" at bounding box center [116, 88] width 110 height 14
click at [121, 104] on div "0785577175 - phuc" at bounding box center [116, 105] width 100 height 10
type input "0785577175"
type input "phuc"
click at [296, 172] on input "text" at bounding box center [287, 171] width 106 height 14
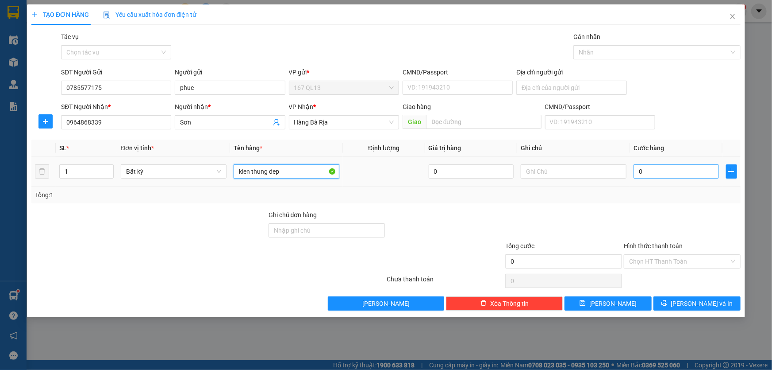
type input "kien thung dep"
click at [639, 169] on input "0" at bounding box center [676, 171] width 85 height 14
type input "7"
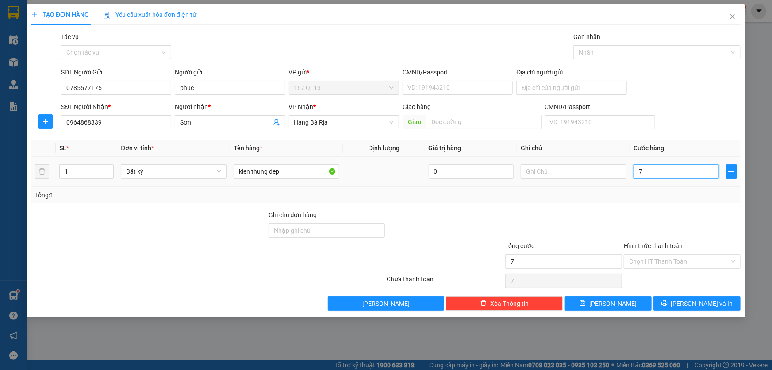
type input "70"
type input "70.000"
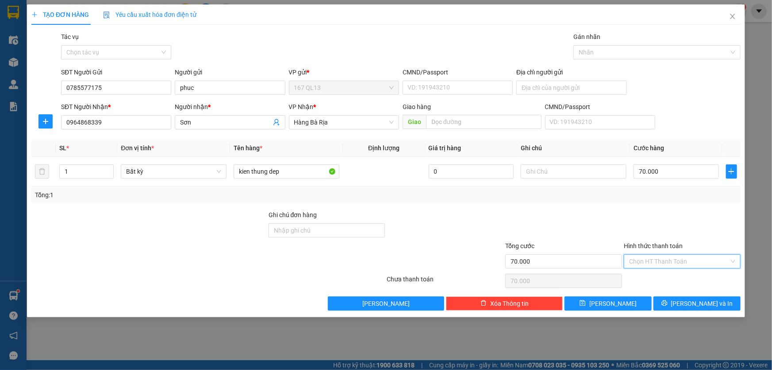
click at [693, 257] on input "Hình thức thanh toán" at bounding box center [679, 260] width 100 height 13
click at [691, 274] on div "Tại văn phòng" at bounding box center [682, 278] width 106 height 10
type input "0"
click at [717, 300] on button "[PERSON_NAME] và In" at bounding box center [697, 303] width 87 height 14
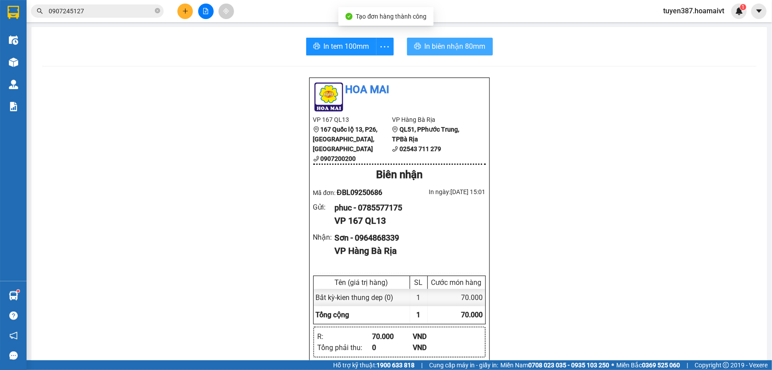
click at [433, 44] on span "In biên nhận 80mm" at bounding box center [455, 46] width 61 height 11
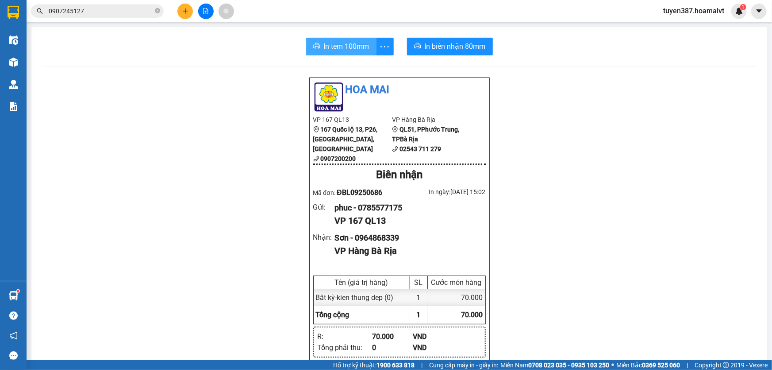
click at [333, 46] on span "In tem 100mm" at bounding box center [347, 46] width 46 height 11
click at [185, 9] on icon "plus" at bounding box center [185, 10] width 0 height 5
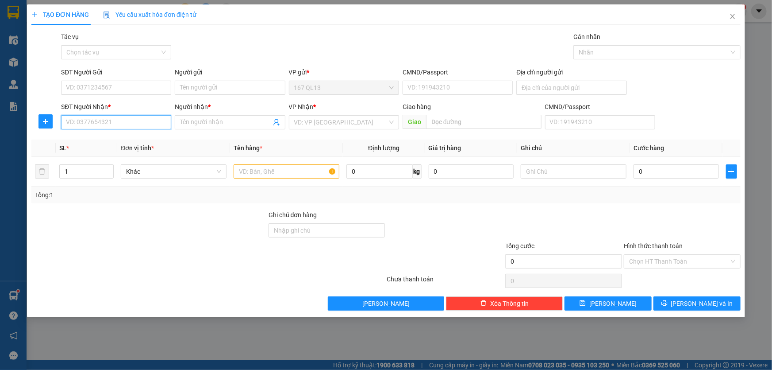
click at [163, 124] on input "SĐT Người Nhận *" at bounding box center [116, 122] width 110 height 14
click at [151, 88] on input "SĐT Người Gửi" at bounding box center [116, 88] width 110 height 14
type input "0939156007"
click at [215, 85] on input "Người gửi" at bounding box center [230, 88] width 110 height 14
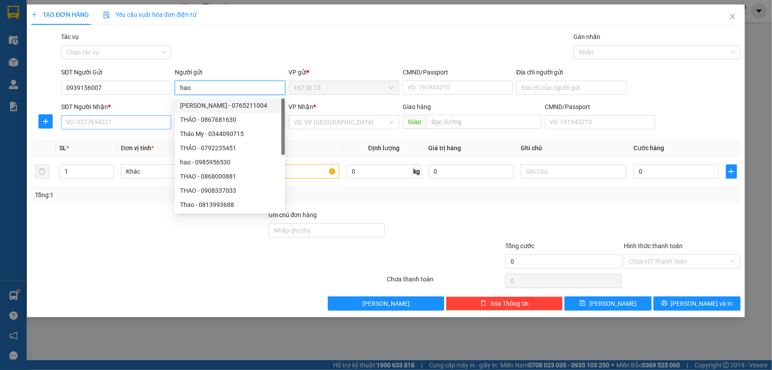
type input "hao"
click at [123, 121] on input "SĐT Người Nhận *" at bounding box center [116, 122] width 110 height 14
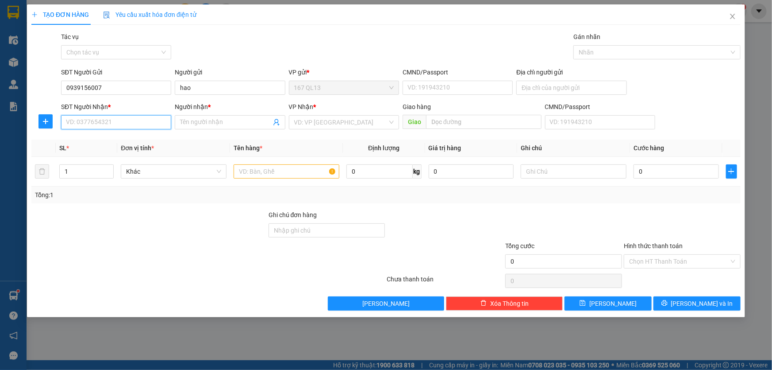
click at [142, 123] on input "SĐT Người Nhận *" at bounding box center [116, 122] width 110 height 14
type input "0"
click at [733, 18] on icon "close" at bounding box center [732, 16] width 5 height 5
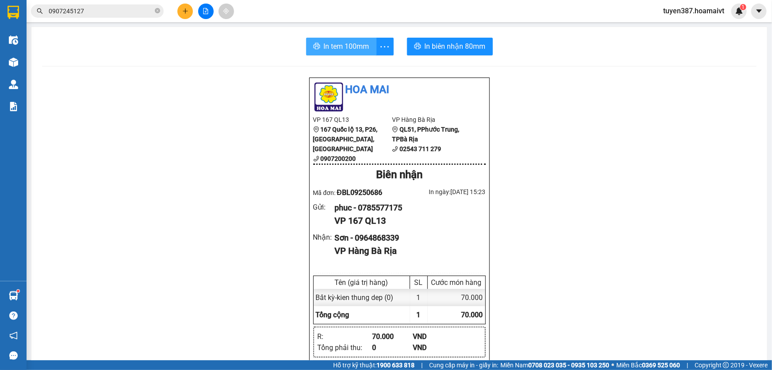
click at [341, 44] on span "In tem 100mm" at bounding box center [347, 46] width 46 height 11
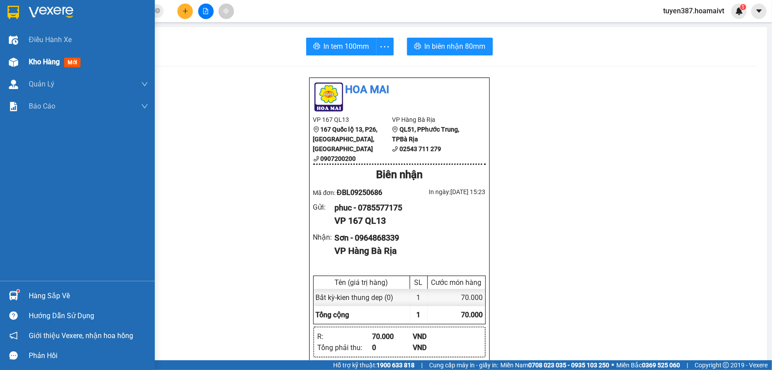
click at [69, 63] on span "mới" at bounding box center [72, 63] width 16 height 10
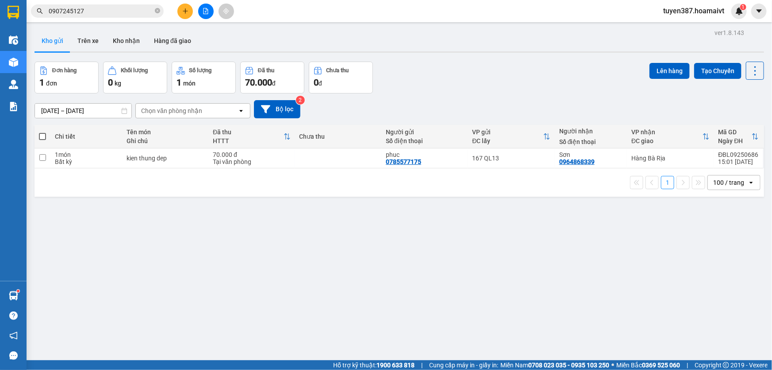
click at [42, 135] on span at bounding box center [42, 136] width 7 height 7
click at [42, 132] on input "checkbox" at bounding box center [42, 132] width 0 height 0
checkbox input "true"
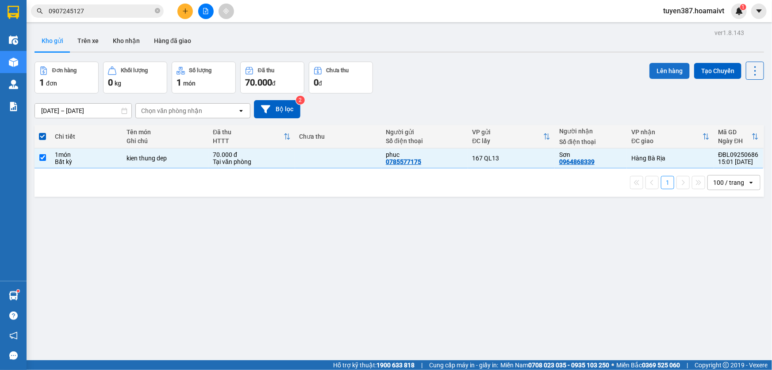
click at [659, 66] on button "Lên hàng" at bounding box center [670, 71] width 40 height 16
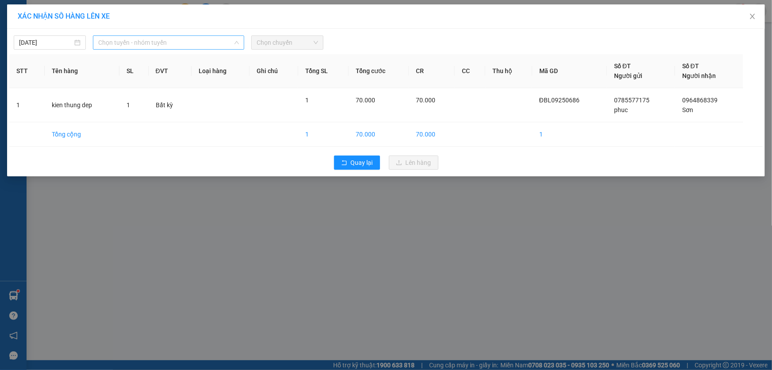
click at [184, 40] on span "Chọn tuyến - nhóm tuyến" at bounding box center [168, 42] width 141 height 13
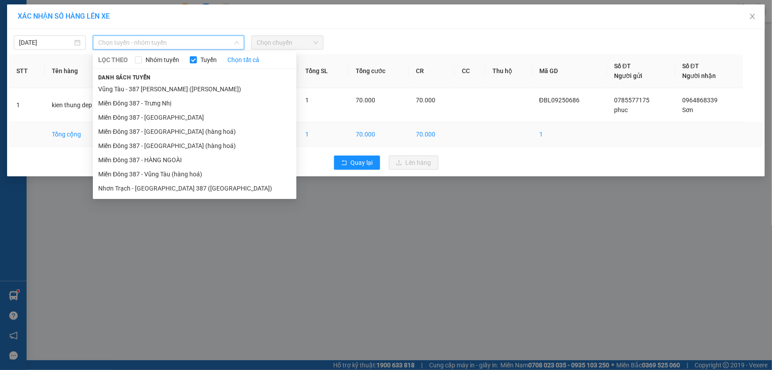
drag, startPoint x: 148, startPoint y: 142, endPoint x: 151, endPoint y: 139, distance: 4.7
click at [148, 142] on li "Miền Đông 387 - [GEOGRAPHIC_DATA] (hàng hoá)" at bounding box center [195, 146] width 204 height 14
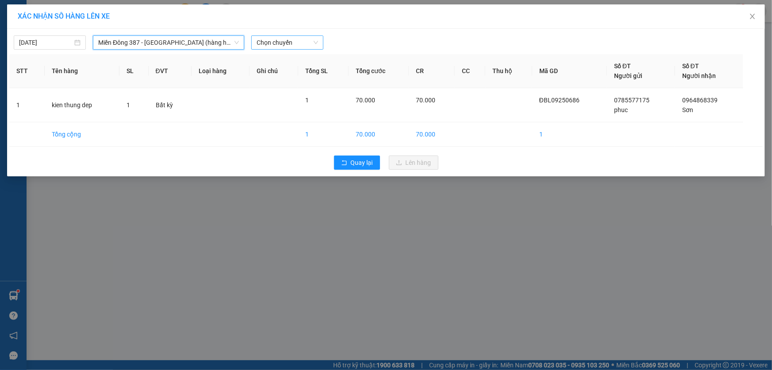
click at [297, 41] on span "Chọn chuyến" at bounding box center [288, 42] width 62 height 13
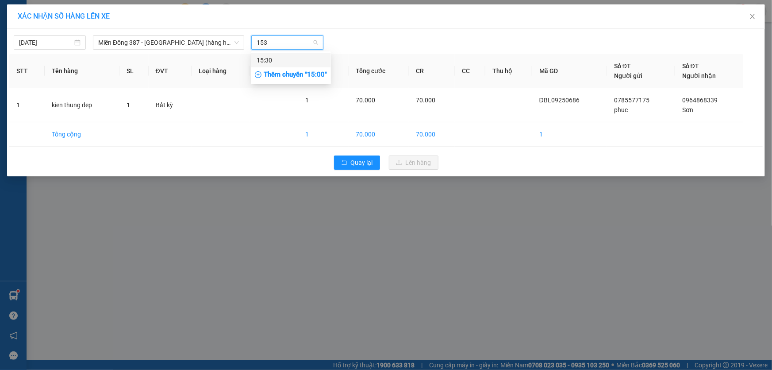
type input "1530"
click at [277, 61] on div "15:30" at bounding box center [291, 60] width 69 height 10
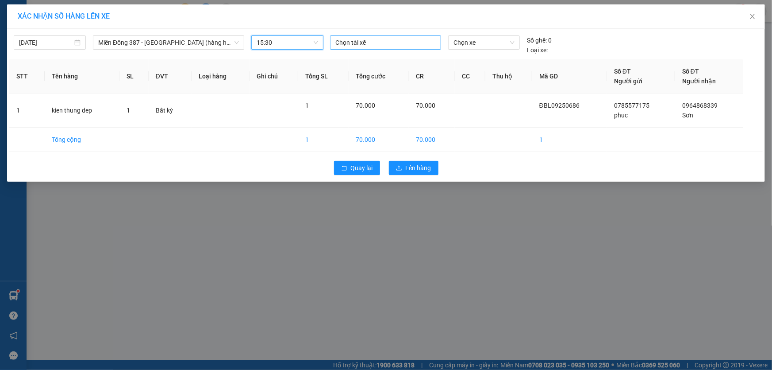
click at [389, 45] on div at bounding box center [385, 42] width 107 height 11
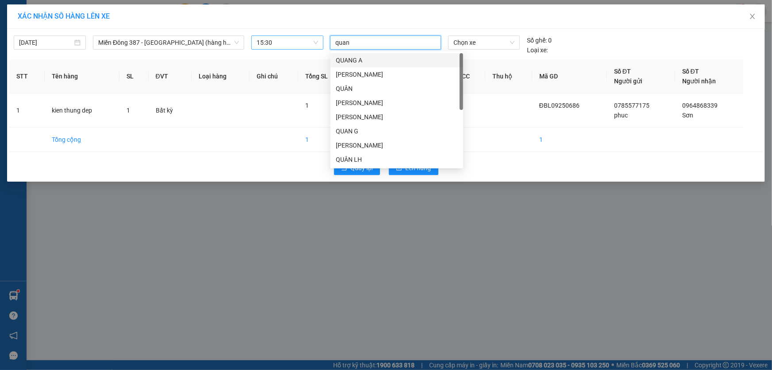
type input "quang"
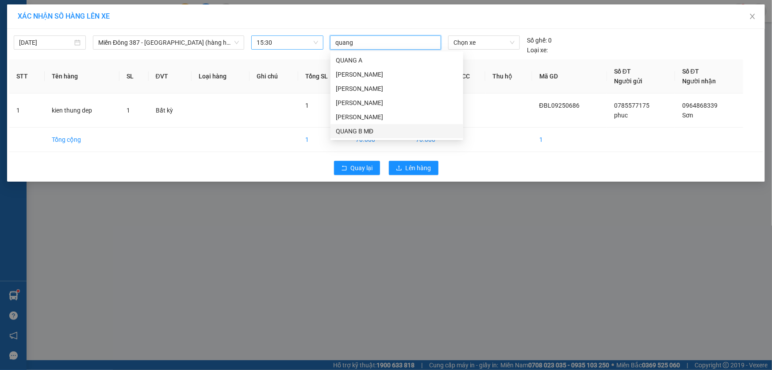
click at [354, 129] on div "QUANG B MĐ" at bounding box center [397, 131] width 122 height 10
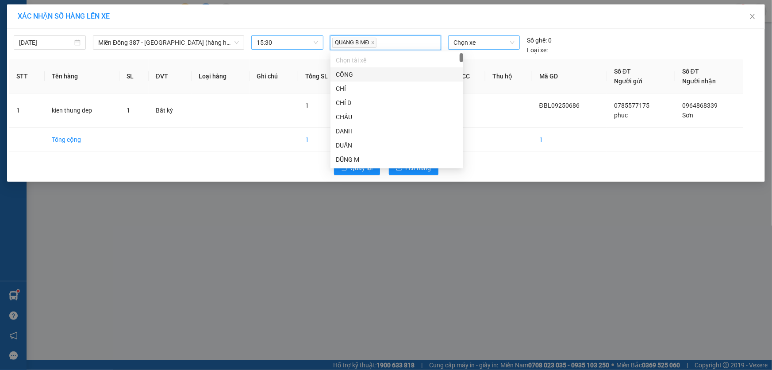
click at [489, 40] on span "Chọn xe" at bounding box center [484, 42] width 61 height 13
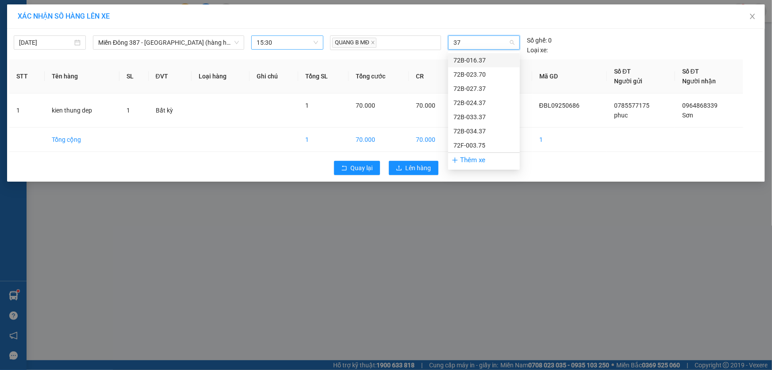
type input "370"
click at [476, 59] on div "72B-023.70" at bounding box center [484, 60] width 61 height 10
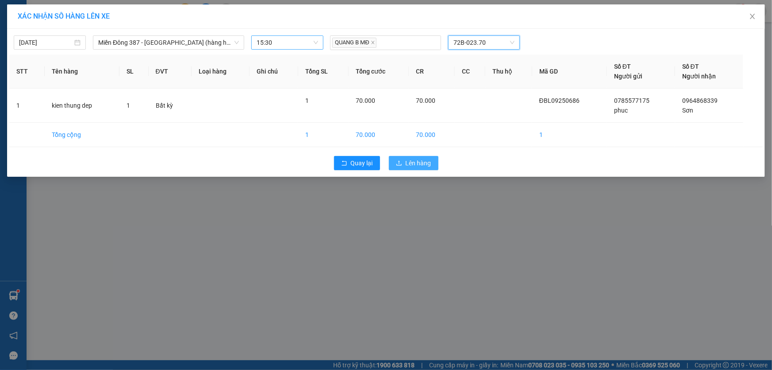
click at [416, 158] on span "Lên hàng" at bounding box center [419, 163] width 26 height 10
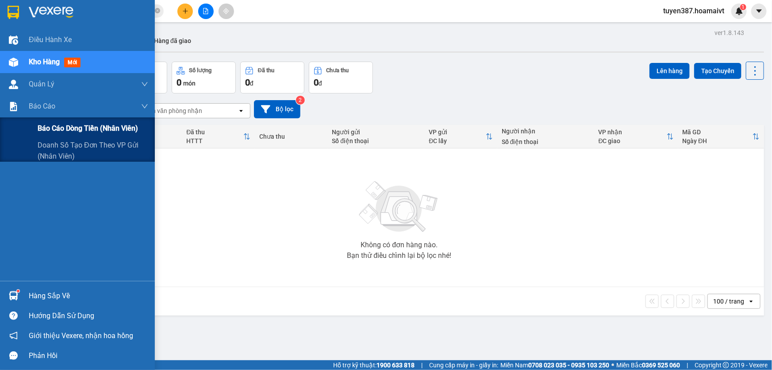
drag, startPoint x: 35, startPoint y: 146, endPoint x: 53, endPoint y: 136, distance: 20.0
click at [38, 145] on div "Doanh số tạo đơn theo VP gửi (nhân viên)" at bounding box center [77, 150] width 155 height 22
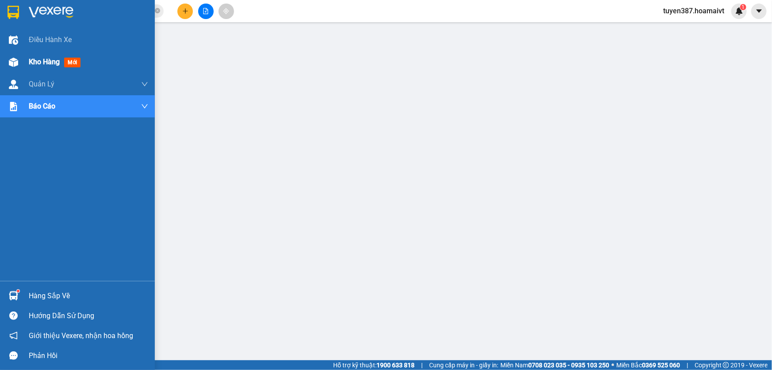
click at [71, 62] on span "mới" at bounding box center [72, 63] width 16 height 10
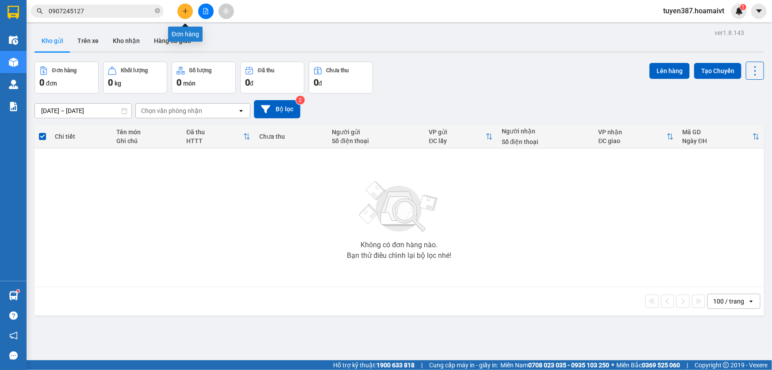
click at [182, 10] on icon "plus" at bounding box center [185, 11] width 6 height 6
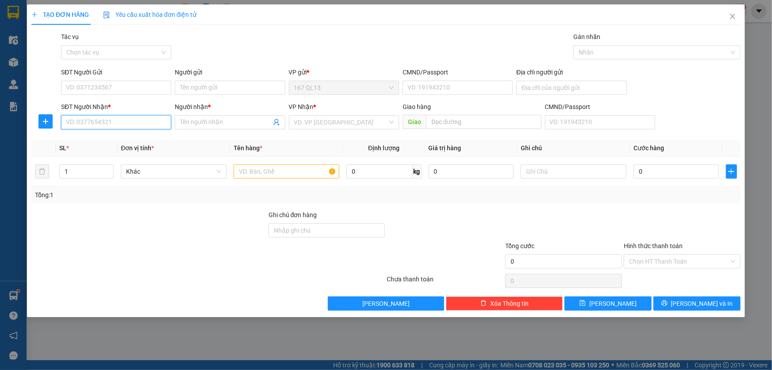
click at [137, 122] on input "SĐT Người Nhận *" at bounding box center [116, 122] width 110 height 14
type input "0935379050"
click at [200, 123] on input "Người nhận *" at bounding box center [225, 122] width 91 height 10
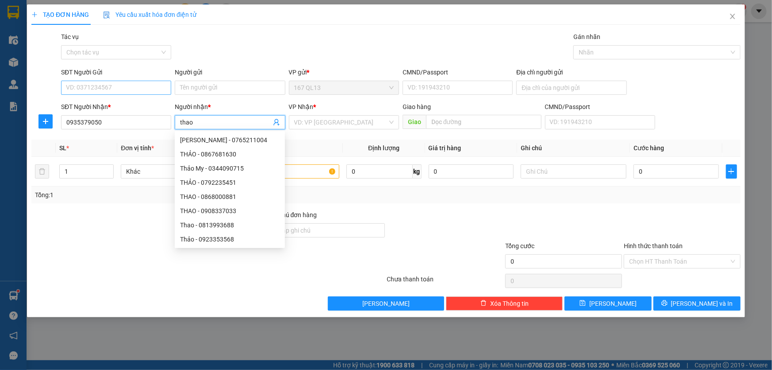
type input "thao"
click at [128, 88] on input "SĐT Người Gửi" at bounding box center [116, 88] width 110 height 14
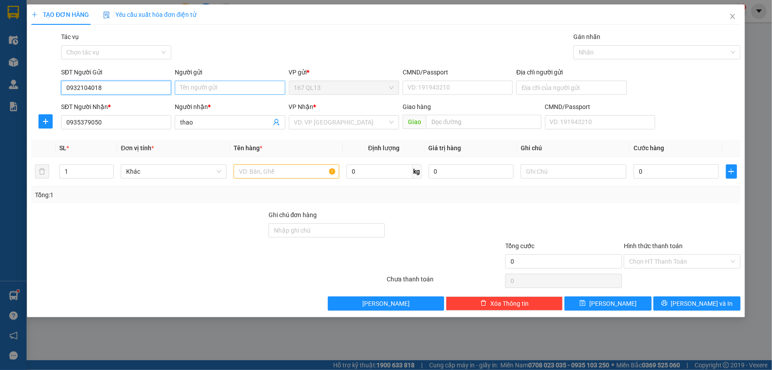
type input "0932104018"
click at [182, 87] on input "Người gửi" at bounding box center [230, 88] width 110 height 14
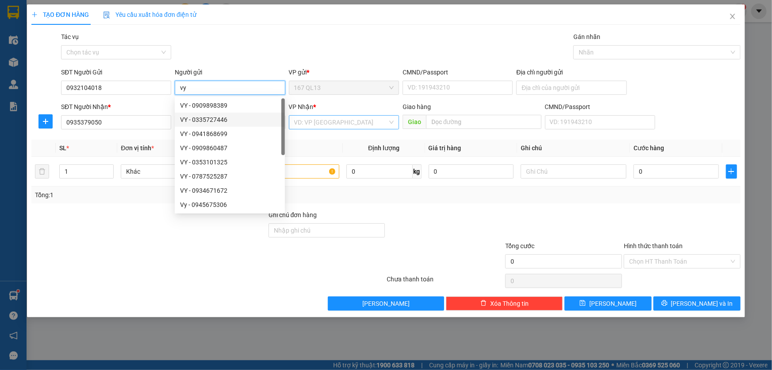
type input "vy"
click at [354, 122] on input "search" at bounding box center [340, 121] width 93 height 13
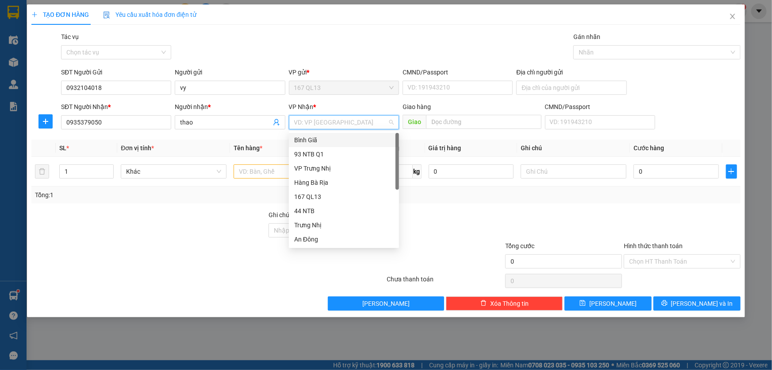
click at [332, 138] on div "Bình Giã" at bounding box center [344, 140] width 100 height 10
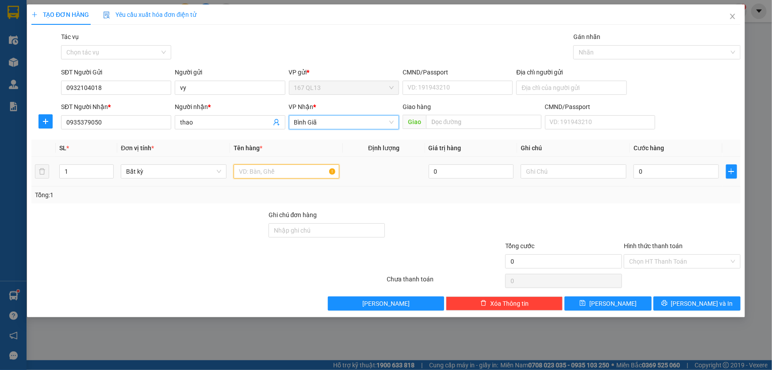
click at [283, 169] on input "text" at bounding box center [287, 171] width 106 height 14
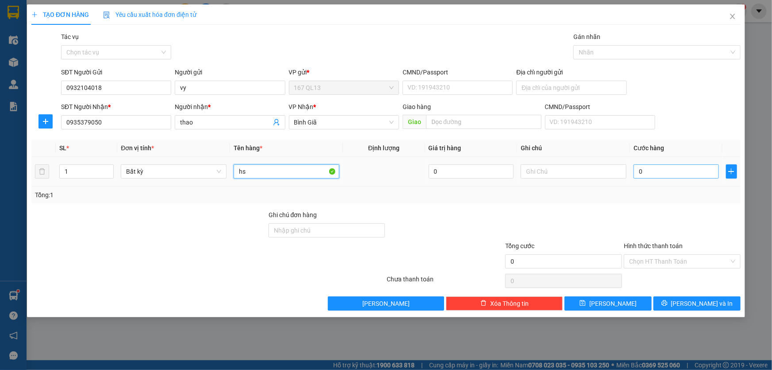
type input "hs"
click at [636, 171] on input "0" at bounding box center [676, 171] width 85 height 14
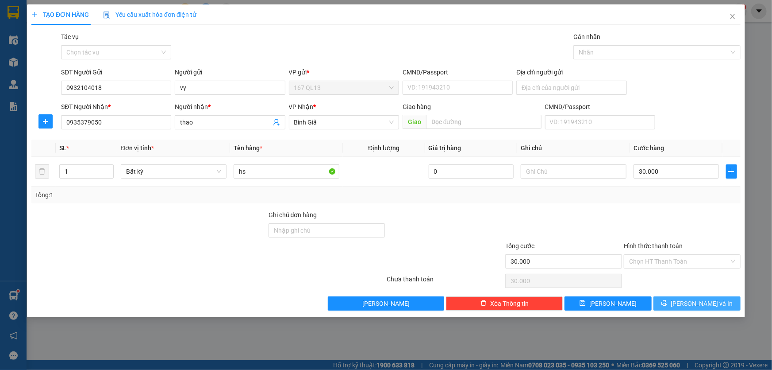
click at [701, 300] on span "[PERSON_NAME] và In" at bounding box center [702, 303] width 62 height 10
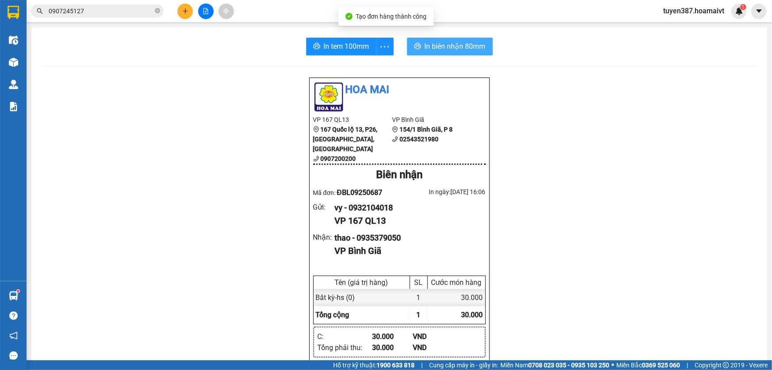
click at [439, 45] on span "In biên nhận 80mm" at bounding box center [455, 46] width 61 height 11
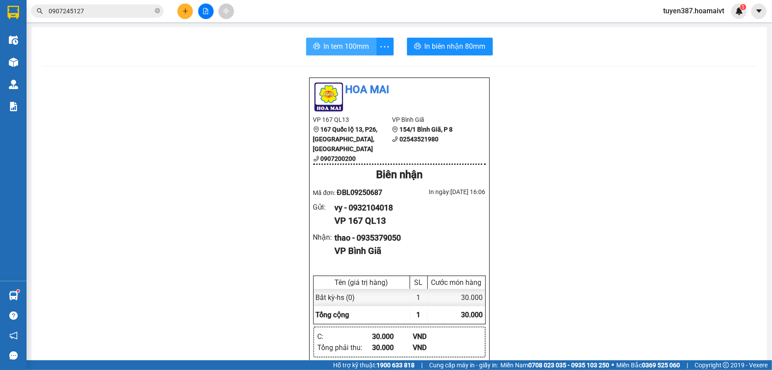
click at [335, 43] on span "In tem 100mm" at bounding box center [347, 46] width 46 height 11
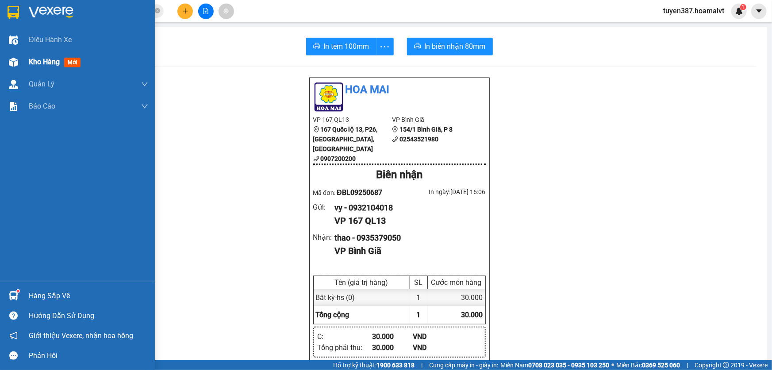
click at [69, 62] on span "mới" at bounding box center [72, 63] width 16 height 10
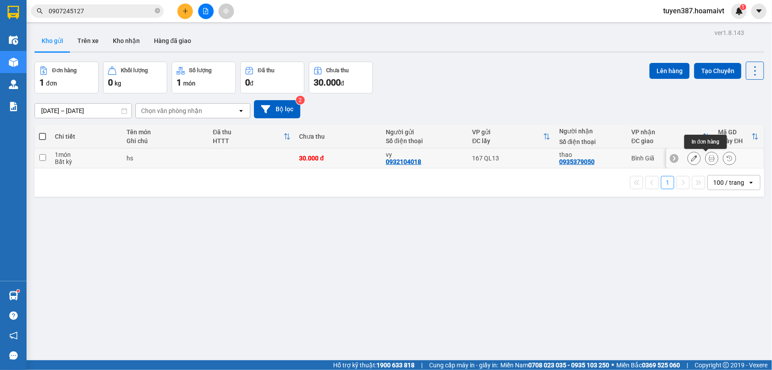
click at [709, 155] on icon at bounding box center [712, 158] width 6 height 6
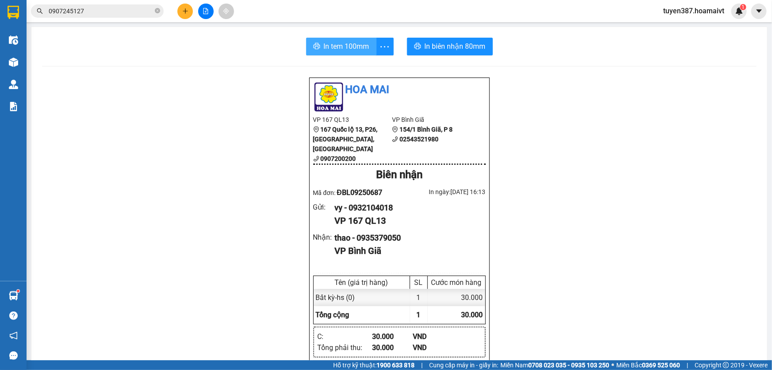
click at [335, 44] on span "In tem 100mm" at bounding box center [347, 46] width 46 height 11
click at [185, 9] on icon "plus" at bounding box center [185, 10] width 0 height 5
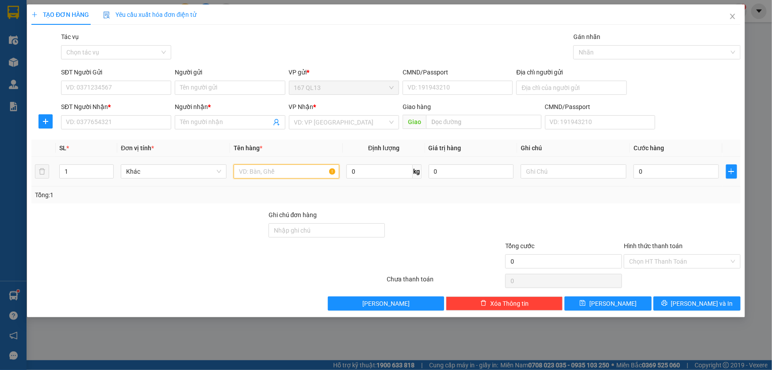
click at [297, 174] on input "text" at bounding box center [287, 171] width 106 height 14
type input "kien bk"
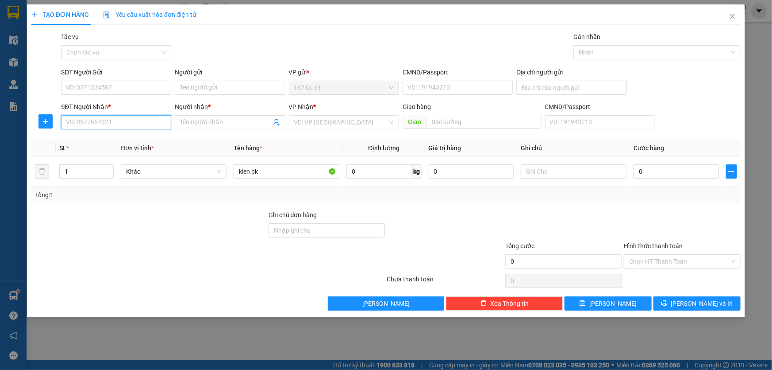
click at [154, 122] on input "SĐT Người Nhận *" at bounding box center [116, 122] width 110 height 14
type input "0977872872"
click at [212, 123] on input "Người nhận *" at bounding box center [225, 122] width 91 height 10
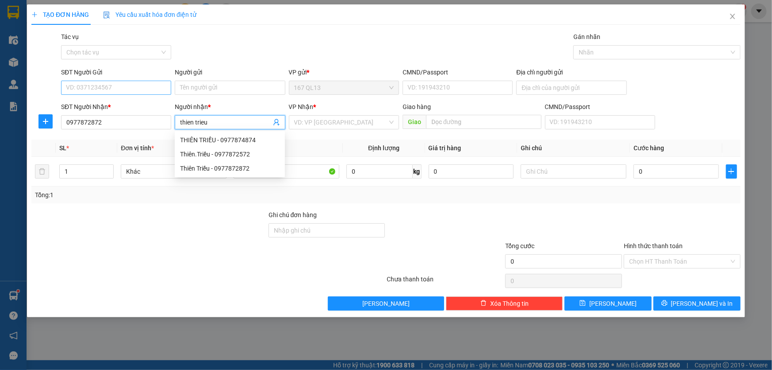
type input "thien trieu"
click at [131, 86] on input "SĐT Người Gửi" at bounding box center [116, 88] width 110 height 14
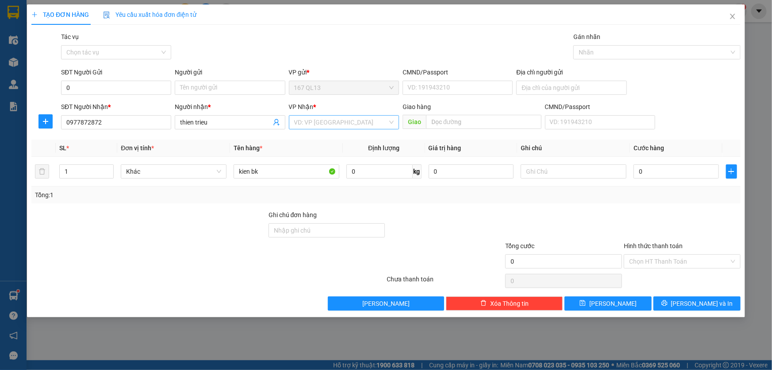
click at [337, 119] on input "search" at bounding box center [340, 121] width 93 height 13
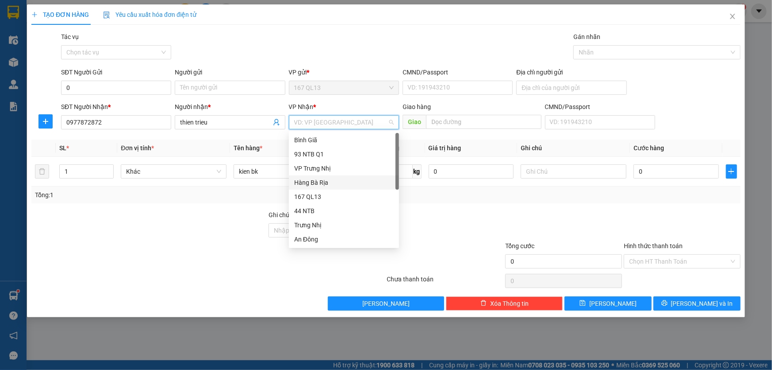
click at [319, 181] on div "Hàng Bà Rịa" at bounding box center [344, 182] width 100 height 10
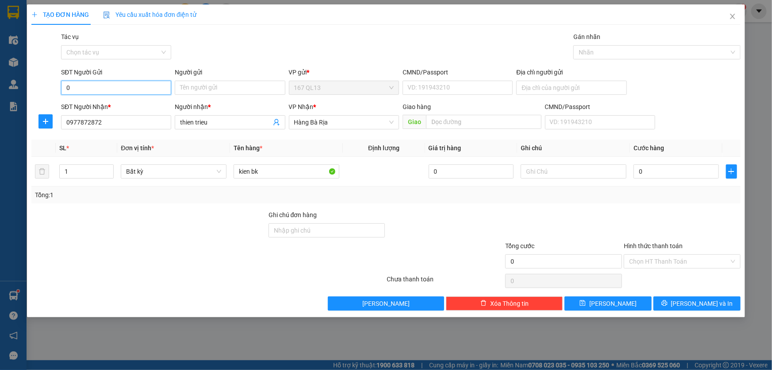
click at [117, 84] on input "0" at bounding box center [116, 88] width 110 height 14
type input "0933993303"
click at [229, 86] on input "Người gửi" at bounding box center [230, 88] width 110 height 14
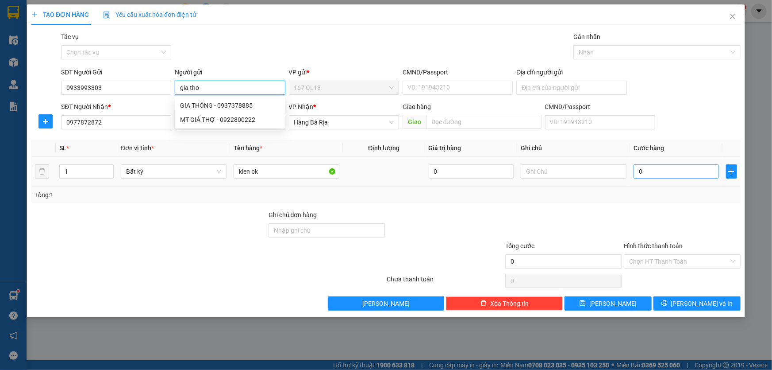
type input "gia tho"
click at [634, 171] on input "0" at bounding box center [676, 171] width 85 height 14
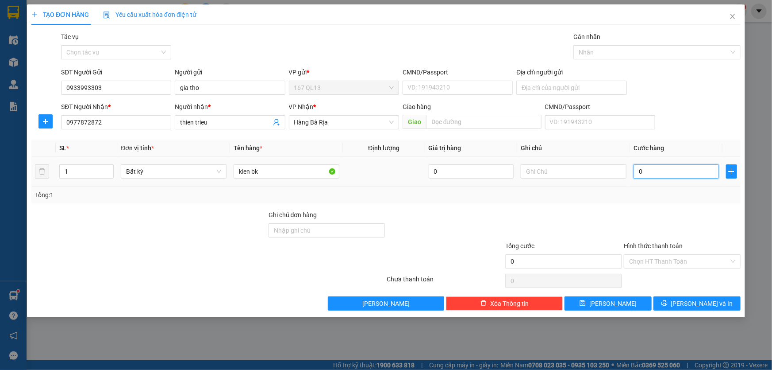
type input "6"
type input "60"
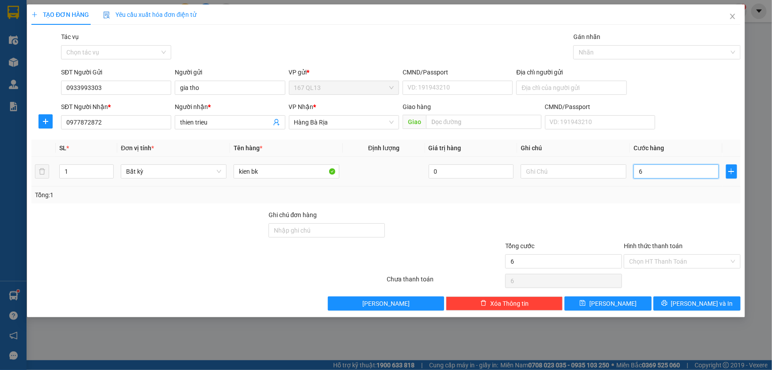
type input "60"
click at [701, 304] on span "[PERSON_NAME] và In" at bounding box center [702, 303] width 62 height 10
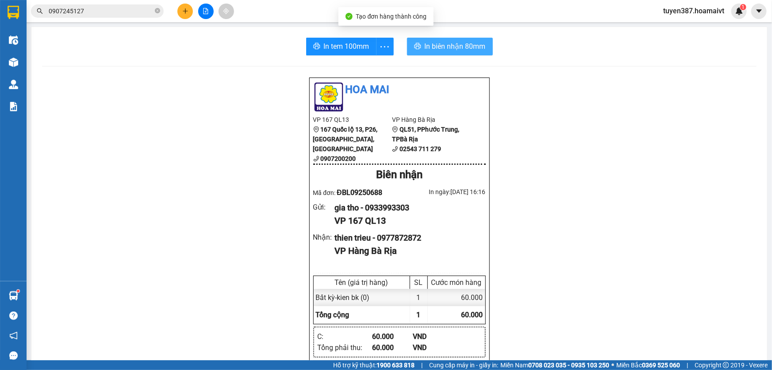
click at [438, 48] on span "In biên nhận 80mm" at bounding box center [455, 46] width 61 height 11
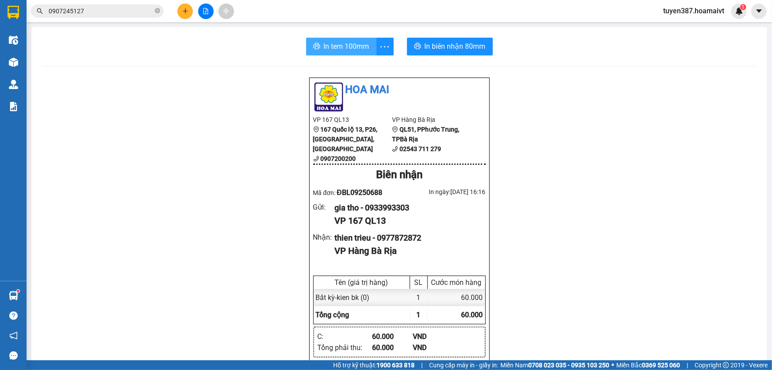
click at [339, 42] on span "In tem 100mm" at bounding box center [347, 46] width 46 height 11
click at [186, 6] on button at bounding box center [184, 11] width 15 height 15
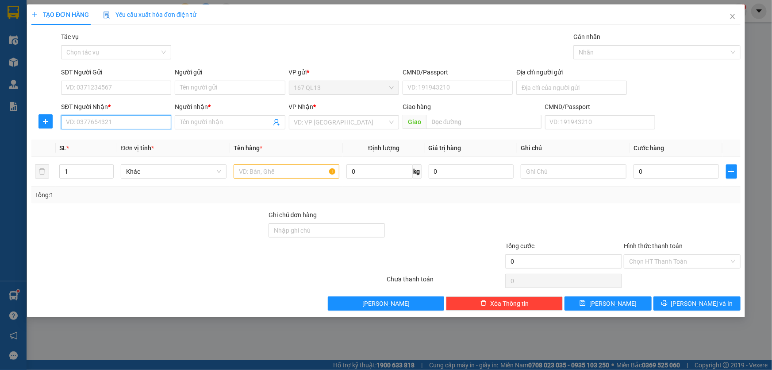
click at [129, 124] on input "SĐT Người Nhận *" at bounding box center [116, 122] width 110 height 14
click at [110, 139] on div "0938787818 - NGỌC BIBO(HOA)" at bounding box center [118, 140] width 104 height 10
type input "0938787818"
type input "NGỌC BIBO(HOA)"
type input "long phuoc v"
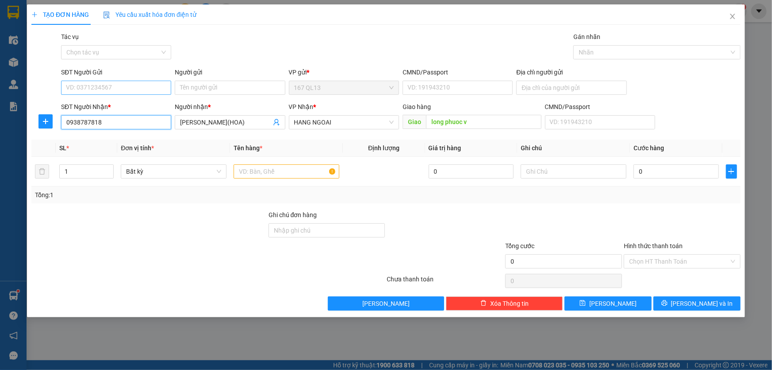
type input "0938787818"
click at [115, 85] on input "SĐT Người Gửi" at bounding box center [116, 88] width 110 height 14
click at [112, 104] on div "0906845636 - 81 H H THAM" at bounding box center [137, 105] width 142 height 10
type input "0906845636"
type input "81 H H THAM"
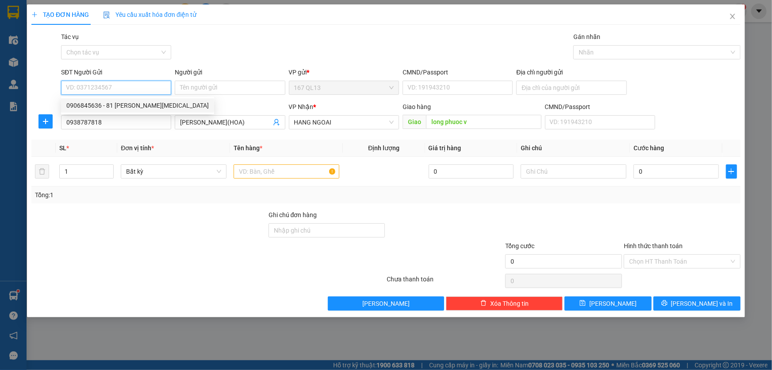
type input "094094004155"
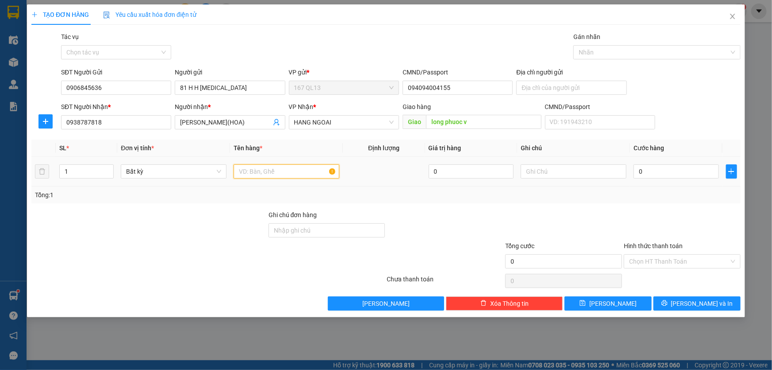
click at [301, 169] on input "text" at bounding box center [287, 171] width 106 height 14
type input "xop"
click at [636, 171] on input "0" at bounding box center [676, 171] width 85 height 14
type input "6"
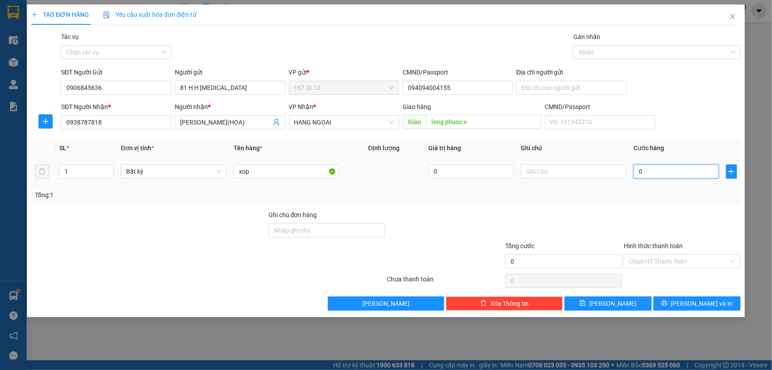
type input "6"
type input "60"
click at [703, 300] on span "[PERSON_NAME] và In" at bounding box center [702, 303] width 62 height 10
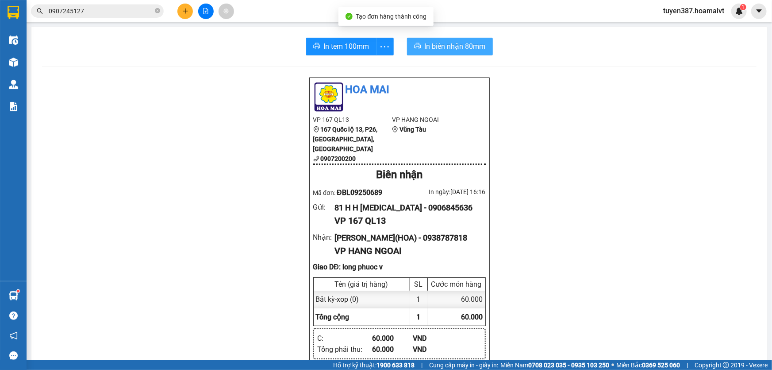
click at [432, 46] on span "In biên nhận 80mm" at bounding box center [455, 46] width 61 height 11
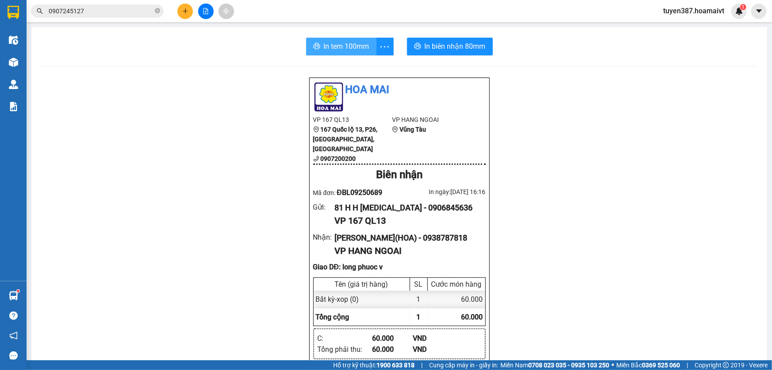
click at [333, 46] on span "In tem 100mm" at bounding box center [347, 46] width 46 height 11
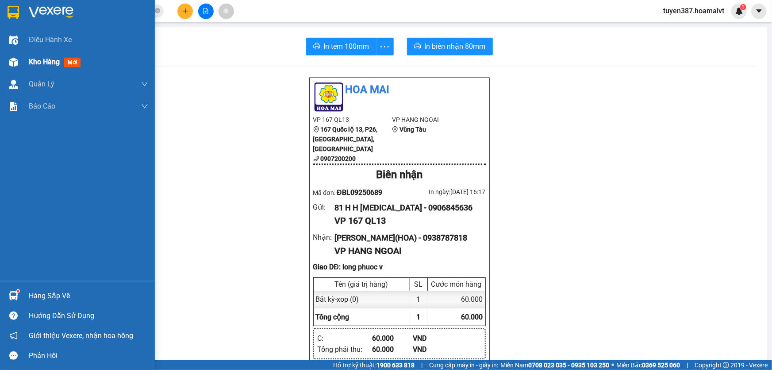
click at [74, 60] on span "mới" at bounding box center [72, 63] width 16 height 10
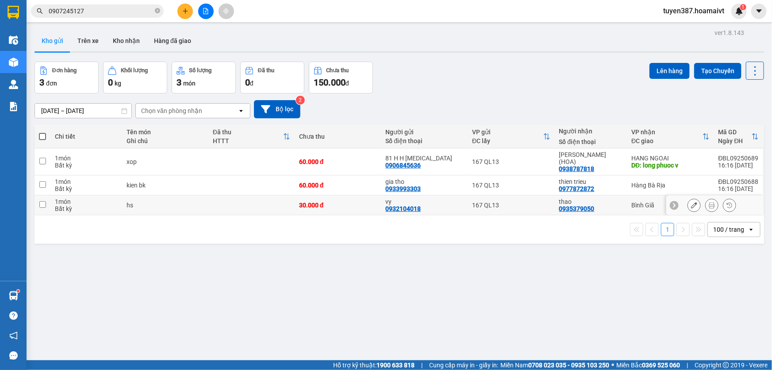
click at [42, 201] on input "checkbox" at bounding box center [42, 204] width 7 height 7
checkbox input "true"
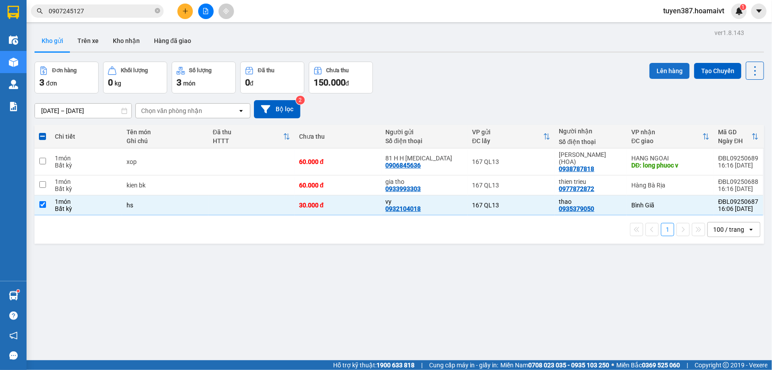
click at [663, 65] on button "Lên hàng" at bounding box center [670, 71] width 40 height 16
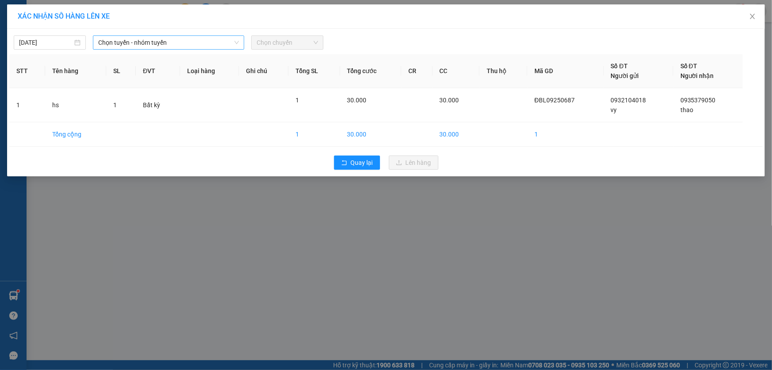
click at [176, 39] on span "Chọn tuyến - nhóm tuyến" at bounding box center [168, 42] width 141 height 13
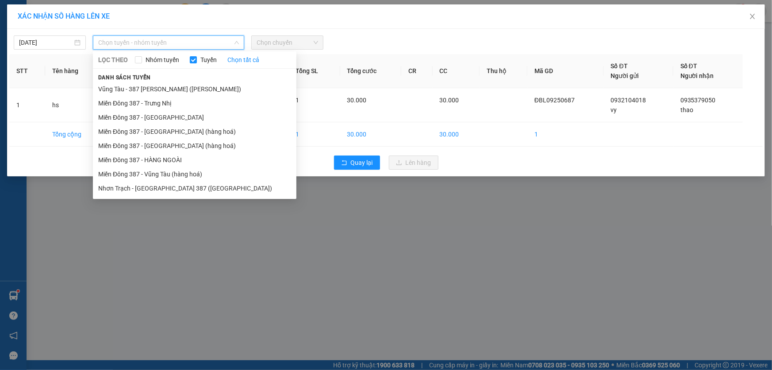
drag, startPoint x: 152, startPoint y: 169, endPoint x: 164, endPoint y: 146, distance: 24.9
click at [153, 167] on li "Miền Đông 387 - Vũng Tàu (hàng hoá)" at bounding box center [195, 174] width 204 height 14
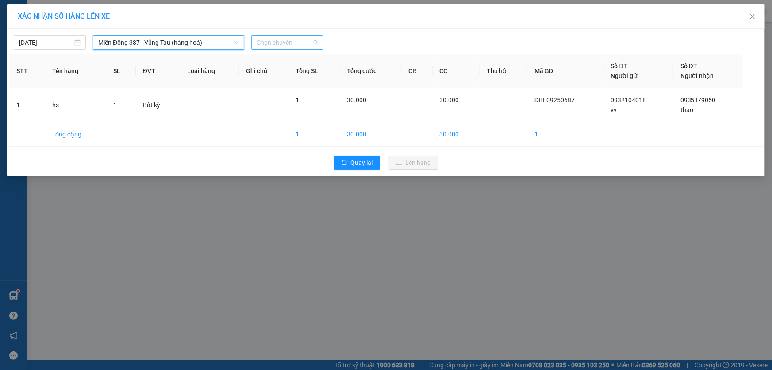
click at [296, 42] on span "Chọn chuyến" at bounding box center [288, 42] width 62 height 13
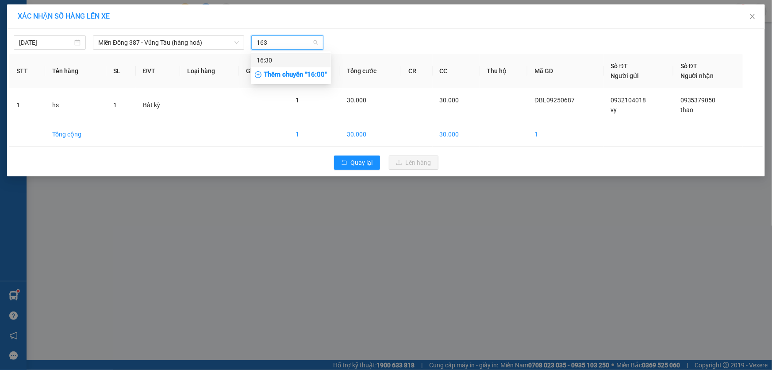
type input "1630"
click at [278, 59] on div "16:30" at bounding box center [291, 60] width 69 height 10
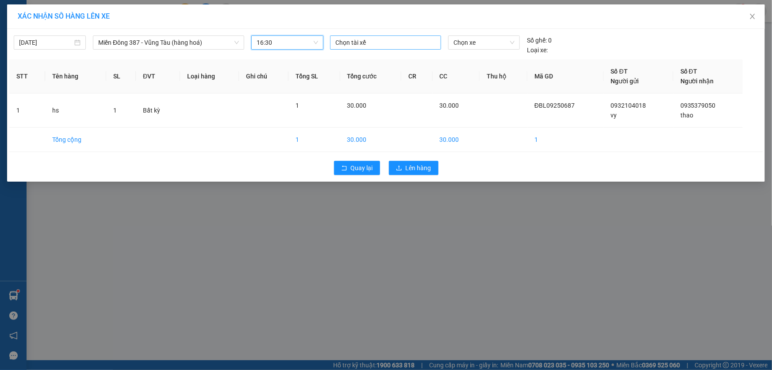
click at [385, 40] on div at bounding box center [385, 42] width 107 height 11
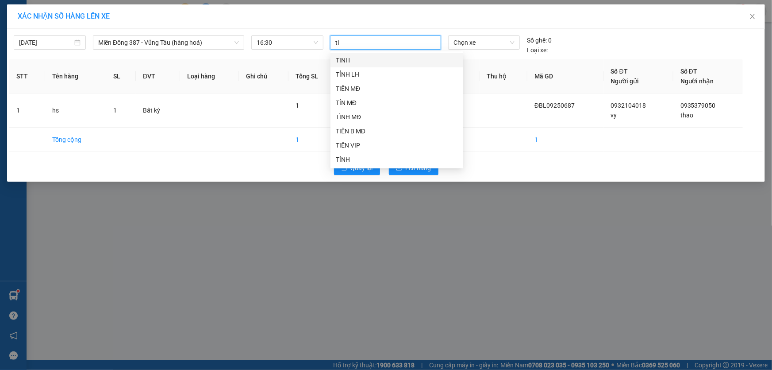
type input "tin"
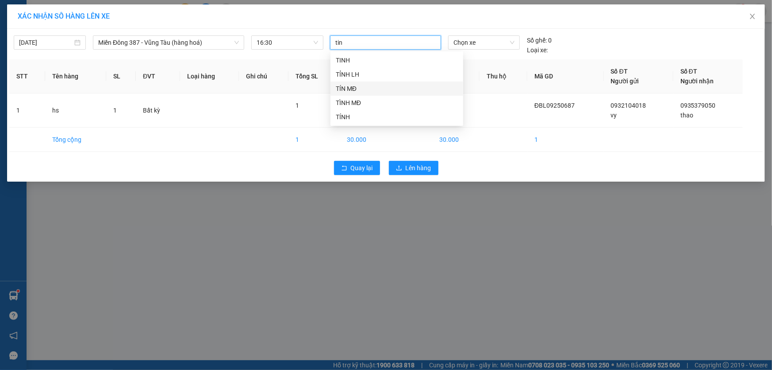
click at [348, 86] on div "TÍN MĐ" at bounding box center [397, 89] width 122 height 10
click at [487, 42] on span "Chọn xe" at bounding box center [484, 42] width 61 height 13
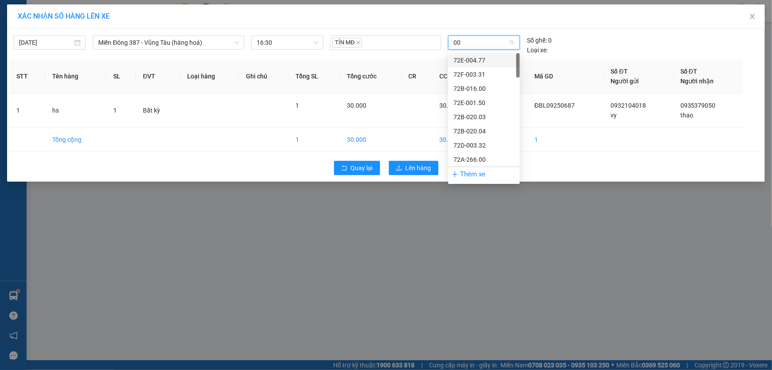
type input "004"
click at [468, 211] on div "72H-070.04" at bounding box center [484, 216] width 61 height 10
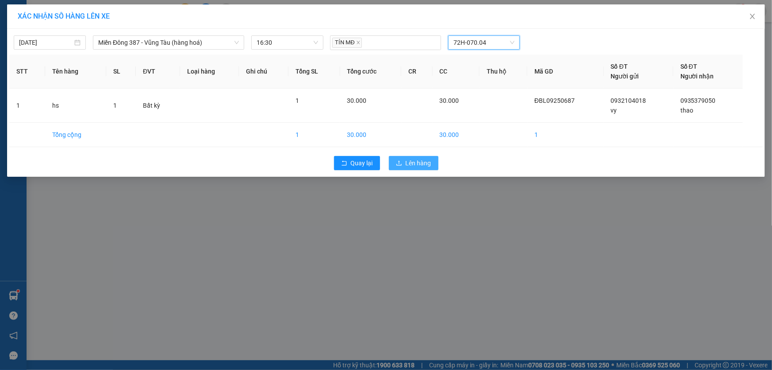
click at [425, 160] on span "Lên hàng" at bounding box center [419, 163] width 26 height 10
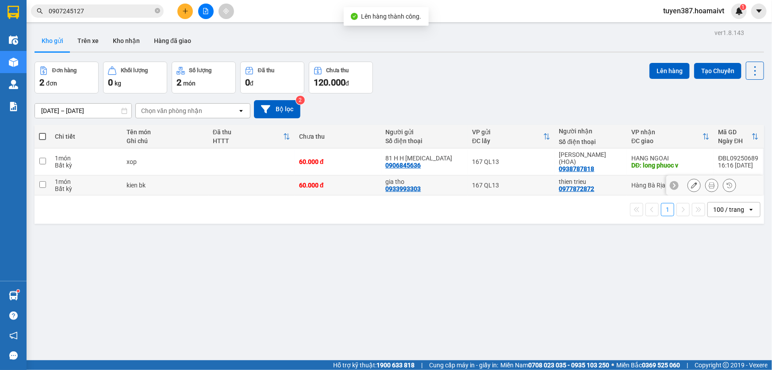
drag, startPoint x: 44, startPoint y: 176, endPoint x: 108, endPoint y: 167, distance: 64.7
click at [44, 181] on input "checkbox" at bounding box center [42, 184] width 7 height 7
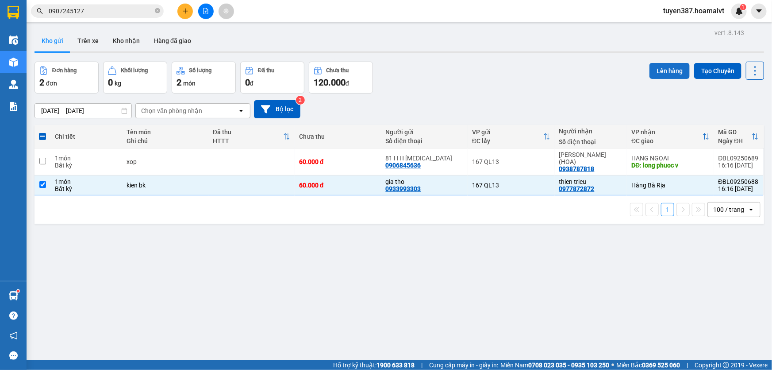
click at [665, 72] on button "Lên hàng" at bounding box center [670, 71] width 40 height 16
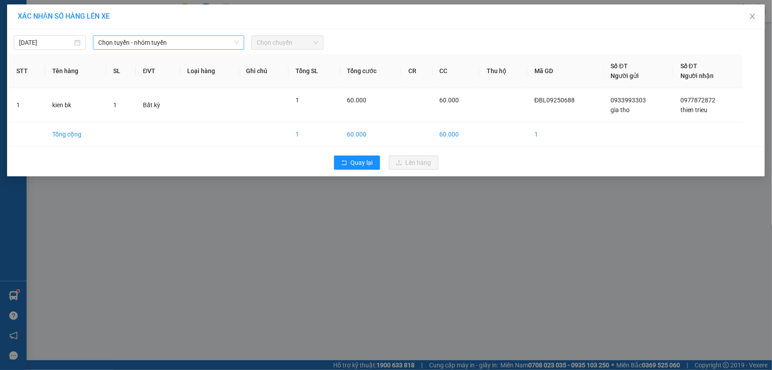
click at [179, 39] on span "Chọn tuyến - nhóm tuyến" at bounding box center [168, 42] width 141 height 13
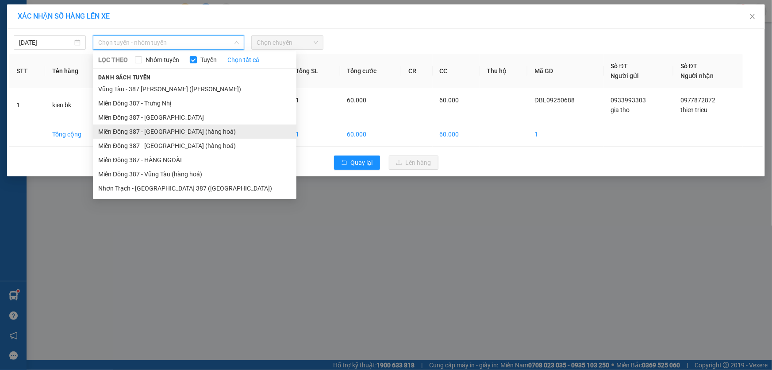
drag, startPoint x: 154, startPoint y: 142, endPoint x: 166, endPoint y: 133, distance: 15.1
click at [161, 136] on ul "Vũng Tàu - 387 Đinh Bộ Lĩnh (Hàng Hoá) Miền Đông 387 - Trưng Nhị Miền Đông 387 …" at bounding box center [195, 138] width 204 height 113
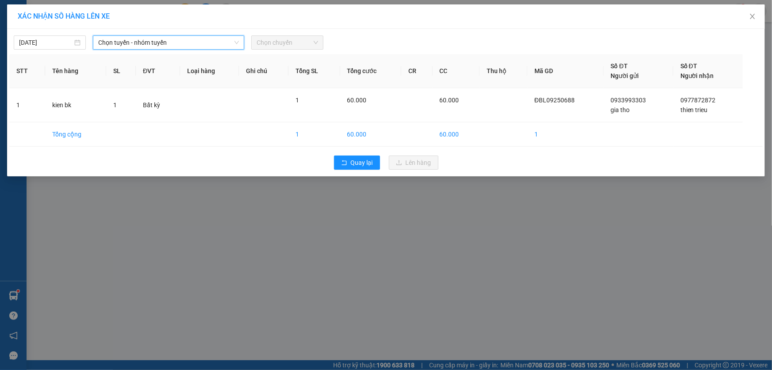
click at [180, 42] on span "Chọn tuyến - nhóm tuyến" at bounding box center [168, 42] width 141 height 13
click at [177, 45] on span "Chọn tuyến - nhóm tuyến" at bounding box center [168, 42] width 141 height 13
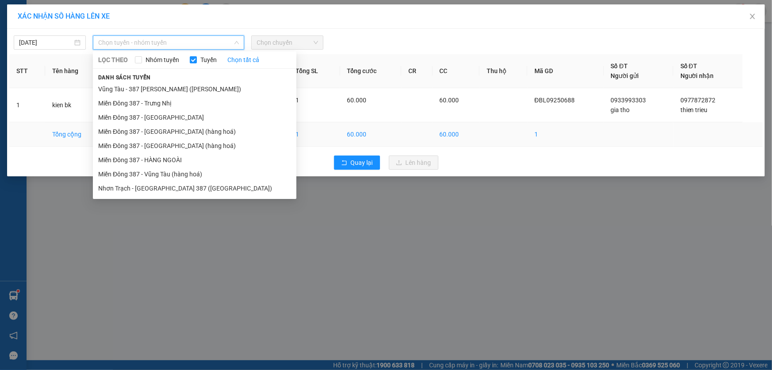
drag, startPoint x: 155, startPoint y: 146, endPoint x: 177, endPoint y: 135, distance: 23.7
click at [155, 145] on li "Miền Đông 387 - [GEOGRAPHIC_DATA] (hàng hoá)" at bounding box center [195, 146] width 204 height 14
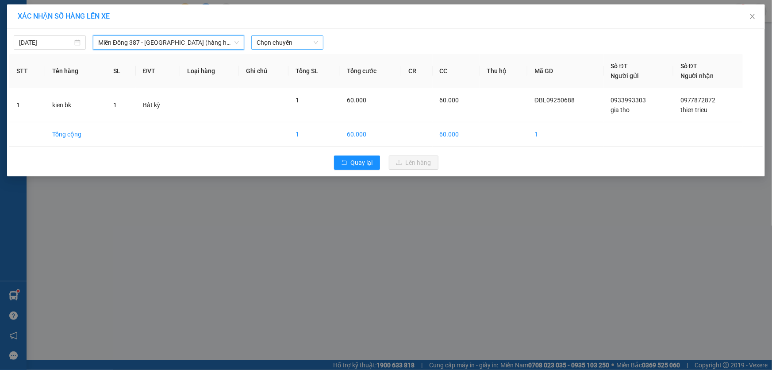
click at [294, 42] on span "Chọn chuyến" at bounding box center [288, 42] width 62 height 13
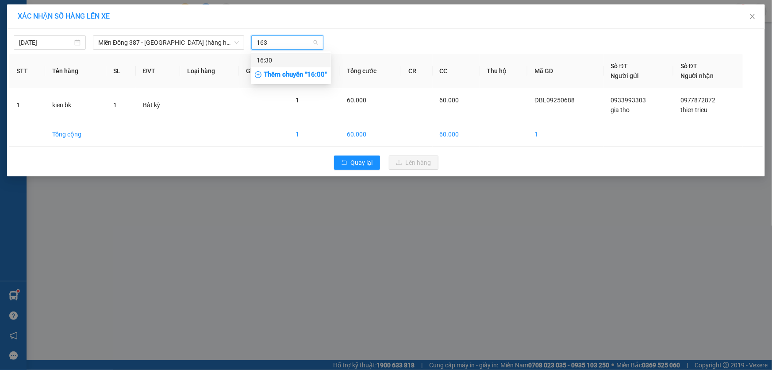
type input "1630"
click at [267, 56] on div "16:30" at bounding box center [291, 60] width 69 height 10
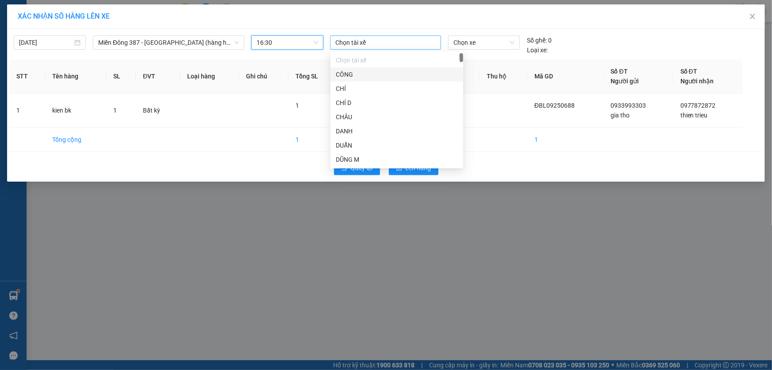
click at [380, 42] on div at bounding box center [385, 42] width 107 height 11
type input "tin"
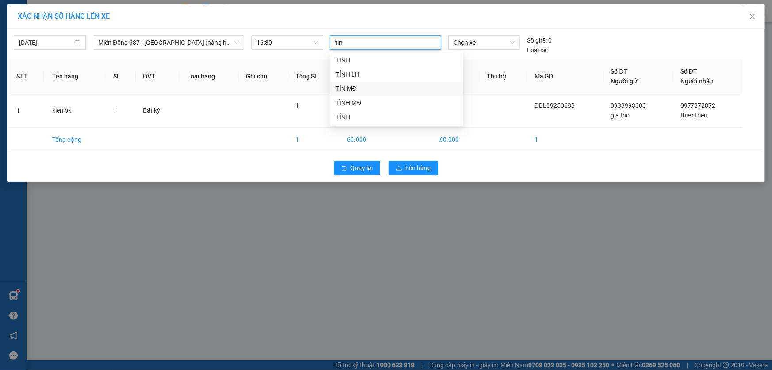
click at [345, 86] on div "TÍN MĐ" at bounding box center [397, 89] width 122 height 10
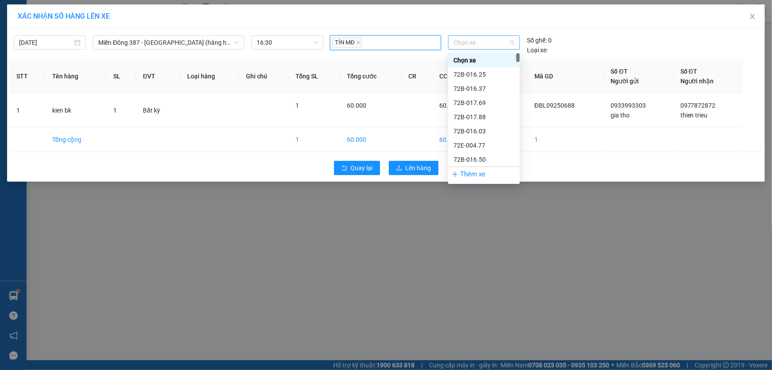
click at [482, 47] on span "Chọn xe" at bounding box center [484, 42] width 61 height 13
type input "004"
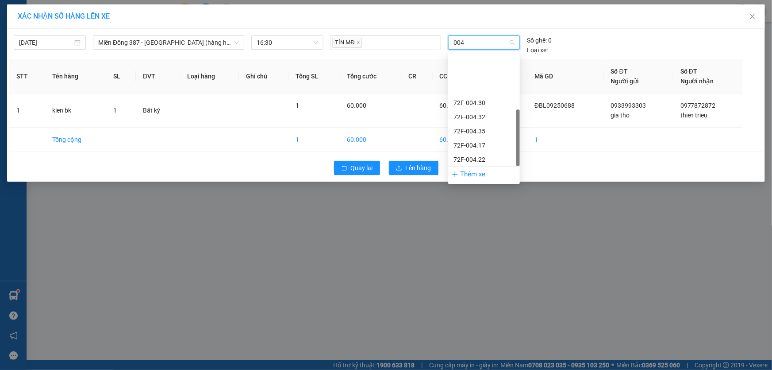
click at [471, 211] on div "72H-070.04" at bounding box center [484, 216] width 61 height 10
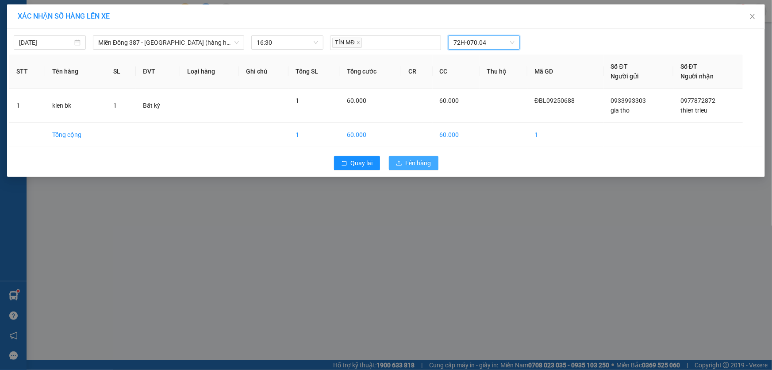
click at [419, 162] on span "Lên hàng" at bounding box center [419, 163] width 26 height 10
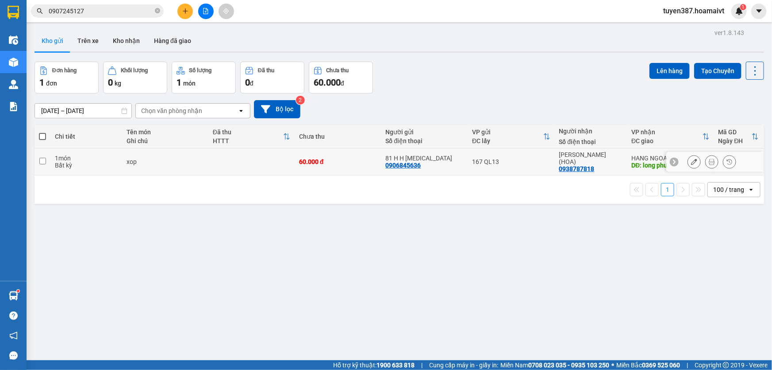
click at [42, 158] on input "checkbox" at bounding box center [42, 161] width 7 height 7
checkbox input "true"
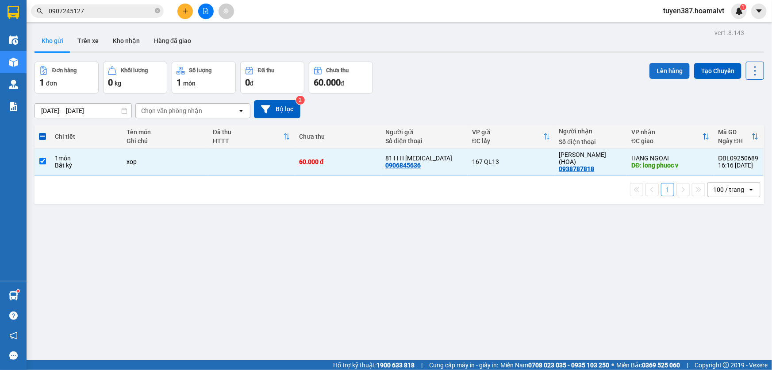
drag, startPoint x: 670, startPoint y: 68, endPoint x: 666, endPoint y: 68, distance: 4.9
click at [666, 68] on button "Lên hàng" at bounding box center [670, 71] width 40 height 16
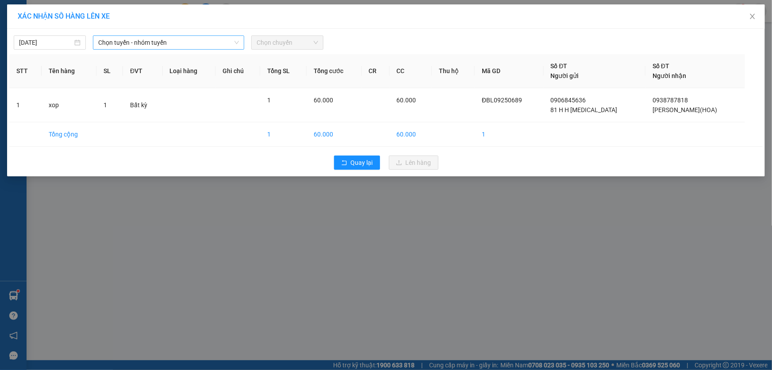
click at [172, 42] on span "Chọn tuyến - nhóm tuyến" at bounding box center [168, 42] width 141 height 13
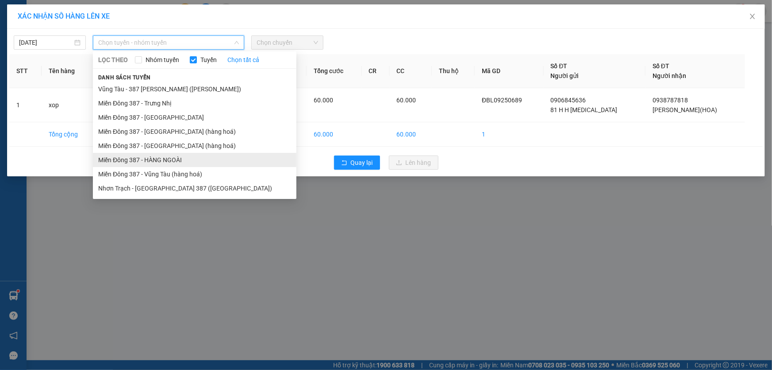
click at [146, 156] on li "Miền Đông 387 - HÀNG NGOÀI" at bounding box center [195, 160] width 204 height 14
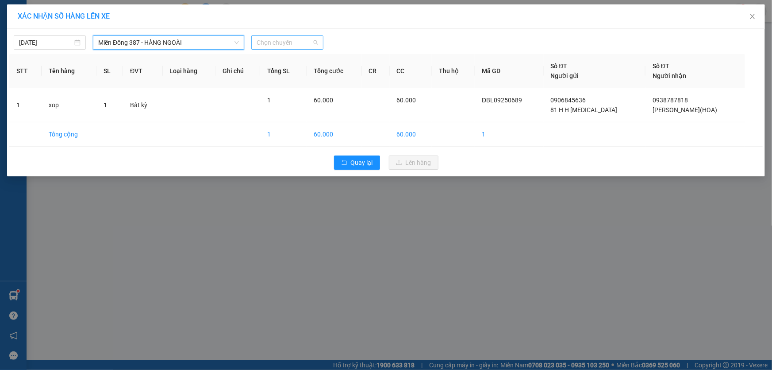
click at [298, 43] on span "Chọn chuyến" at bounding box center [288, 42] width 62 height 13
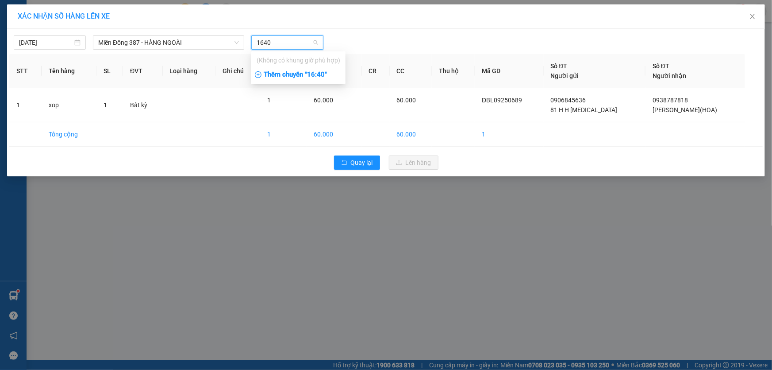
type input "1640"
click at [319, 76] on div "Thêm chuyến " 16:40 "" at bounding box center [298, 74] width 94 height 15
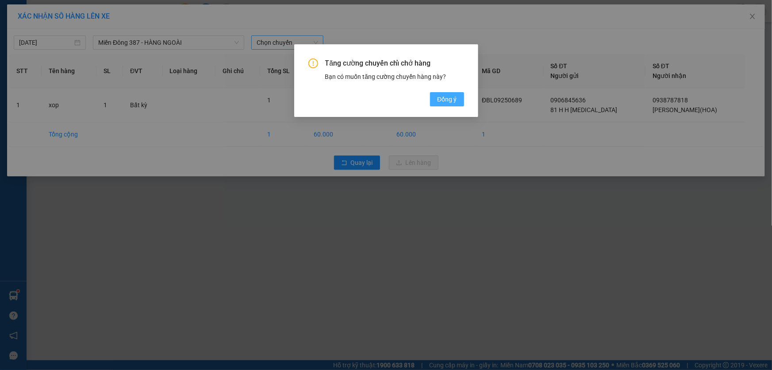
click at [446, 97] on span "Đồng ý" at bounding box center [446, 99] width 19 height 10
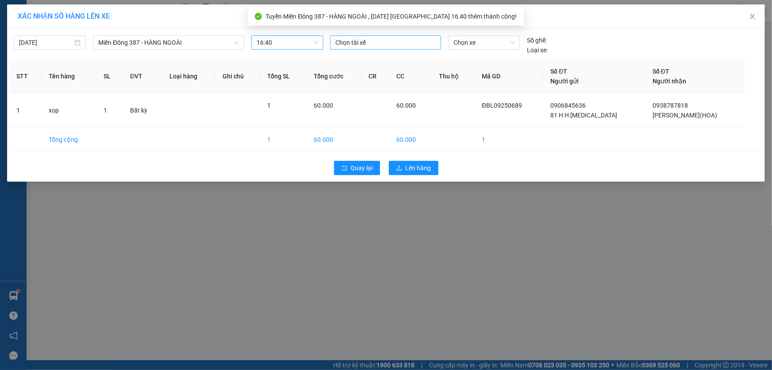
click at [385, 43] on div at bounding box center [385, 42] width 107 height 11
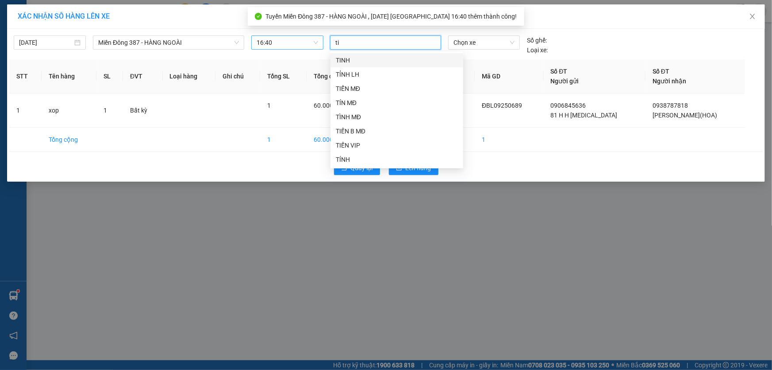
type input "tin"
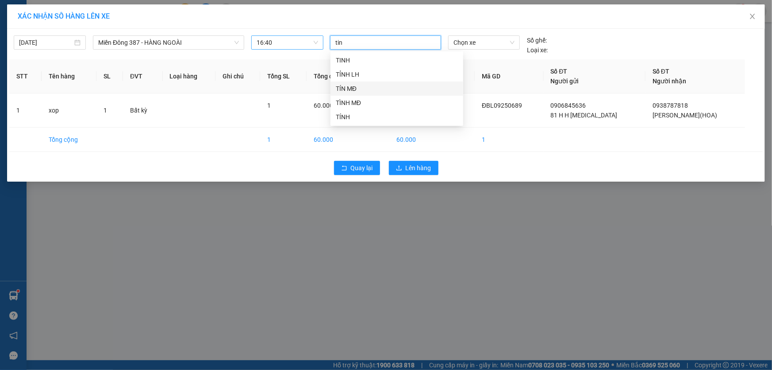
click at [340, 87] on div "TÍN MĐ" at bounding box center [397, 89] width 122 height 10
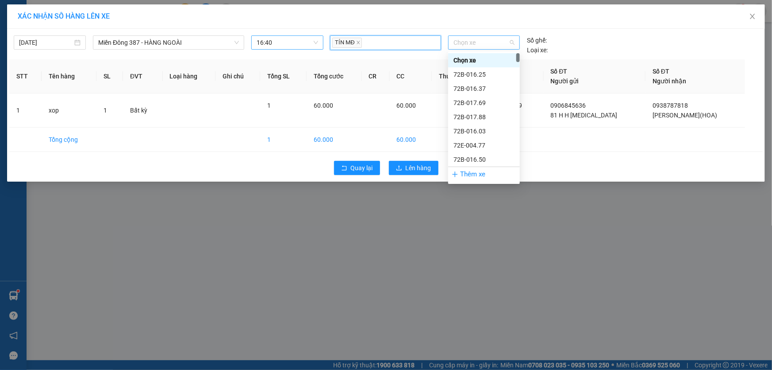
click at [488, 42] on span "Chọn xe" at bounding box center [484, 42] width 61 height 13
type input "004"
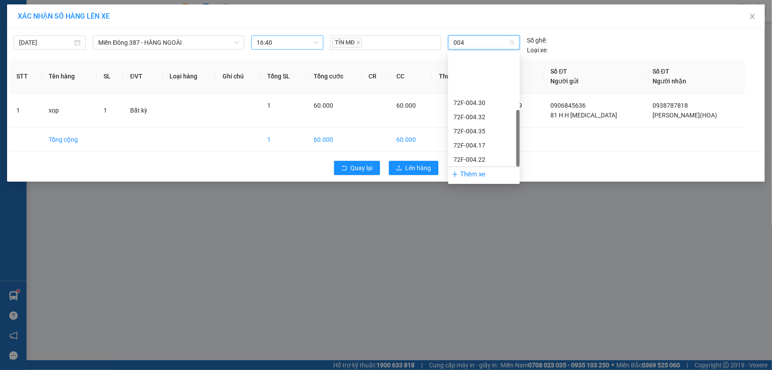
click at [468, 211] on div "72H-070.04" at bounding box center [484, 216] width 61 height 10
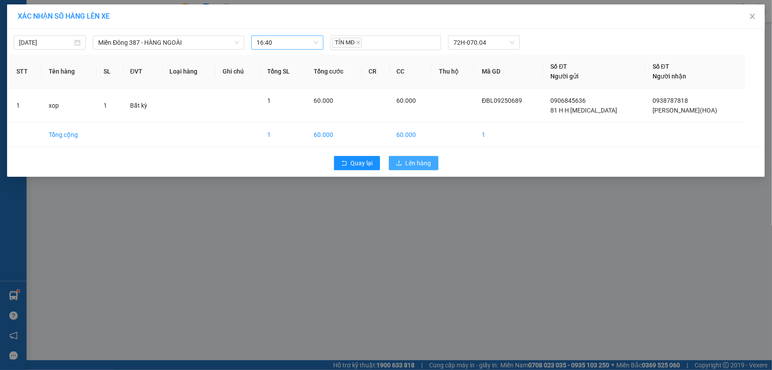
click at [423, 160] on span "Lên hàng" at bounding box center [419, 163] width 26 height 10
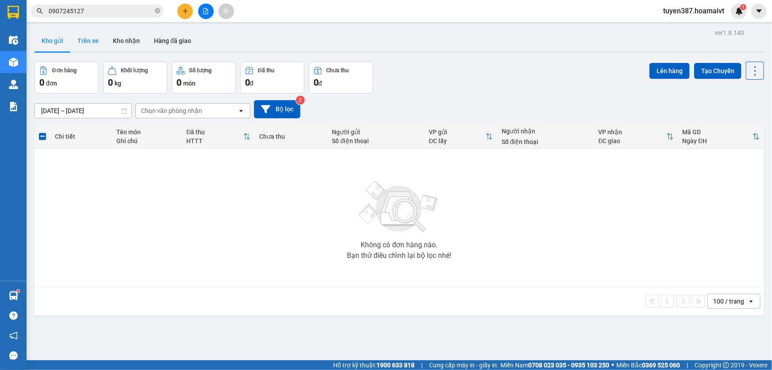
click at [89, 40] on button "Trên xe" at bounding box center [87, 40] width 35 height 21
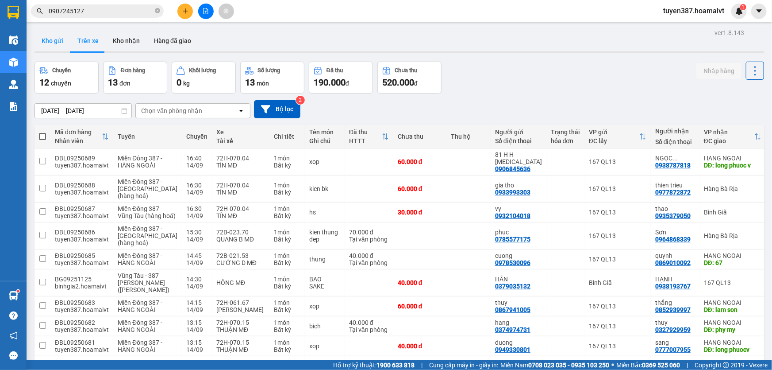
click at [51, 38] on button "Kho gửi" at bounding box center [53, 40] width 36 height 21
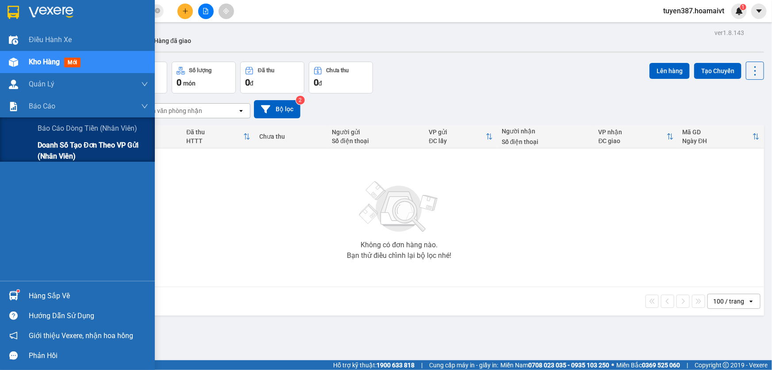
click at [38, 150] on span "Doanh số tạo đơn theo VP gửi (nhân viên)" at bounding box center [93, 150] width 111 height 22
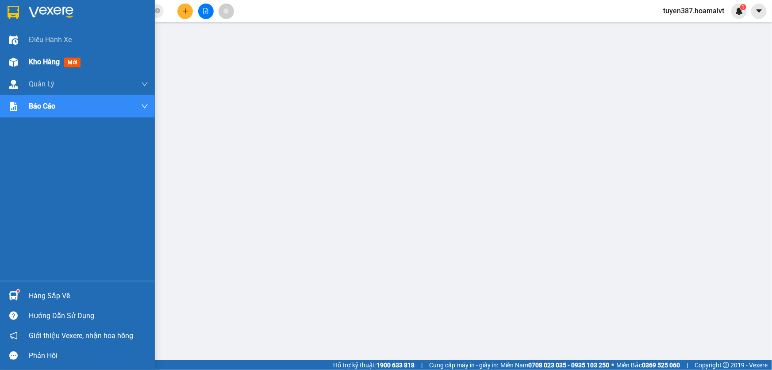
click at [72, 60] on span "mới" at bounding box center [72, 63] width 16 height 10
